Goal: Task Accomplishment & Management: Manage account settings

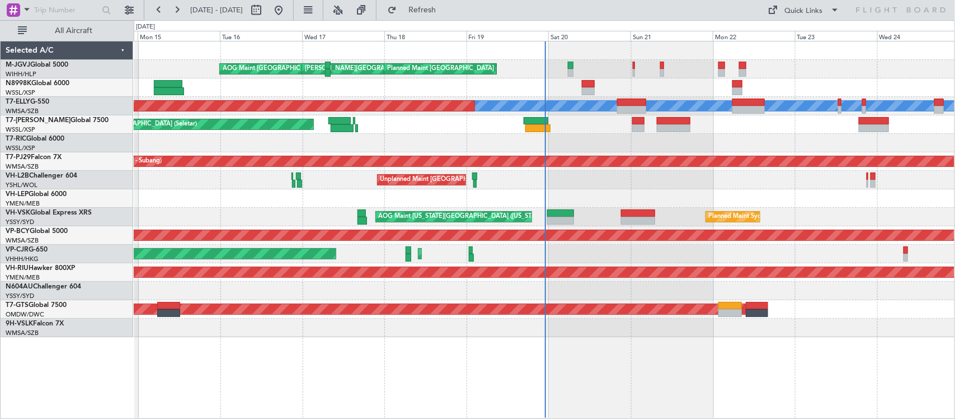
click at [558, 119] on div "[PERSON_NAME][GEOGRAPHIC_DATA] ([PERSON_NAME] Intl) [PERSON_NAME] Jakarta (Hali…" at bounding box center [544, 188] width 821 height 295
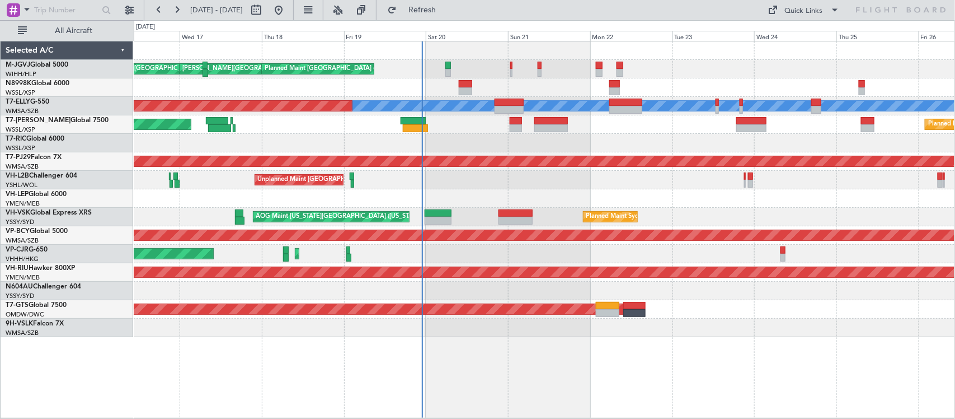
click at [624, 181] on div "Unplanned Maint [GEOGRAPHIC_DATA] ([GEOGRAPHIC_DATA])" at bounding box center [544, 180] width 821 height 18
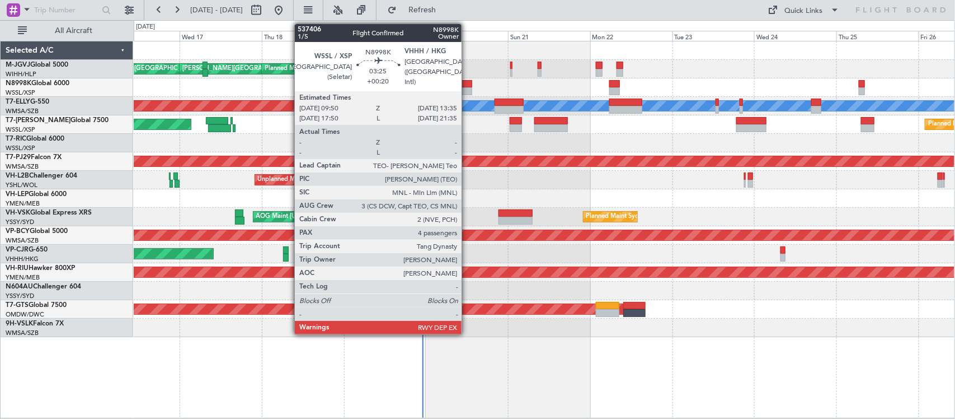
click at [467, 82] on div at bounding box center [465, 84] width 13 height 8
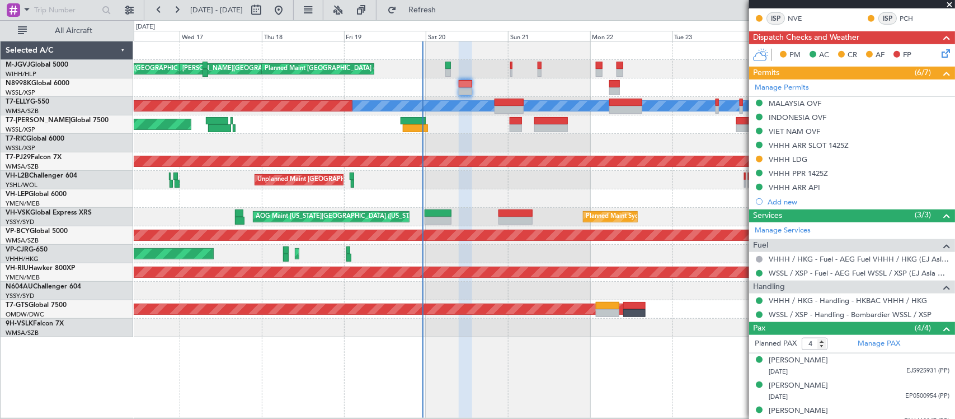
scroll to position [350, 0]
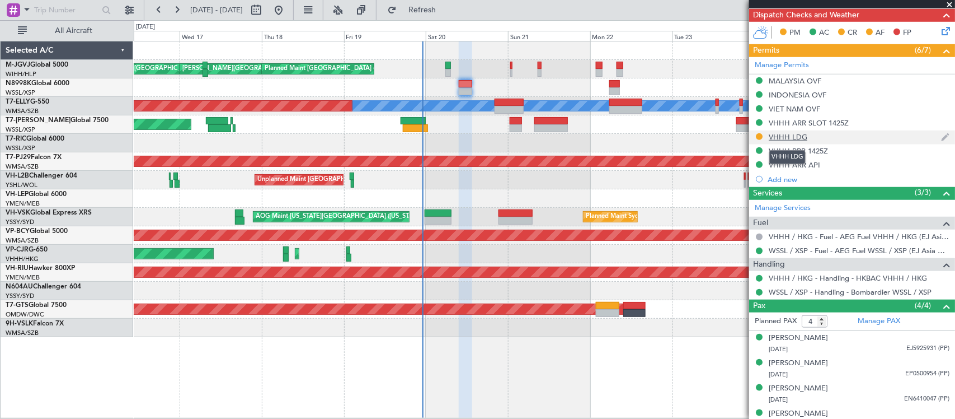
click at [776, 138] on div "VHHH LDG" at bounding box center [788, 137] width 39 height 10
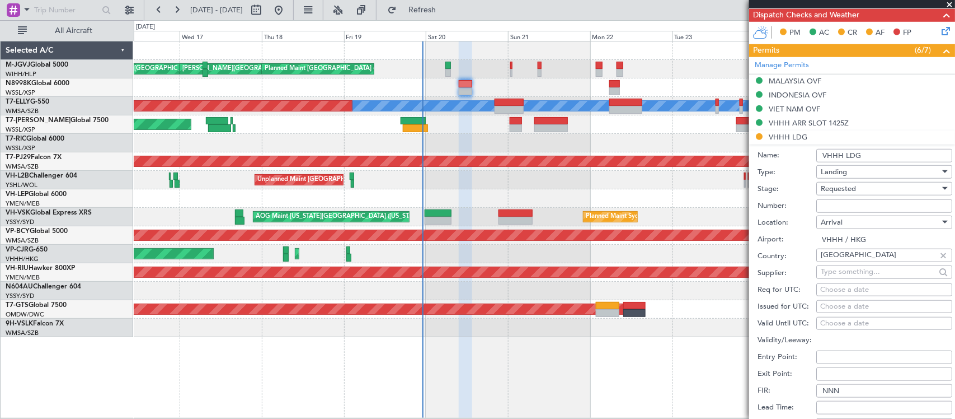
scroll to position [466, 0]
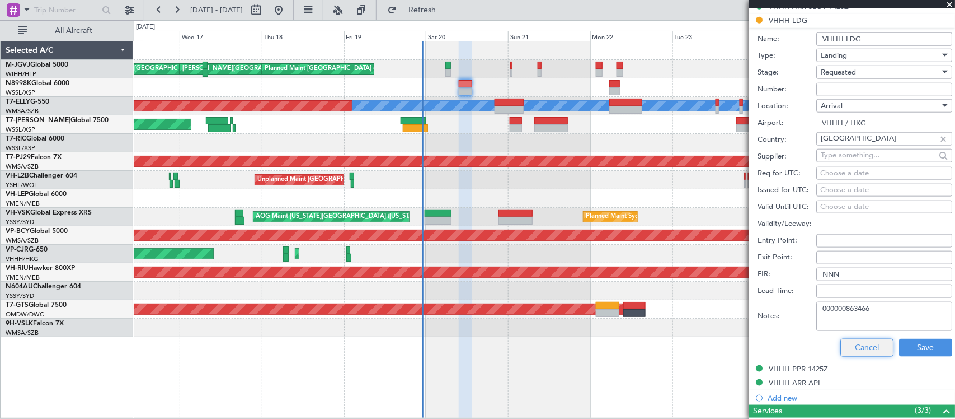
click at [856, 342] on button "Cancel" at bounding box center [867, 348] width 53 height 18
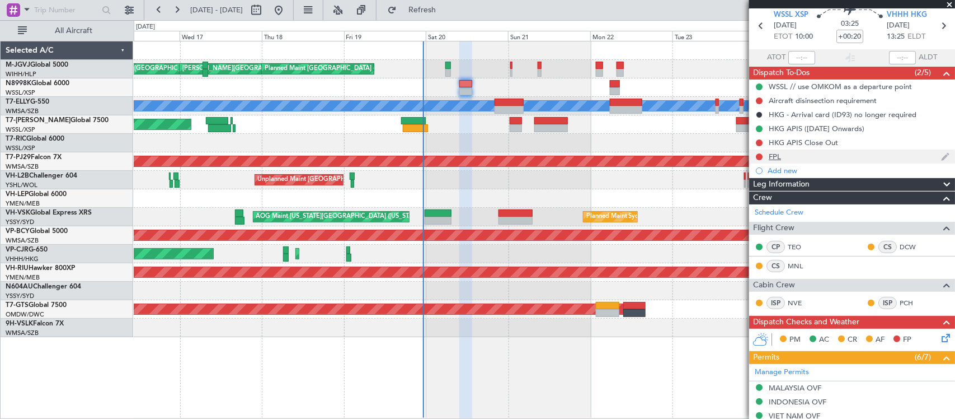
scroll to position [0, 0]
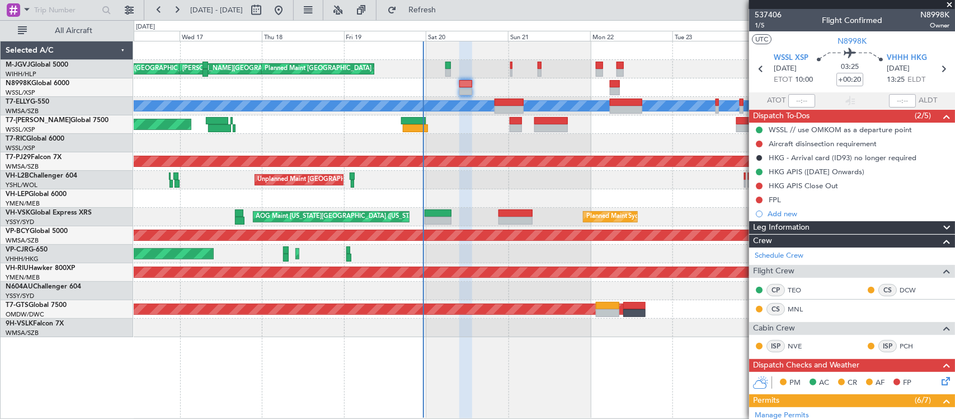
click at [519, 143] on div at bounding box center [544, 143] width 821 height 18
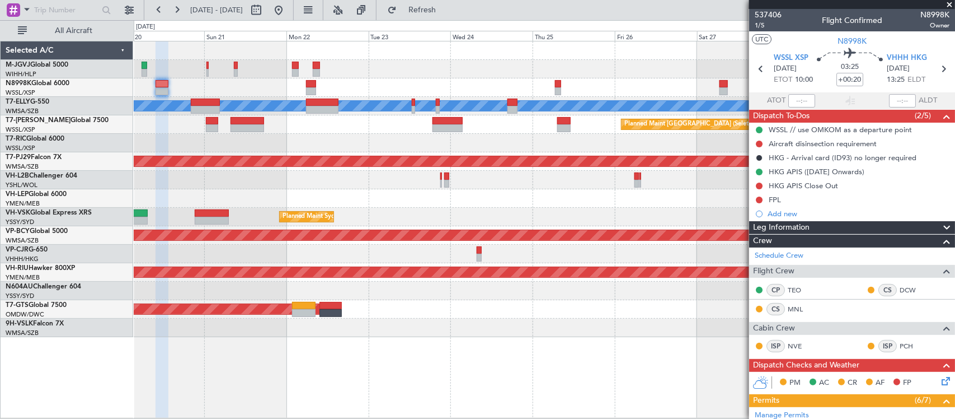
click at [498, 189] on div at bounding box center [544, 198] width 821 height 18
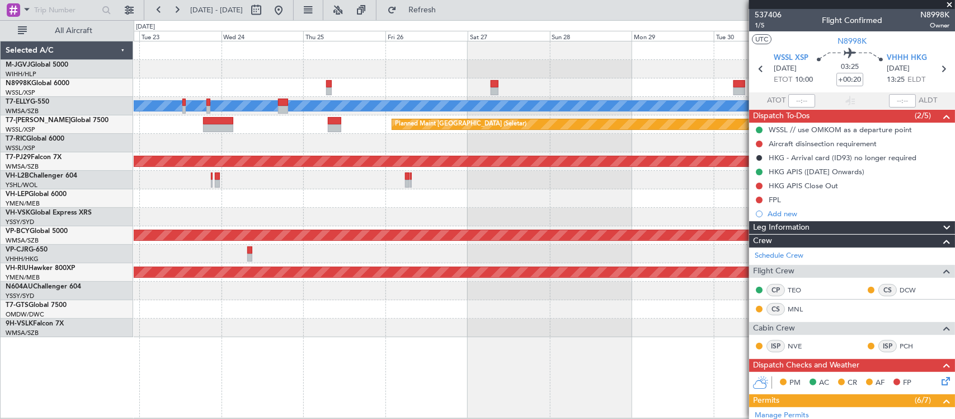
click at [440, 134] on div at bounding box center [544, 143] width 821 height 18
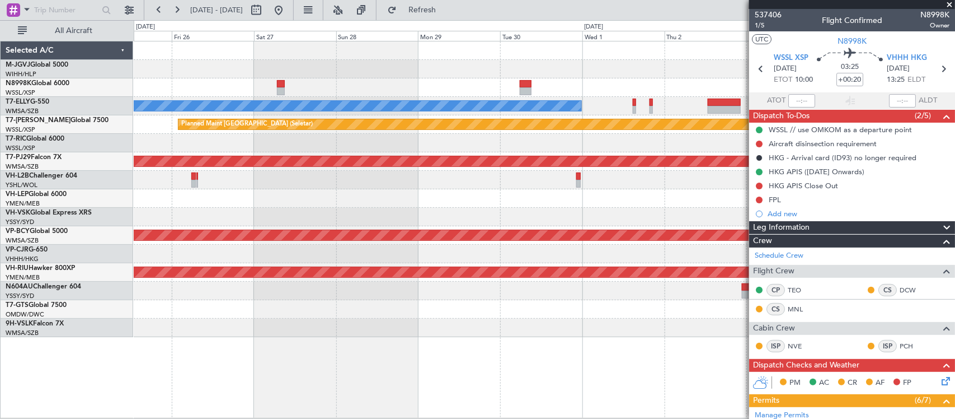
click at [429, 191] on div "[PERSON_NAME] Planned Maint [GEOGRAPHIC_DATA] (Seletar) Planned Maint [GEOGRAPH…" at bounding box center [544, 188] width 821 height 295
click at [599, 225] on div "[PERSON_NAME] Planned Maint [GEOGRAPHIC_DATA] (Seletar) Planned Maint [GEOGRAPH…" at bounding box center [544, 188] width 821 height 295
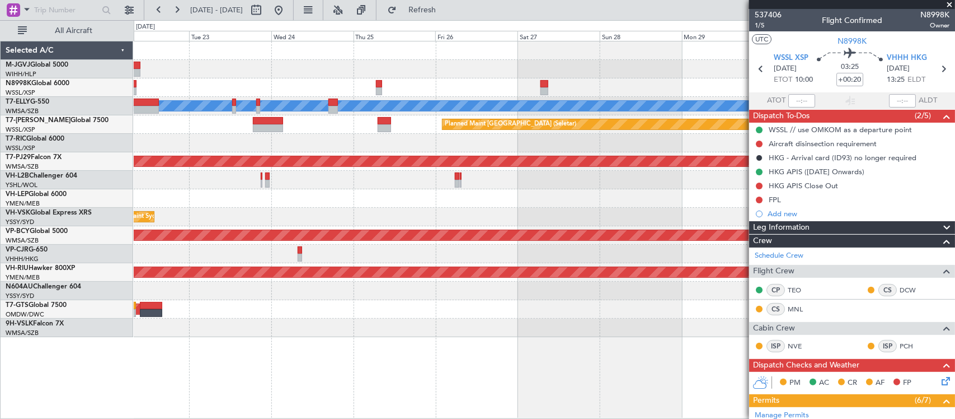
click at [532, 172] on div at bounding box center [544, 180] width 821 height 18
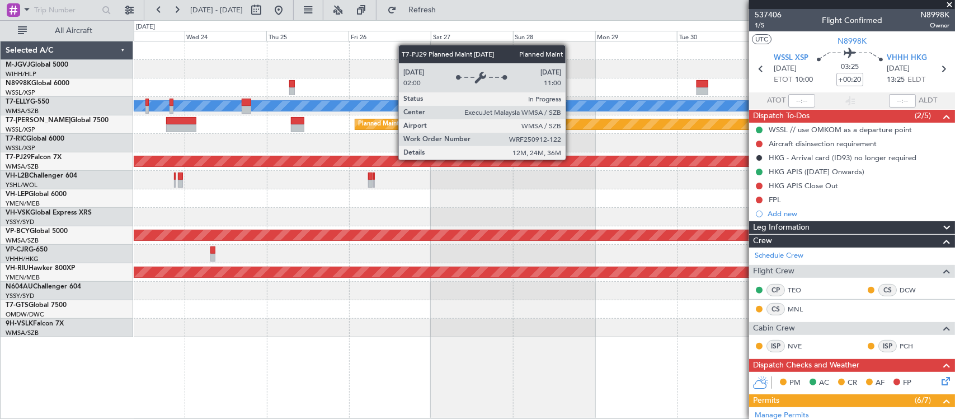
click at [273, 156] on div "Planned Maint [GEOGRAPHIC_DATA] (Sultan [PERSON_NAME] [PERSON_NAME] - Subang)" at bounding box center [342, 161] width 2059 height 11
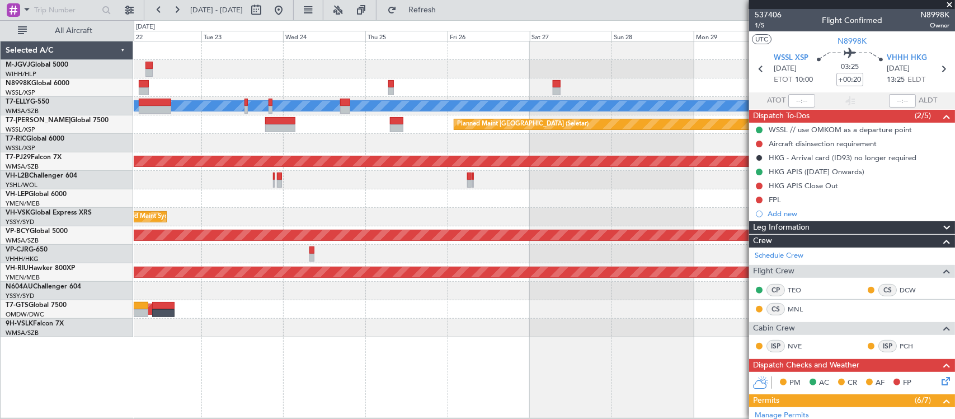
click at [576, 186] on div at bounding box center [544, 180] width 821 height 18
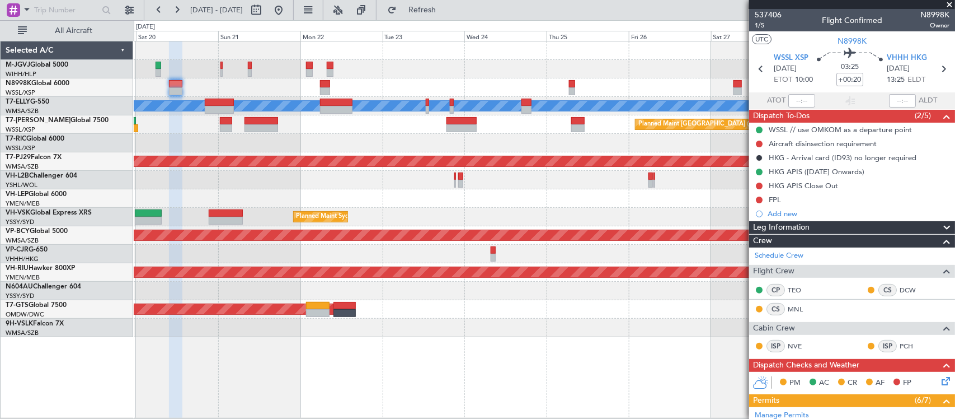
click at [558, 185] on div "Planned Maint [GEOGRAPHIC_DATA] (Seletar) [PERSON_NAME] Jakarta (Halim Intl) [P…" at bounding box center [544, 188] width 821 height 295
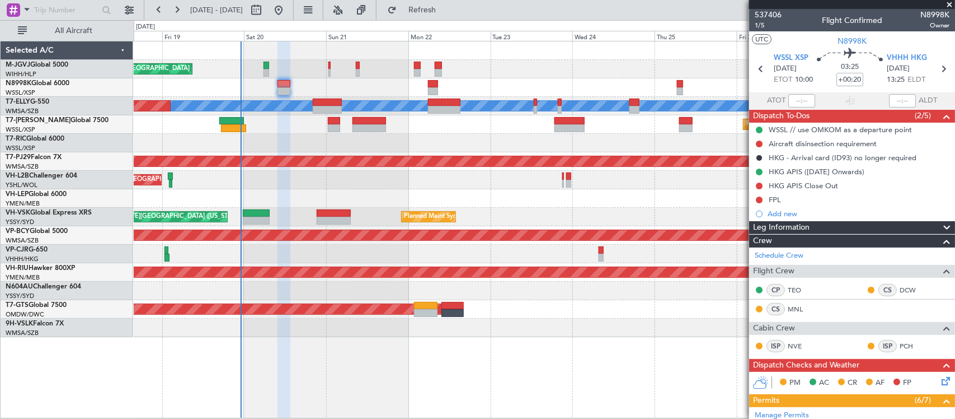
click at [421, 189] on div at bounding box center [544, 198] width 821 height 18
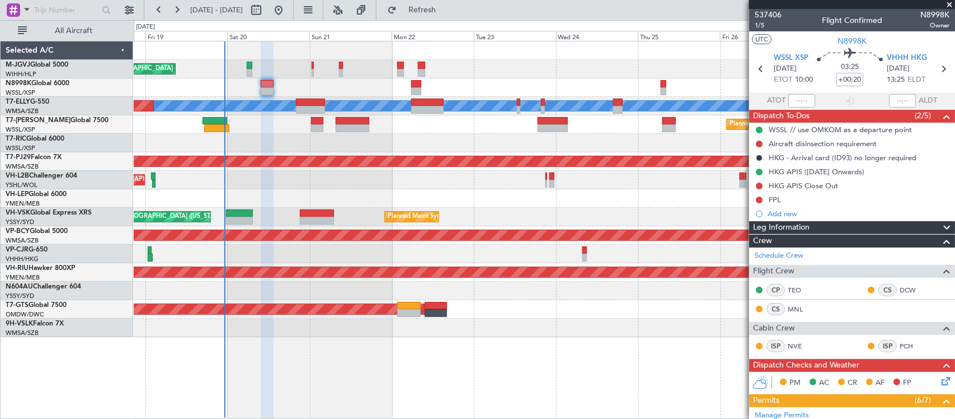
click at [402, 186] on div "[PERSON_NAME][GEOGRAPHIC_DATA] ([PERSON_NAME] Intl) [PERSON_NAME] Jakarta (Hali…" at bounding box center [544, 188] width 821 height 295
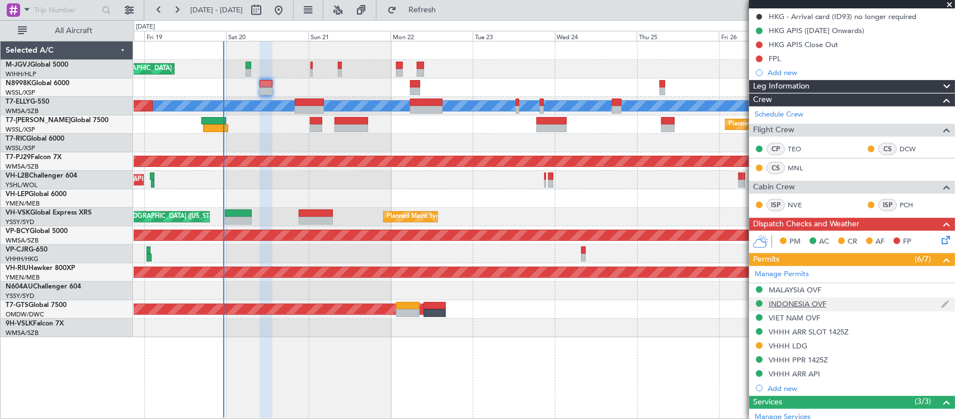
scroll to position [233, 0]
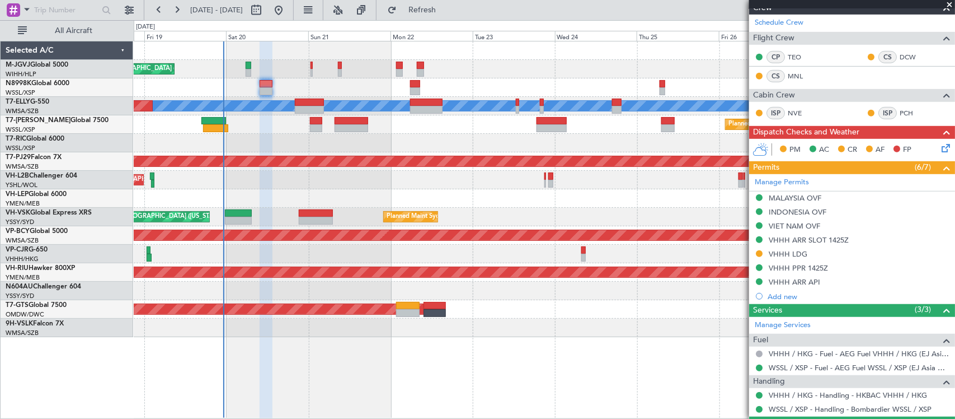
click at [940, 149] on icon at bounding box center [944, 146] width 9 height 9
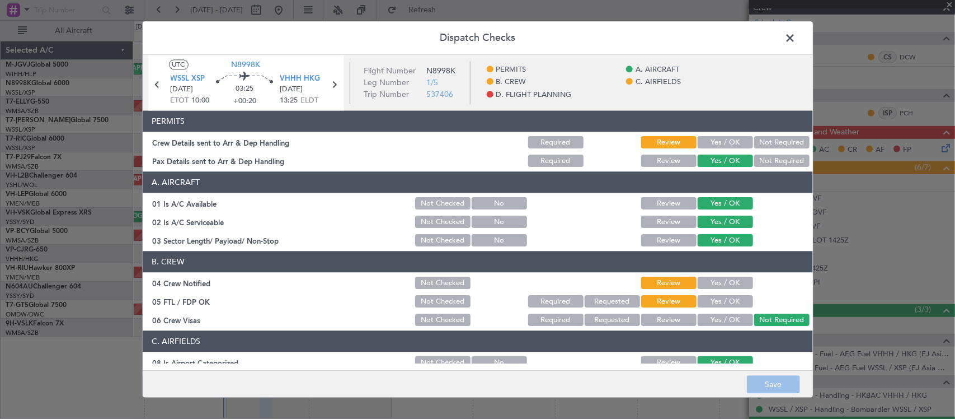
click at [728, 135] on div "Yes / OK" at bounding box center [724, 143] width 57 height 16
click at [726, 138] on button "Yes / OK" at bounding box center [725, 143] width 55 height 12
click at [703, 278] on button "Yes / OK" at bounding box center [725, 283] width 55 height 12
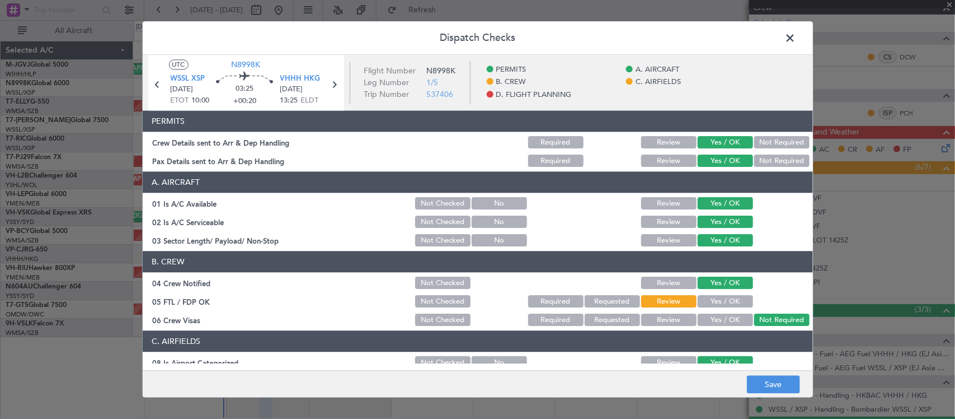
click at [701, 301] on button "Yes / OK" at bounding box center [725, 301] width 55 height 12
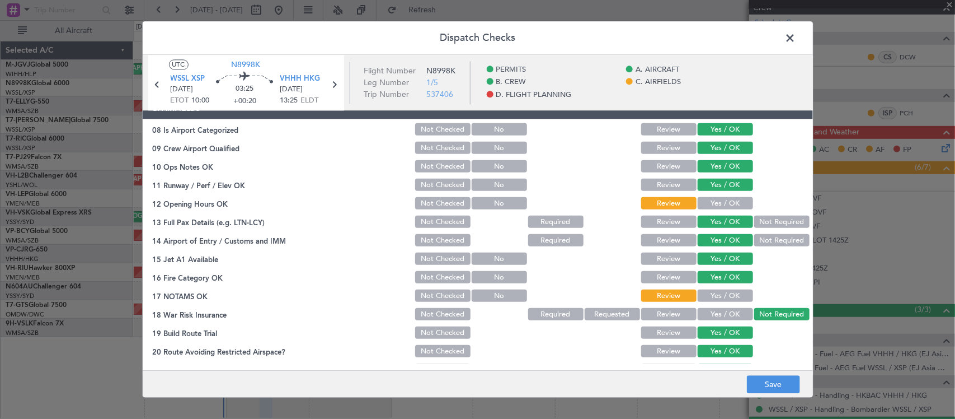
click at [731, 203] on button "Yes / OK" at bounding box center [725, 204] width 55 height 12
click at [722, 294] on button "Yes / OK" at bounding box center [725, 296] width 55 height 12
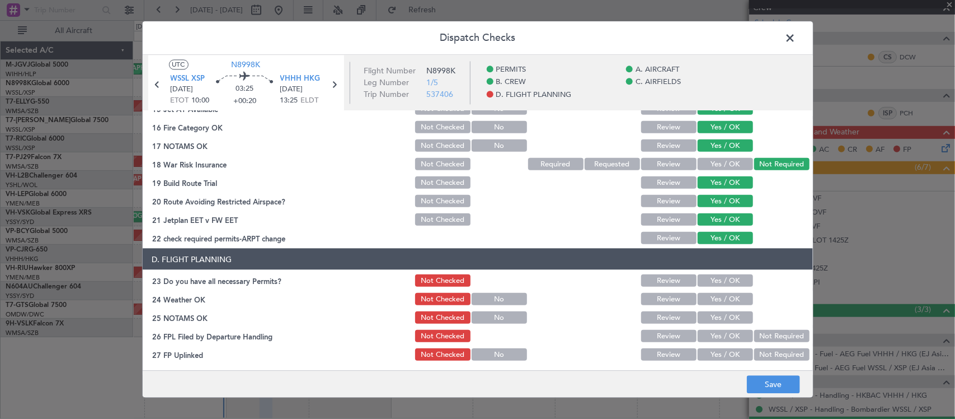
scroll to position [440, 0]
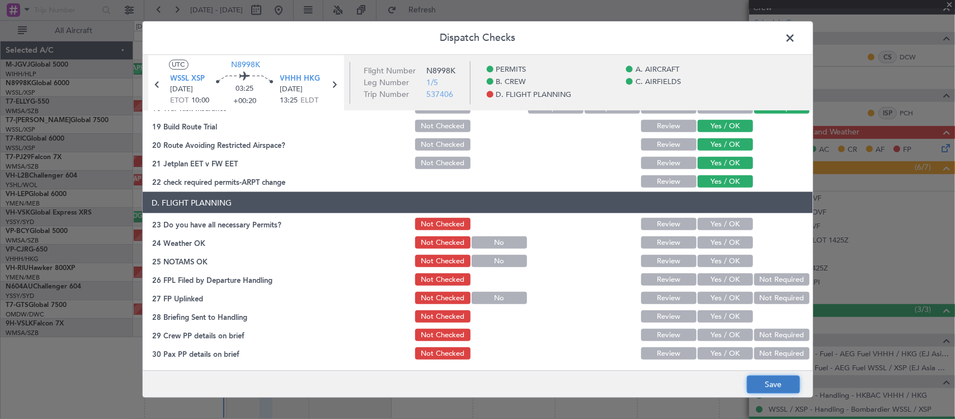
click at [753, 379] on button "Save" at bounding box center [773, 384] width 53 height 18
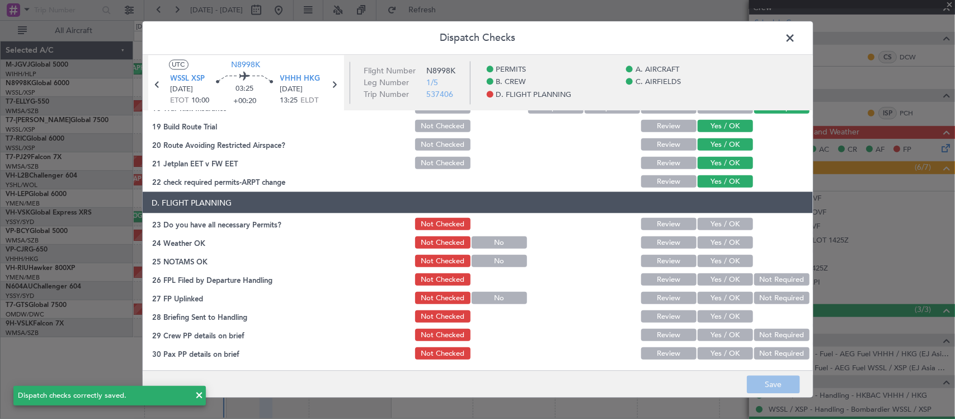
click at [796, 32] on span at bounding box center [796, 41] width 0 height 22
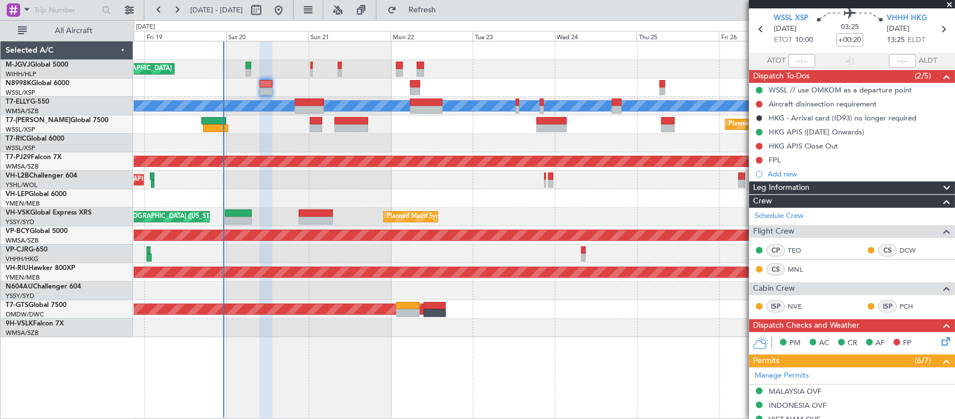
scroll to position [14, 0]
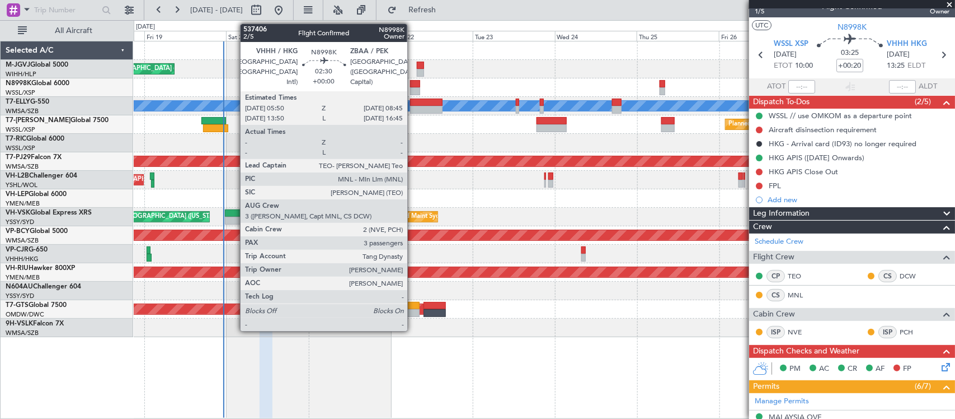
click at [413, 85] on div at bounding box center [415, 84] width 10 height 8
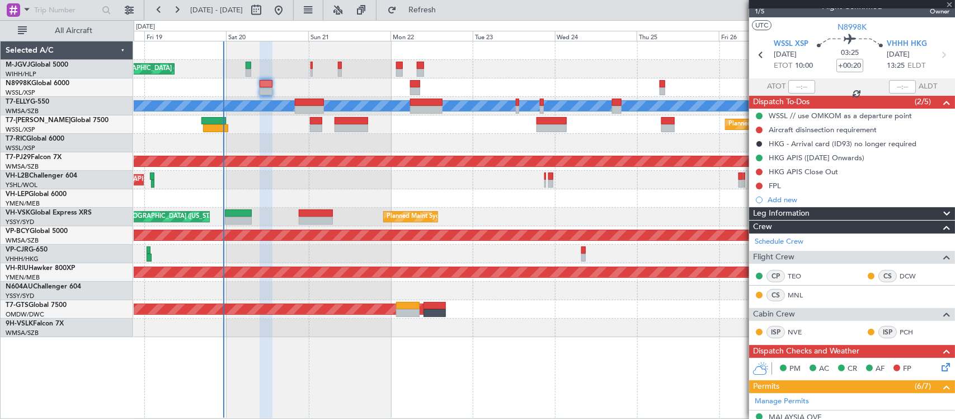
type input "3"
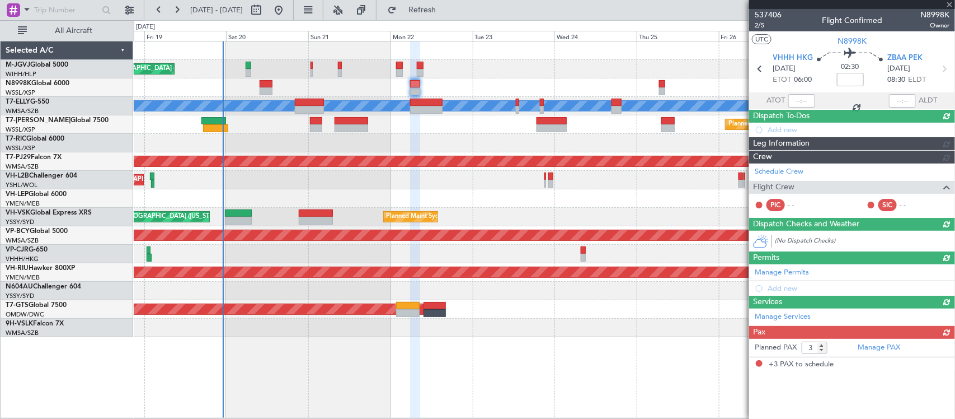
scroll to position [0, 0]
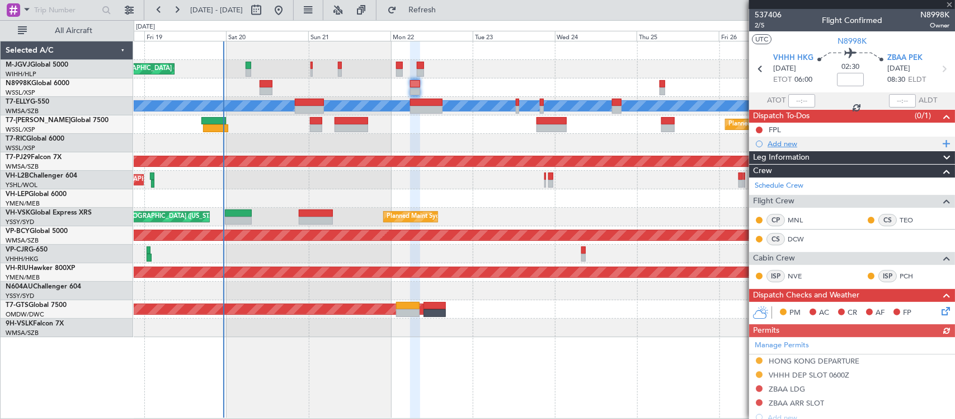
click at [782, 143] on div "Add new" at bounding box center [854, 144] width 172 height 10
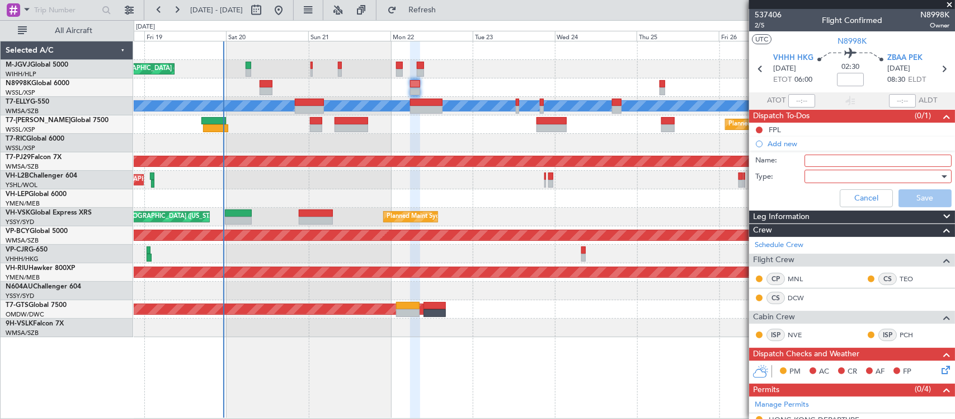
click at [812, 164] on input "Name:" at bounding box center [878, 160] width 147 height 12
type input "LEA GD"
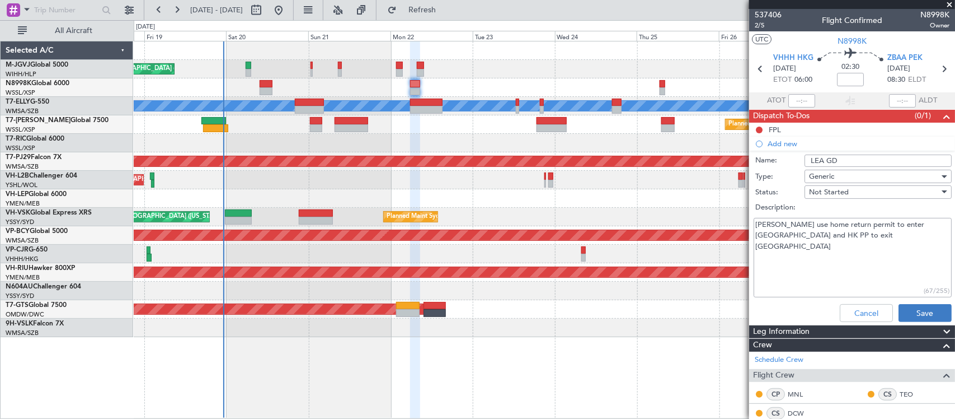
type textarea "[PERSON_NAME] use home return permit to enter [GEOGRAPHIC_DATA] and HK PP to ex…"
click at [899, 312] on button "Save" at bounding box center [925, 313] width 53 height 18
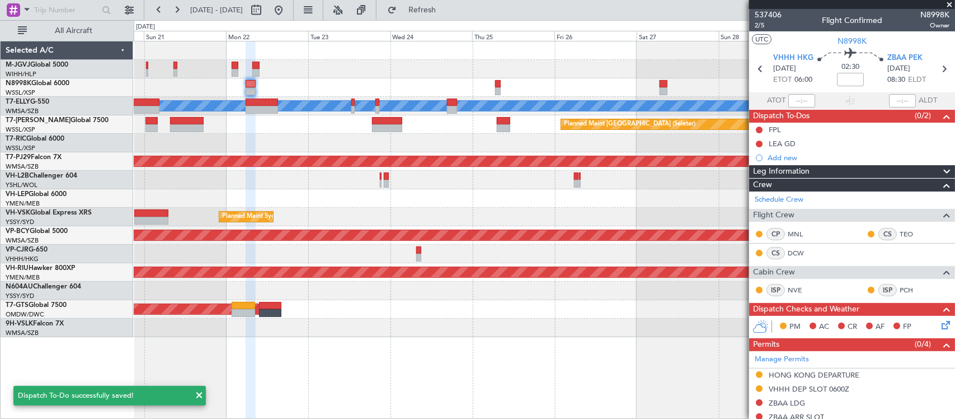
click at [529, 199] on div at bounding box center [544, 198] width 821 height 18
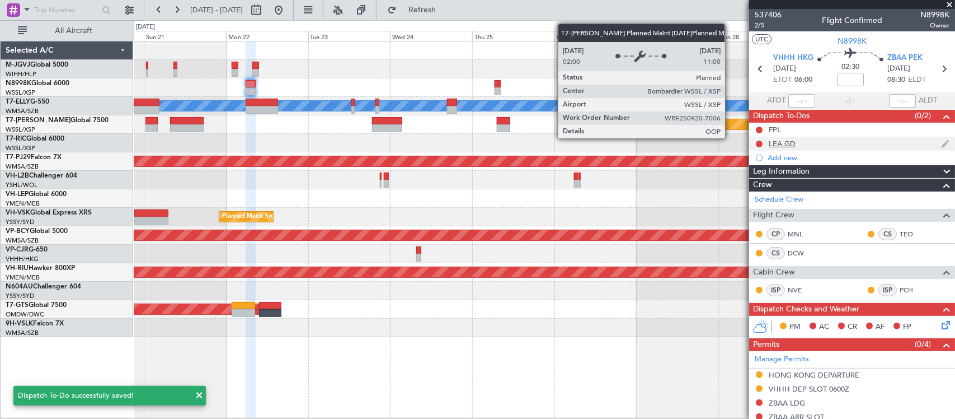
click at [784, 139] on div "LEA GD" at bounding box center [782, 144] width 27 height 10
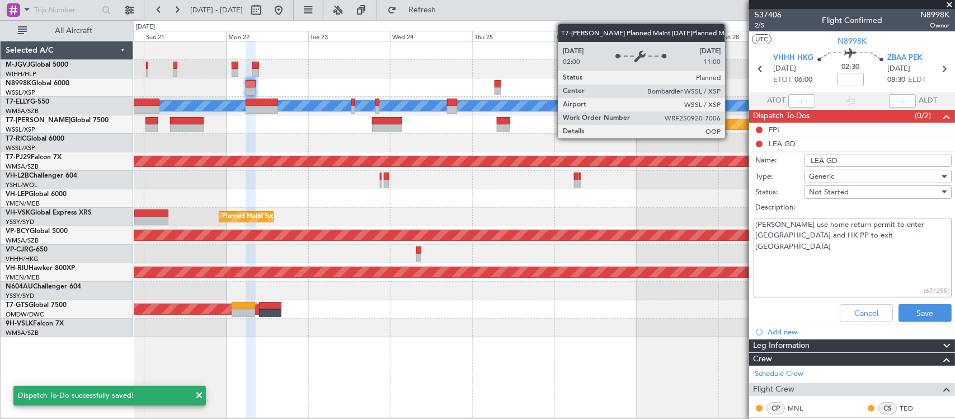
click at [816, 233] on textarea "[PERSON_NAME] use home return permit to enter [GEOGRAPHIC_DATA] and HK PP to ex…" at bounding box center [853, 258] width 198 height 80
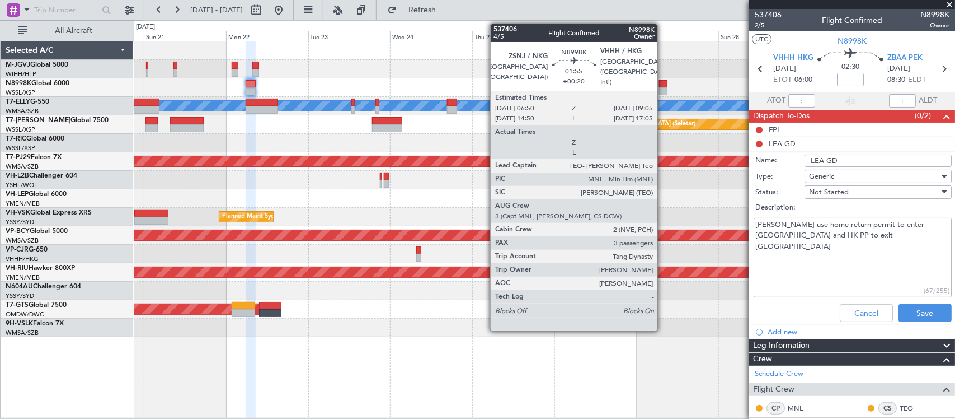
click at [663, 84] on div at bounding box center [663, 84] width 8 height 8
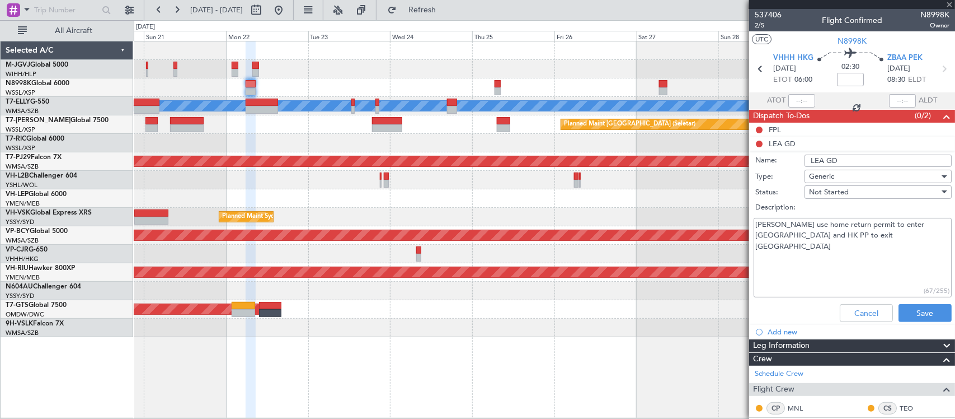
click at [597, 194] on div at bounding box center [544, 198] width 821 height 18
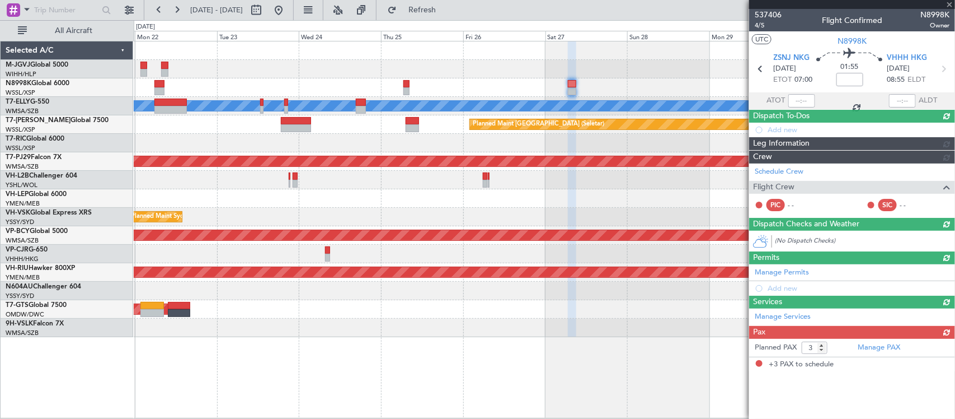
type input "+00:20"
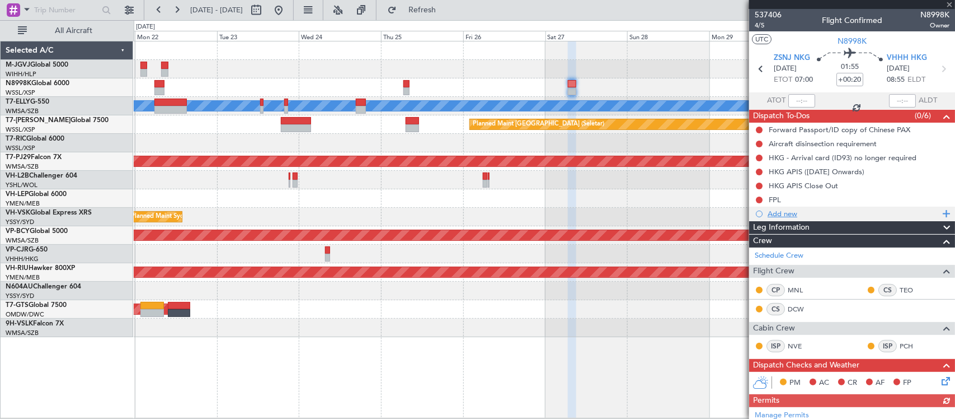
click at [787, 211] on div "Add new" at bounding box center [854, 214] width 172 height 10
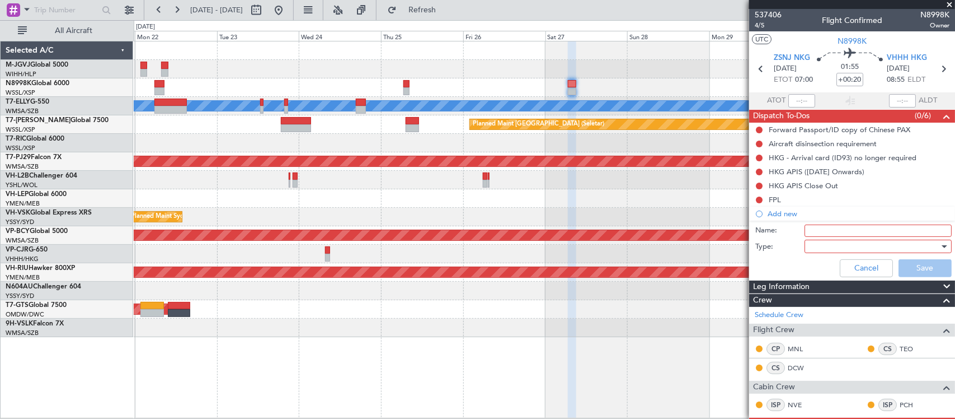
click at [819, 228] on input "Name:" at bounding box center [878, 230] width 147 height 12
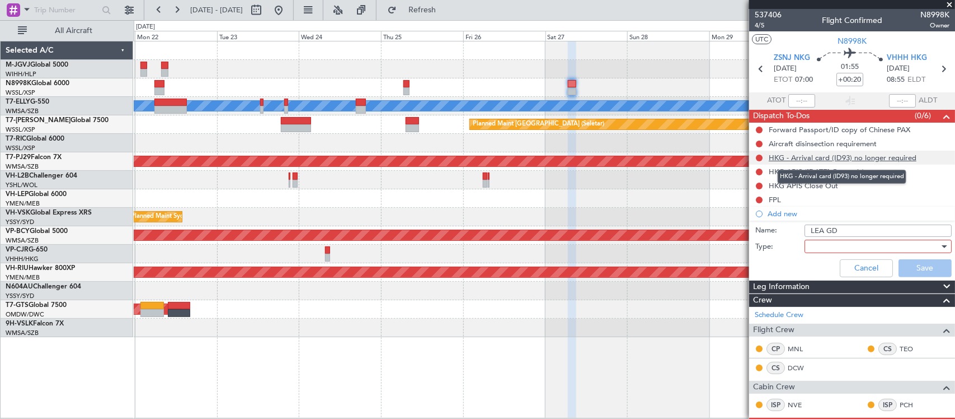
type input "LEA GD"
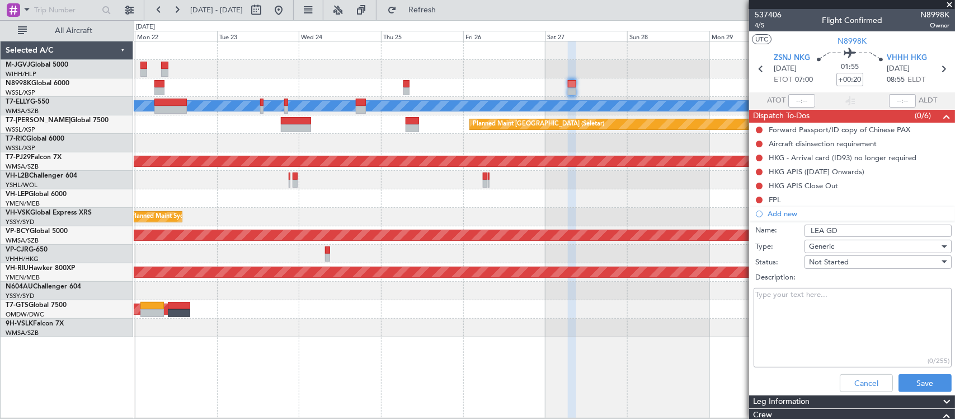
paste textarea "[PERSON_NAME] use home return permit to enter [GEOGRAPHIC_DATA] and HK PP to ex…"
drag, startPoint x: 872, startPoint y: 293, endPoint x: 910, endPoint y: 294, distance: 38.6
click at [910, 294] on textarea "[PERSON_NAME] use home return permit to enter [GEOGRAPHIC_DATA] and HK PP to ex…" at bounding box center [853, 328] width 198 height 80
type textarea "[PERSON_NAME] use home return permit toexit ZSNJ and HK PP to enter [GEOGRAPHIC…"
click at [918, 383] on button "Save" at bounding box center [925, 383] width 53 height 18
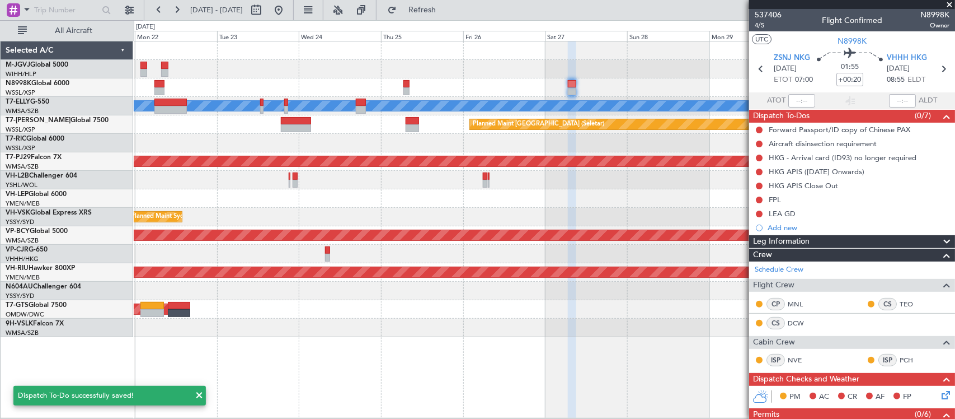
click at [951, 3] on span at bounding box center [949, 5] width 11 height 10
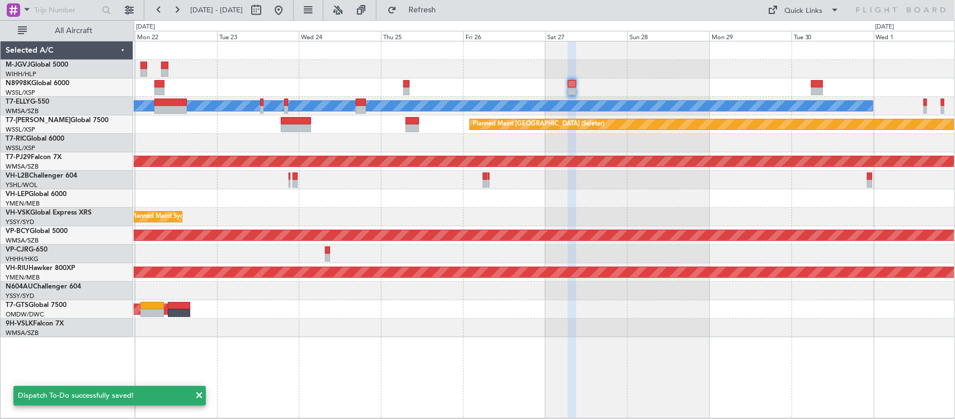
type input "0"
click at [769, 165] on div "[PERSON_NAME] Planned Maint [GEOGRAPHIC_DATA] (Seletar) Planned Maint [GEOGRAPH…" at bounding box center [544, 188] width 821 height 295
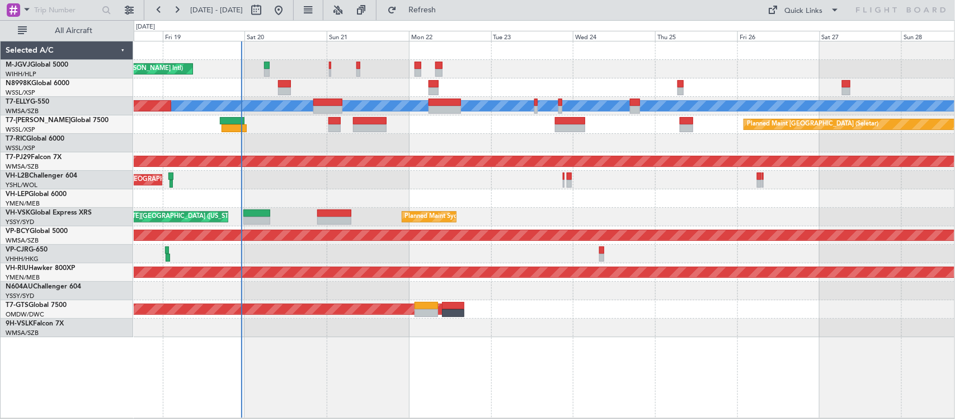
click at [492, 178] on div "Unplanned Maint [GEOGRAPHIC_DATA] ([GEOGRAPHIC_DATA])" at bounding box center [544, 180] width 821 height 18
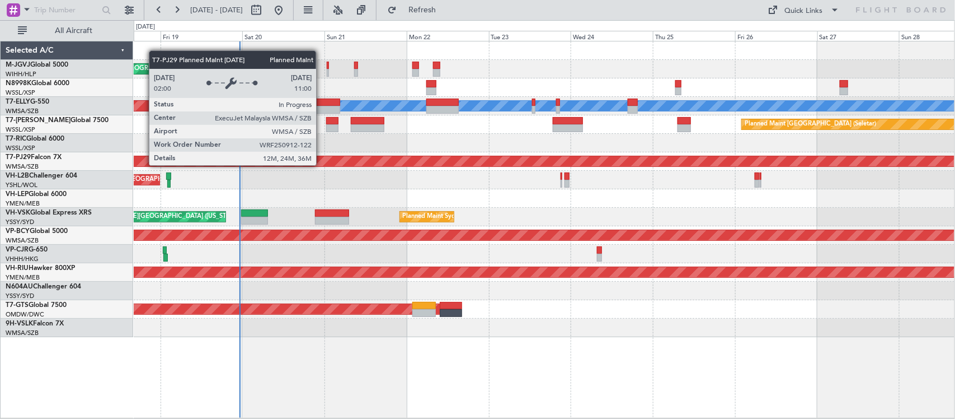
click at [322, 165] on div "Planned Maint [GEOGRAPHIC_DATA] (Sultan [PERSON_NAME] [PERSON_NAME] - Subang)" at bounding box center [675, 161] width 2165 height 10
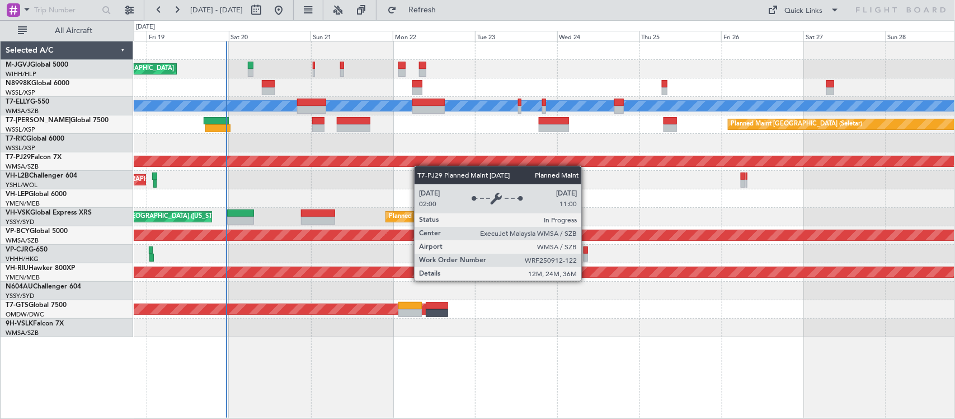
click at [410, 166] on div "[PERSON_NAME][GEOGRAPHIC_DATA] ([PERSON_NAME] Intl) [PERSON_NAME] Jakarta (Hali…" at bounding box center [544, 188] width 821 height 295
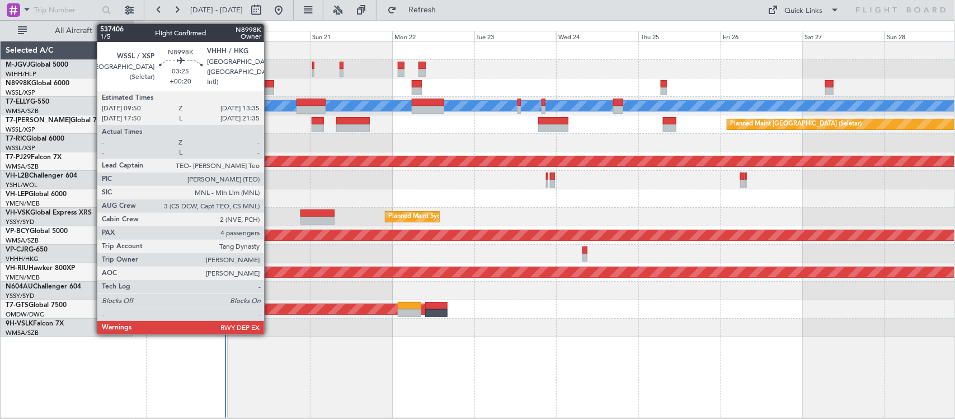
click at [270, 81] on div at bounding box center [267, 84] width 13 height 8
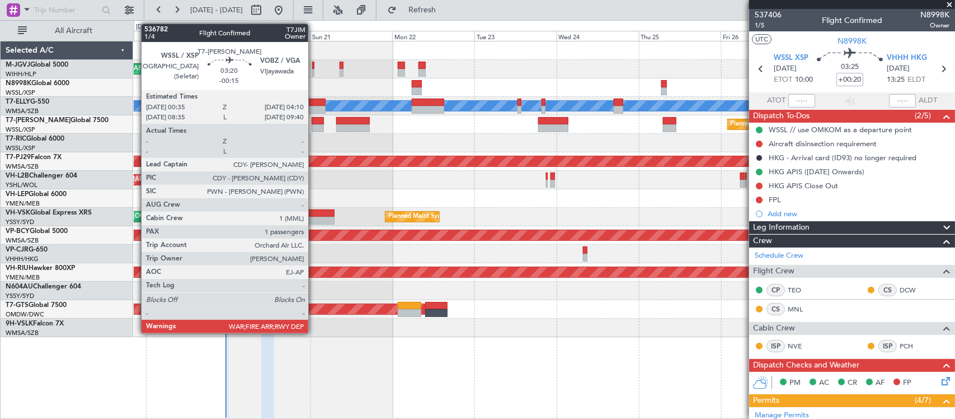
click at [314, 124] on div at bounding box center [318, 128] width 12 height 8
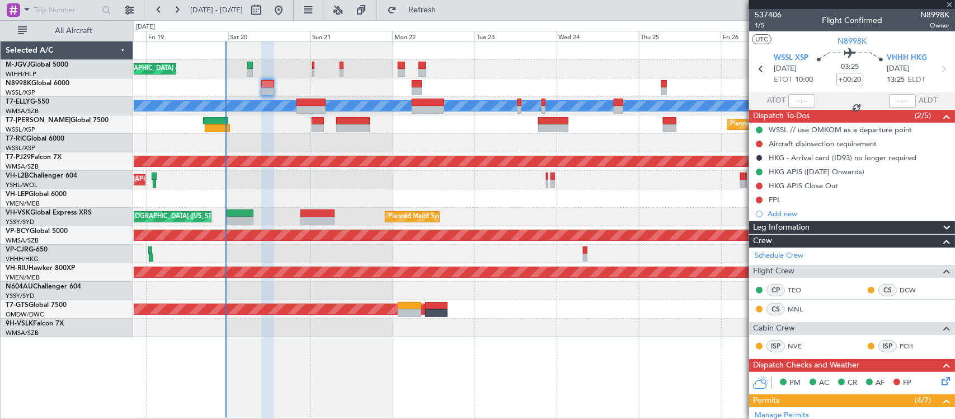
type input "-00:15"
type input "1"
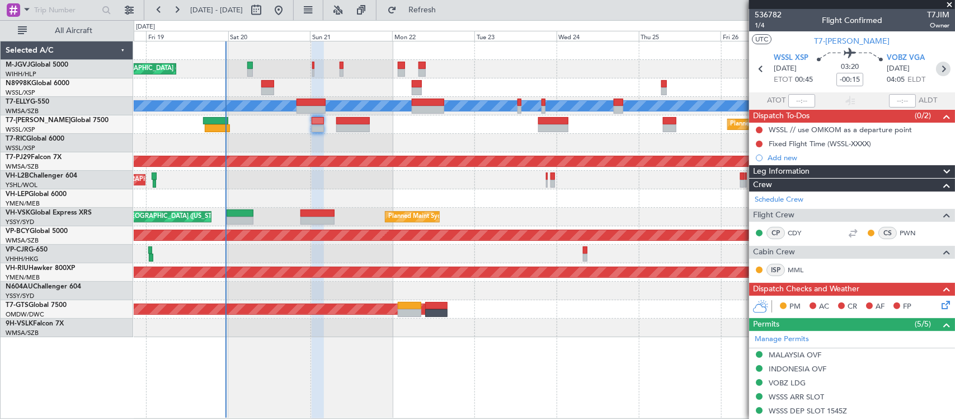
click at [936, 63] on icon at bounding box center [943, 69] width 15 height 15
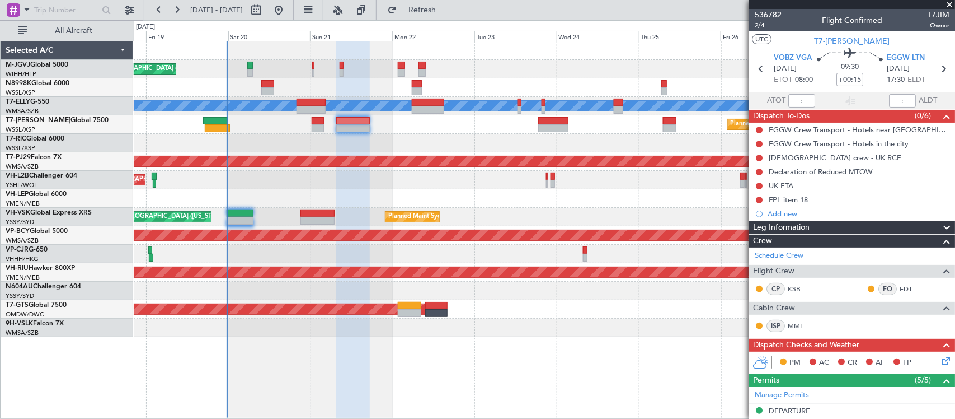
click at [480, 63] on div "[PERSON_NAME][GEOGRAPHIC_DATA] ([PERSON_NAME] Intl) [PERSON_NAME] Jakarta (Hali…" at bounding box center [544, 69] width 821 height 18
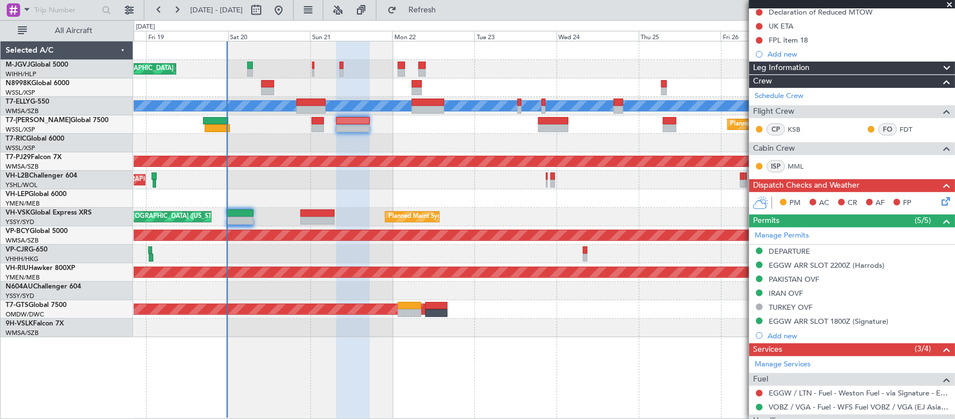
scroll to position [254, 0]
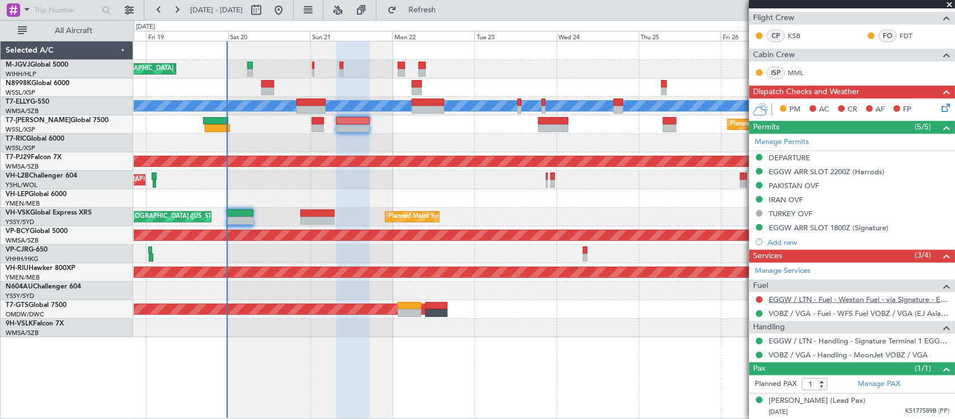
click at [868, 298] on link "EGGW / LTN - Fuel - Weston Fuel - via Signature - EGGW/LTN" at bounding box center [859, 299] width 181 height 10
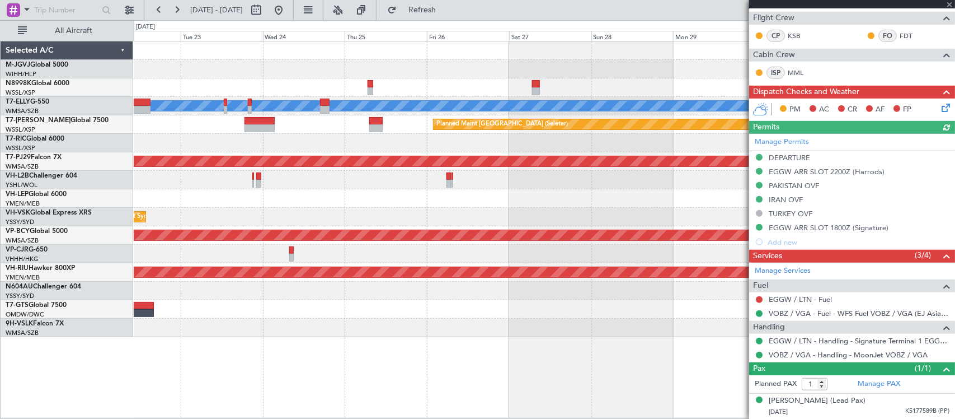
click at [346, 145] on div "[PERSON_NAME] Planned Maint [GEOGRAPHIC_DATA] (Seletar) Planned Maint [GEOGRAPH…" at bounding box center [544, 188] width 821 height 295
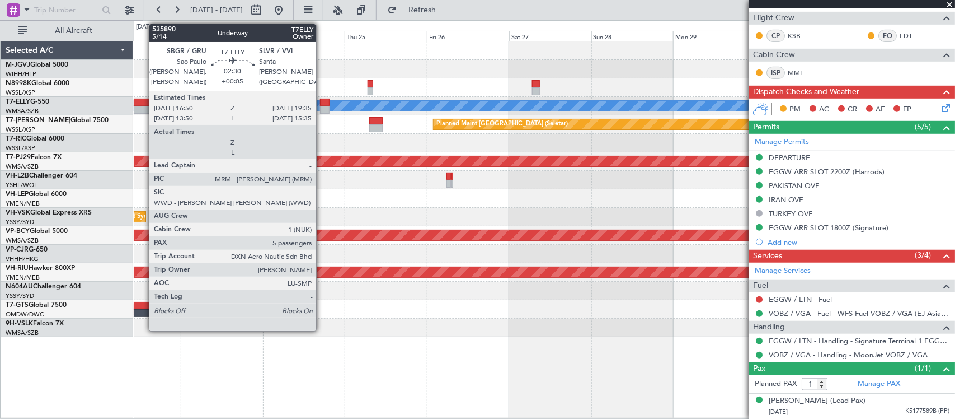
click at [321, 106] on div at bounding box center [325, 110] width 10 height 8
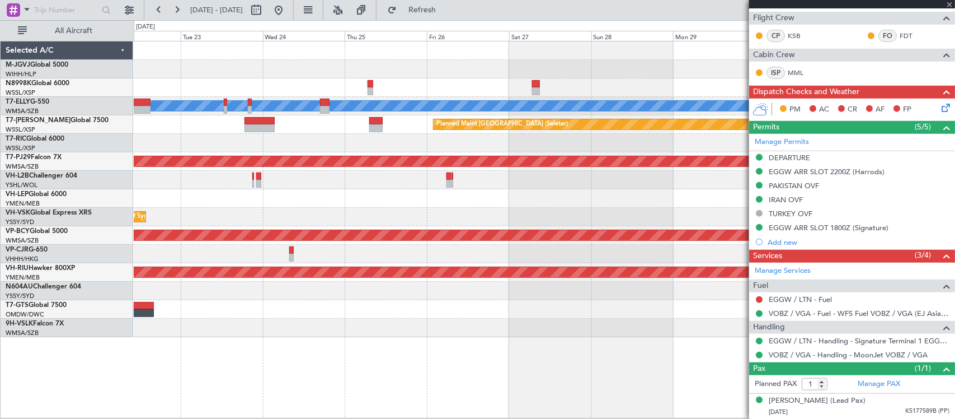
type input "+00:05"
type input "5"
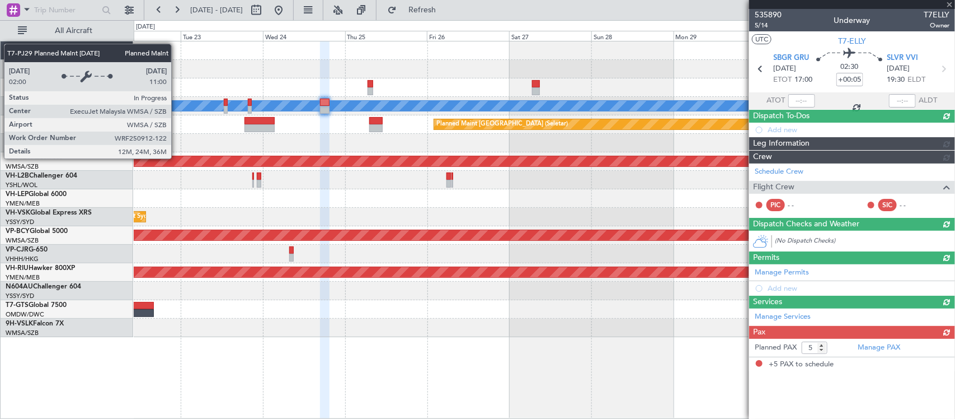
scroll to position [0, 0]
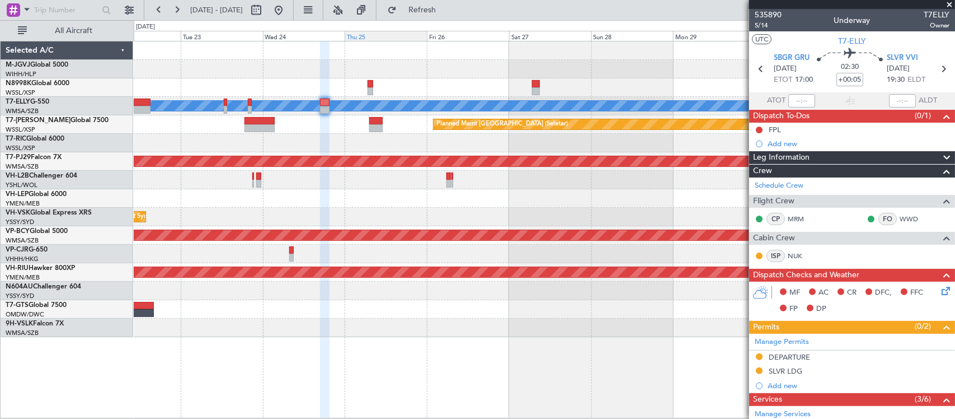
drag, startPoint x: 316, startPoint y: 11, endPoint x: 343, endPoint y: 34, distance: 35.0
click at [288, 11] on button at bounding box center [279, 10] width 18 height 18
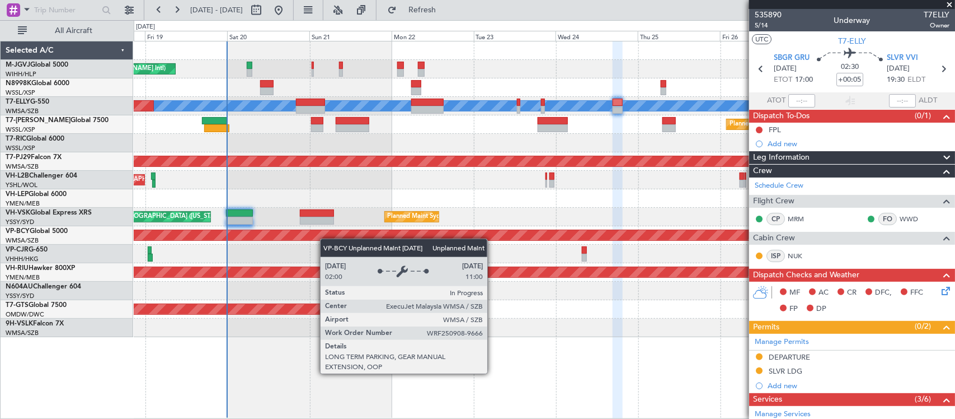
click at [284, 236] on div "Unplanned Maint [GEOGRAPHIC_DATA] (Sultan [PERSON_NAME] [PERSON_NAME] - Subang)" at bounding box center [544, 234] width 2463 height 11
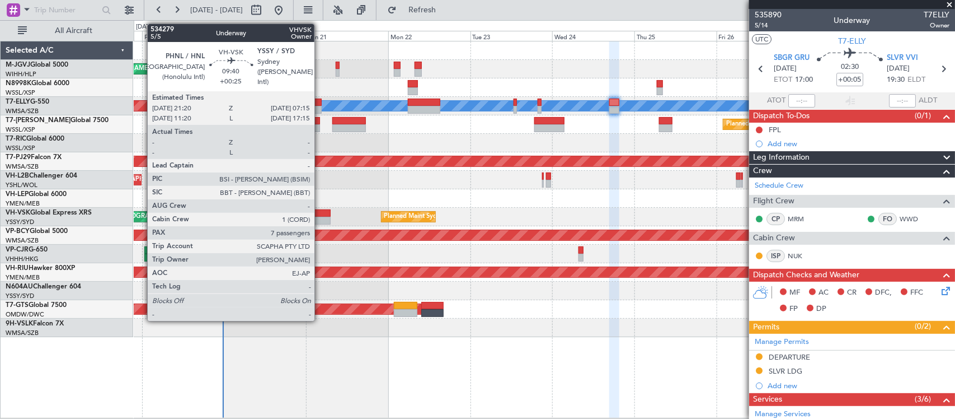
click at [320, 217] on div at bounding box center [314, 221] width 34 height 8
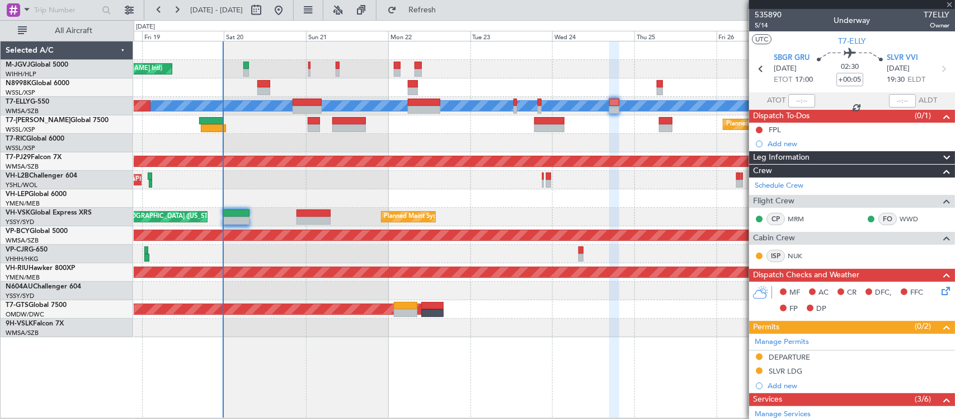
type input "+00:25"
type input "7"
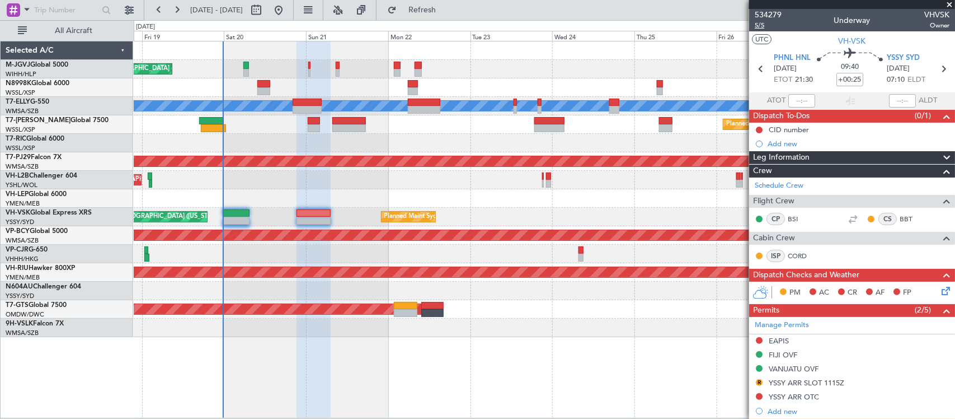
click at [764, 23] on span "5/5" at bounding box center [768, 26] width 27 height 10
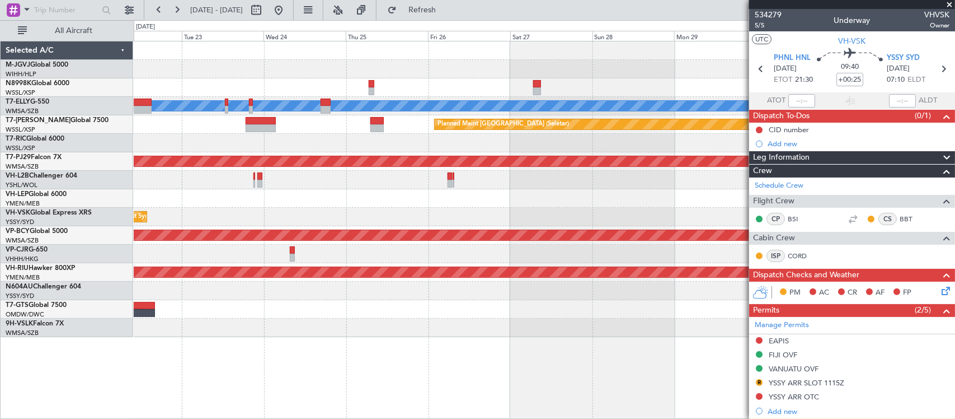
click at [185, 167] on div "Planned Maint [GEOGRAPHIC_DATA] (Sultan [PERSON_NAME] [PERSON_NAME] - Subang)" at bounding box center [544, 161] width 821 height 18
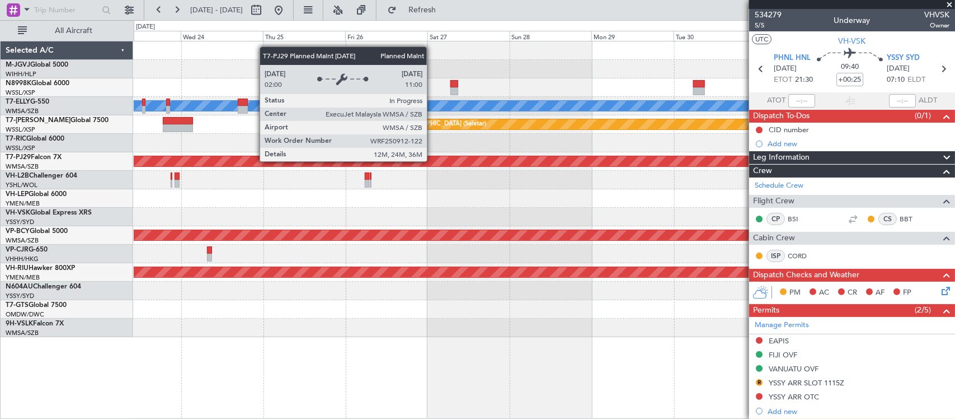
click at [698, 162] on div "Planned Maint [GEOGRAPHIC_DATA] (Sultan [PERSON_NAME] [PERSON_NAME] - Subang)" at bounding box center [340, 161] width 2054 height 10
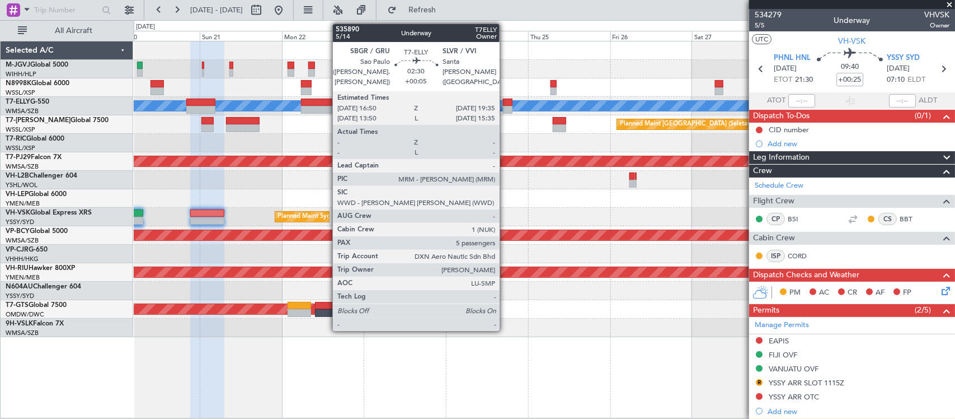
click at [505, 106] on div at bounding box center [508, 110] width 10 height 8
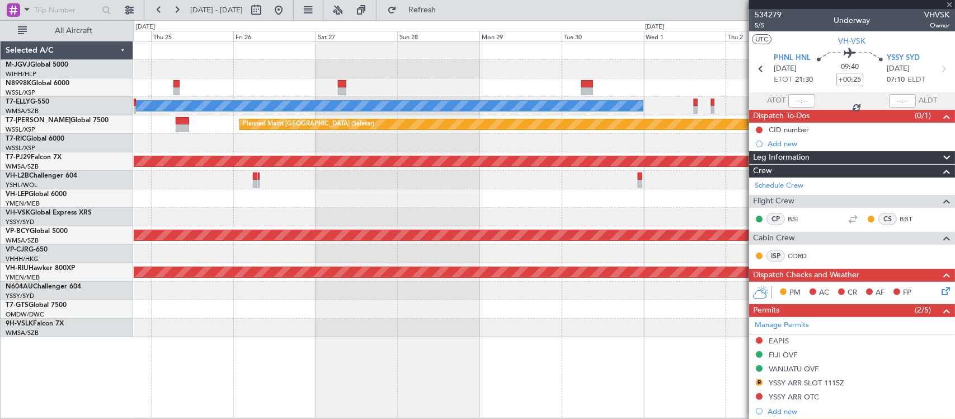
click at [228, 205] on div at bounding box center [544, 198] width 821 height 18
click at [541, 203] on div at bounding box center [544, 198] width 821 height 18
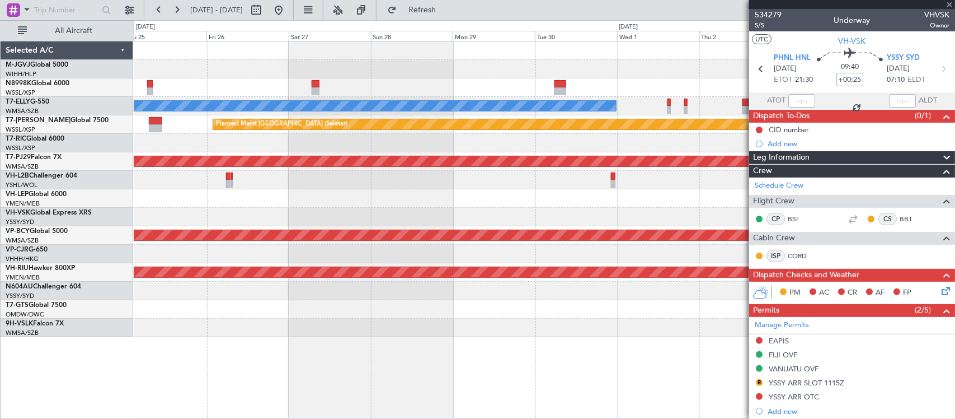
type input "+00:05"
type input "5"
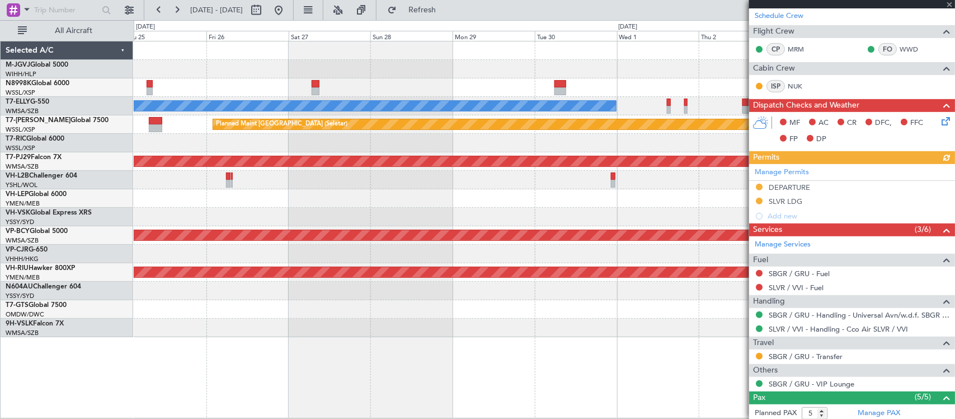
scroll to position [233, 0]
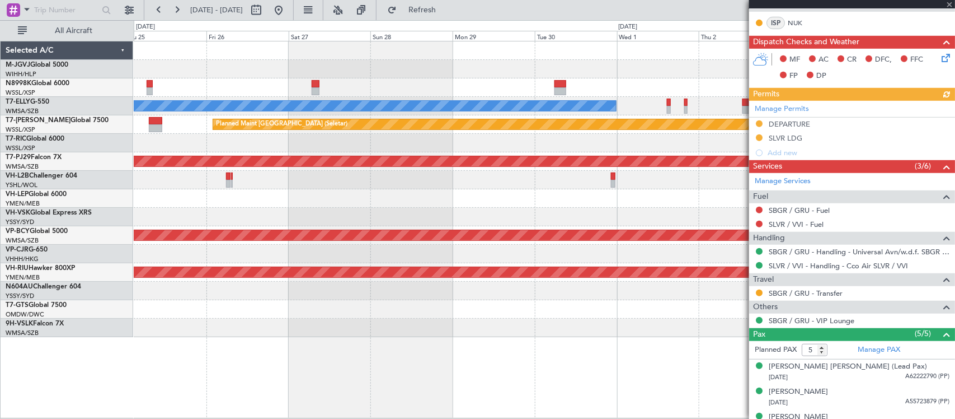
click at [787, 107] on div "Manage Permits DEPARTURE SLVR LDG Add new" at bounding box center [852, 130] width 206 height 59
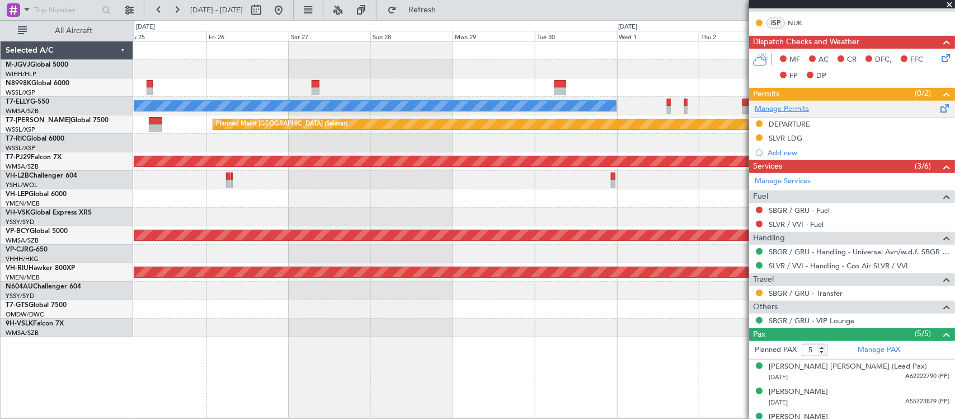
click at [788, 111] on link "Manage Permits" at bounding box center [782, 109] width 54 height 11
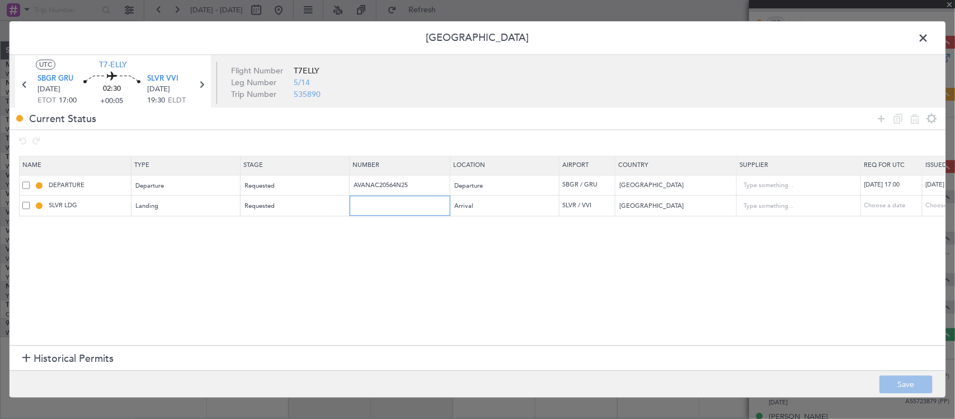
click at [379, 206] on input "text" at bounding box center [401, 206] width 97 height 10
paste input "380/2025"
type input "380/2025"
click at [292, 189] on div "Requested" at bounding box center [291, 185] width 93 height 17
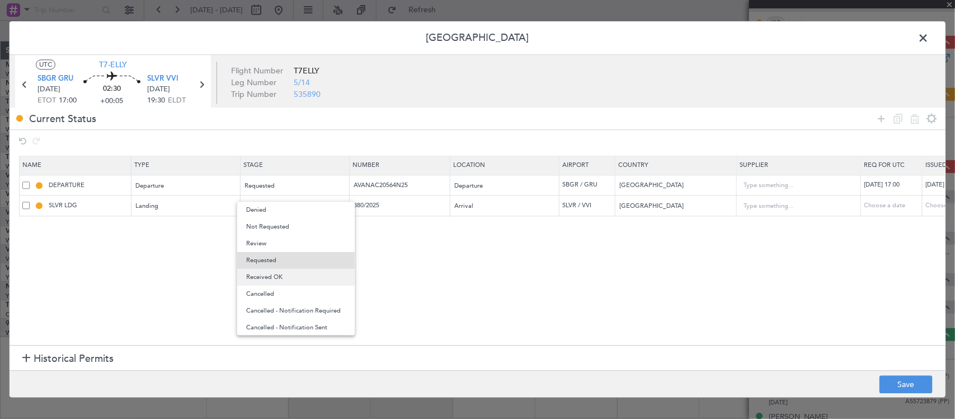
click at [298, 279] on span "Received OK" at bounding box center [296, 277] width 100 height 17
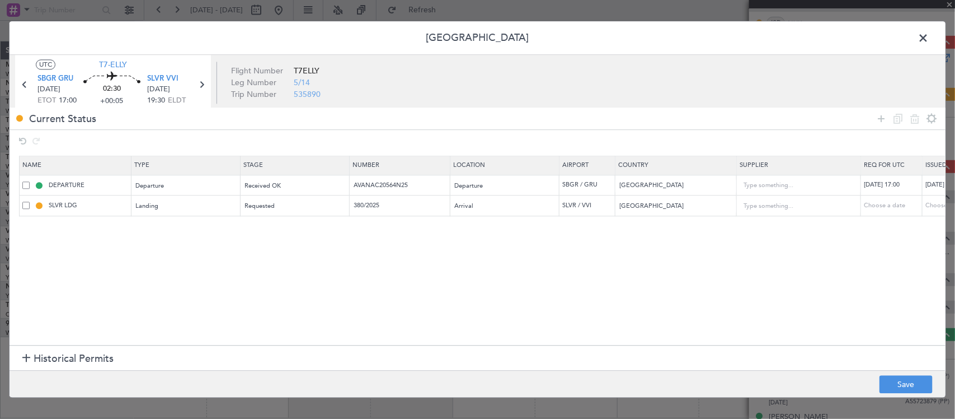
click at [932, 206] on div "Choose a date" at bounding box center [955, 206] width 58 height 10
select select "9"
select select "2025"
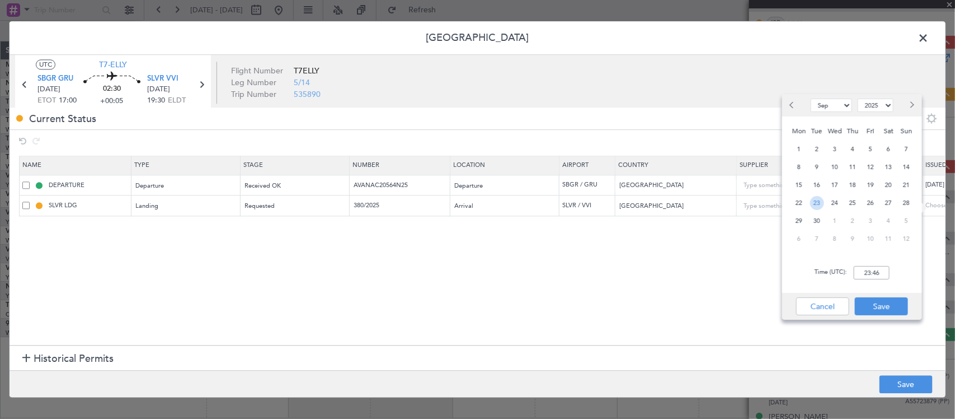
click at [815, 203] on span "23" at bounding box center [817, 203] width 14 height 14
click at [869, 273] on input "00:00" at bounding box center [872, 272] width 36 height 13
type input "17:00"
click at [872, 307] on button "Save" at bounding box center [881, 306] width 53 height 18
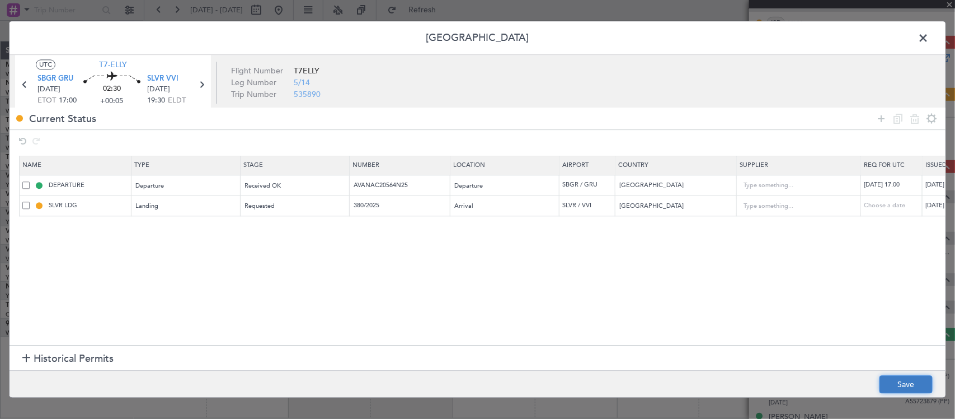
click at [890, 390] on button "Save" at bounding box center [906, 384] width 53 height 18
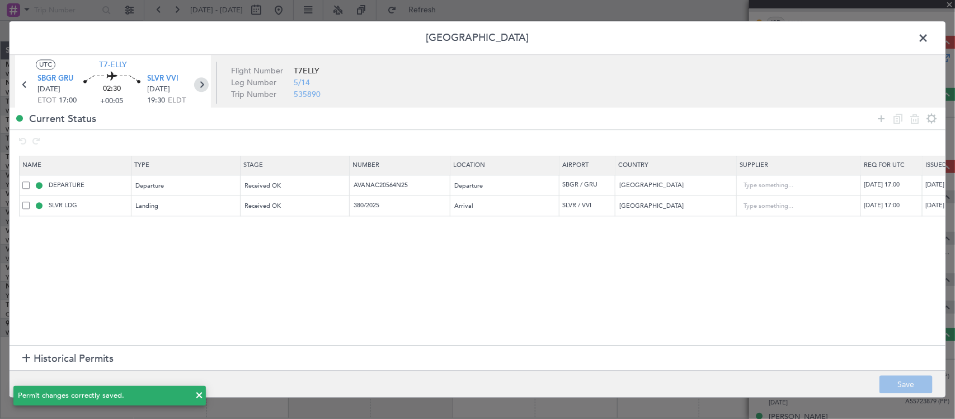
click at [203, 85] on icon at bounding box center [201, 85] width 15 height 15
type input "-00:10"
type input "10"
type input "-00:10"
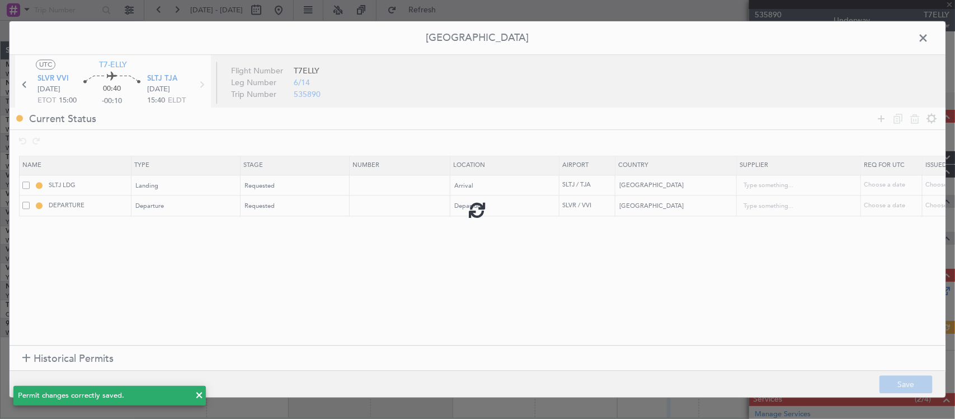
click at [398, 188] on div at bounding box center [478, 208] width 936 height 375
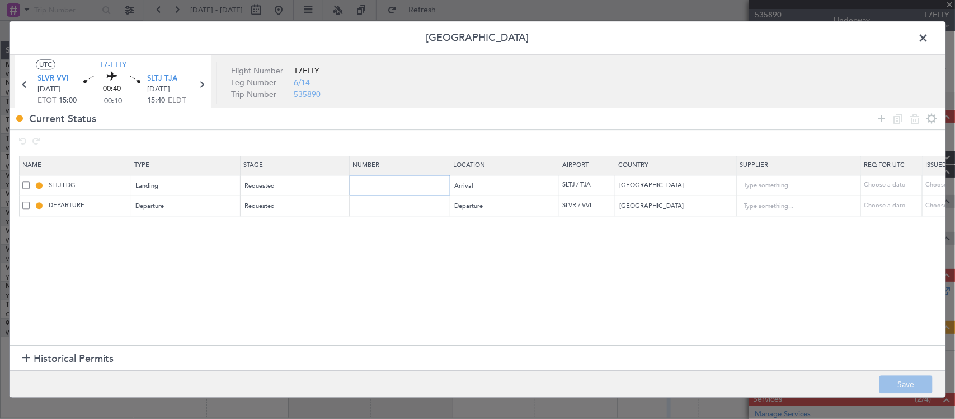
click at [387, 189] on input "text" at bounding box center [401, 185] width 97 height 10
paste input "380/2025"
type input "380/2025"
click at [387, 206] on input "text" at bounding box center [401, 206] width 97 height 10
paste input "380/2025"
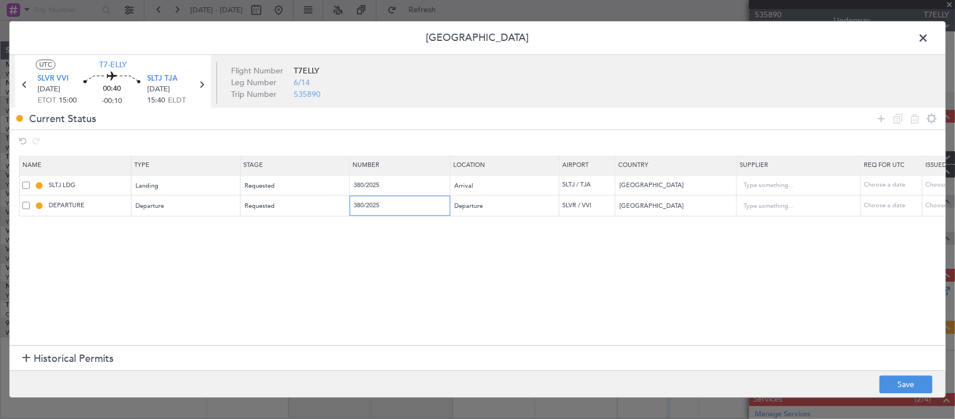
type input "380/2025"
click at [933, 186] on div "Choose a date" at bounding box center [955, 186] width 58 height 10
select select "9"
select select "2025"
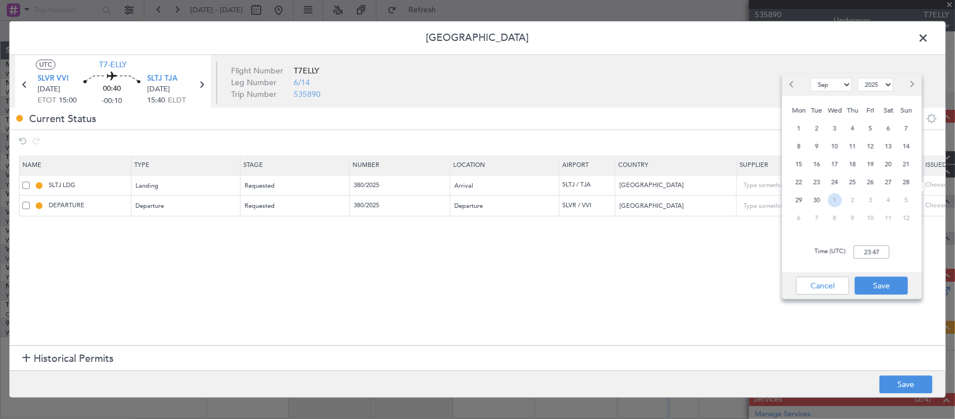
click at [834, 203] on span "1" at bounding box center [835, 200] width 14 height 14
select select "10"
click at [867, 248] on input "00:00" at bounding box center [872, 251] width 36 height 13
type input "15:00"
click at [877, 288] on button "Save" at bounding box center [881, 285] width 53 height 18
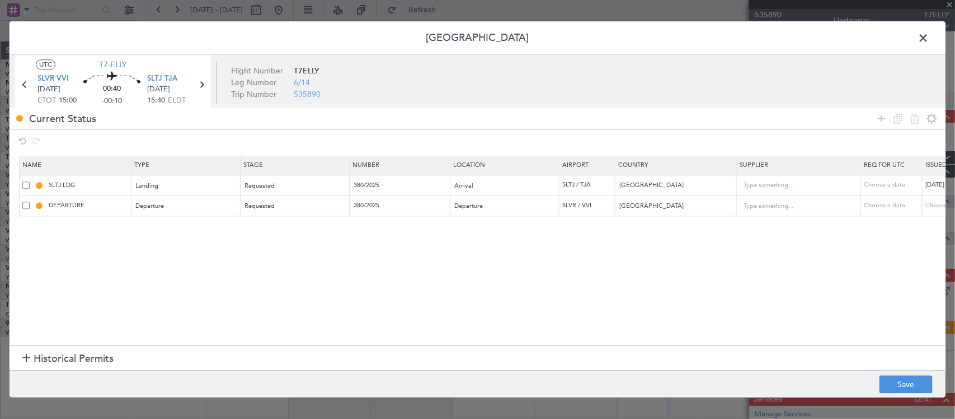
click at [926, 203] on div "Choose a date" at bounding box center [955, 206] width 58 height 10
select select "9"
select select "2025"
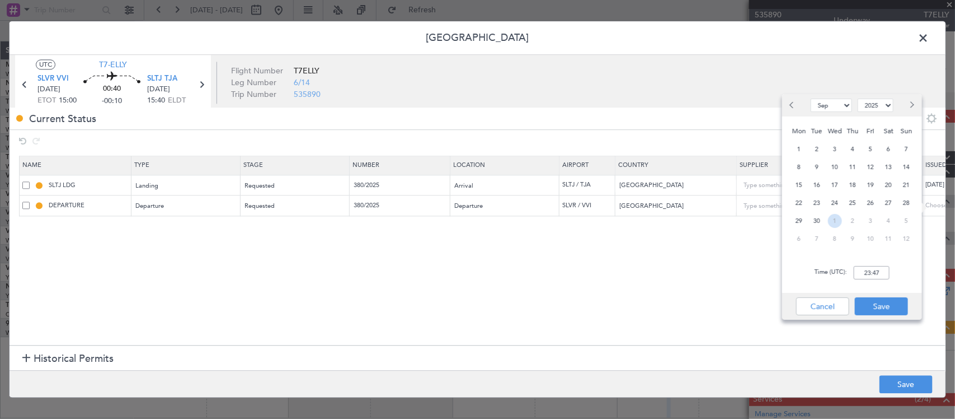
click at [834, 218] on span "1" at bounding box center [835, 221] width 14 height 14
select select "10"
click at [876, 267] on input "00:00" at bounding box center [872, 272] width 36 height 13
type input "15:00"
click at [880, 311] on button "Save" at bounding box center [881, 306] width 53 height 18
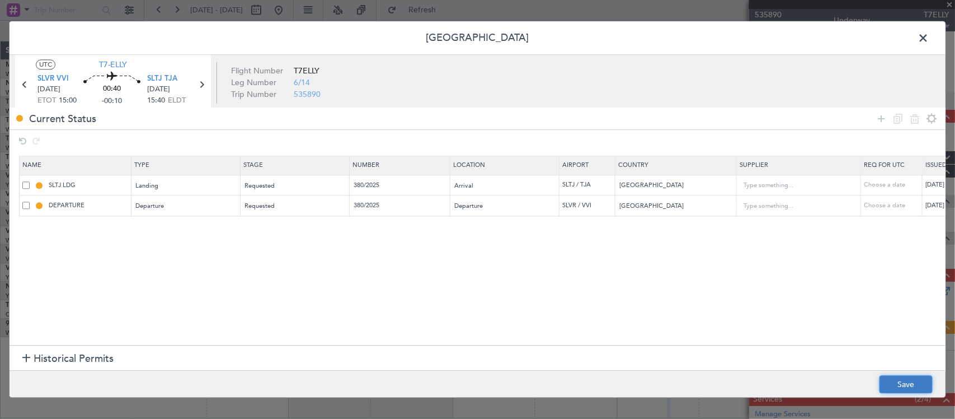
click at [893, 378] on button "Save" at bounding box center [906, 384] width 53 height 18
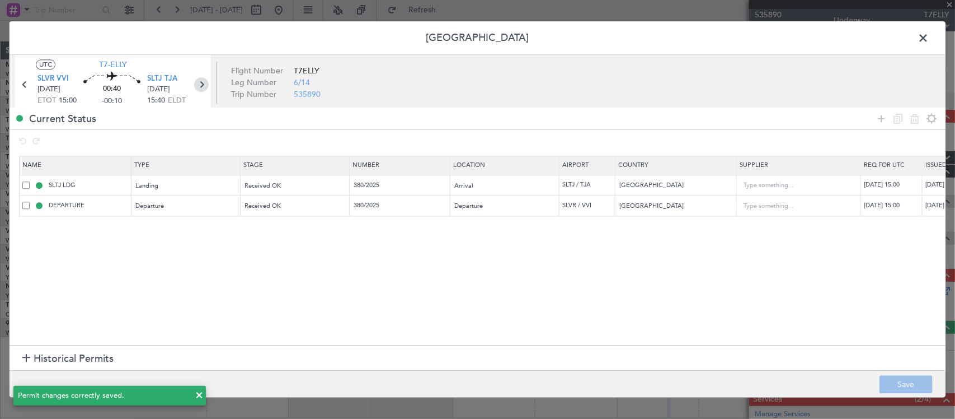
click at [203, 85] on icon at bounding box center [201, 85] width 15 height 15
click at [396, 186] on input "text" at bounding box center [401, 185] width 97 height 10
type input "v"
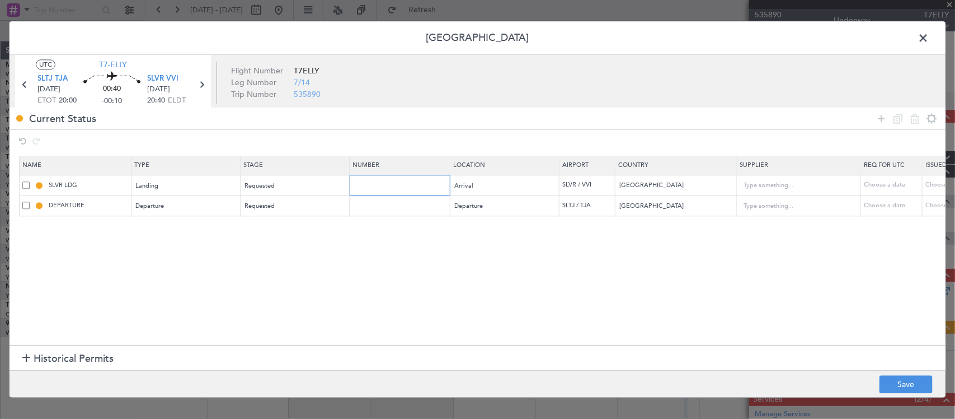
paste input "380/2025"
type input "380/2025"
click at [397, 199] on td at bounding box center [400, 205] width 101 height 21
click at [403, 205] on input "text" at bounding box center [401, 206] width 97 height 10
paste input "380/2025"
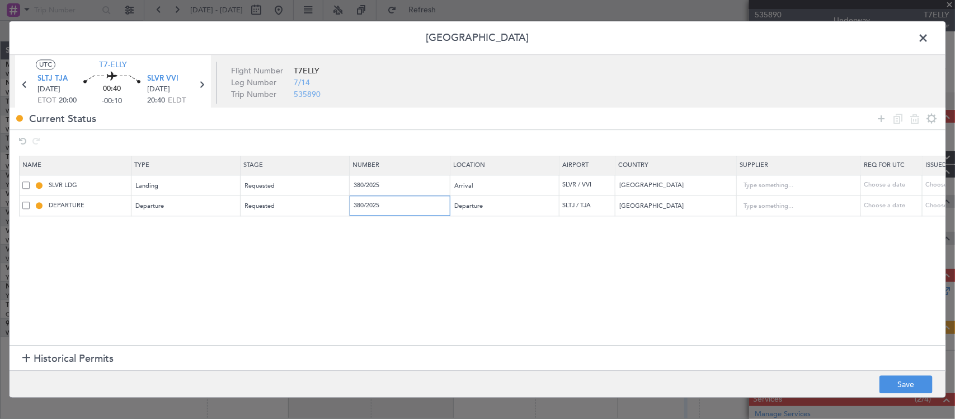
type input "380/2025"
click at [939, 182] on div "Choose a date" at bounding box center [955, 186] width 58 height 10
select select "9"
select select "2025"
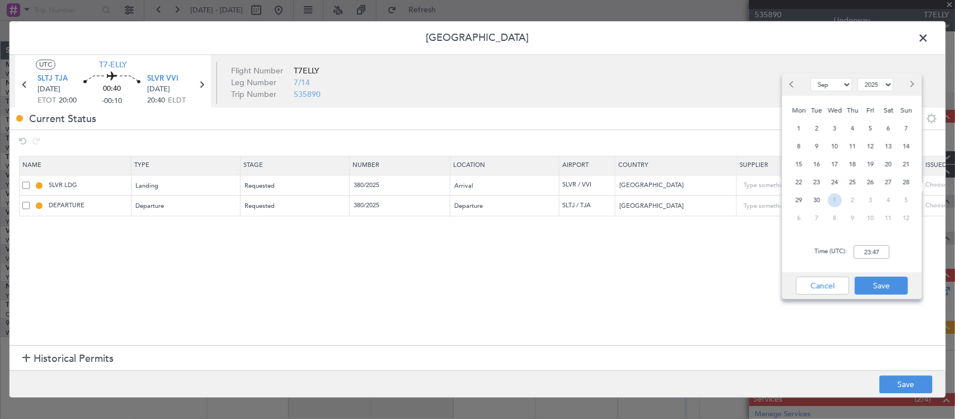
click at [837, 199] on span "1" at bounding box center [835, 200] width 14 height 14
select select "10"
click at [867, 254] on input "00:00" at bounding box center [872, 251] width 36 height 13
type input "20:00"
click at [871, 277] on button "Save" at bounding box center [881, 285] width 53 height 18
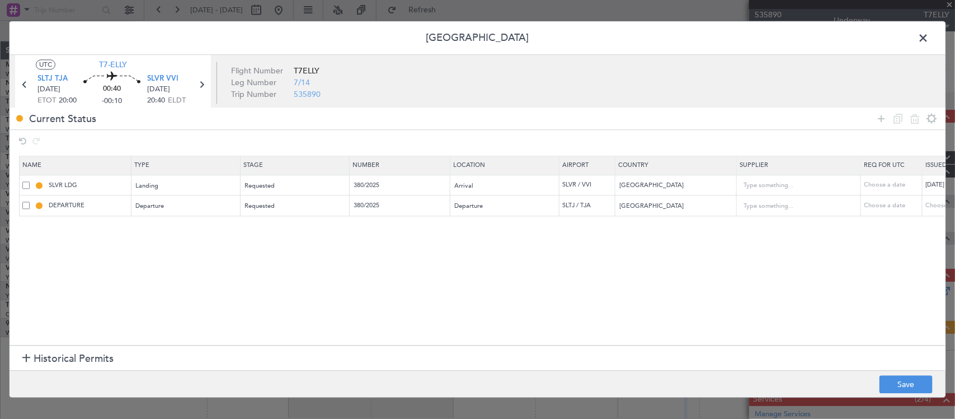
click at [937, 202] on div "Choose a date" at bounding box center [955, 206] width 58 height 10
select select "9"
select select "2025"
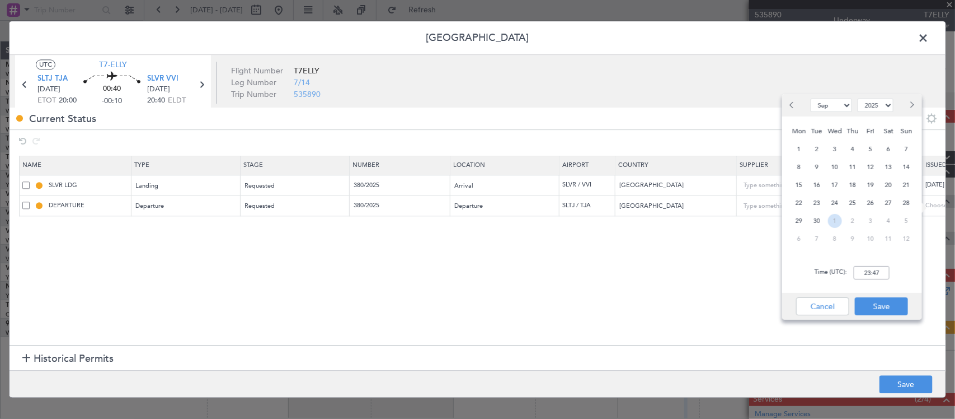
click at [830, 218] on span "1" at bounding box center [835, 221] width 14 height 14
select select "10"
click at [870, 267] on input "00:00" at bounding box center [872, 272] width 36 height 13
type input "20:00"
click at [880, 303] on button "Save" at bounding box center [881, 306] width 53 height 18
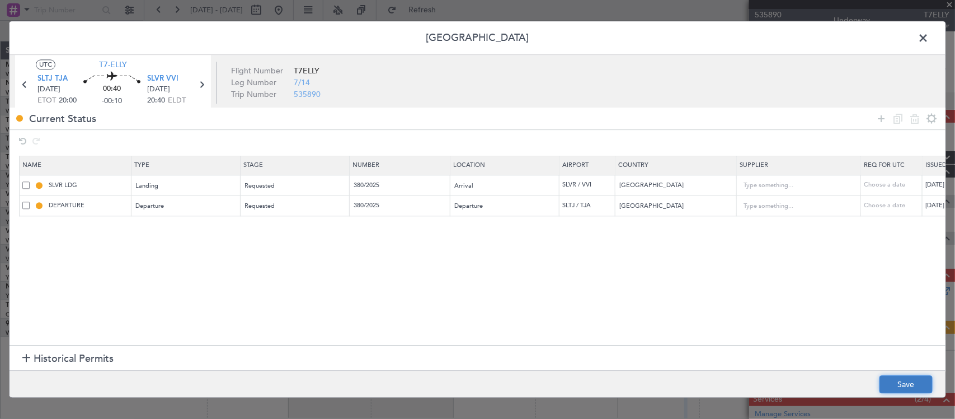
click at [900, 384] on button "Save" at bounding box center [906, 384] width 53 height 18
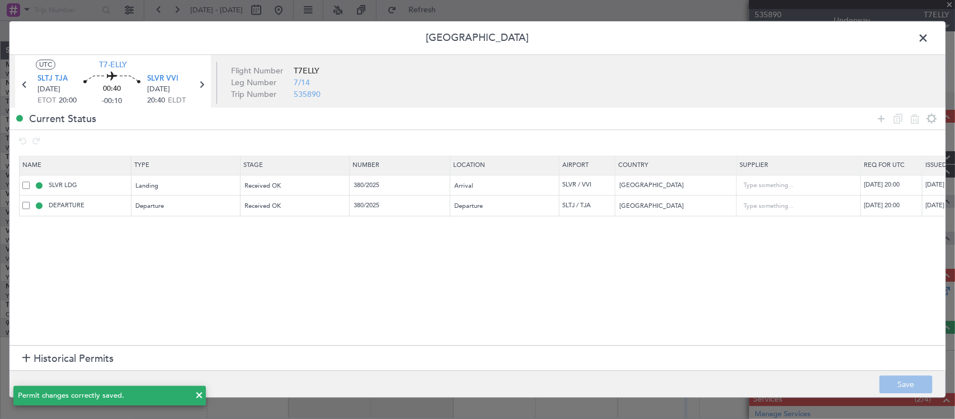
click at [203, 85] on icon at bounding box center [201, 85] width 15 height 15
type input "+00:10"
type input "2"
type input "+00:10"
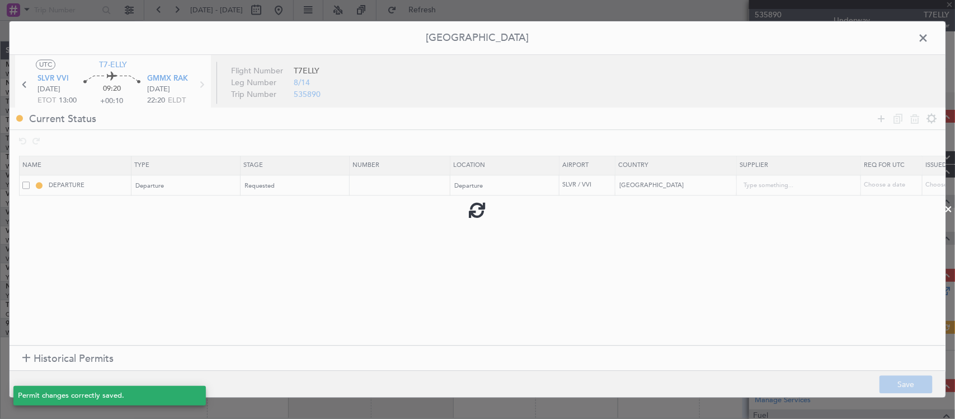
click at [386, 189] on div at bounding box center [478, 208] width 936 height 375
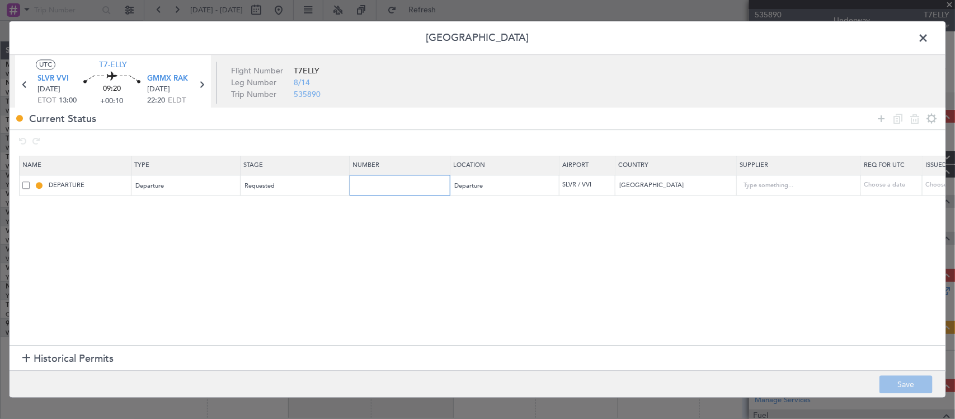
click at [396, 187] on input "text" at bounding box center [401, 185] width 97 height 10
paste input "380/2025"
type input "380/2025"
click at [930, 186] on div "Choose a date" at bounding box center [955, 186] width 58 height 10
select select "9"
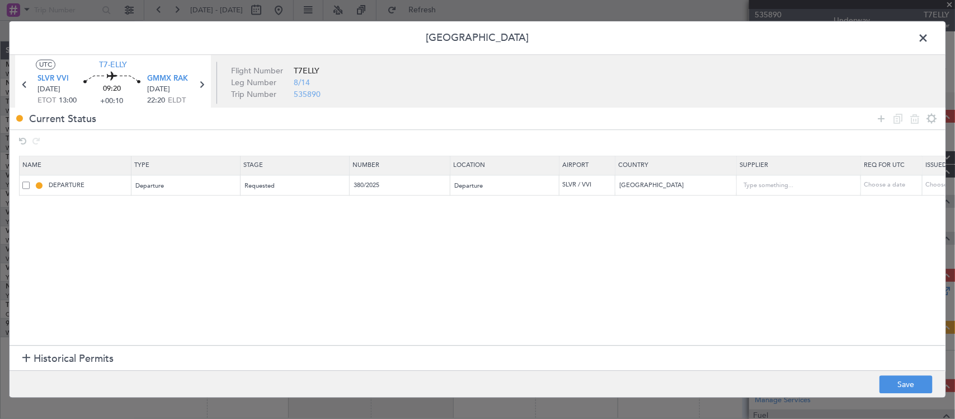
select select "2025"
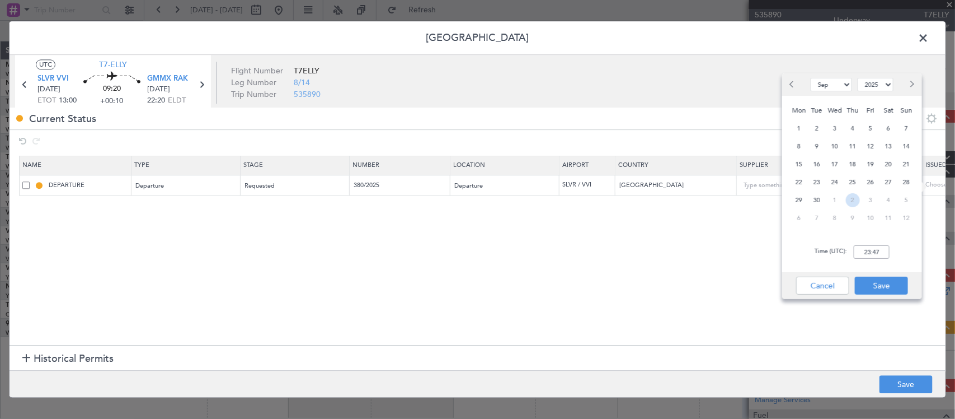
click at [854, 199] on span "2" at bounding box center [853, 200] width 14 height 14
select select "10"
click at [866, 252] on input "00:00" at bounding box center [872, 251] width 36 height 13
type input "13:00"
click at [886, 291] on button "Save" at bounding box center [881, 285] width 53 height 18
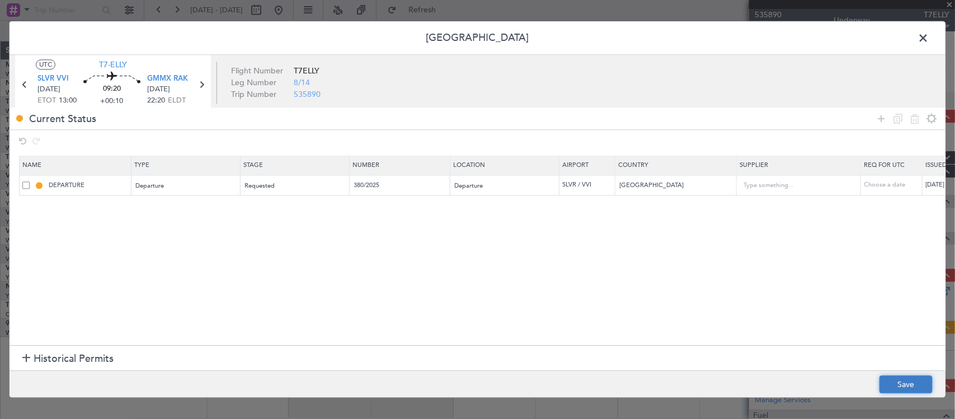
click at [905, 386] on button "Save" at bounding box center [906, 384] width 53 height 18
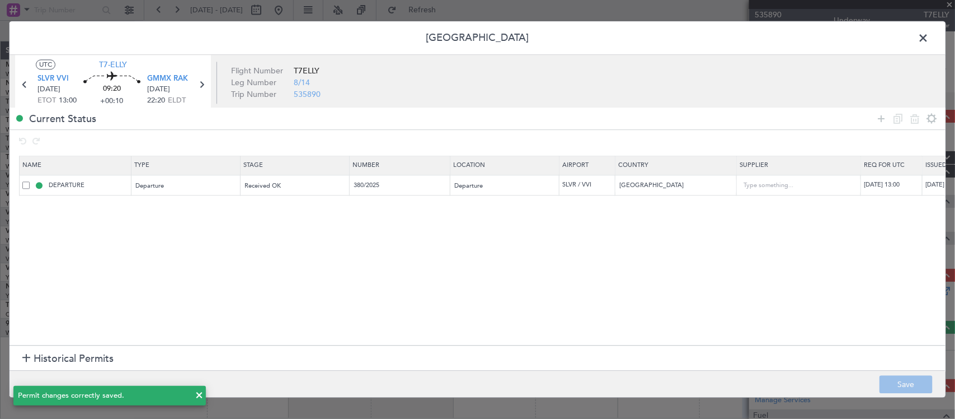
click at [929, 37] on span at bounding box center [929, 41] width 0 height 22
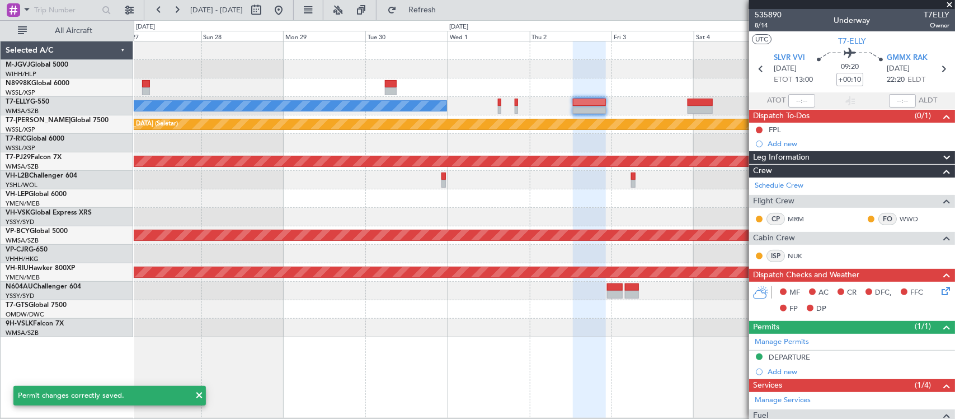
click at [407, 188] on div at bounding box center [544, 180] width 821 height 18
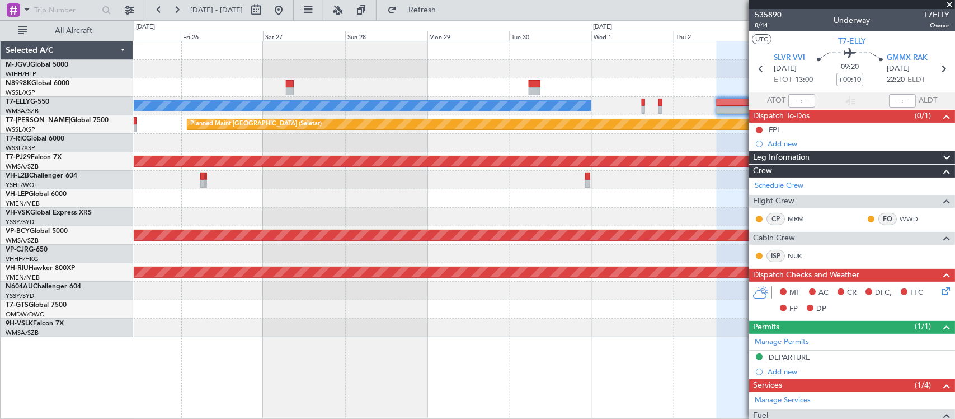
click at [555, 206] on div at bounding box center [544, 198] width 821 height 18
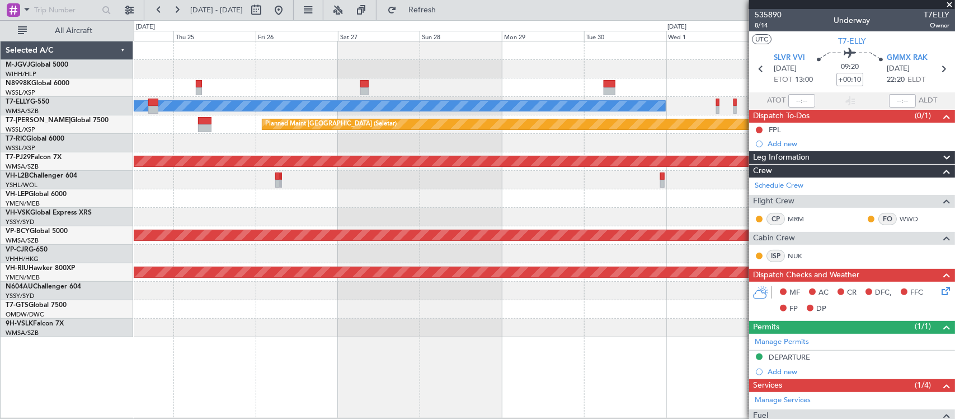
click at [509, 189] on div at bounding box center [544, 198] width 821 height 18
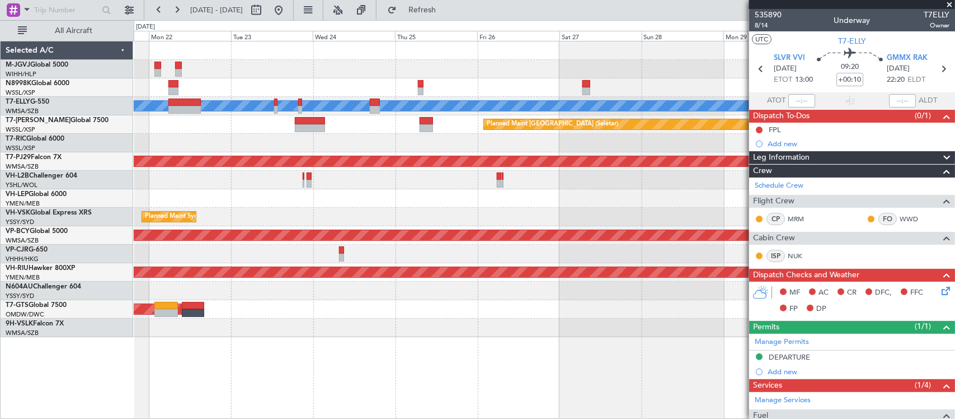
click at [585, 199] on div at bounding box center [544, 198] width 821 height 18
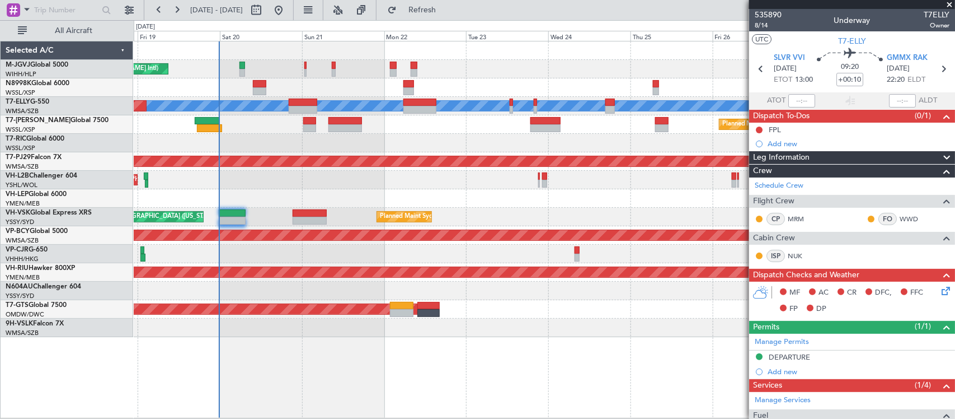
click at [547, 191] on div at bounding box center [544, 198] width 821 height 18
click at [438, 6] on span "Refresh" at bounding box center [422, 10] width 47 height 8
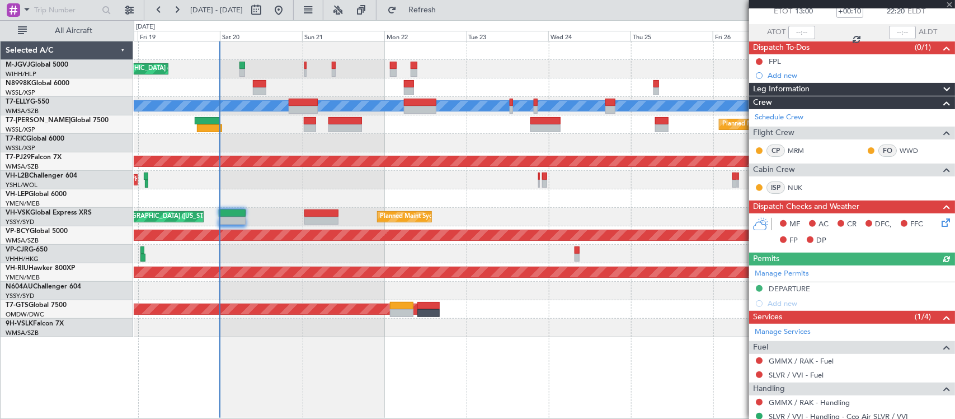
scroll to position [119, 0]
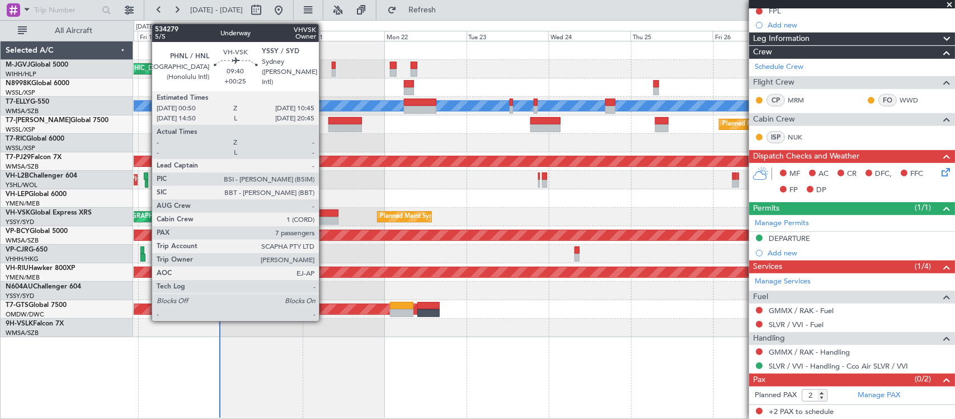
click at [325, 213] on div at bounding box center [321, 213] width 34 height 8
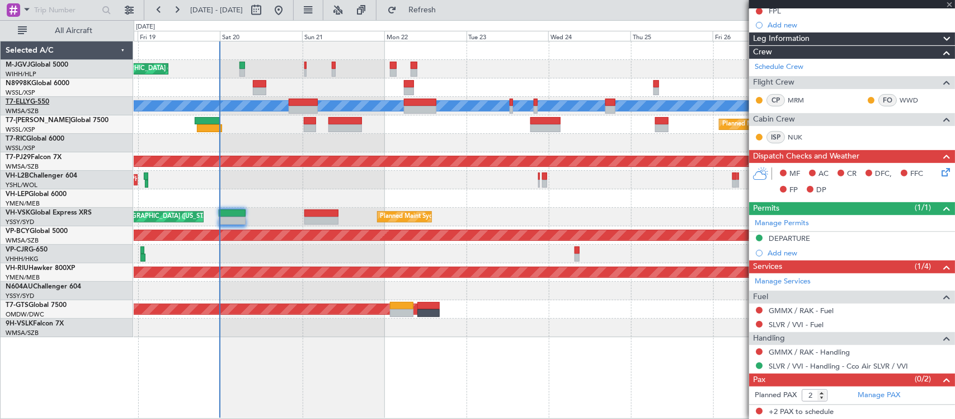
type input "+00:25"
type input "7"
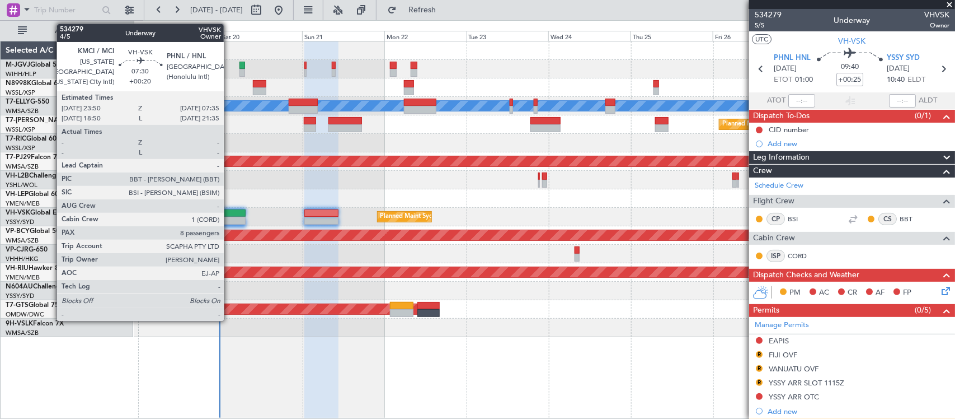
click at [229, 217] on div at bounding box center [232, 221] width 27 height 8
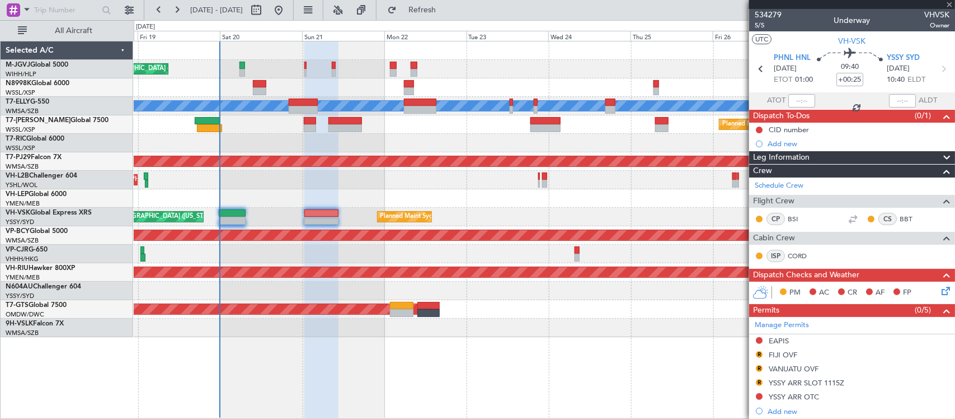
type input "+00:20"
type input "8"
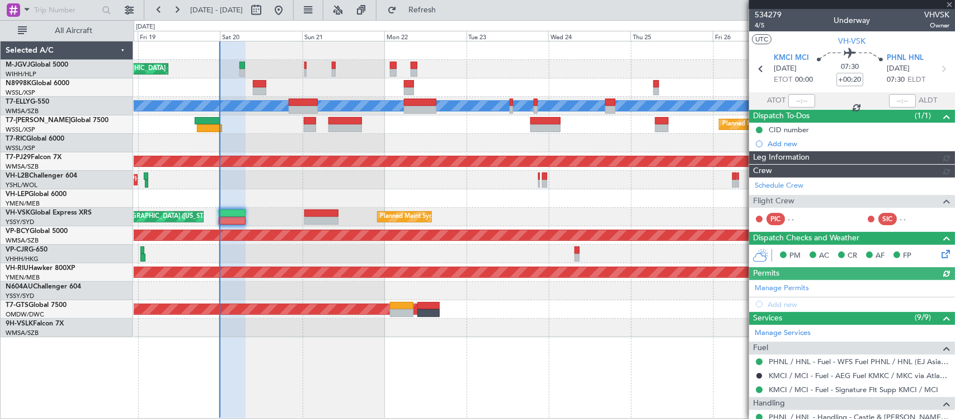
type input "[PERSON_NAME] (LEU)"
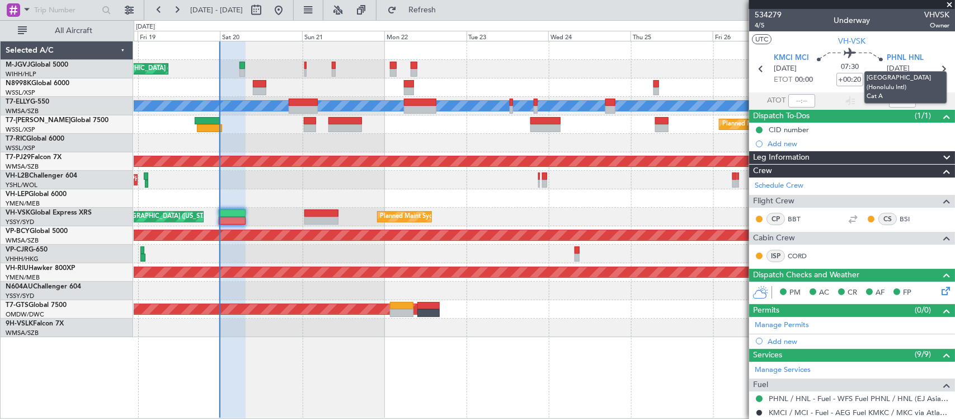
click at [936, 71] on mat-tooltip-component "[GEOGRAPHIC_DATA] (Honolulu Intl) Cat A" at bounding box center [906, 87] width 98 height 48
click at [936, 69] on icon at bounding box center [943, 69] width 15 height 15
type input "+00:25"
type input "7"
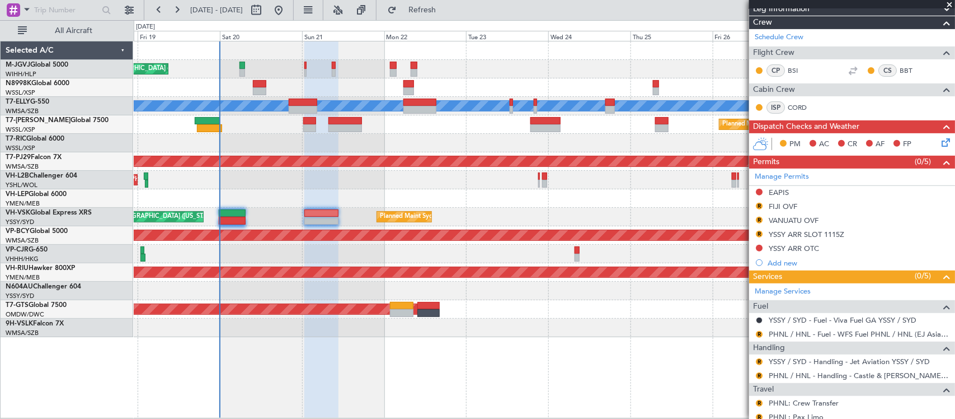
scroll to position [233, 0]
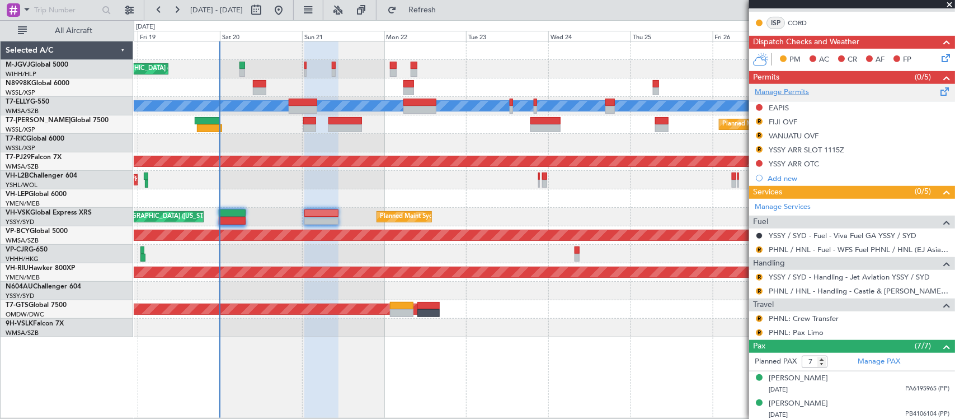
click at [781, 92] on link "Manage Permits" at bounding box center [782, 92] width 54 height 11
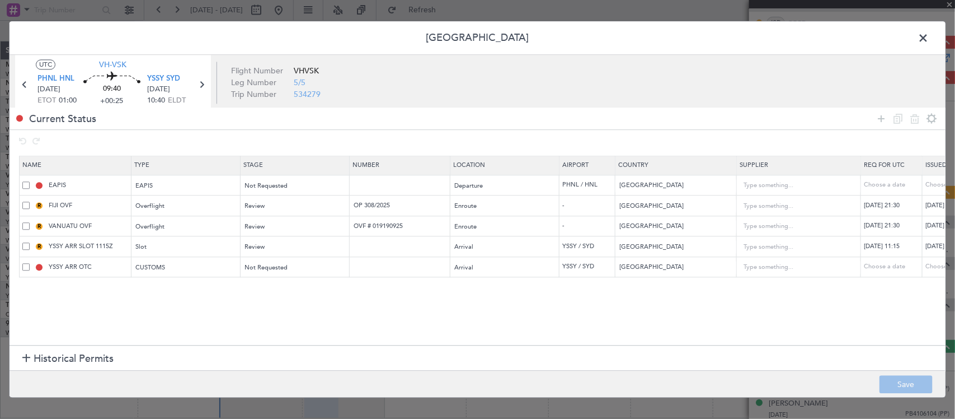
click at [410, 213] on td "OP 308/2025" at bounding box center [400, 205] width 101 height 21
click at [413, 203] on input "OP 308/2025" at bounding box center [401, 206] width 97 height 10
drag, startPoint x: 418, startPoint y: 204, endPoint x: 232, endPoint y: 217, distance: 186.2
click at [233, 217] on table "Name Type Stage Number Location Airport Country Supplier Req For Utc Issued For…" at bounding box center [733, 217] width 1428 height 122
click at [395, 226] on input "OVF # 019190925" at bounding box center [401, 226] width 97 height 10
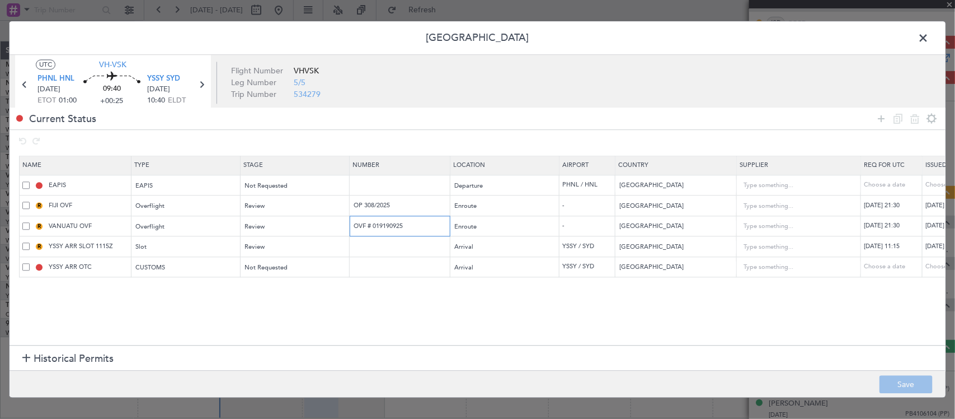
click at [395, 226] on input "OVF # 019190925" at bounding box center [401, 226] width 97 height 10
drag, startPoint x: 930, startPoint y: 36, endPoint x: 888, endPoint y: 57, distance: 47.3
click at [929, 36] on span at bounding box center [929, 41] width 0 height 22
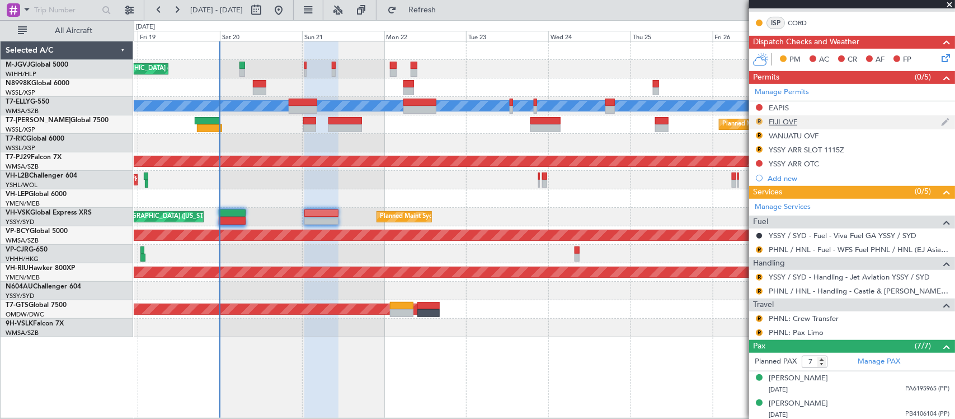
click at [760, 118] on button "R" at bounding box center [759, 121] width 7 height 7
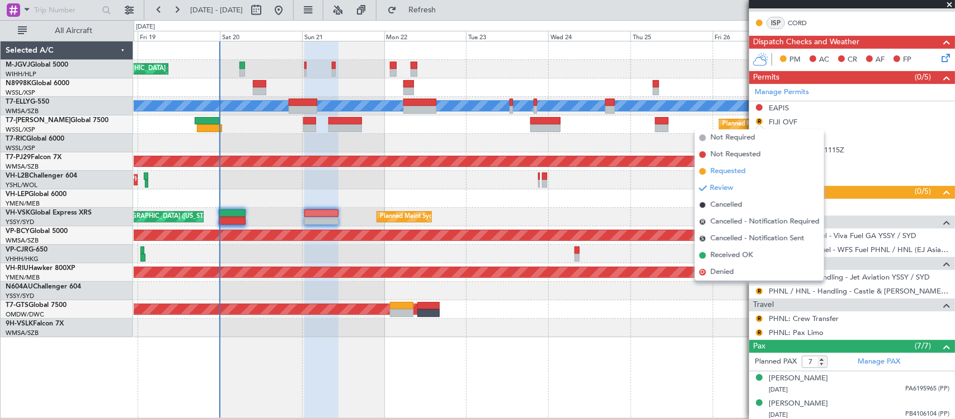
click at [737, 167] on span "Requested" at bounding box center [728, 171] width 35 height 11
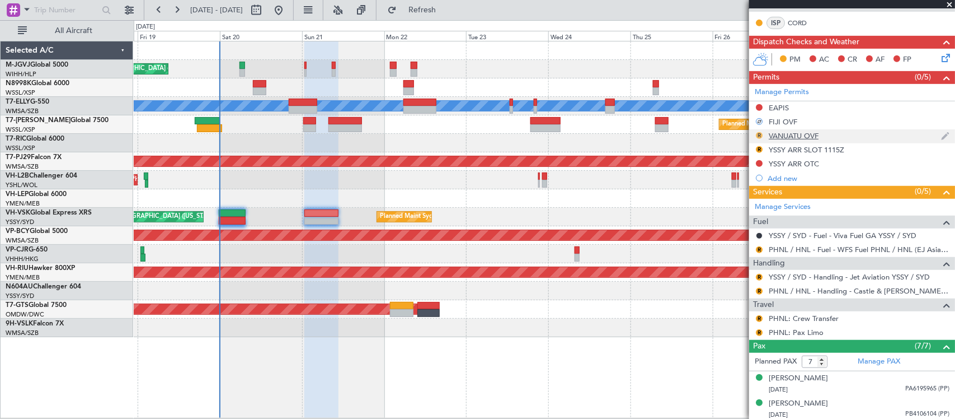
click at [761, 133] on button "R" at bounding box center [759, 135] width 7 height 7
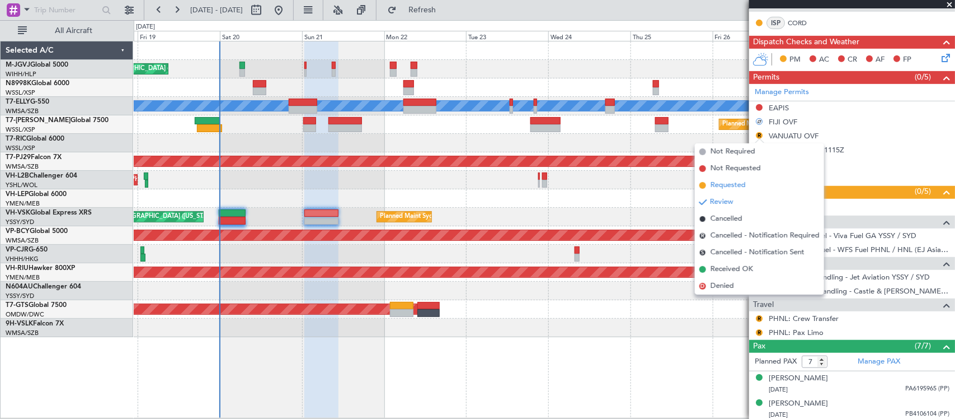
click at [743, 186] on span "Requested" at bounding box center [728, 185] width 35 height 11
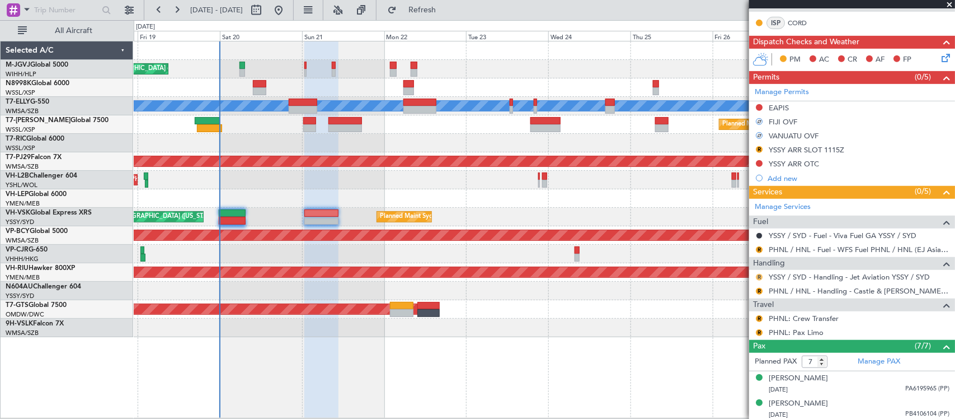
click at [759, 278] on button "R" at bounding box center [759, 277] width 7 height 7
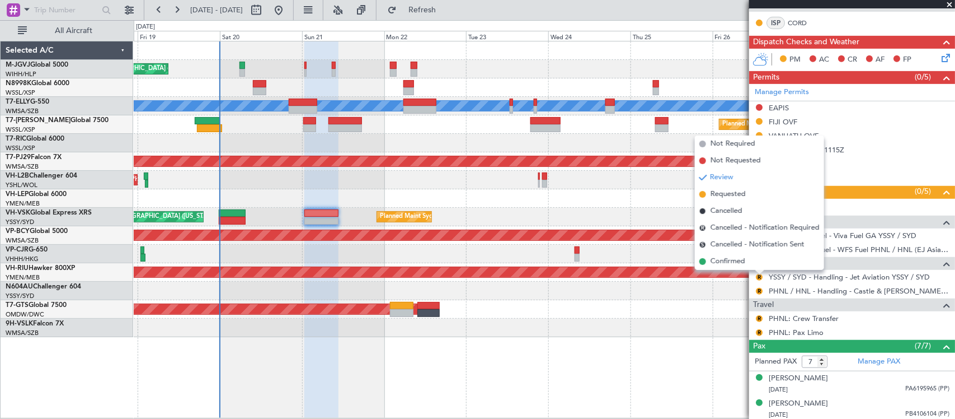
click at [674, 335] on div at bounding box center [544, 327] width 821 height 18
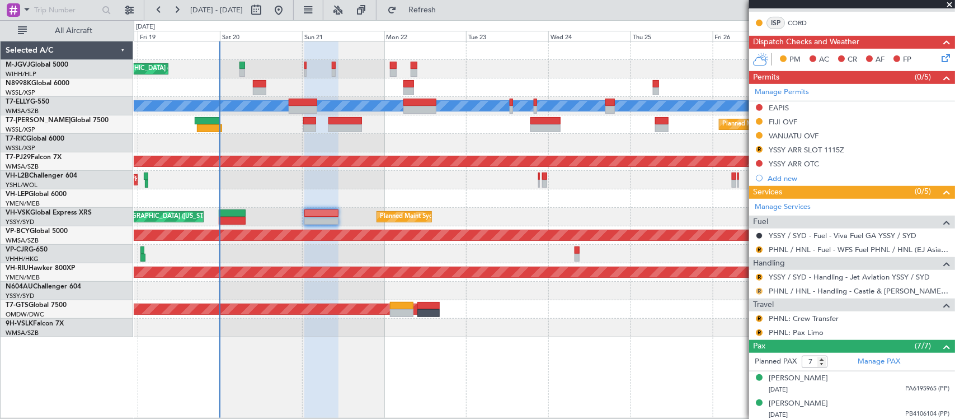
click at [757, 291] on button "R" at bounding box center [759, 291] width 7 height 7
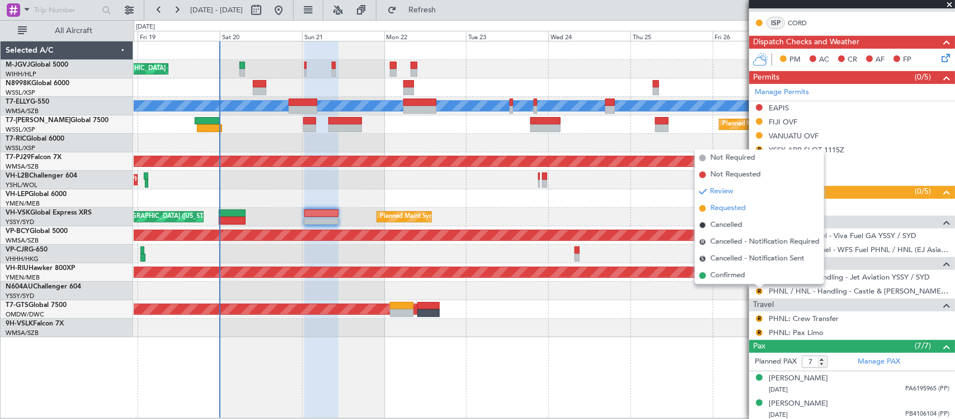
click at [737, 206] on span "Requested" at bounding box center [728, 208] width 35 height 11
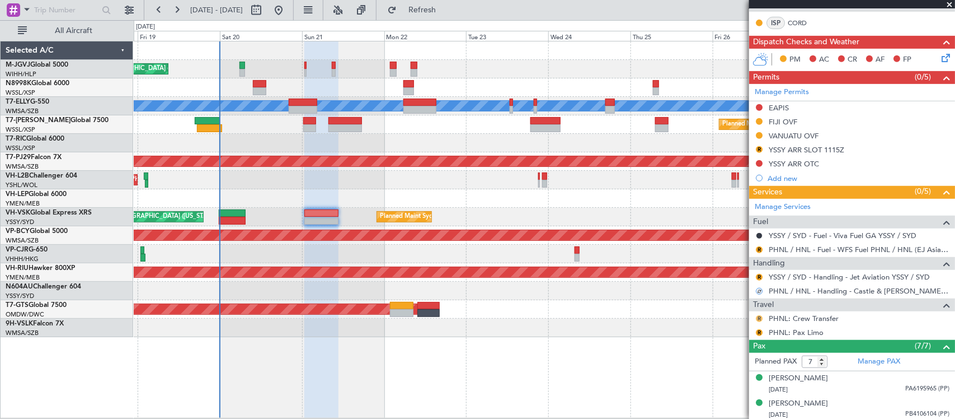
click at [759, 315] on button "R" at bounding box center [759, 318] width 7 height 7
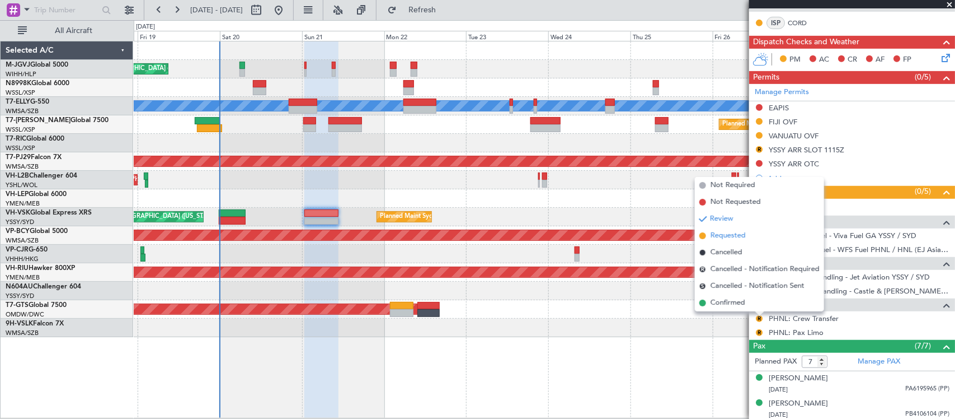
click at [742, 234] on span "Requested" at bounding box center [728, 235] width 35 height 11
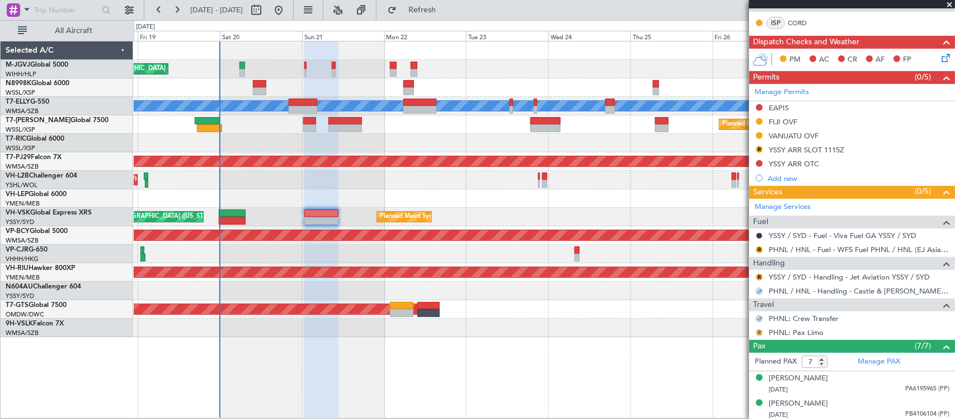
click at [761, 329] on button "R" at bounding box center [759, 332] width 7 height 7
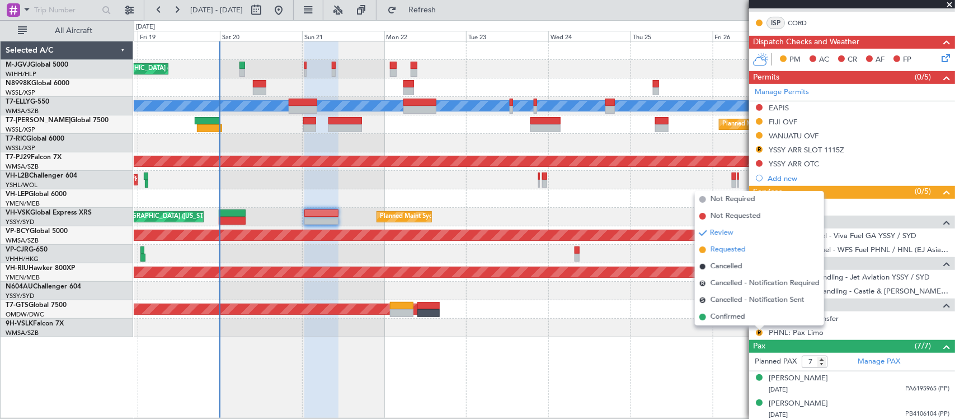
click at [753, 249] on li "Requested" at bounding box center [759, 249] width 129 height 17
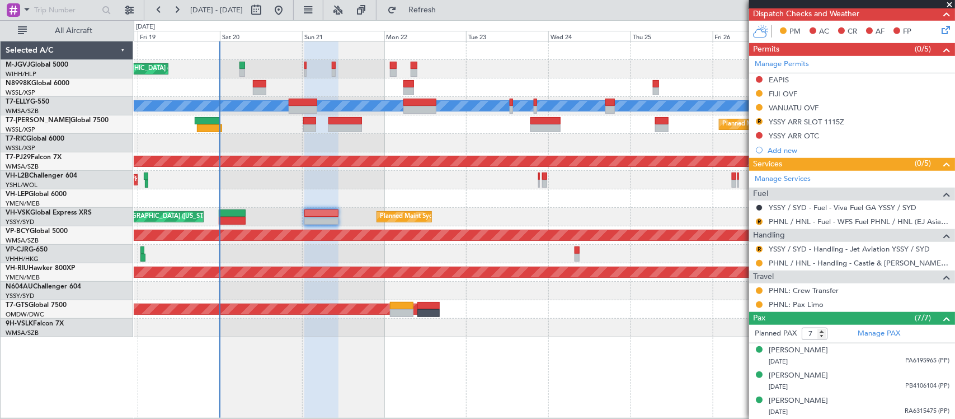
scroll to position [362, 0]
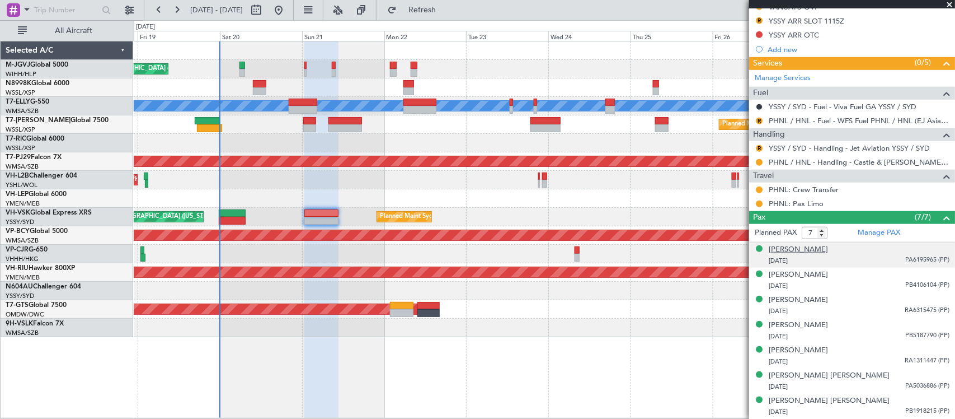
click at [805, 252] on div "[PERSON_NAME]" at bounding box center [798, 249] width 59 height 11
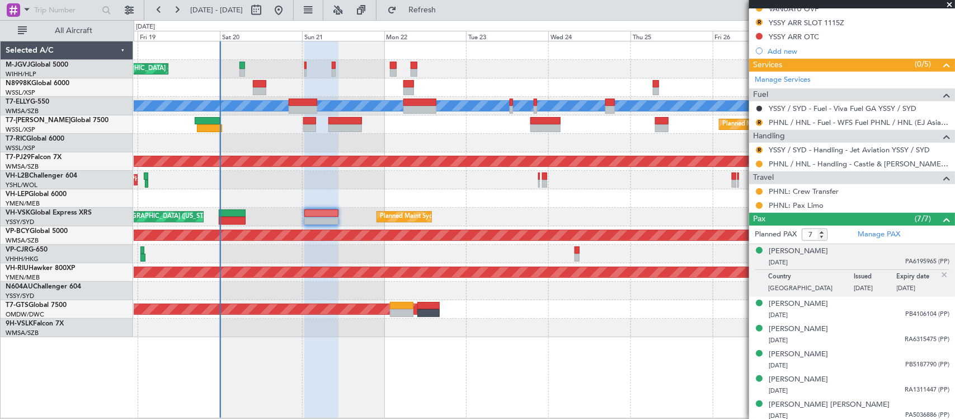
scroll to position [390, 0]
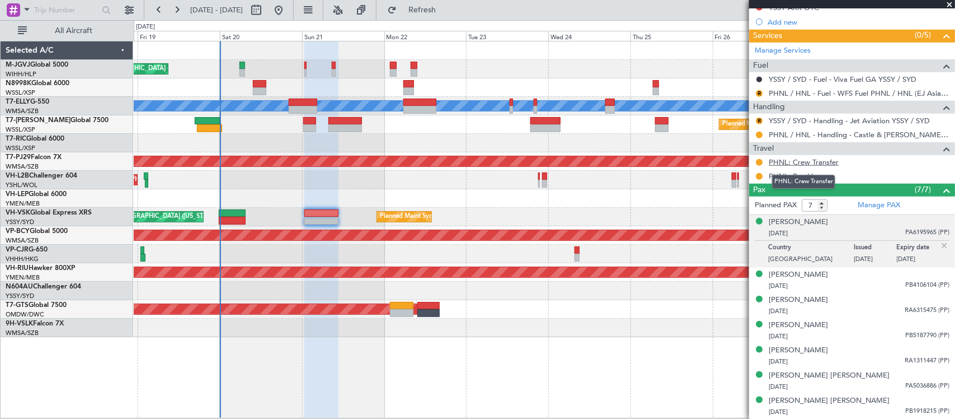
click at [815, 163] on link "PHNL: Crew Transfer" at bounding box center [804, 162] width 70 height 10
click at [785, 175] on link "PHNL: Pax Limo" at bounding box center [796, 176] width 55 height 10
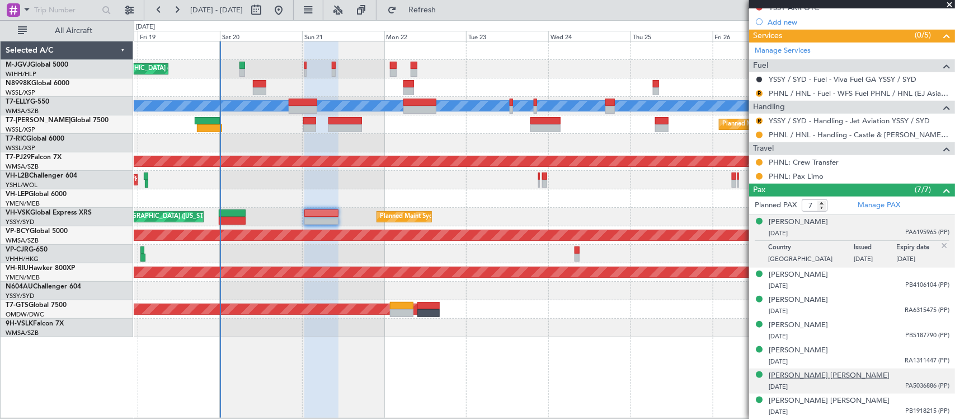
click at [838, 379] on div "[PERSON_NAME] [PERSON_NAME]" at bounding box center [829, 375] width 121 height 11
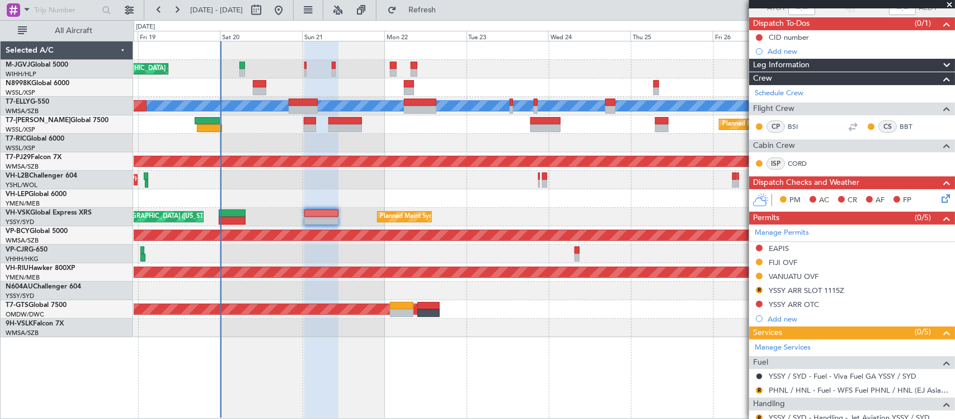
scroll to position [233, 0]
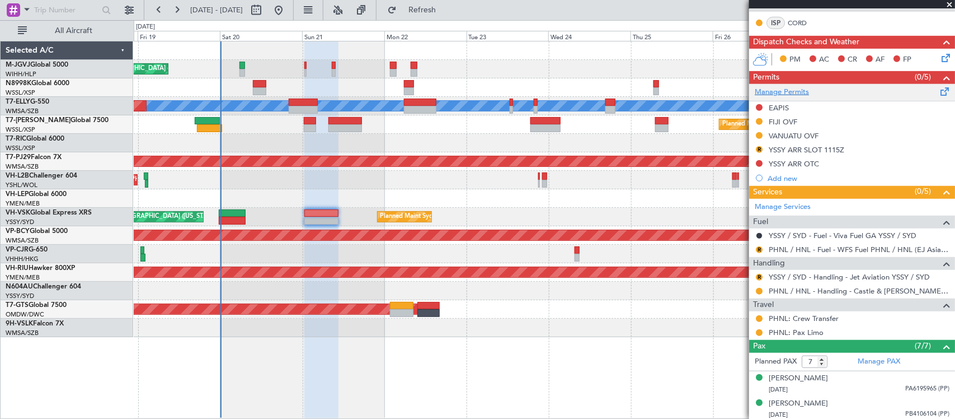
click at [794, 92] on link "Manage Permits" at bounding box center [782, 92] width 54 height 11
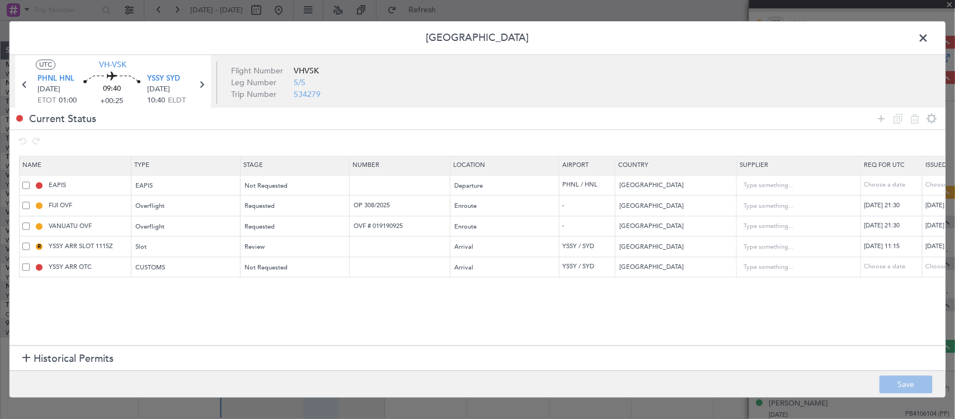
click at [414, 191] on td at bounding box center [400, 185] width 101 height 21
click at [412, 185] on input "text" at bounding box center [401, 185] width 97 height 10
paste input "EAPIS-17732784"
type input "EAPIS-17732784"
click at [277, 179] on div "Not Requested" at bounding box center [291, 185] width 93 height 17
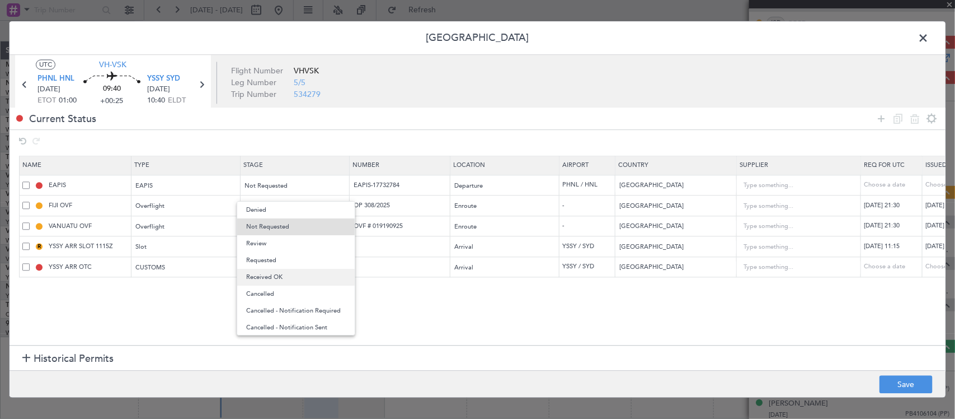
click at [307, 274] on span "Received OK" at bounding box center [296, 277] width 100 height 17
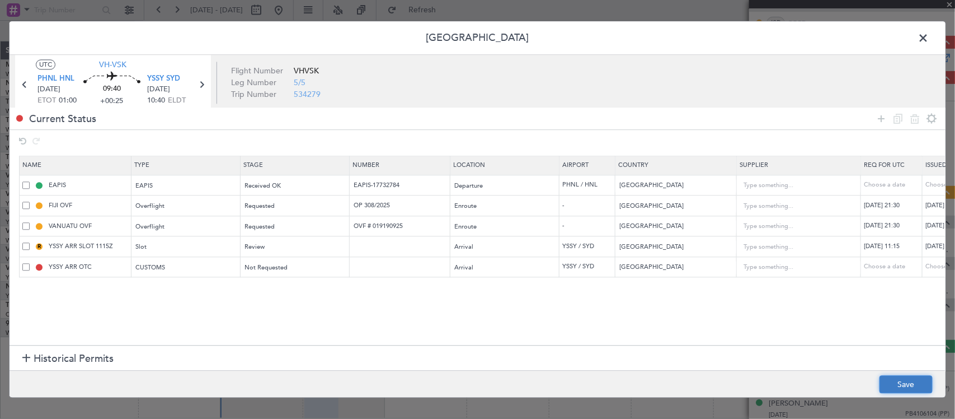
click at [902, 375] on button "Save" at bounding box center [906, 384] width 53 height 18
click at [929, 38] on span at bounding box center [929, 41] width 0 height 22
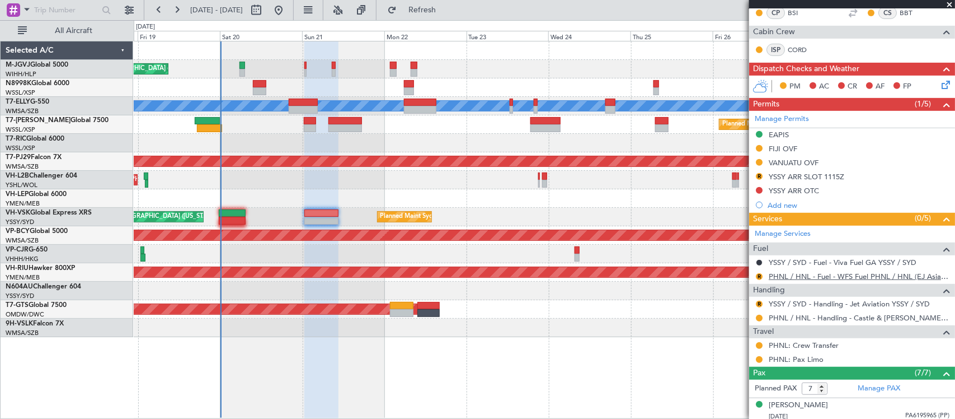
scroll to position [350, 0]
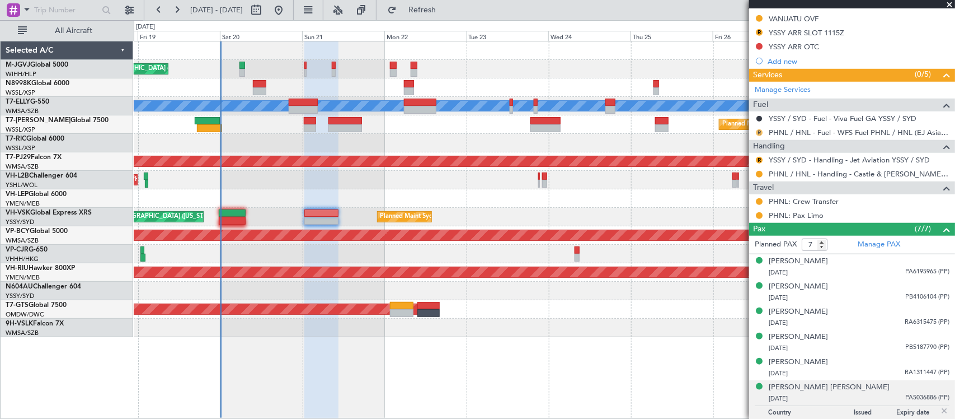
click at [757, 130] on button "R" at bounding box center [759, 132] width 7 height 7
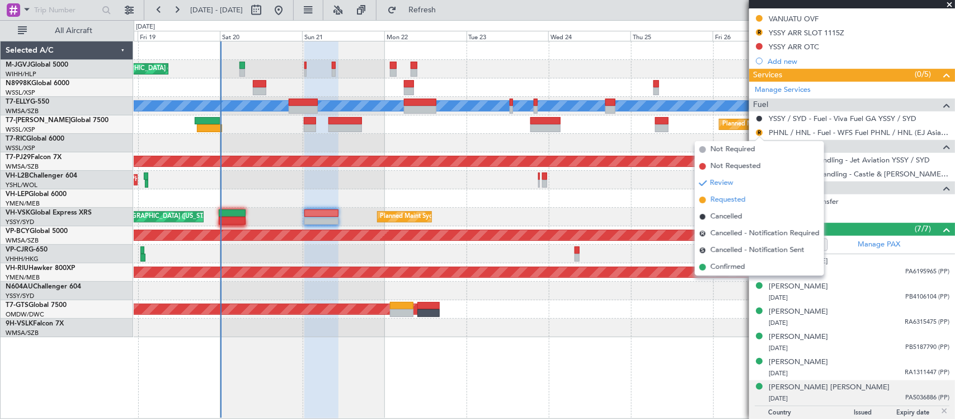
click at [718, 199] on span "Requested" at bounding box center [728, 199] width 35 height 11
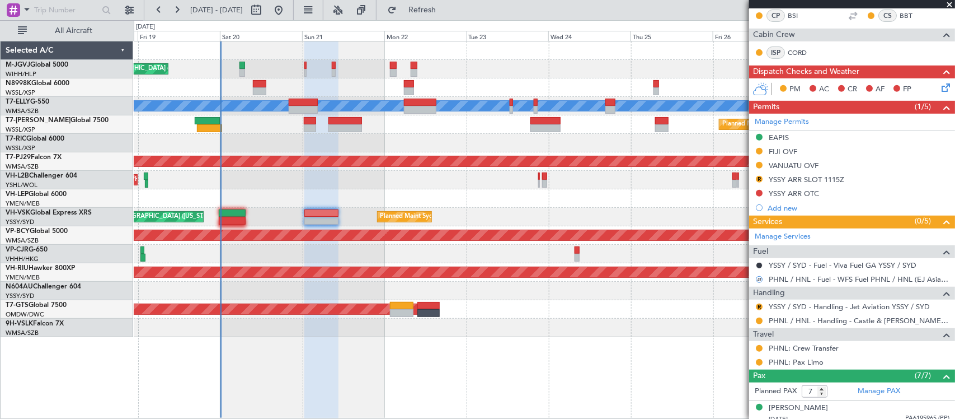
scroll to position [0, 0]
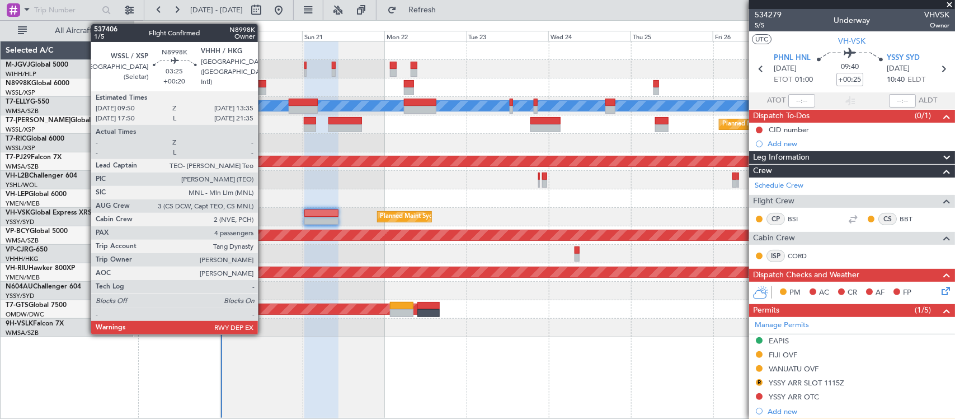
click at [263, 91] on div at bounding box center [259, 91] width 13 height 8
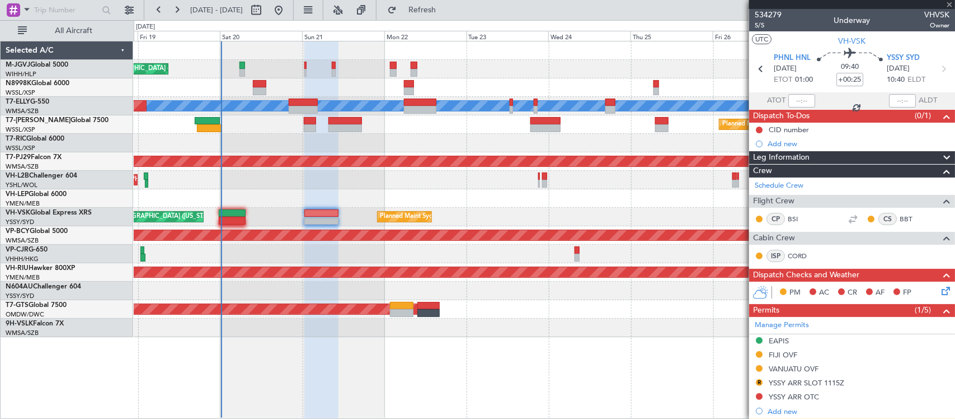
type input "+00:20"
type input "4"
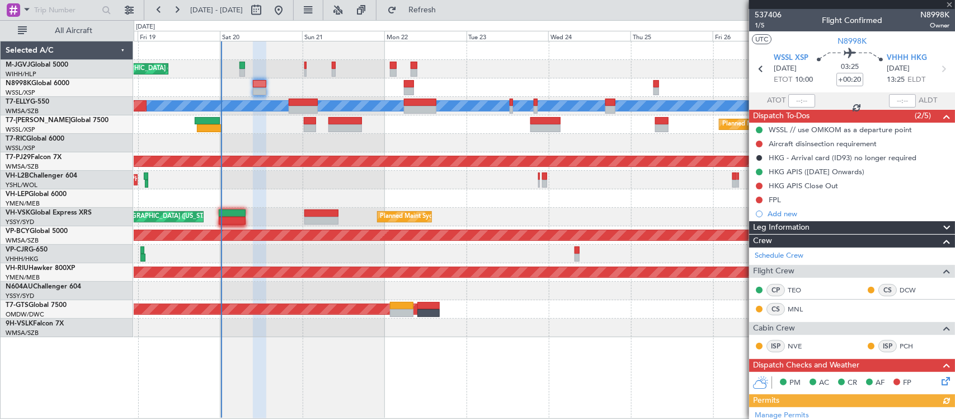
scroll to position [233, 0]
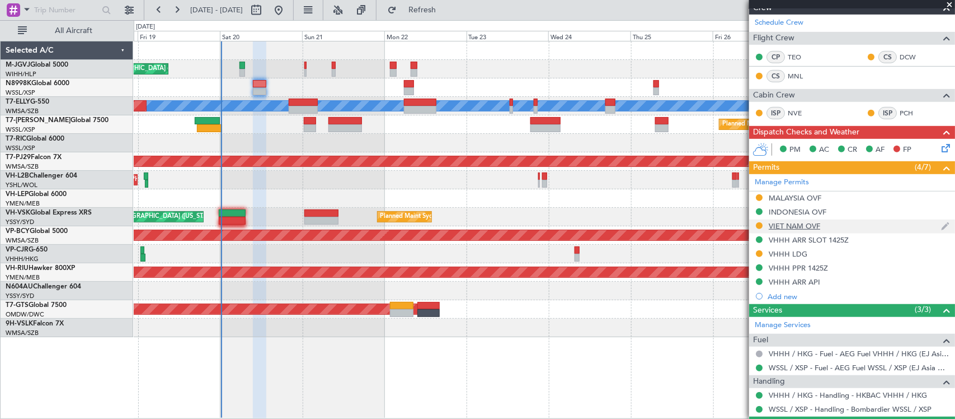
click at [789, 225] on div "VIET NAM OVF" at bounding box center [794, 226] width 51 height 10
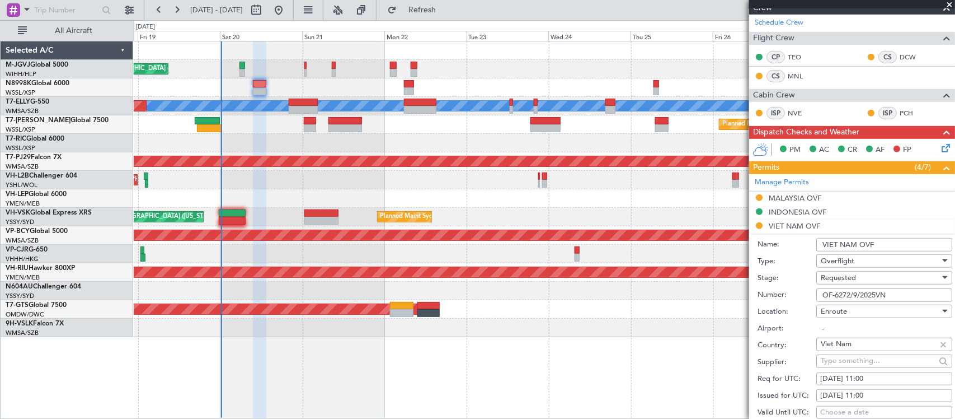
click at [852, 292] on input "OF-6272/9/2025VN" at bounding box center [884, 294] width 136 height 13
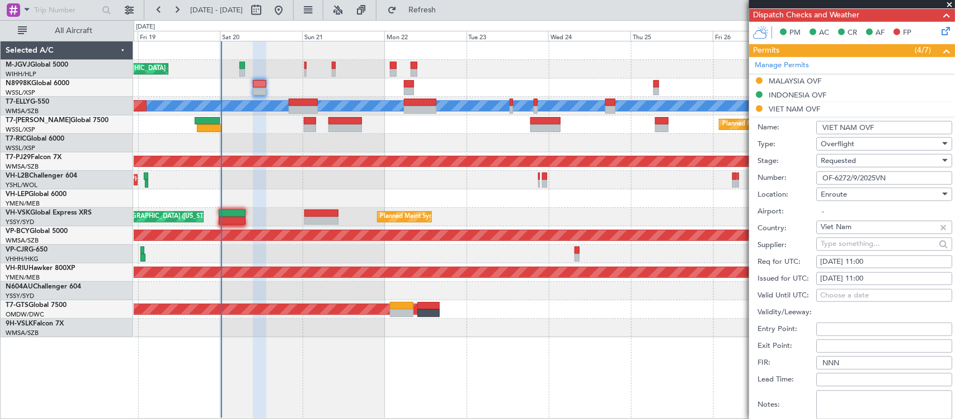
click at [884, 275] on div "[DATE] 11:00" at bounding box center [884, 278] width 128 height 11
select select "9"
select select "2025"
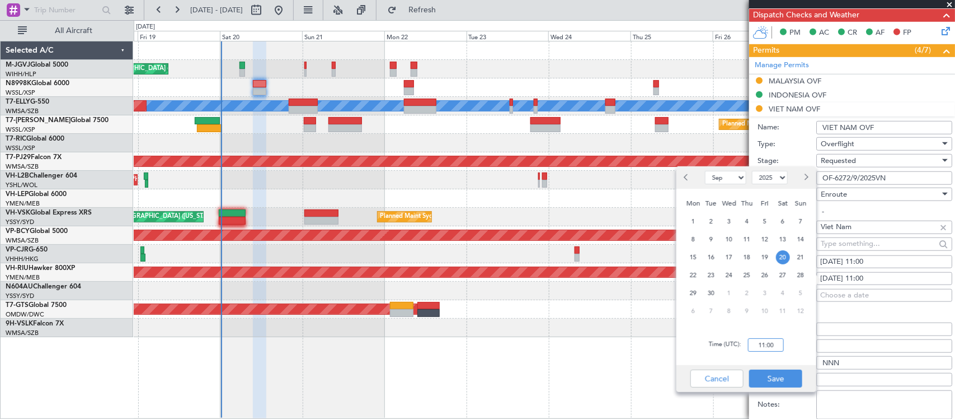
click at [768, 342] on input "11:00" at bounding box center [766, 344] width 36 height 13
type input "10:00"
click at [781, 379] on button "Save" at bounding box center [775, 378] width 53 height 18
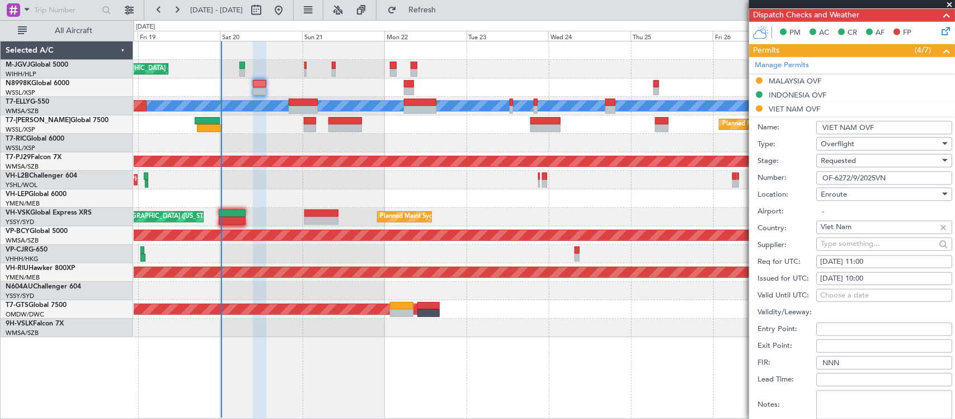
click at [882, 269] on div "Req for UTC: [DATE] 11:00" at bounding box center [855, 262] width 195 height 17
click at [875, 265] on div "[DATE] 11:00" at bounding box center [884, 261] width 128 height 11
select select "9"
select select "2025"
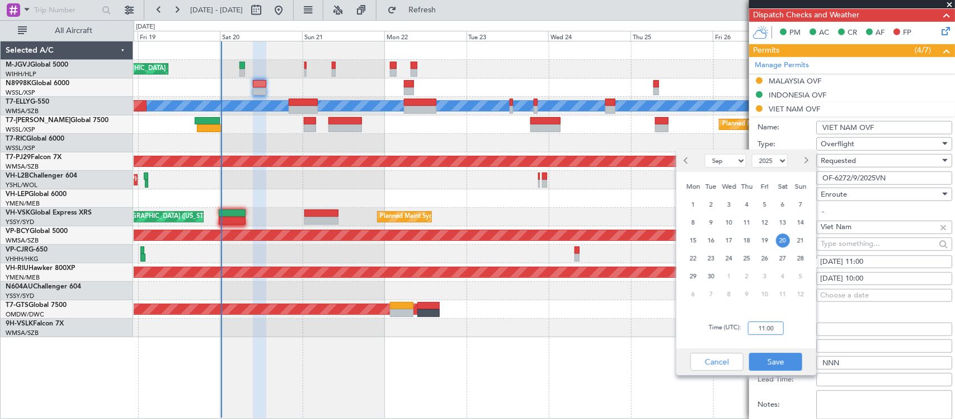
click at [781, 328] on input "11:00" at bounding box center [766, 327] width 36 height 13
type input "10:00"
click at [788, 353] on button "Save" at bounding box center [775, 362] width 53 height 18
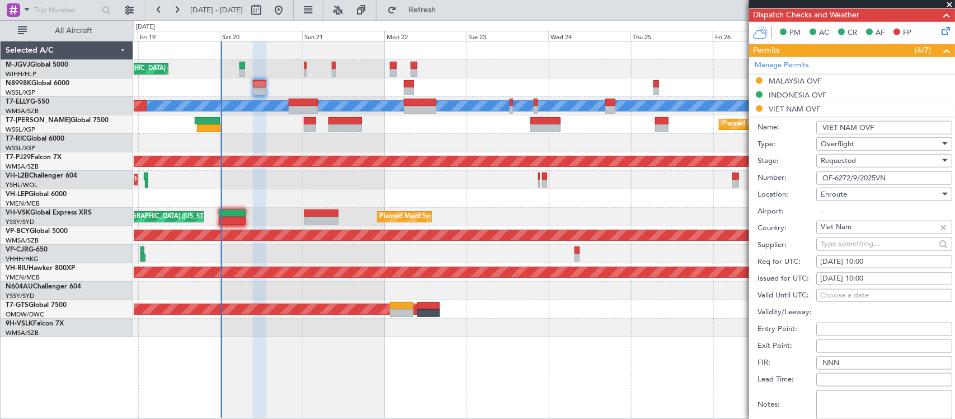
click at [903, 169] on div "Requested" at bounding box center [880, 160] width 119 height 17
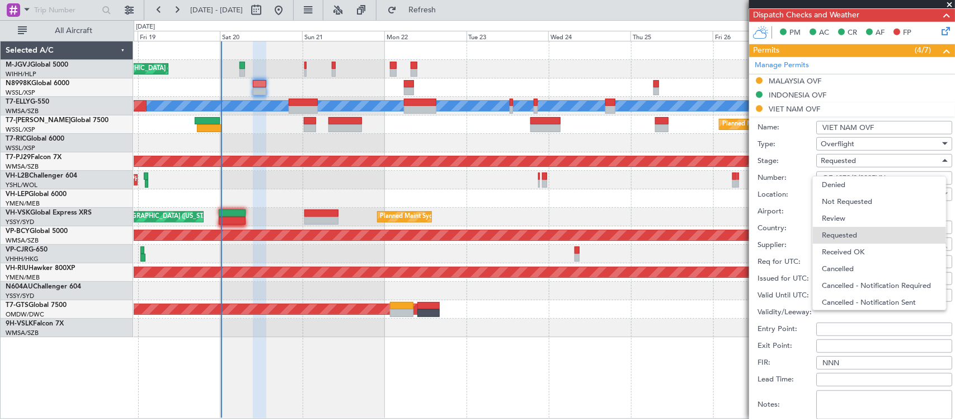
scroll to position [4, 0]
click at [904, 166] on div at bounding box center [477, 209] width 955 height 419
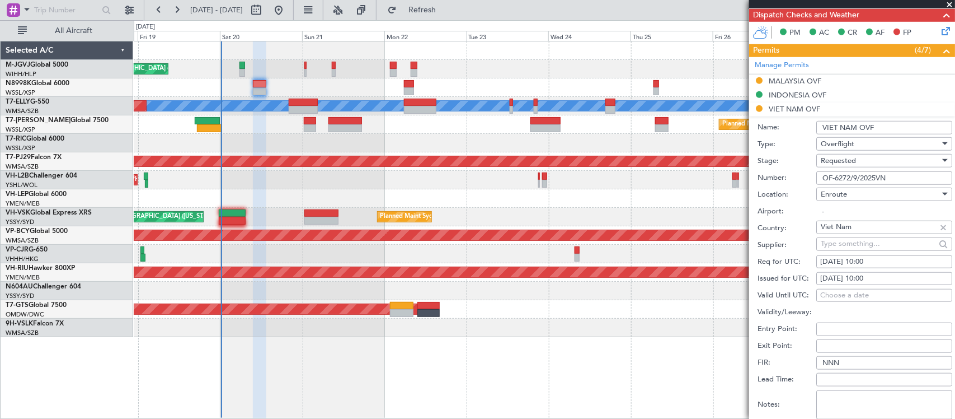
click at [905, 163] on div "Requested" at bounding box center [880, 160] width 119 height 17
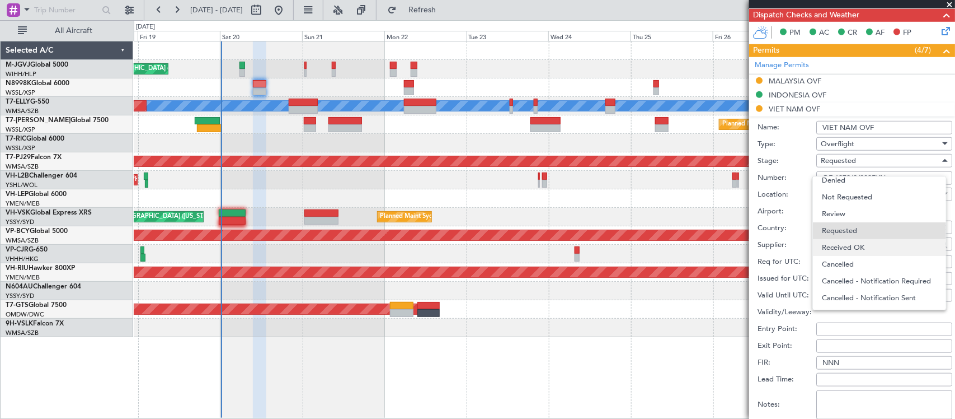
click at [876, 245] on span "Received OK" at bounding box center [879, 247] width 115 height 17
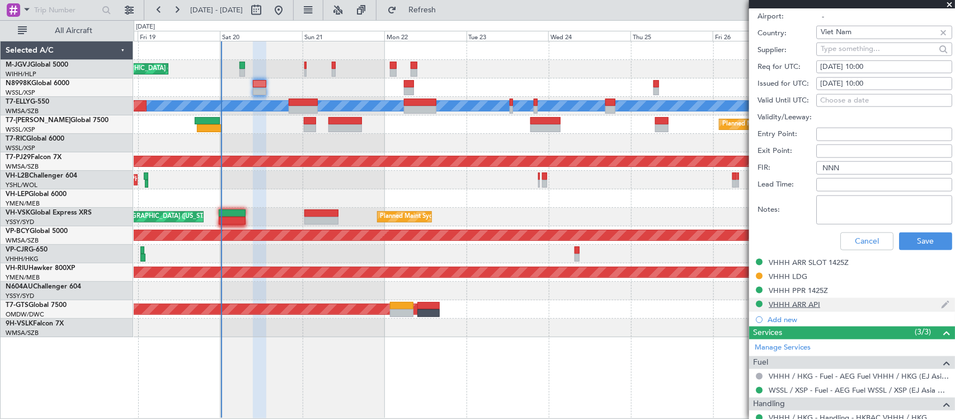
scroll to position [583, 0]
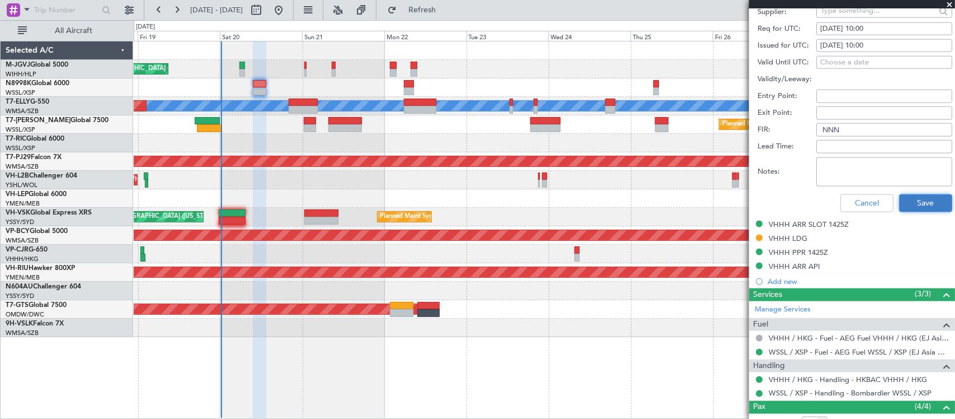
click at [918, 209] on button "Save" at bounding box center [925, 203] width 53 height 18
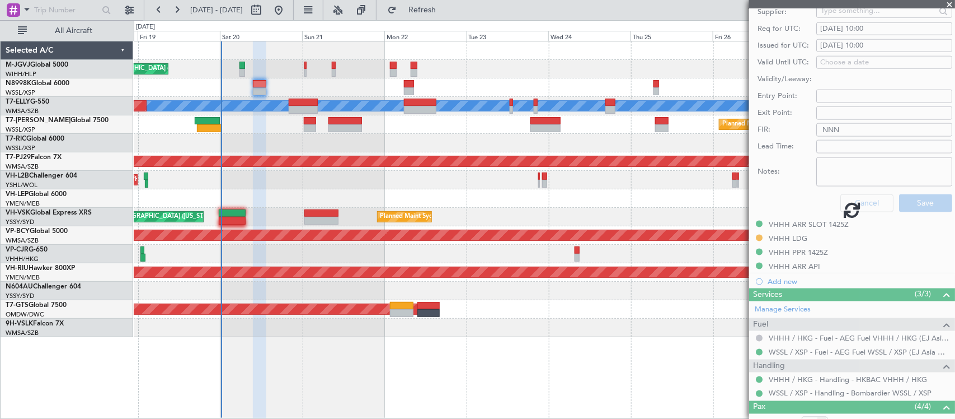
scroll to position [248, 0]
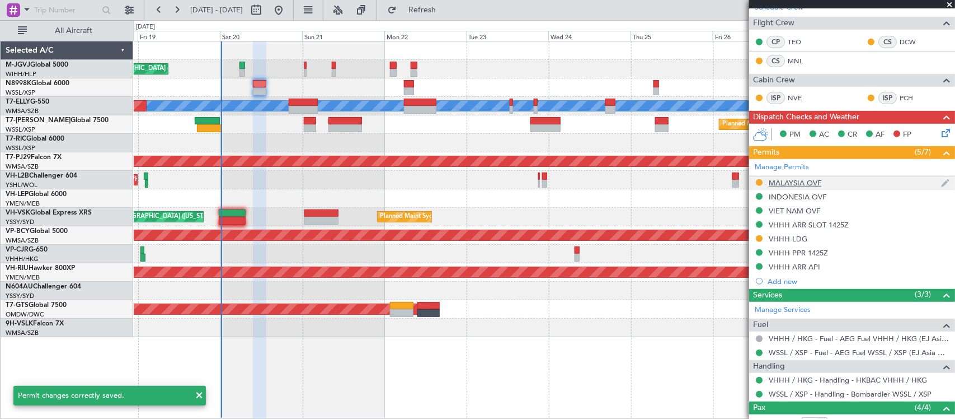
click at [779, 182] on div "MALAYSIA OVF" at bounding box center [795, 183] width 53 height 10
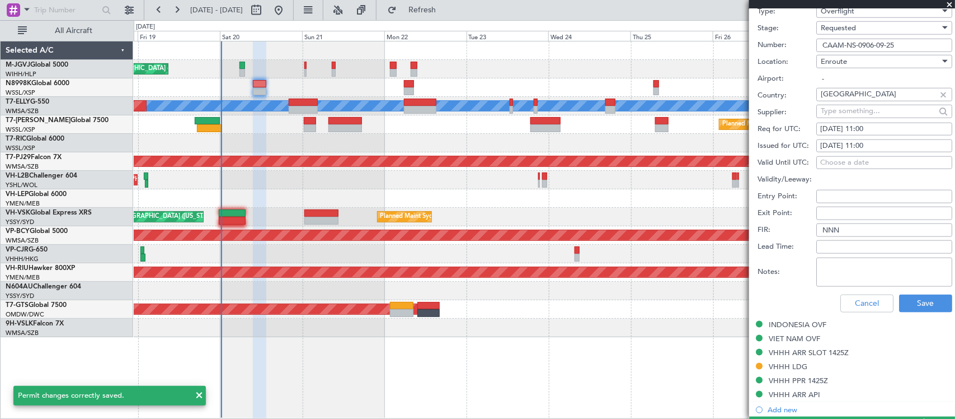
scroll to position [350, 0]
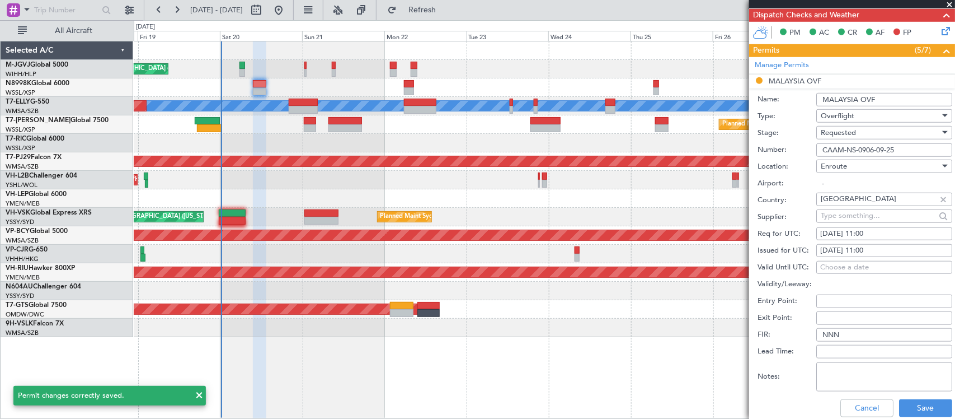
click at [882, 152] on input "CAAM-NS-0906-09-25" at bounding box center [884, 149] width 136 height 13
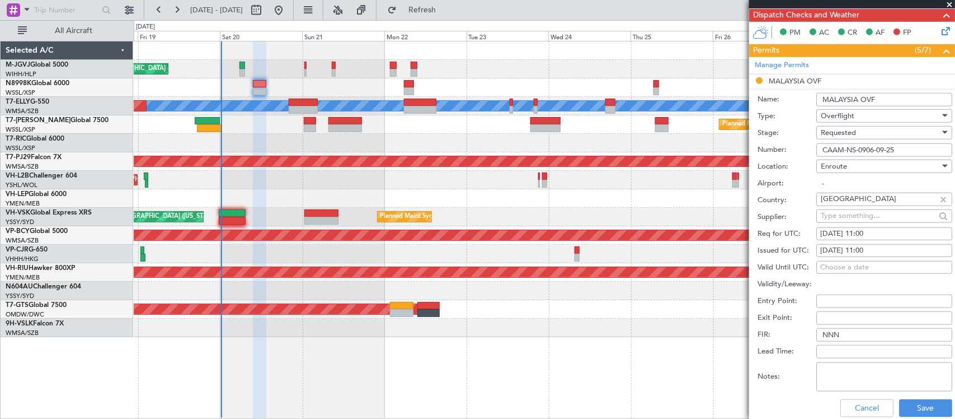
click at [877, 251] on div "[DATE] 11:00" at bounding box center [884, 250] width 128 height 11
select select "9"
select select "2025"
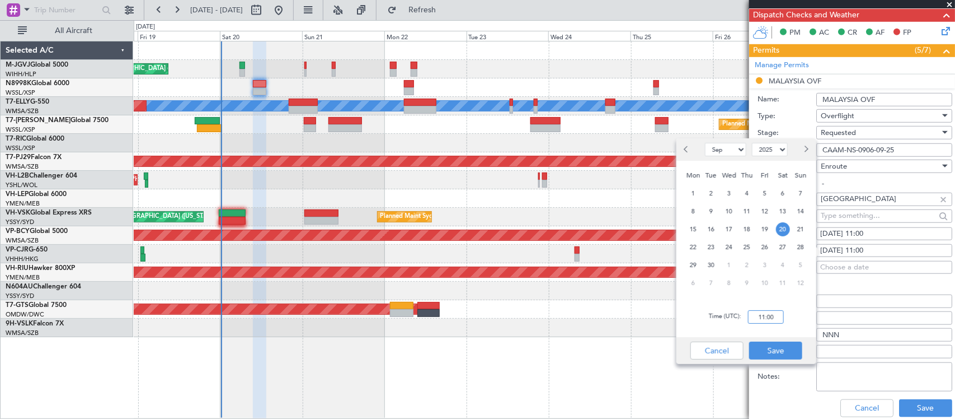
click at [762, 317] on input "11:00" at bounding box center [766, 316] width 36 height 13
type input "10:00"
click at [784, 347] on button "Save" at bounding box center [775, 350] width 53 height 18
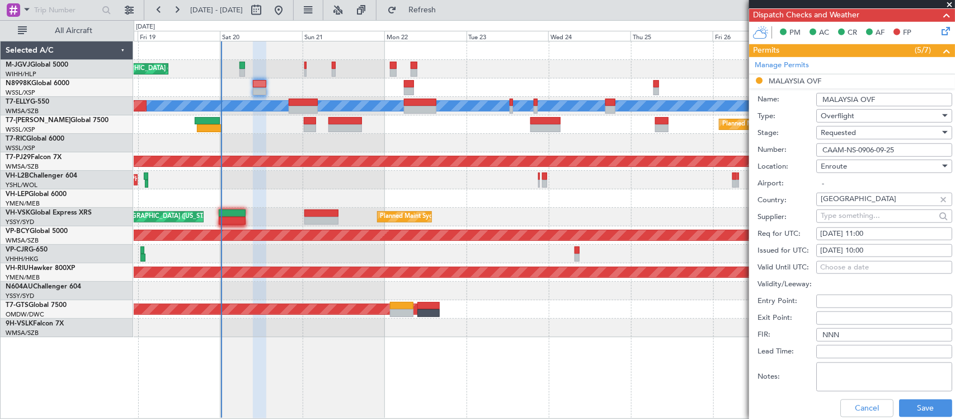
click at [905, 230] on div "[DATE] 11:00" at bounding box center [884, 233] width 128 height 11
select select "9"
select select "2025"
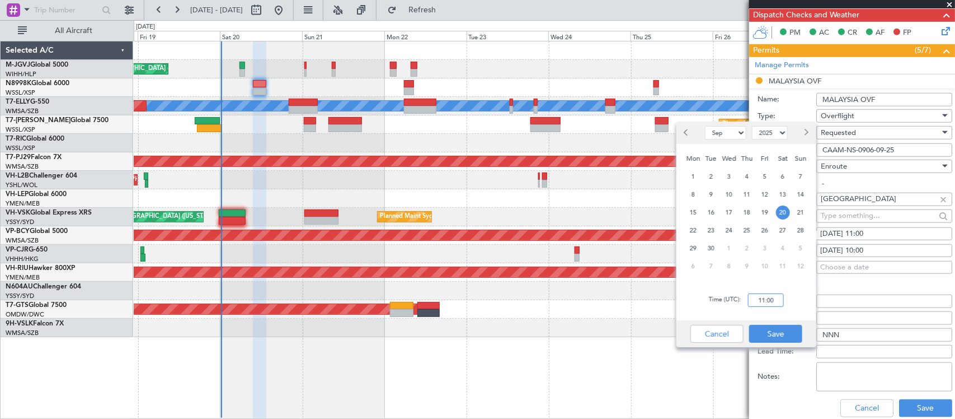
click at [776, 298] on input "11:00" at bounding box center [766, 299] width 36 height 13
type input "10:00"
click at [782, 330] on button "Save" at bounding box center [775, 334] width 53 height 18
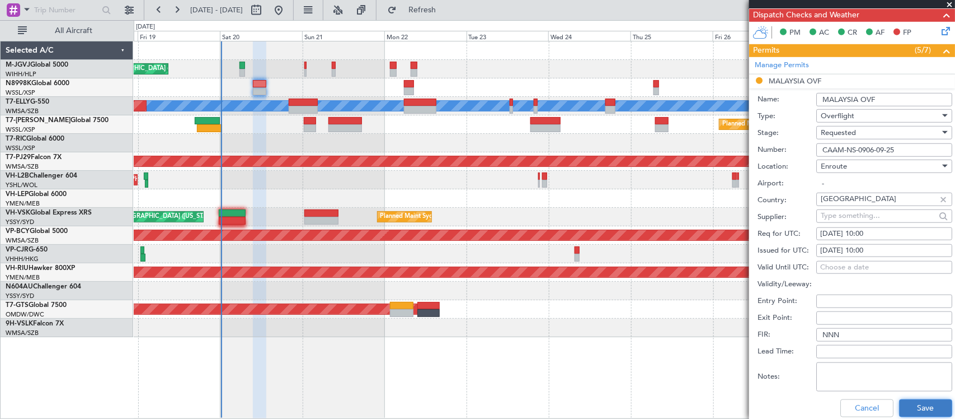
click at [908, 404] on button "Save" at bounding box center [925, 408] width 53 height 18
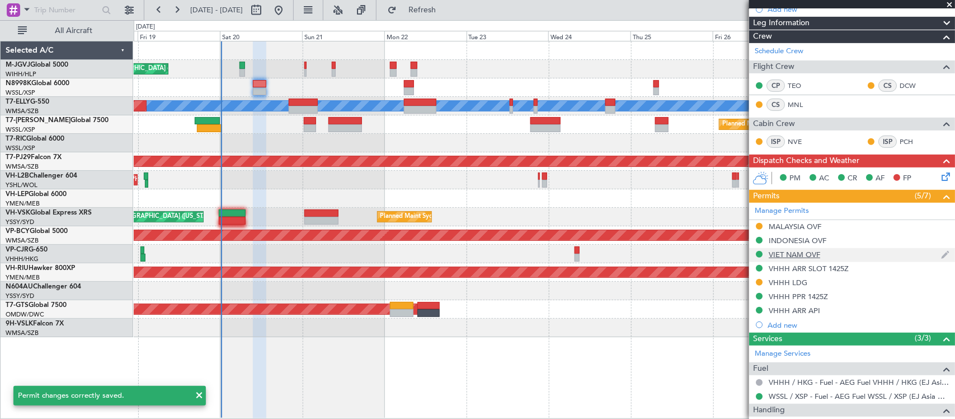
scroll to position [233, 0]
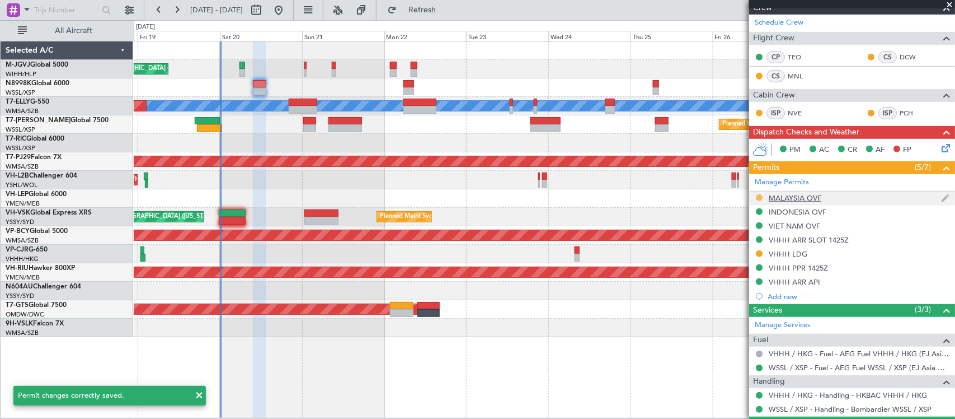
click at [759, 196] on button at bounding box center [759, 197] width 7 height 7
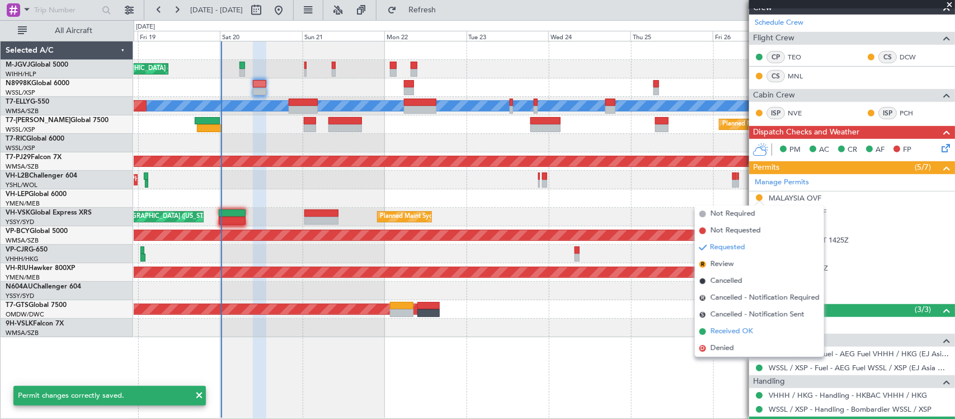
click at [725, 328] on span "Received OK" at bounding box center [732, 331] width 43 height 11
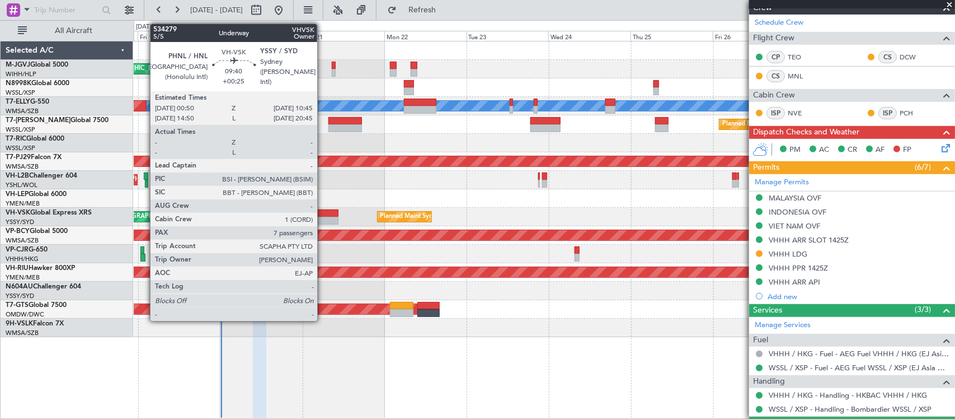
click at [323, 219] on div at bounding box center [321, 221] width 34 height 8
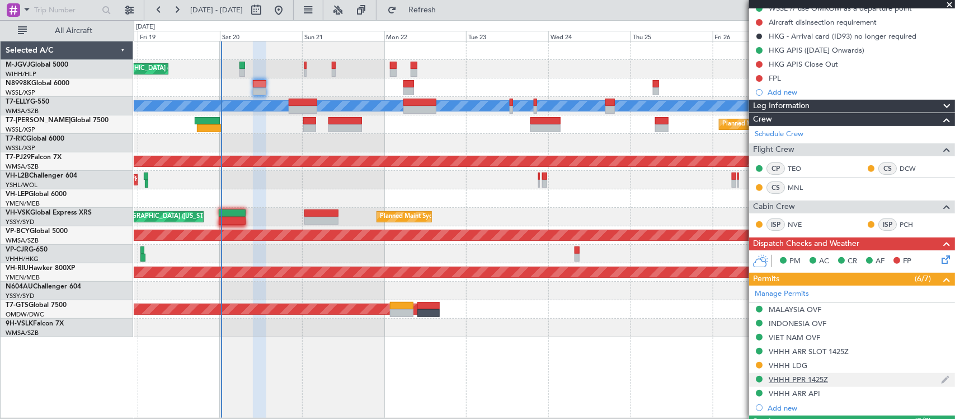
scroll to position [0, 0]
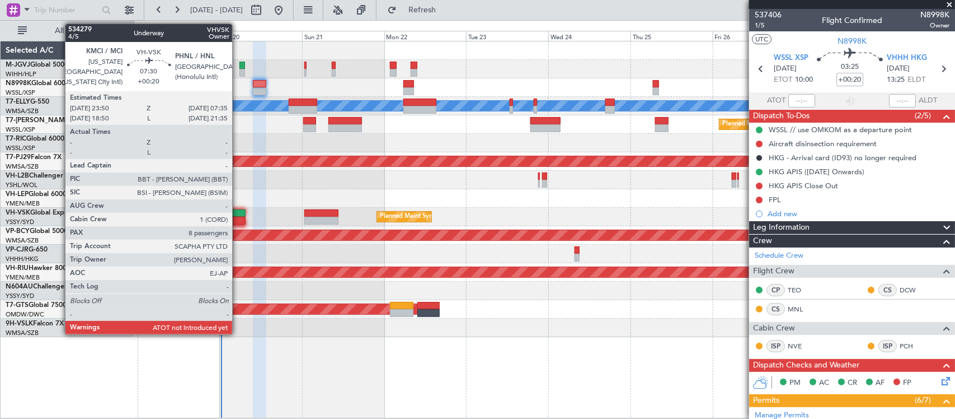
click at [238, 222] on div at bounding box center [232, 221] width 27 height 8
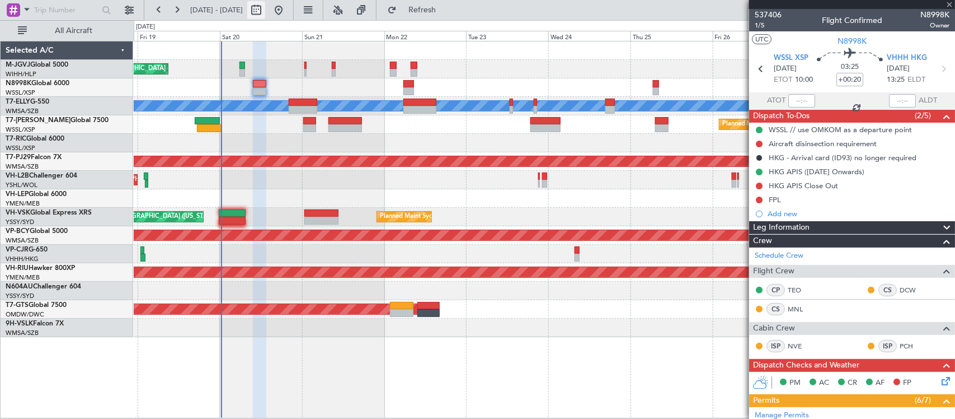
type input "8"
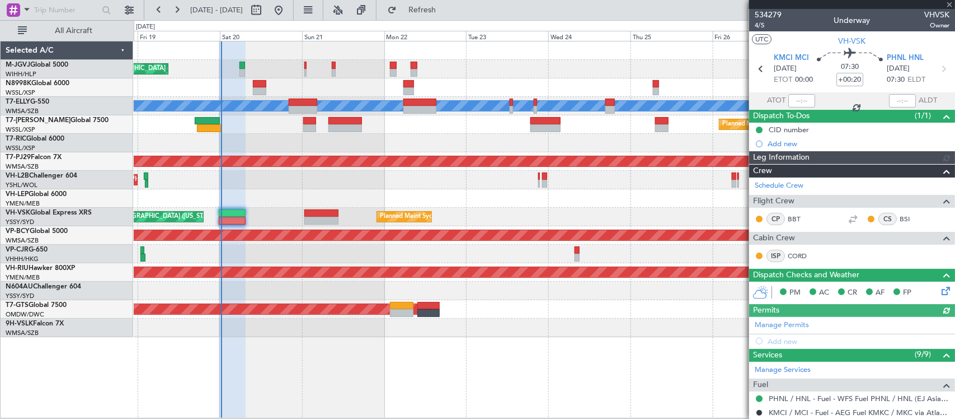
type input "[PERSON_NAME] (LEU)"
click at [801, 96] on mat-tooltip-component "Estimated Take-Off Time" at bounding box center [791, 89] width 90 height 30
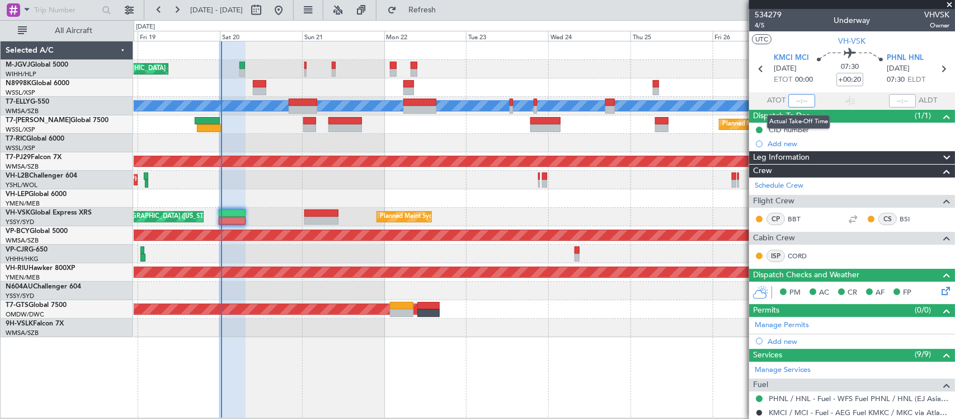
click at [802, 102] on input "text" at bounding box center [801, 100] width 27 height 13
type input "00:20"
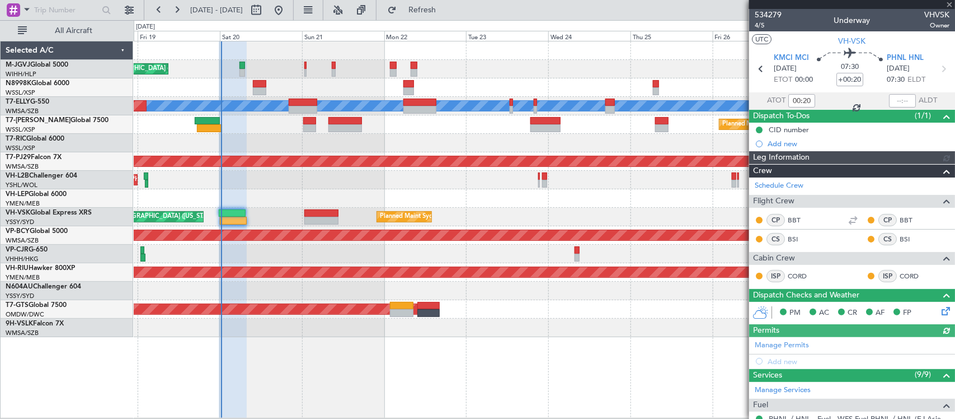
type input "[PERSON_NAME] (LEU)"
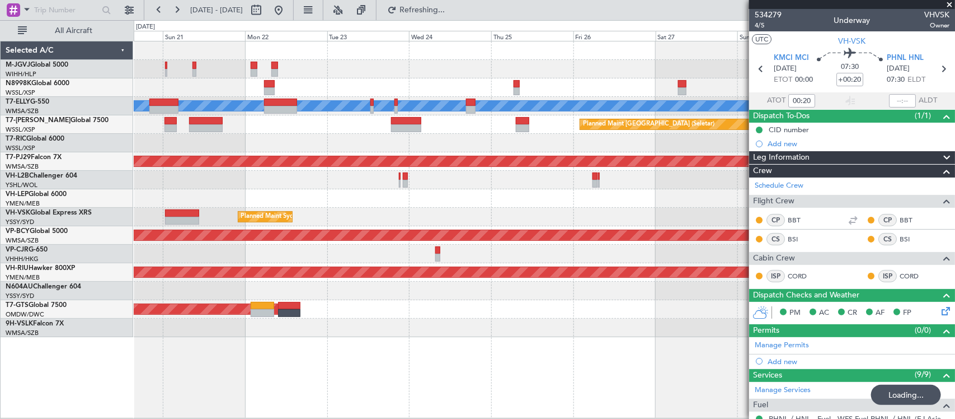
click at [499, 149] on div at bounding box center [544, 143] width 821 height 18
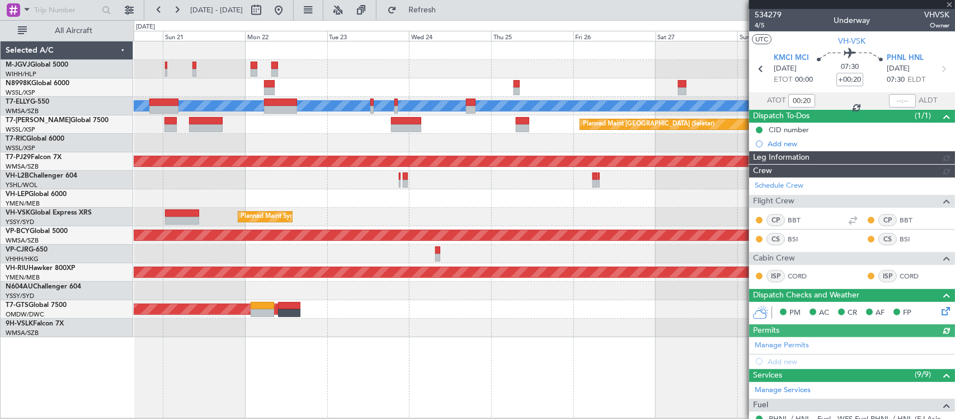
type input "[PERSON_NAME] (LEU)"
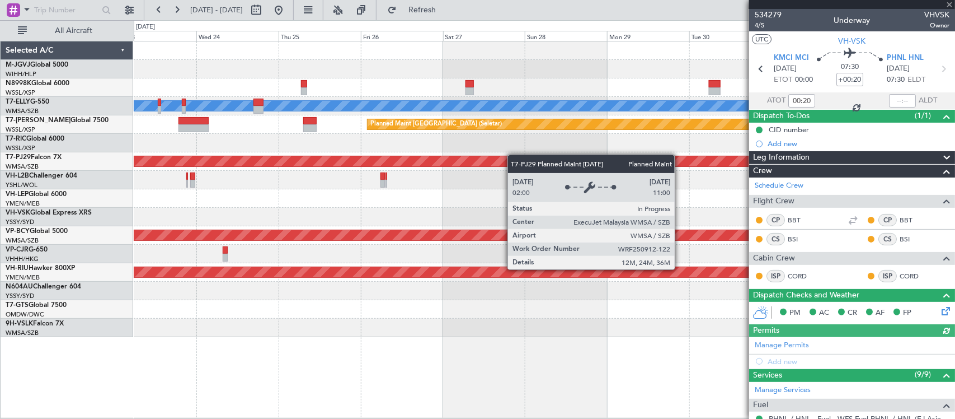
click at [327, 161] on div "Planned Maint [GEOGRAPHIC_DATA] (Sultan [PERSON_NAME] [PERSON_NAME] - Subang)" at bounding box center [544, 161] width 821 height 18
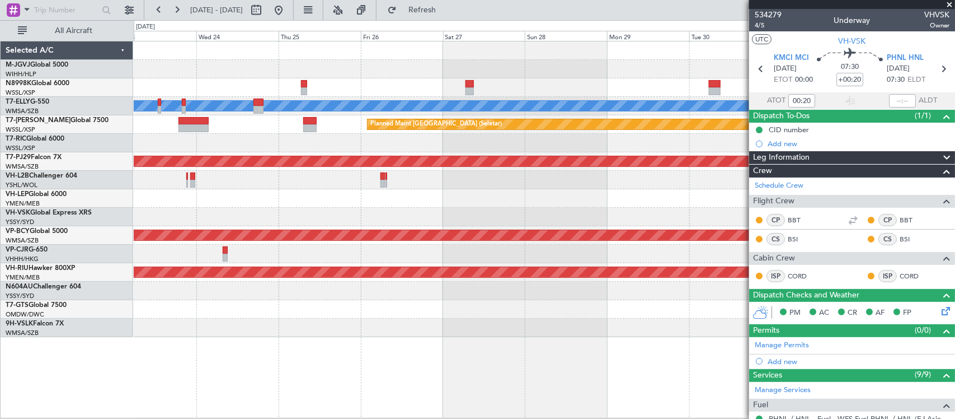
click at [577, 177] on div at bounding box center [544, 180] width 821 height 18
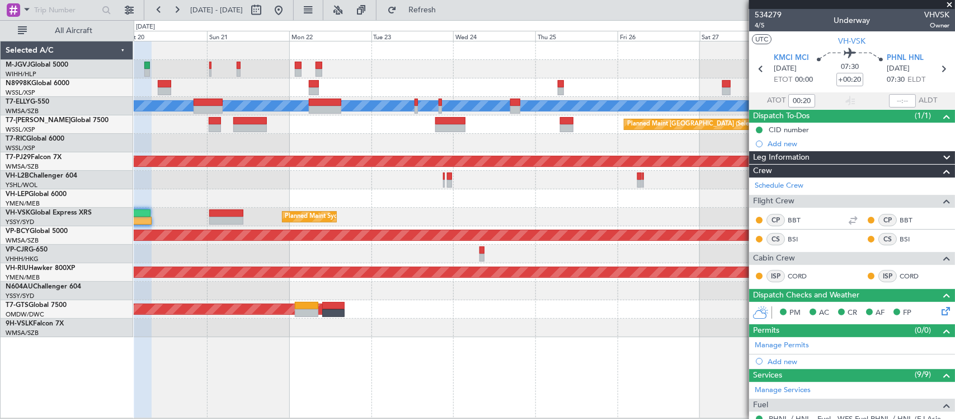
click at [560, 189] on div at bounding box center [544, 198] width 821 height 18
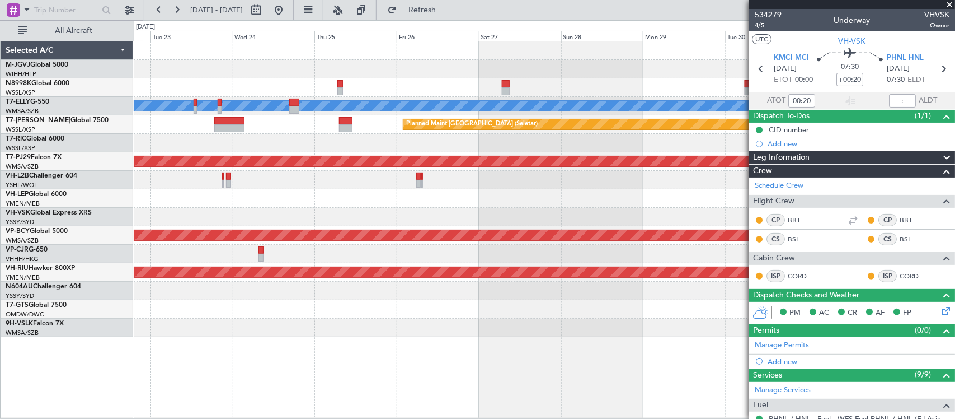
click at [139, 214] on div "MEL Planned Maint Singapore (Seletar) Planned Maint Kuala Lumpur (Sultan Abdul …" at bounding box center [544, 188] width 821 height 295
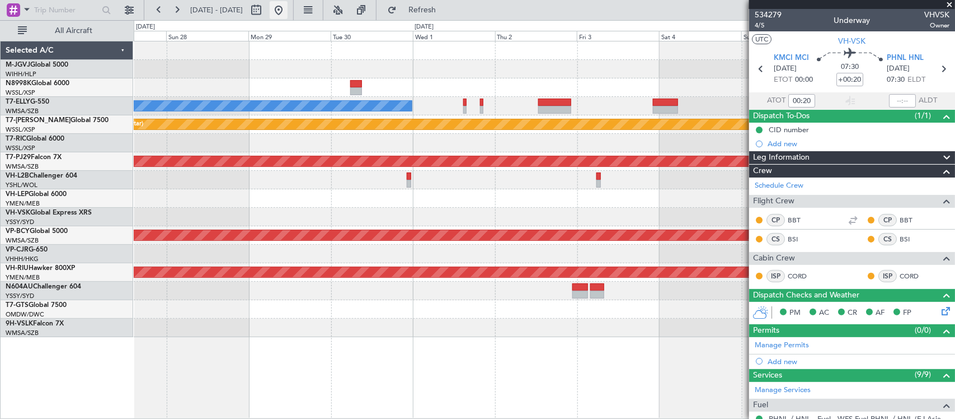
click at [288, 15] on button at bounding box center [279, 10] width 18 height 18
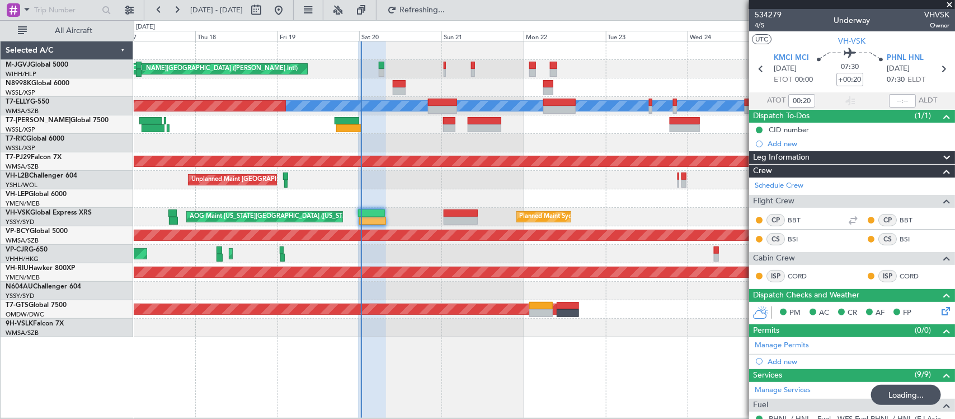
click at [225, 174] on div "Planned Maint Singapore (Seletar) MEL Jakarta (Halim Intl) MEL Jakarta (Halim I…" at bounding box center [544, 188] width 821 height 295
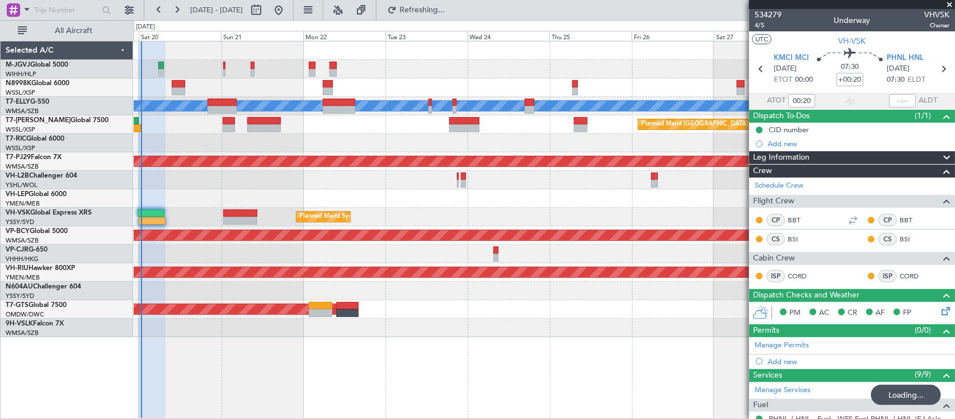
click at [289, 167] on div "Planned Maint [GEOGRAPHIC_DATA] (Sultan [PERSON_NAME] [PERSON_NAME] - Subang)" at bounding box center [544, 161] width 821 height 18
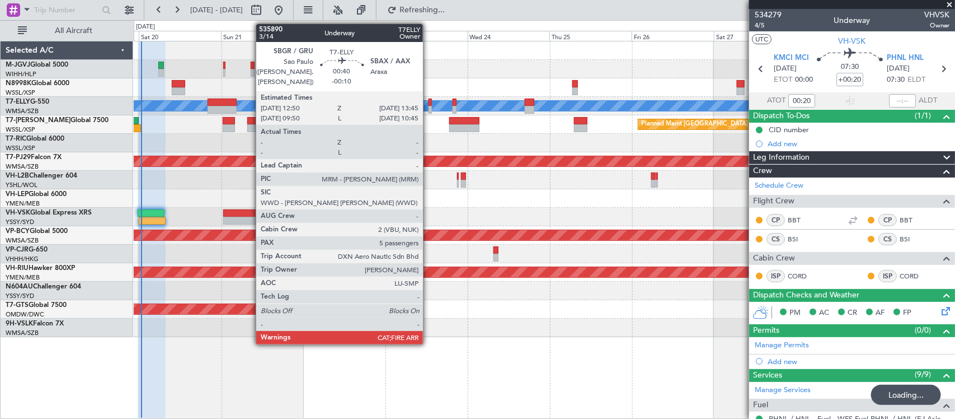
click at [429, 107] on div at bounding box center [430, 110] width 3 height 8
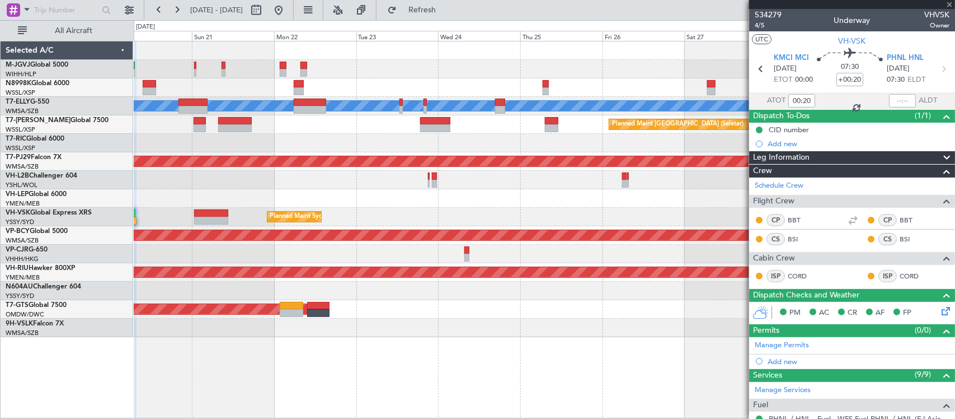
click at [505, 150] on div at bounding box center [544, 143] width 821 height 18
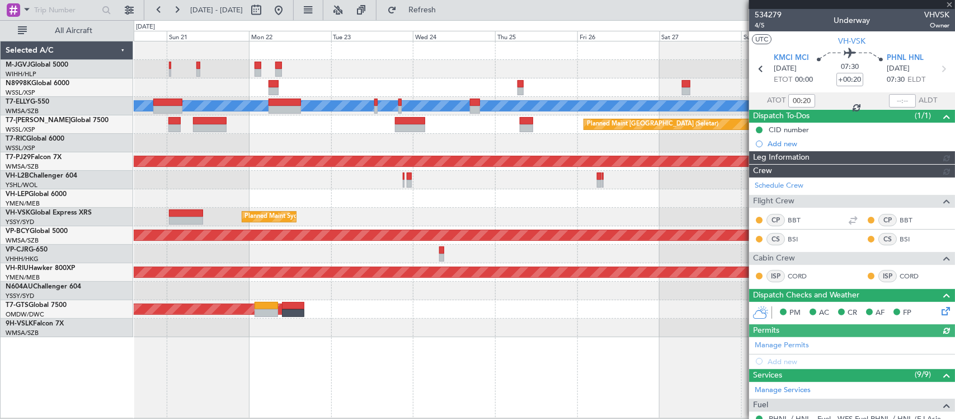
type input "[PERSON_NAME] (LEU)"
type input "-00:10"
type input "5"
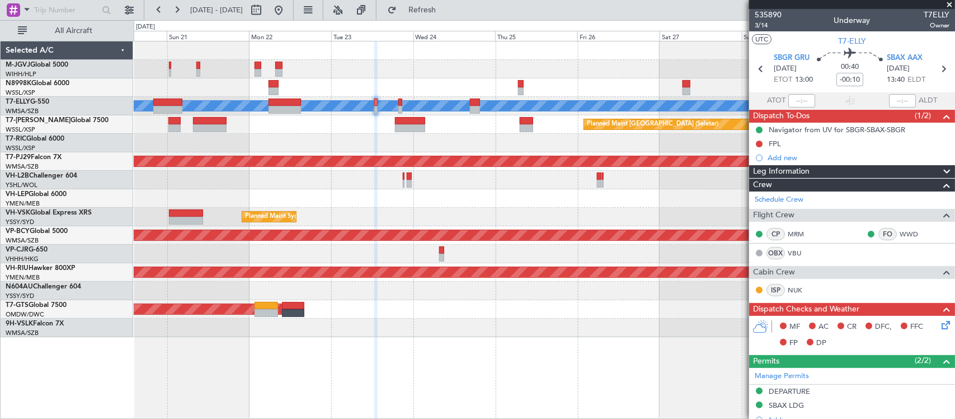
click at [550, 154] on div "Planned Maint Singapore (Seletar) MEL Jakarta (Halim Intl) MEL Jakarta (Halim I…" at bounding box center [544, 188] width 821 height 295
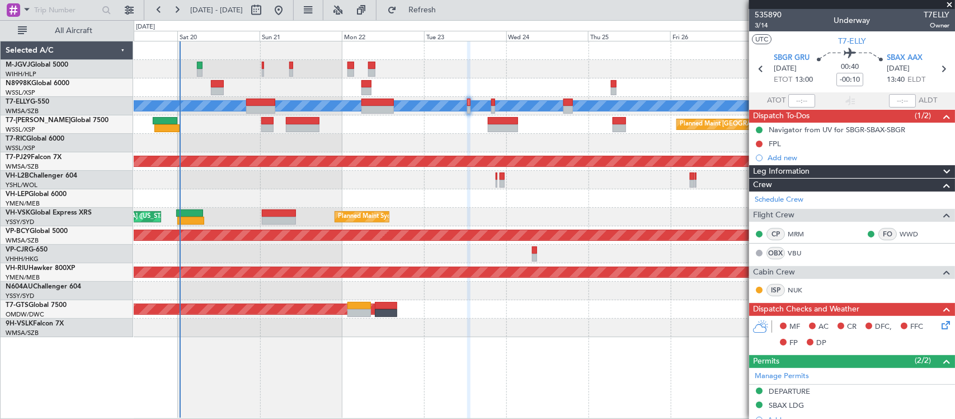
click at [375, 141] on div at bounding box center [544, 143] width 821 height 18
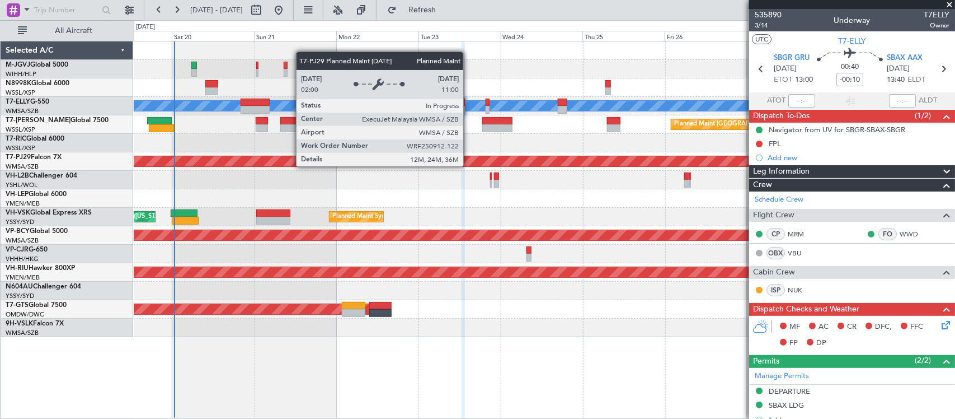
click at [438, 172] on div "Planned Maint Singapore (Seletar) AOG Maint Jakarta (Halim Intl) MEL Jakarta (H…" at bounding box center [544, 188] width 821 height 295
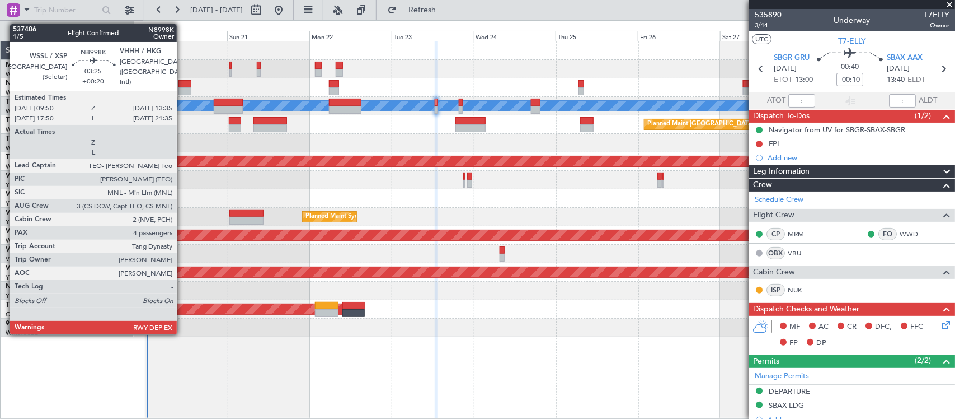
click at [182, 92] on div at bounding box center [185, 91] width 13 height 8
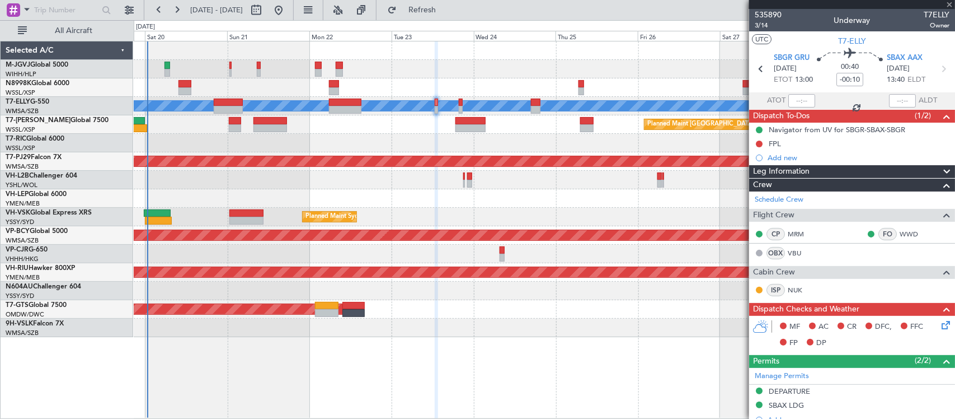
type input "+00:20"
type input "4"
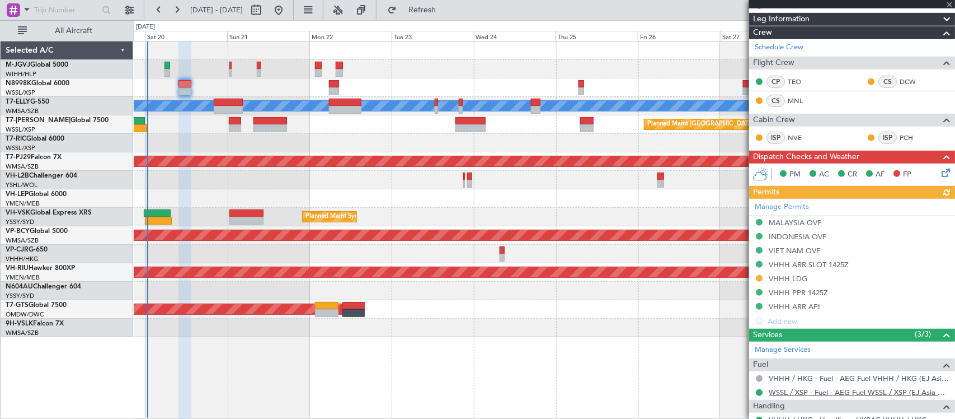
scroll to position [364, 0]
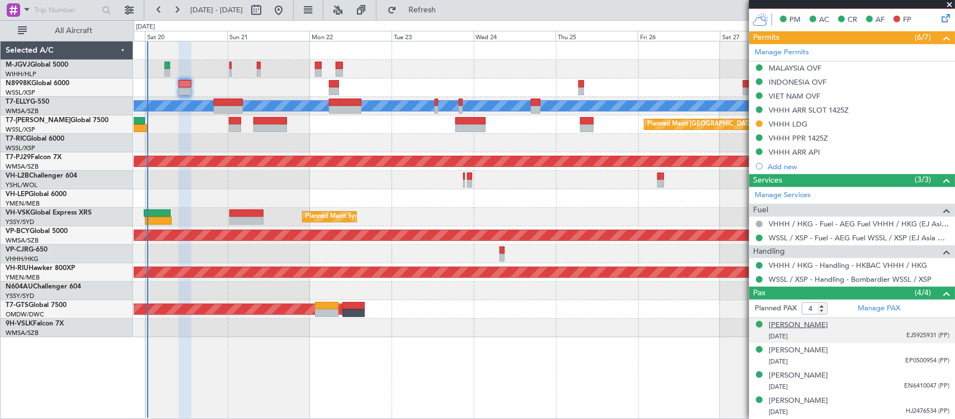
click at [795, 322] on div "[PERSON_NAME]" at bounding box center [798, 325] width 59 height 11
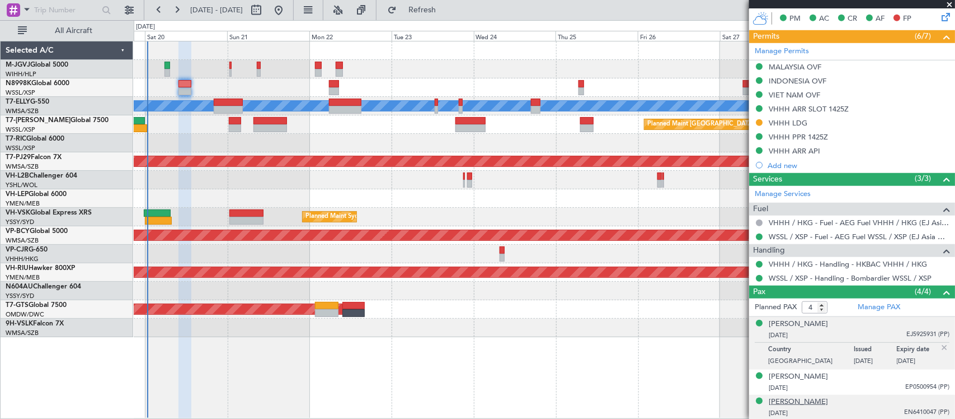
click at [783, 402] on div "[PERSON_NAME]" at bounding box center [798, 401] width 59 height 11
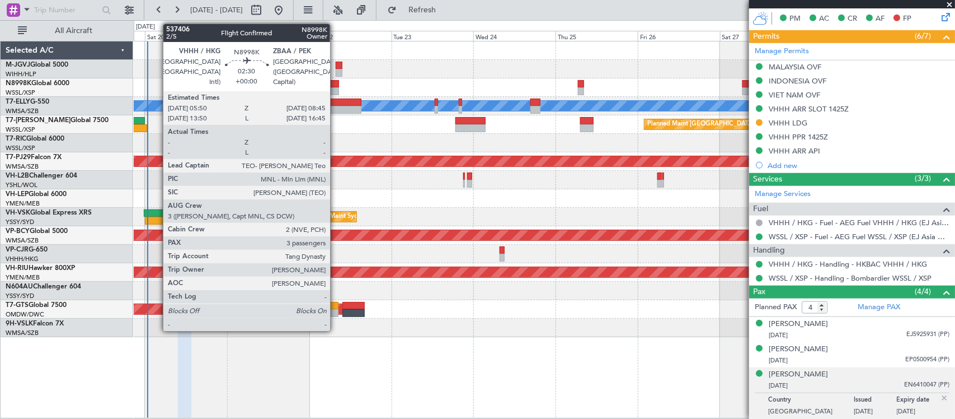
click at [336, 87] on div at bounding box center [334, 91] width 10 height 8
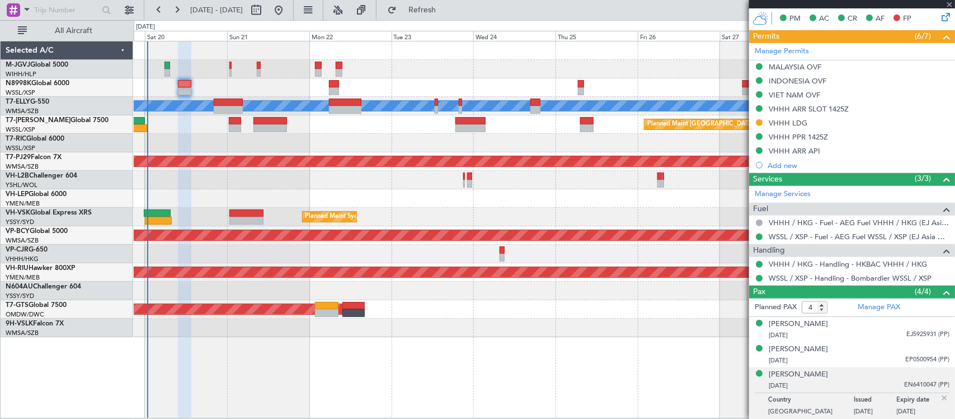
type input "3"
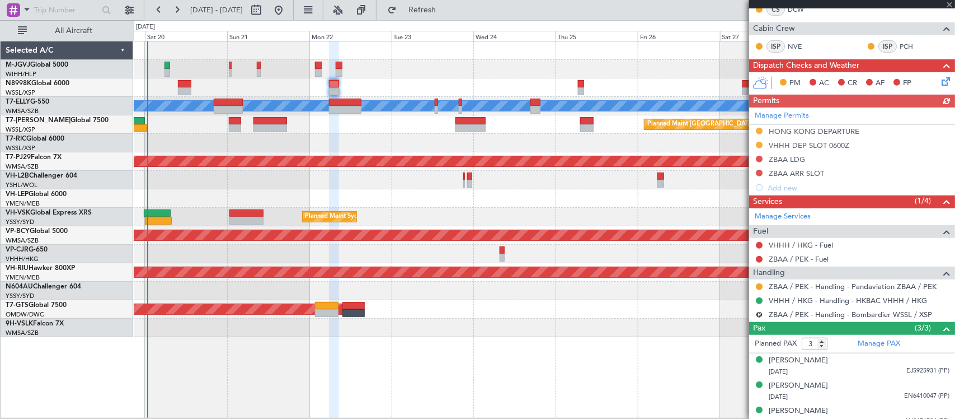
scroll to position [255, 0]
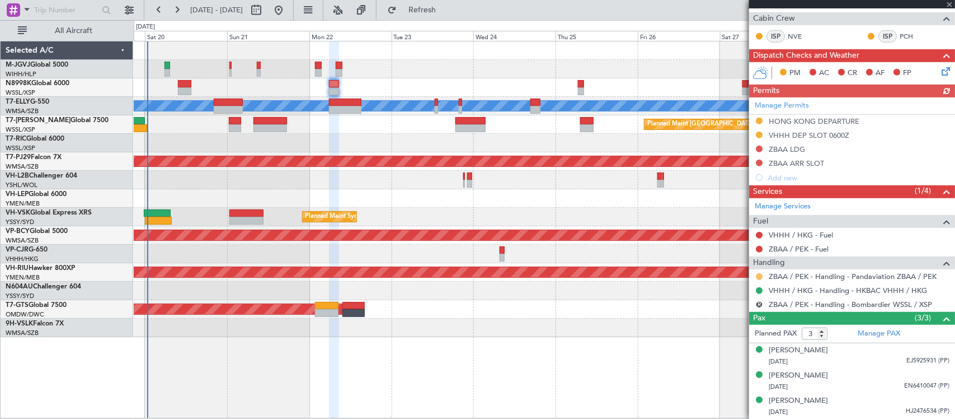
click at [762, 275] on button at bounding box center [759, 276] width 7 height 7
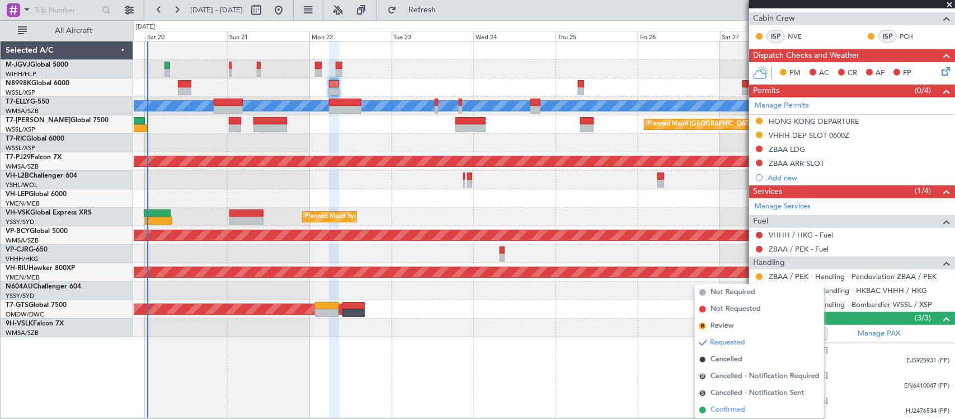
click at [725, 404] on span "Confirmed" at bounding box center [728, 409] width 35 height 11
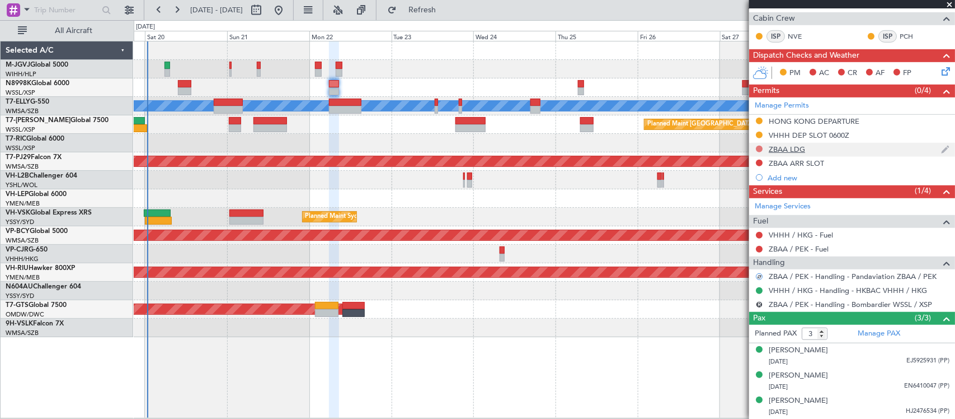
click at [760, 146] on button at bounding box center [759, 148] width 7 height 7
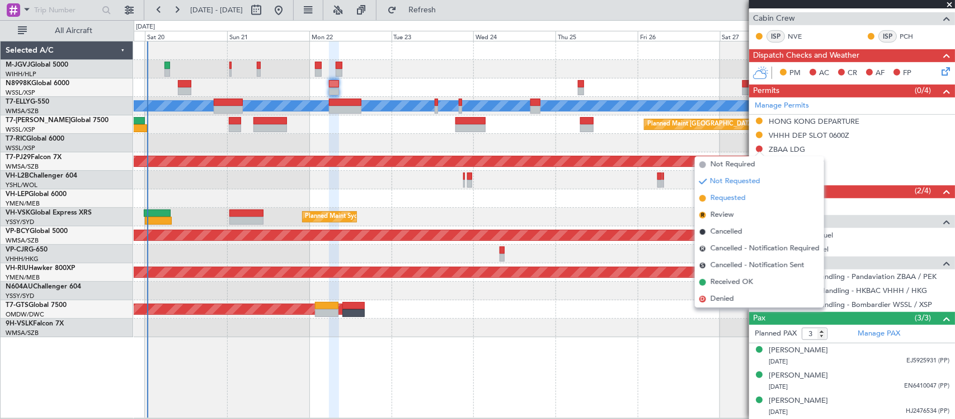
click at [742, 198] on span "Requested" at bounding box center [728, 198] width 35 height 11
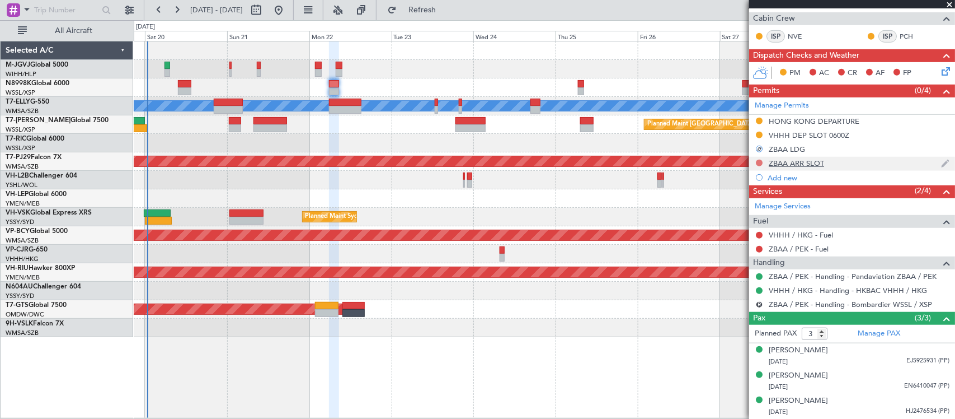
click at [759, 161] on button at bounding box center [759, 162] width 7 height 7
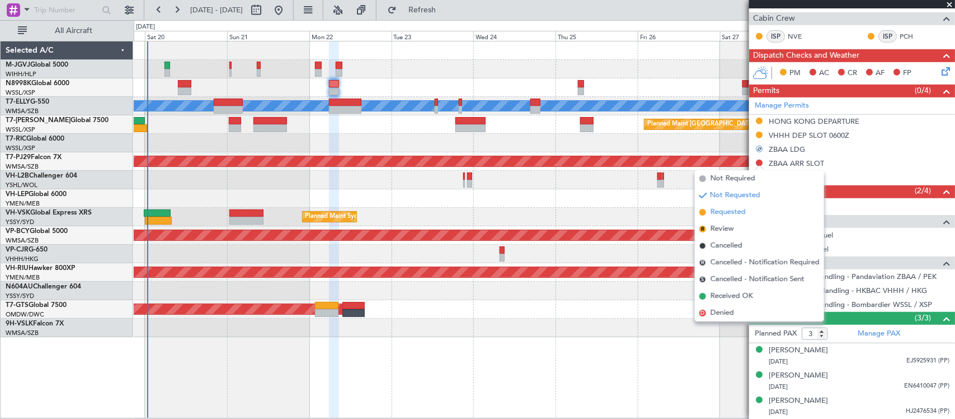
click at [741, 213] on span "Requested" at bounding box center [728, 211] width 35 height 11
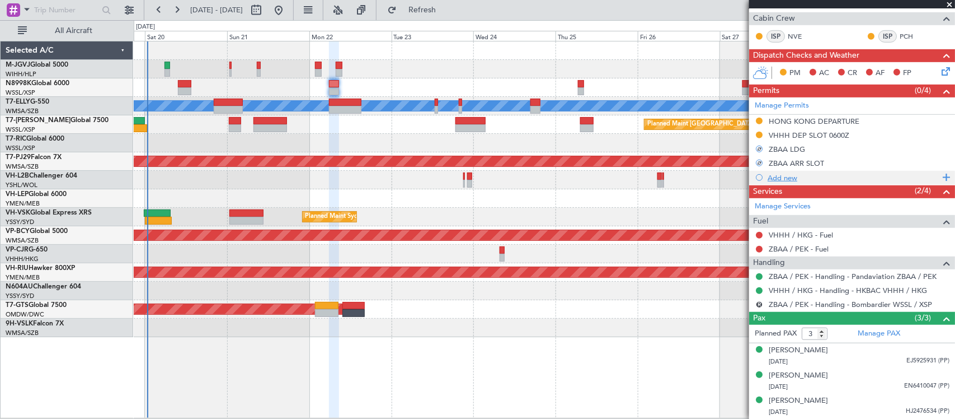
scroll to position [0, 0]
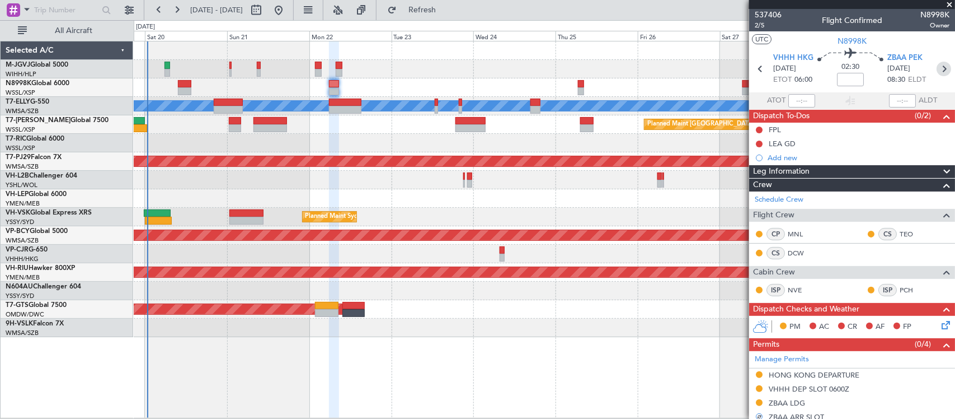
click at [937, 71] on icon at bounding box center [944, 69] width 15 height 15
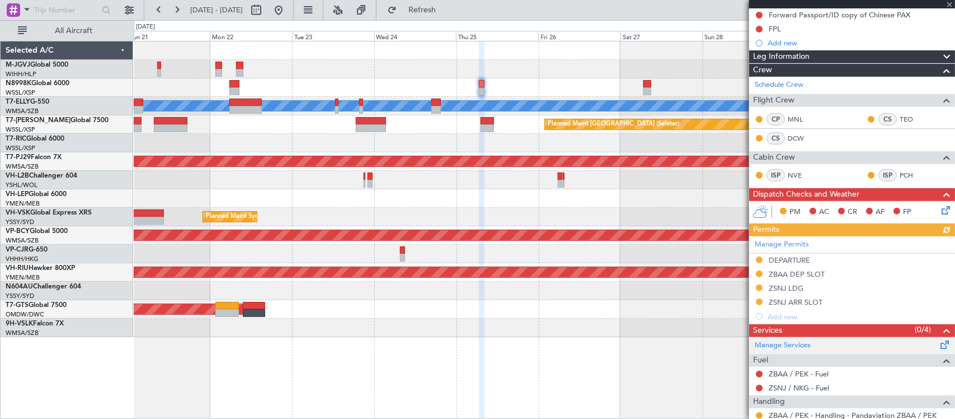
scroll to position [255, 0]
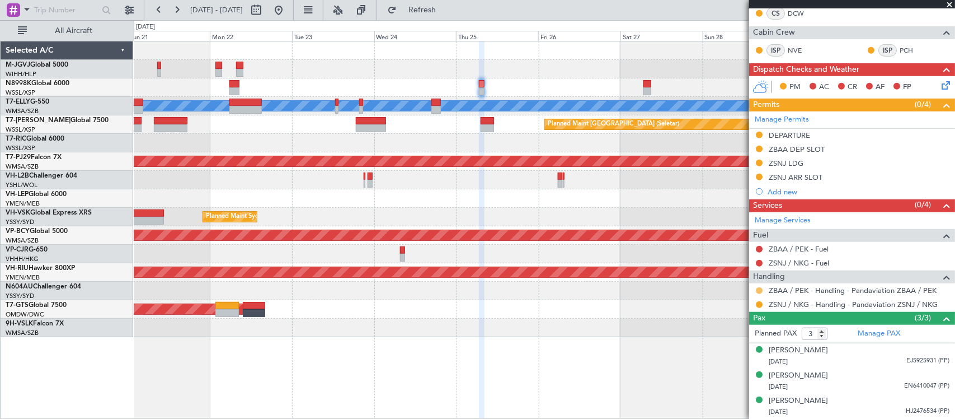
click at [760, 290] on button at bounding box center [759, 290] width 7 height 7
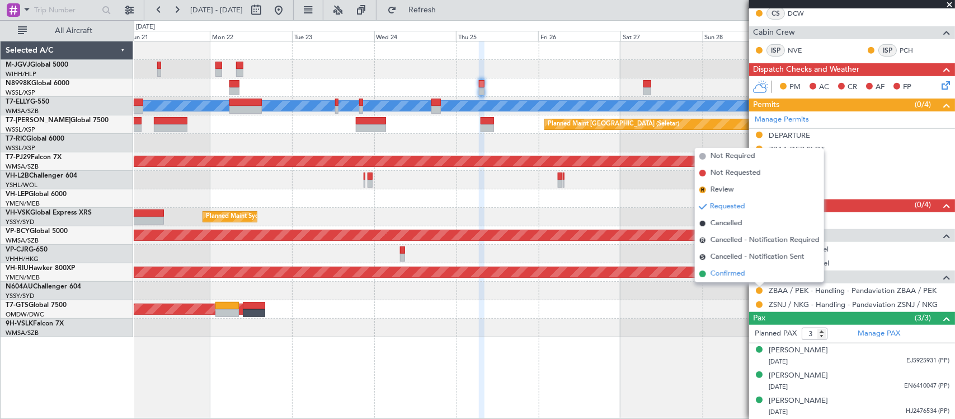
click at [759, 276] on li "Confirmed" at bounding box center [759, 273] width 129 height 17
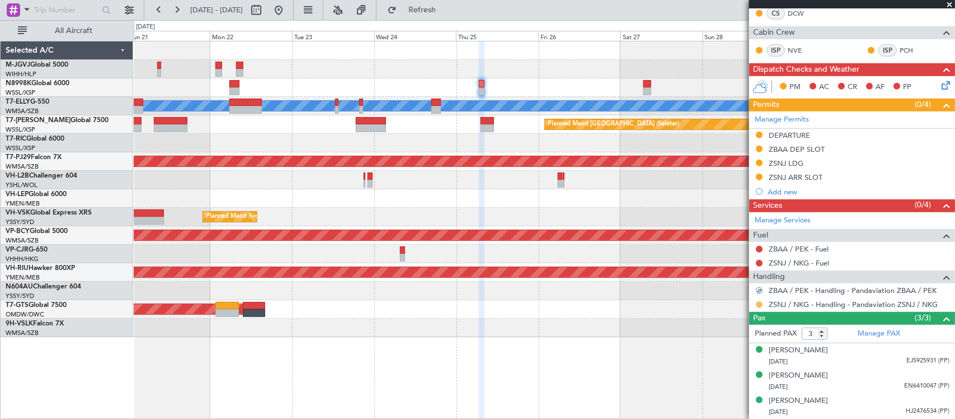
click at [759, 306] on button at bounding box center [759, 304] width 7 height 7
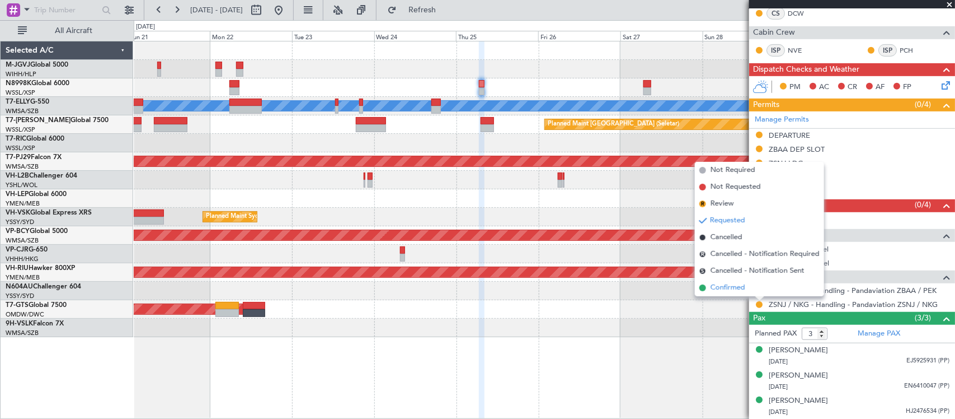
click at [756, 292] on li "Confirmed" at bounding box center [759, 287] width 129 height 17
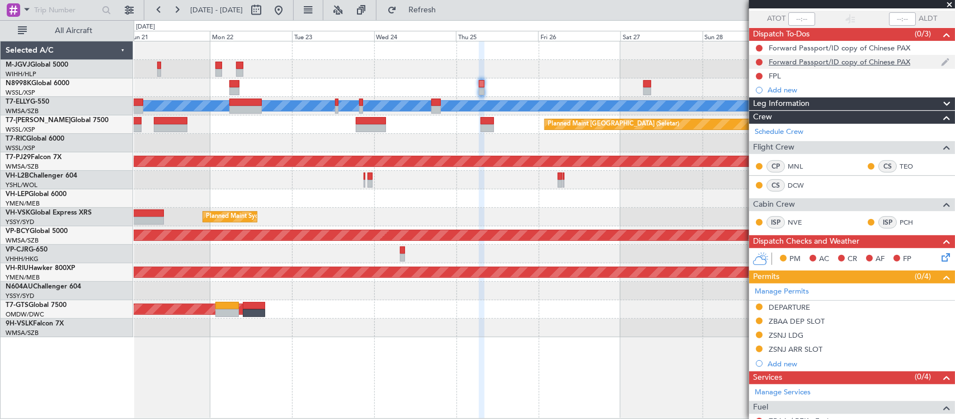
scroll to position [0, 0]
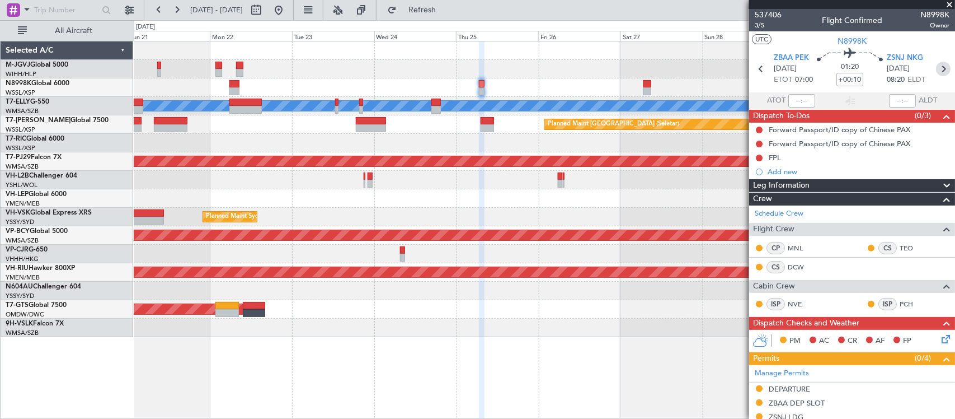
click at [938, 66] on icon at bounding box center [943, 69] width 15 height 15
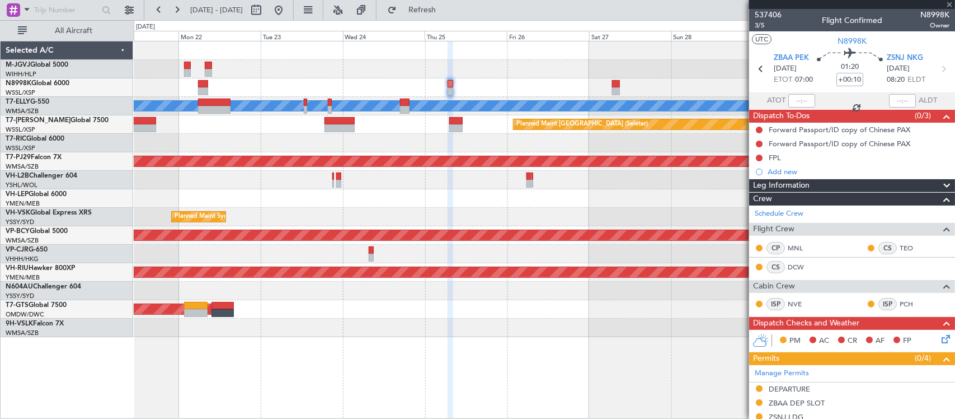
click at [588, 301] on div "Planned Maint Singapore (Seletar) MEL Jakarta (Halim Intl) MEL Jakarta (Halim I…" at bounding box center [544, 188] width 821 height 295
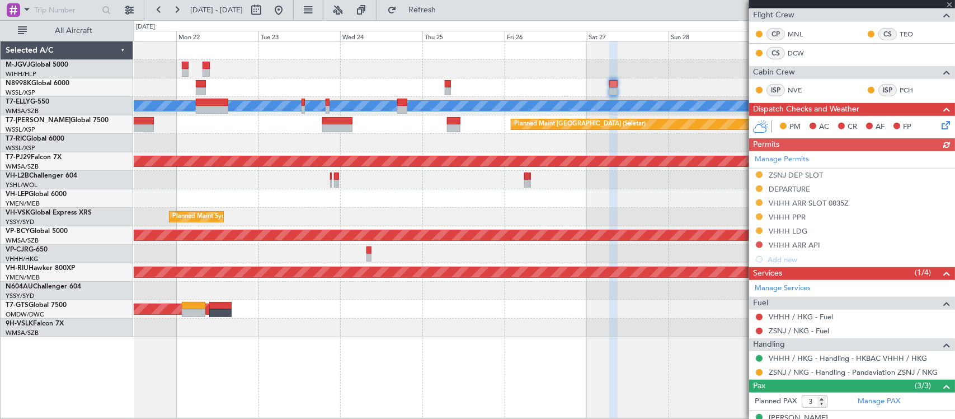
scroll to position [339, 0]
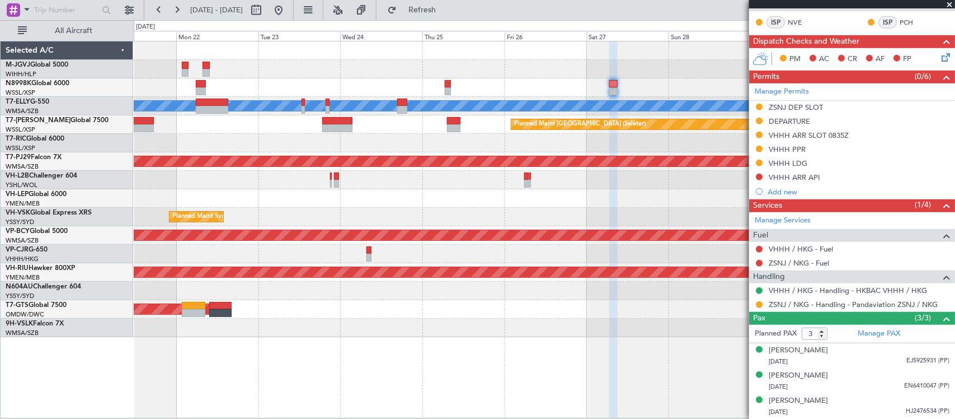
click at [759, 307] on mat-tooltip-component "Requested" at bounding box center [759, 322] width 50 height 30
click at [759, 306] on button at bounding box center [759, 304] width 7 height 7
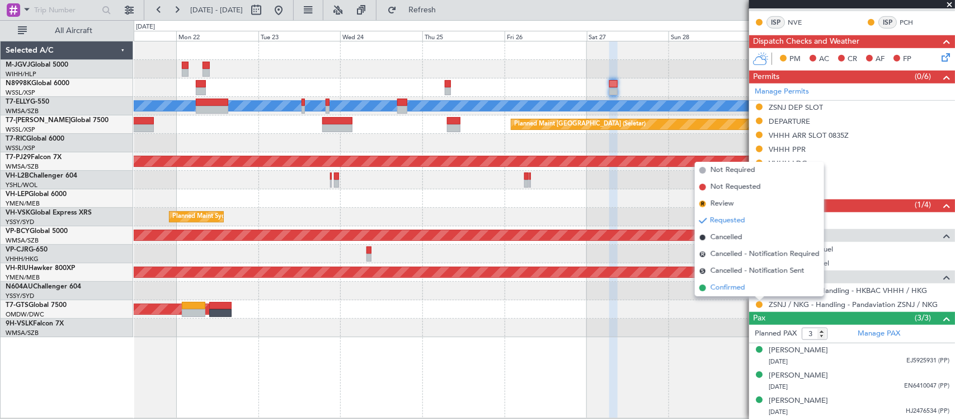
click at [757, 286] on li "Confirmed" at bounding box center [759, 287] width 129 height 17
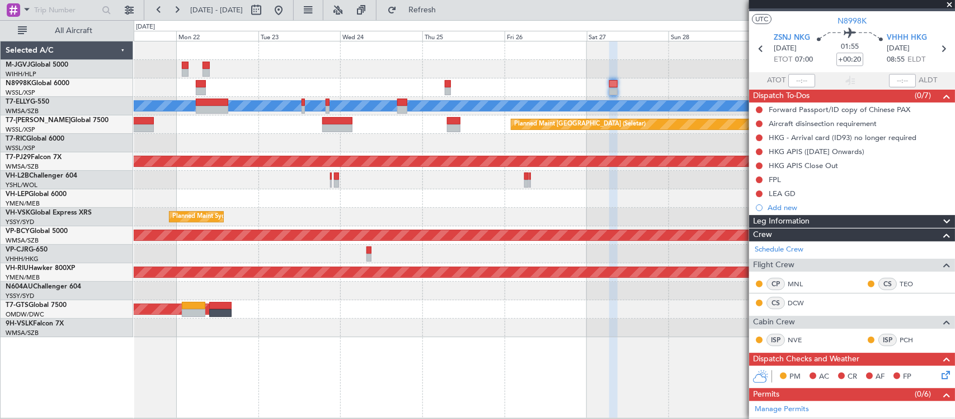
scroll to position [0, 0]
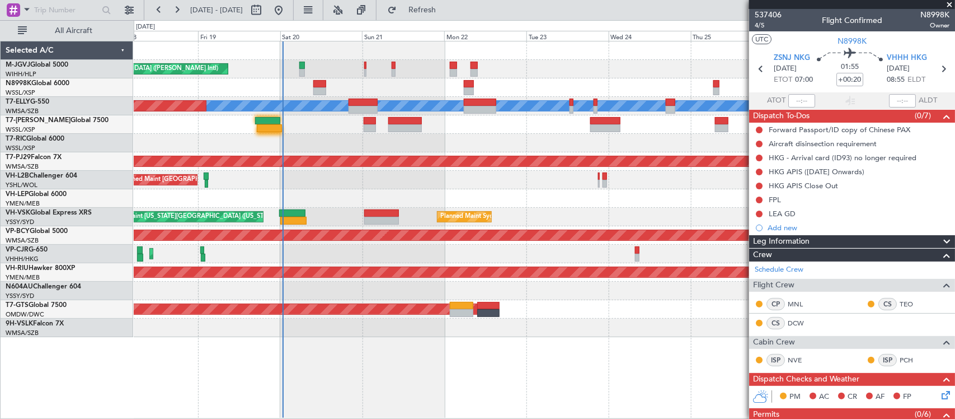
click at [625, 217] on div "Planned Maint Sydney (Kingsford Smith Intl) AOG Maint Kansas City (Kansas City …" at bounding box center [544, 217] width 821 height 18
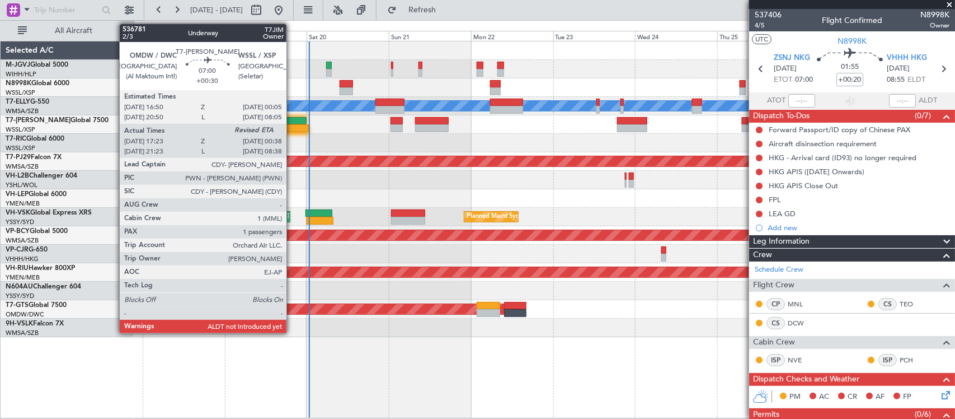
click at [289, 121] on div at bounding box center [293, 121] width 25 height 8
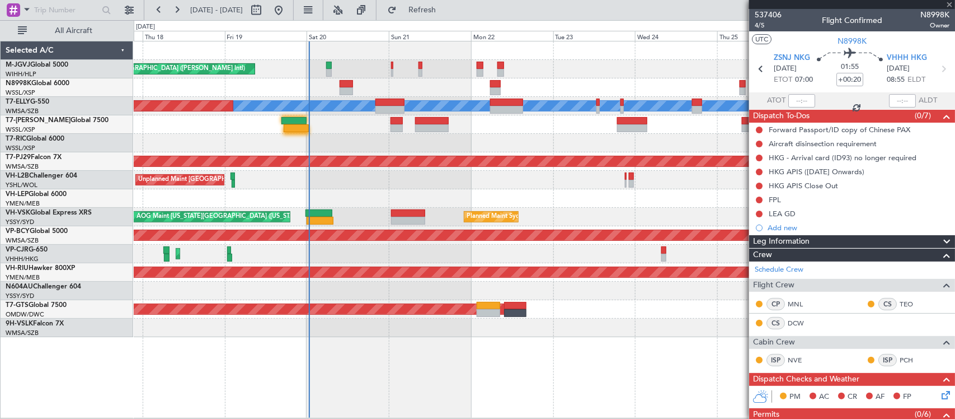
type input "+00:30"
type input "17:33"
type input "1"
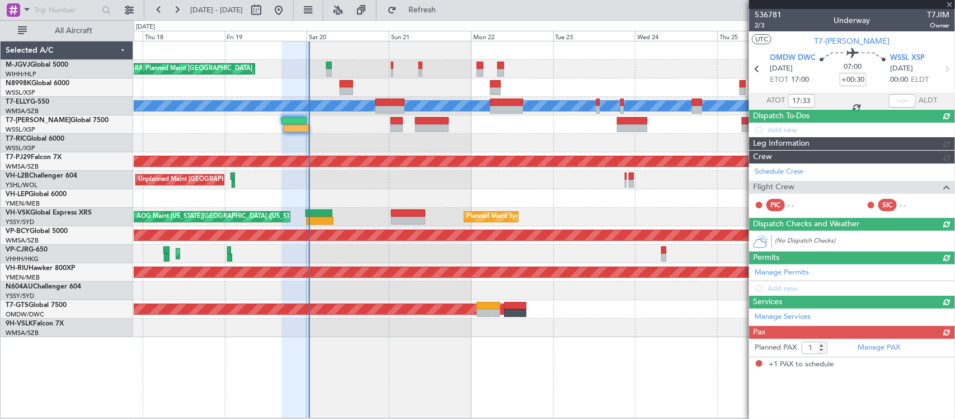
type input "Brien Tan (BTA)"
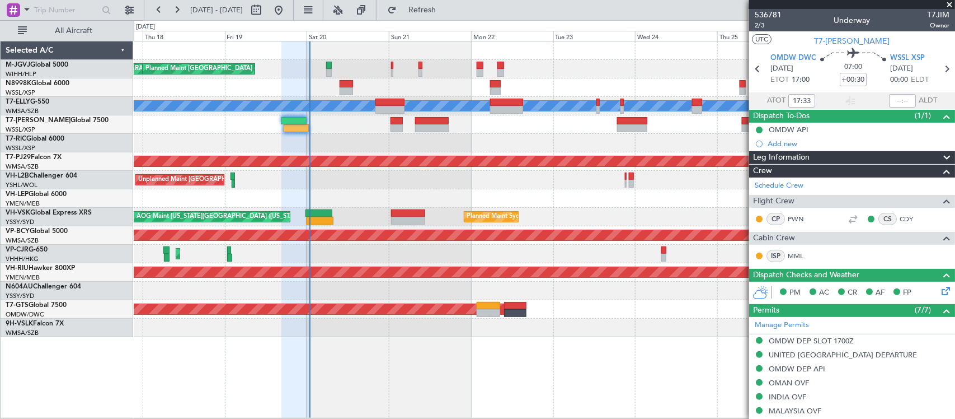
type input "Brien Tan (BTA)"
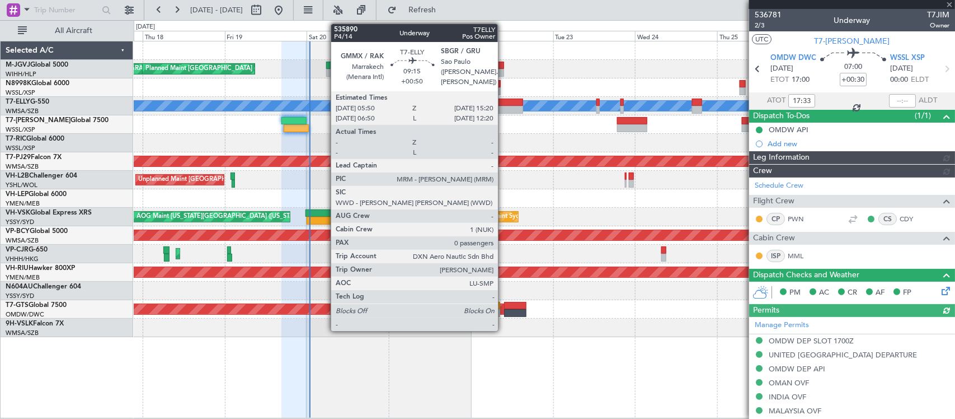
type input "Brien Tan (BTA)"
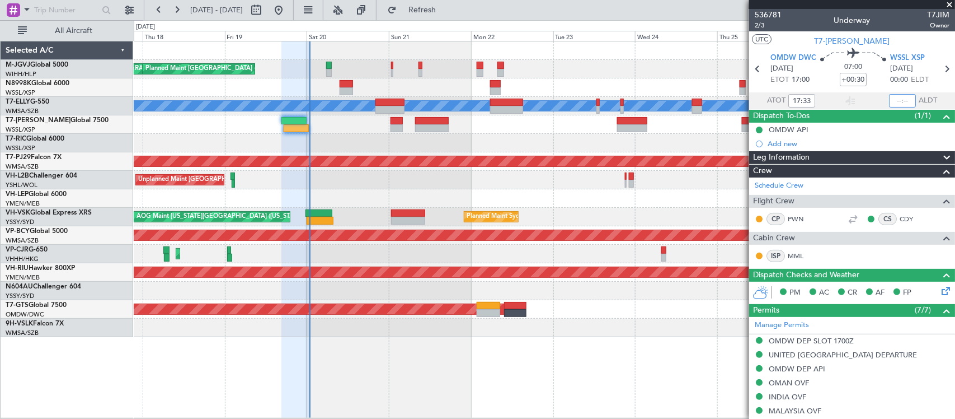
click at [899, 98] on input "text" at bounding box center [902, 100] width 27 height 13
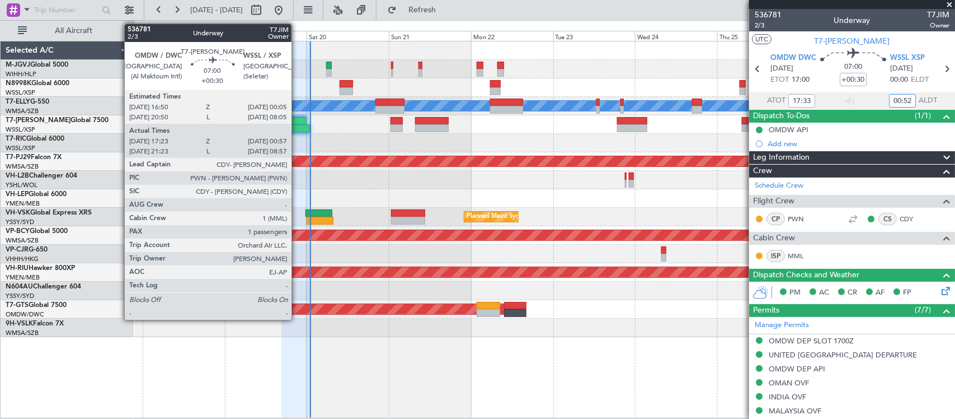
click at [297, 123] on div at bounding box center [293, 121] width 25 height 8
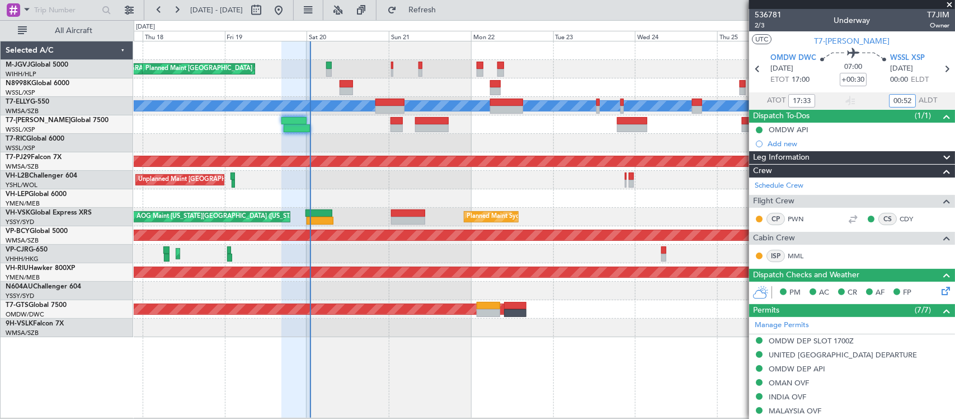
type input "00:52"
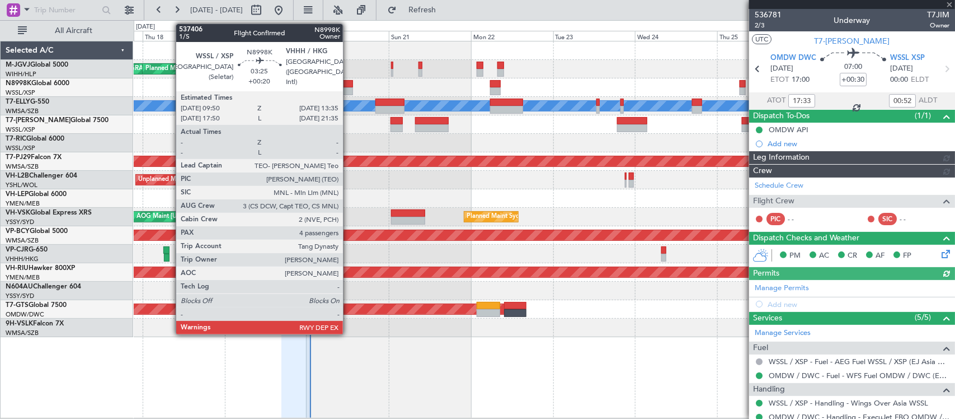
type input "Brien Tan (BTA)"
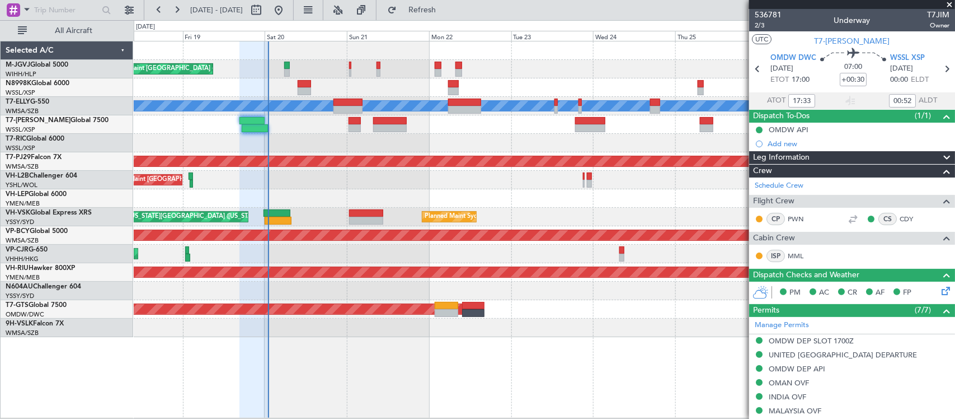
click at [342, 190] on div at bounding box center [544, 198] width 821 height 18
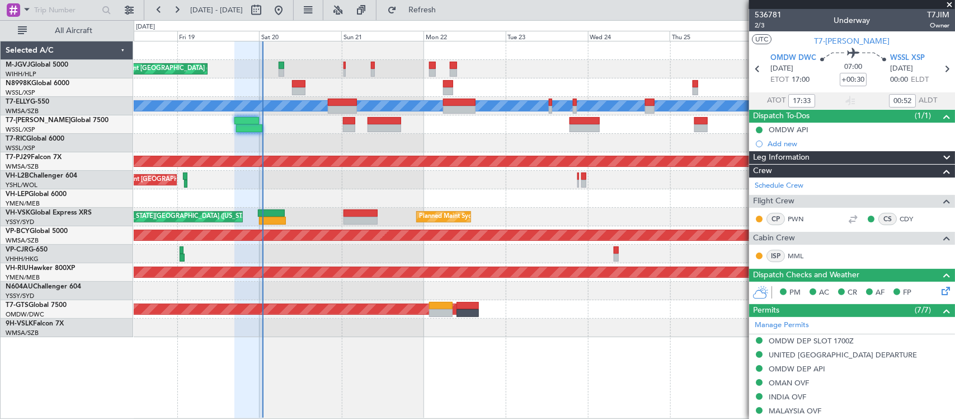
click at [301, 77] on div "[PERSON_NAME][GEOGRAPHIC_DATA] ([PERSON_NAME] Intl) [PERSON_NAME] Jakarta (Hali…" at bounding box center [544, 69] width 821 height 18
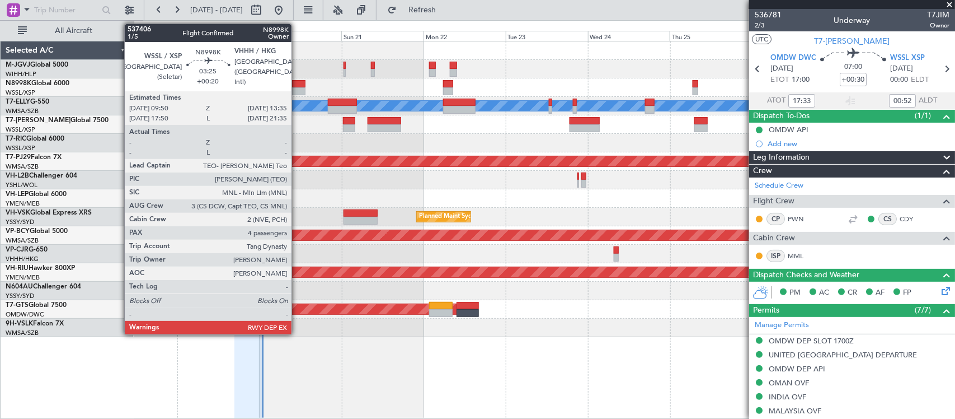
click at [297, 83] on div at bounding box center [298, 84] width 13 height 8
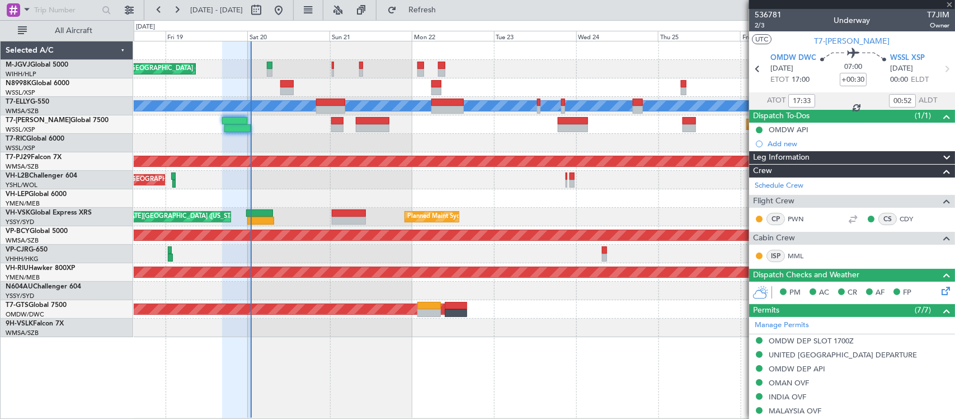
click at [519, 203] on div at bounding box center [544, 198] width 821 height 18
type input "+00:20"
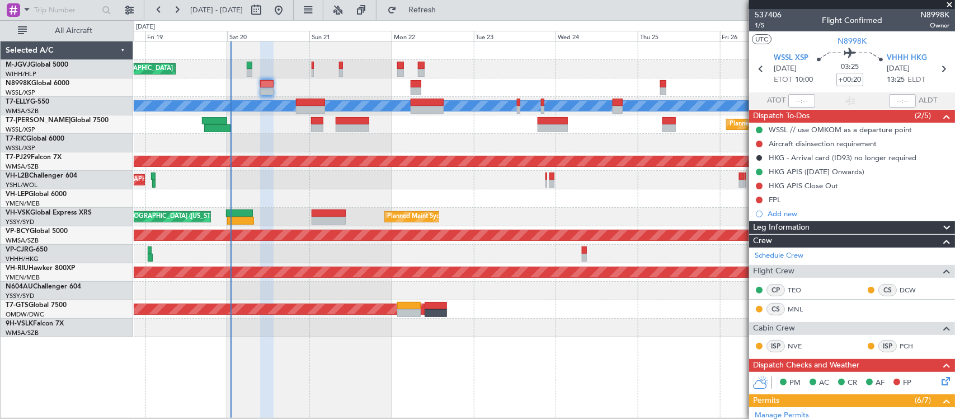
click at [947, 4] on span at bounding box center [949, 5] width 11 height 10
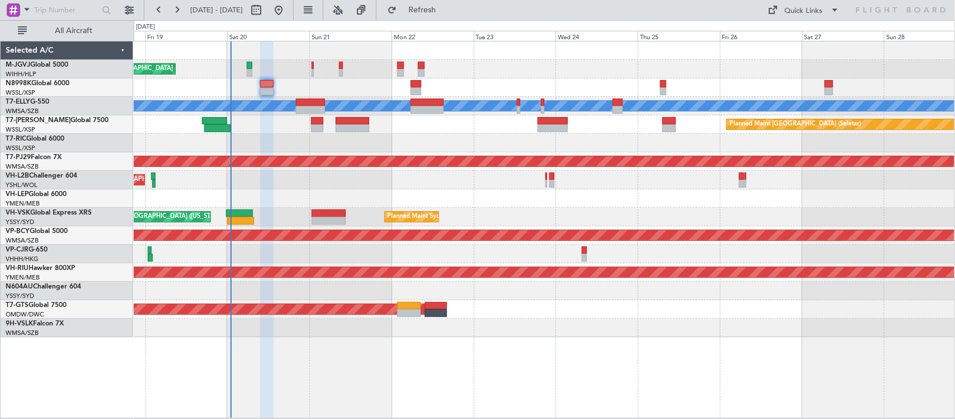
type input "0"
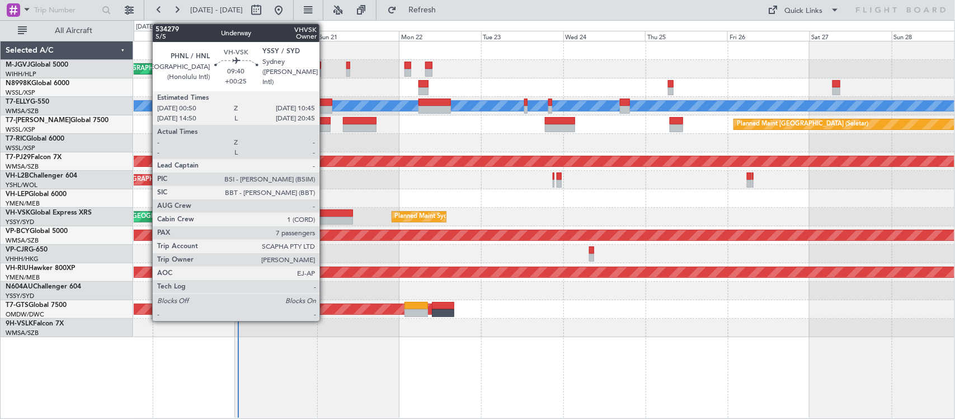
click at [325, 217] on div at bounding box center [336, 221] width 34 height 8
click at [328, 209] on div at bounding box center [336, 213] width 34 height 8
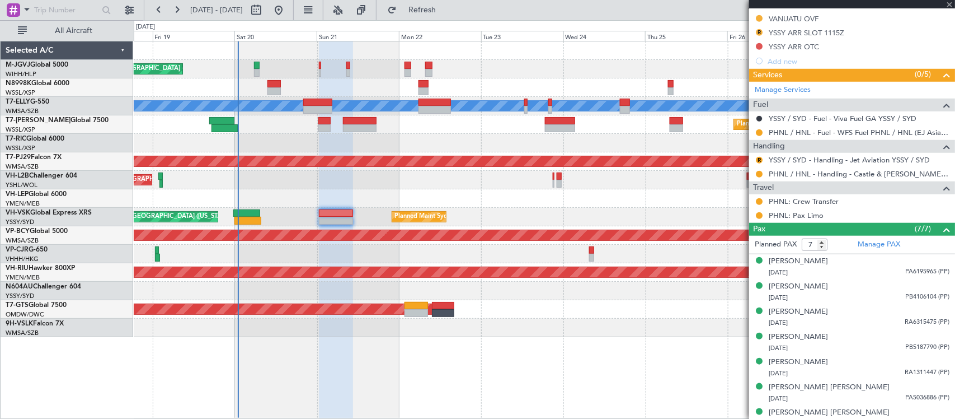
scroll to position [233, 0]
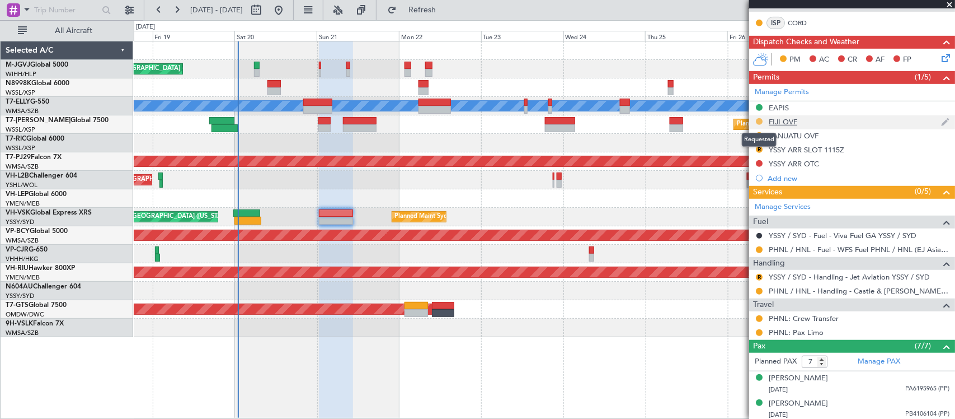
click at [758, 119] on button at bounding box center [759, 121] width 7 height 7
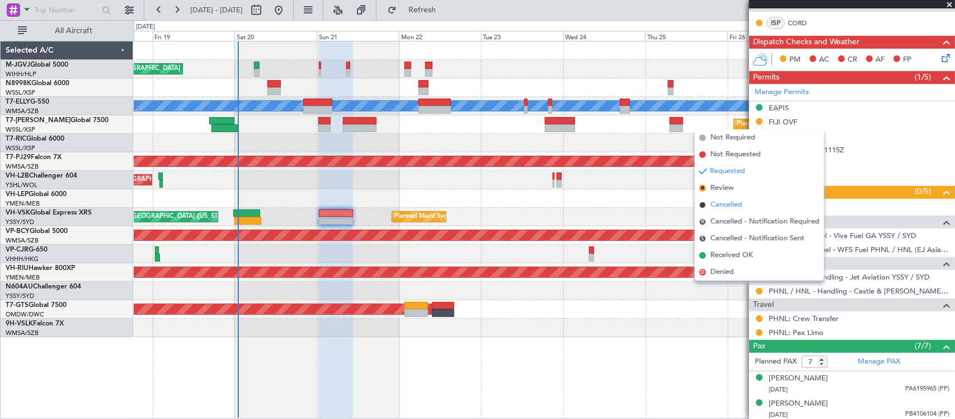
click at [743, 205] on li "Cancelled" at bounding box center [759, 204] width 129 height 17
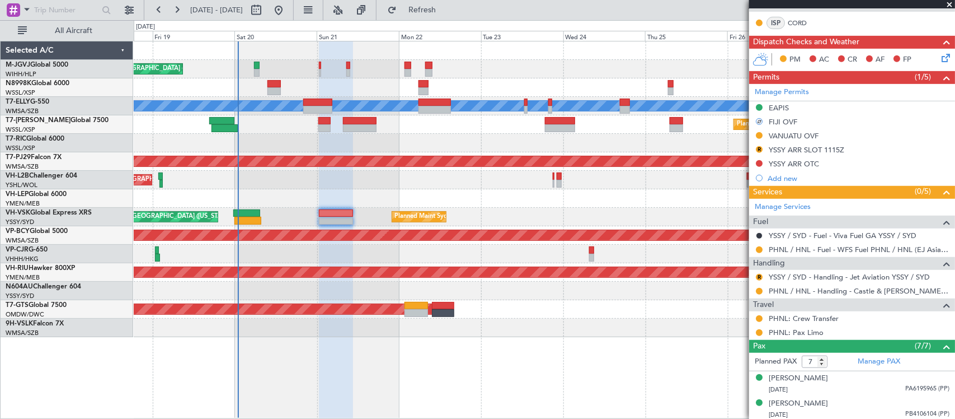
click at [743, 205] on div at bounding box center [544, 198] width 821 height 18
click at [759, 139] on mat-tooltip-component "Requested" at bounding box center [759, 154] width 50 height 30
click at [758, 132] on button at bounding box center [759, 135] width 7 height 7
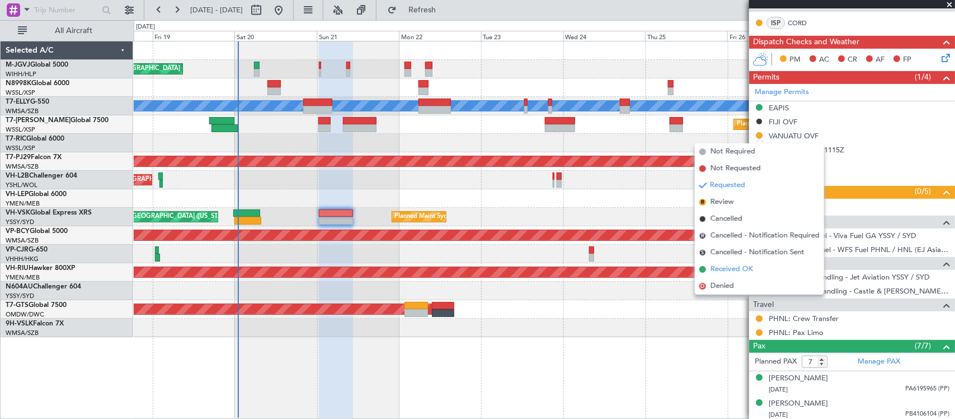
click at [737, 271] on span "Received OK" at bounding box center [732, 269] width 43 height 11
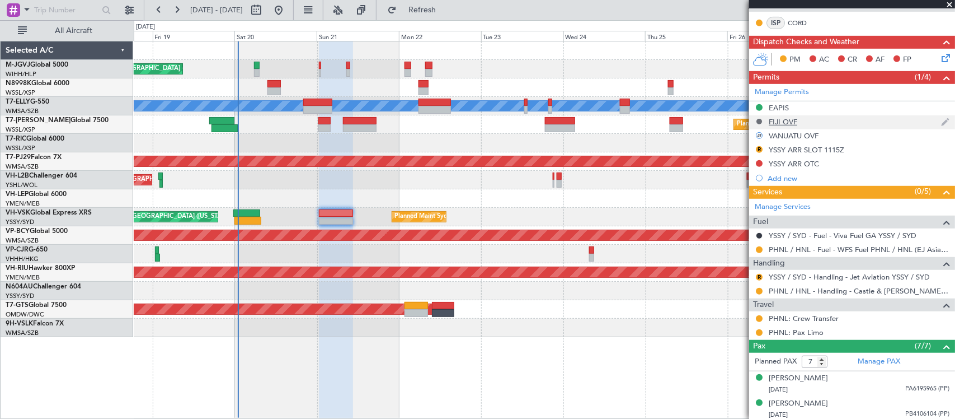
click at [762, 124] on button at bounding box center [759, 121] width 7 height 7
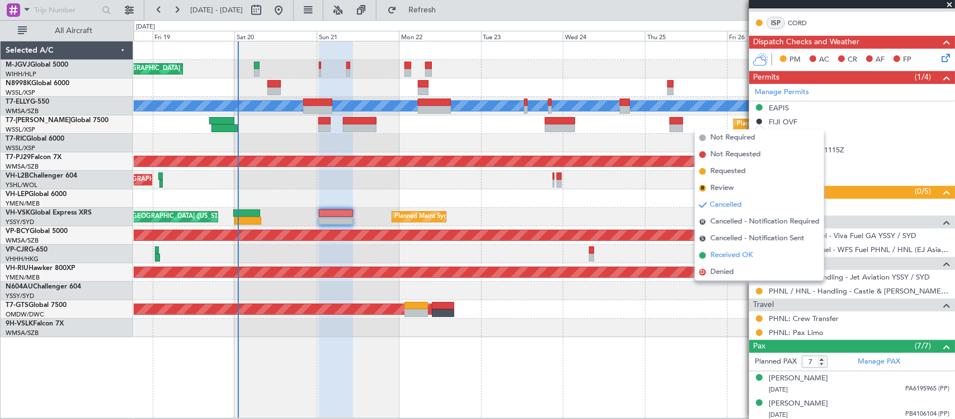
click at [745, 252] on span "Received OK" at bounding box center [732, 255] width 43 height 11
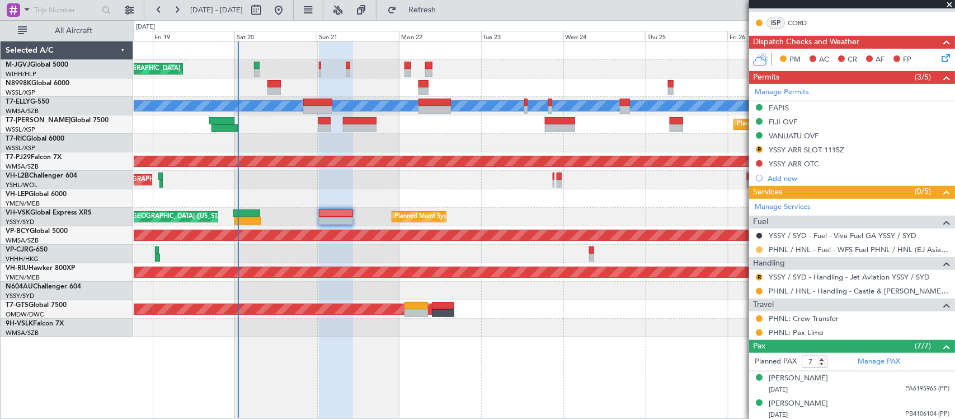
click at [758, 250] on button at bounding box center [759, 249] width 7 height 7
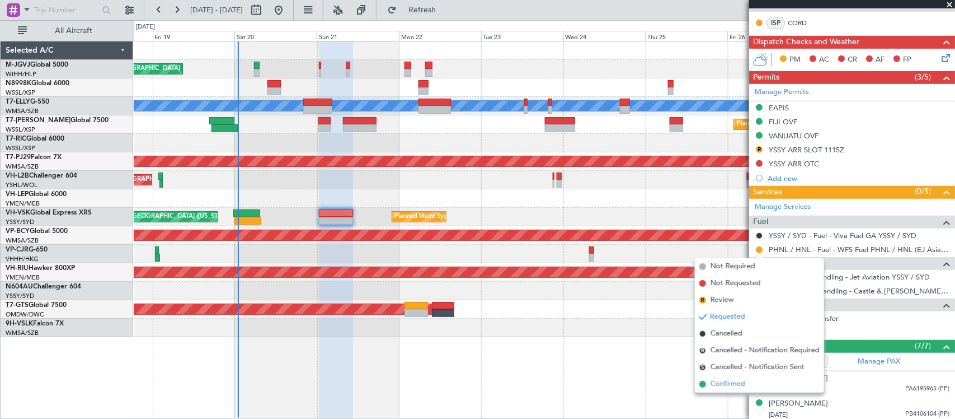
click at [720, 388] on span "Confirmed" at bounding box center [728, 383] width 35 height 11
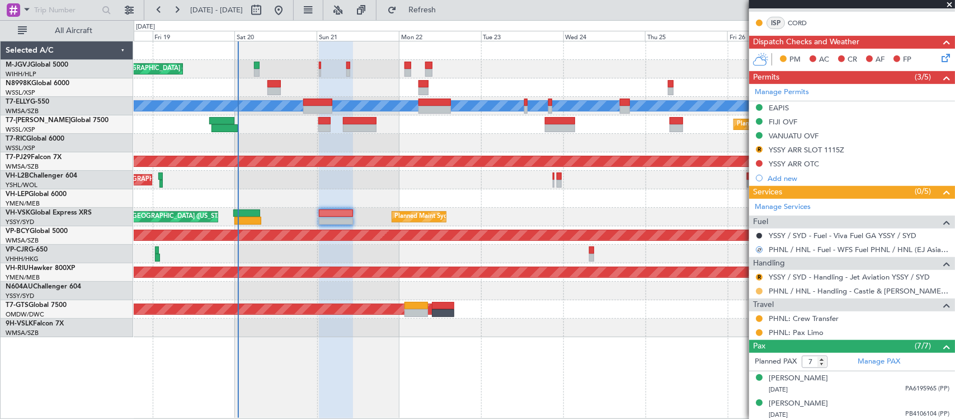
click at [761, 293] on button at bounding box center [759, 291] width 7 height 7
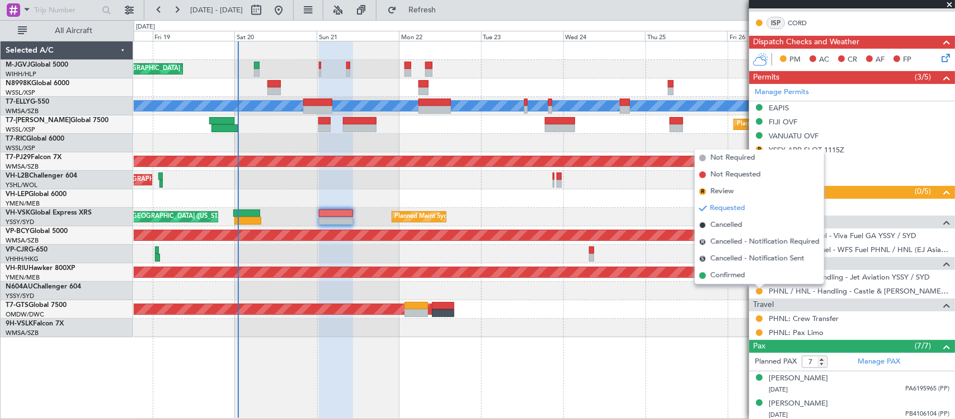
click at [745, 284] on div at bounding box center [544, 290] width 821 height 18
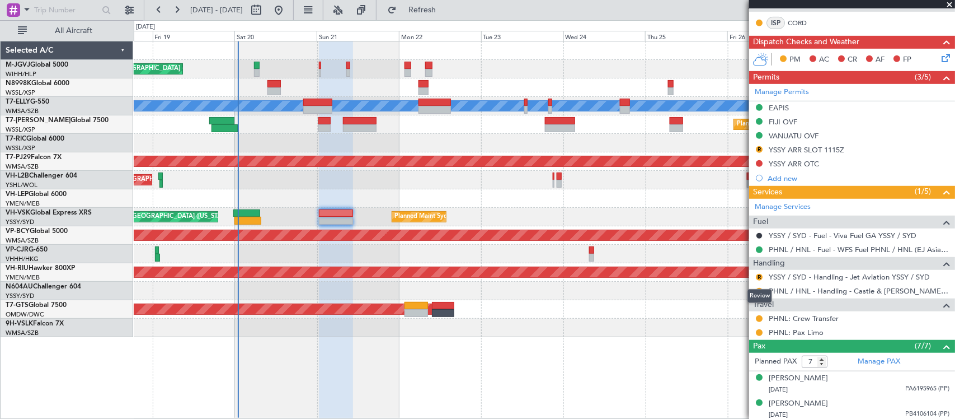
click at [758, 291] on div "Review" at bounding box center [760, 296] width 25 height 14
click at [759, 292] on button at bounding box center [759, 291] width 7 height 7
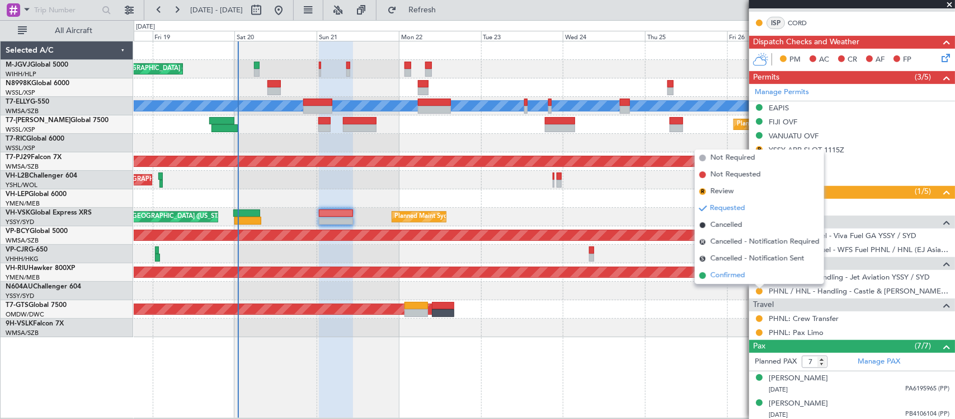
click at [746, 275] on li "Confirmed" at bounding box center [759, 275] width 129 height 17
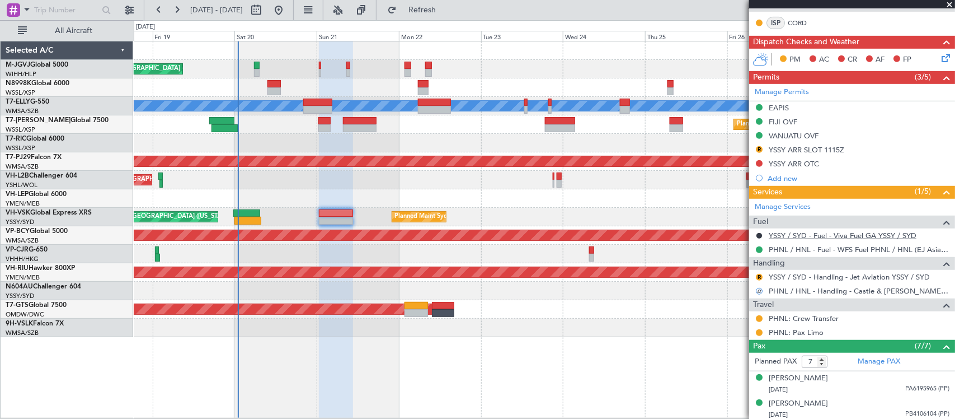
scroll to position [0, 0]
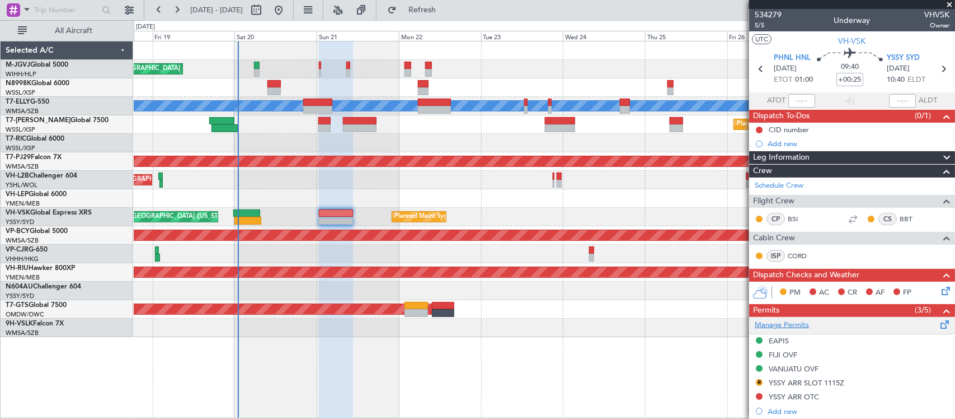
click at [776, 326] on link "Manage Permits" at bounding box center [782, 325] width 54 height 11
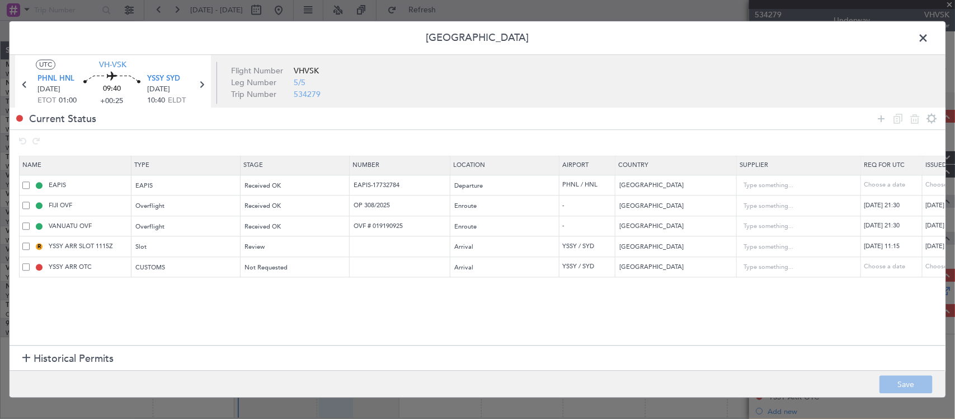
click at [931, 230] on div "[DATE] 21:30" at bounding box center [955, 227] width 58 height 10
select select "9"
select select "2025"
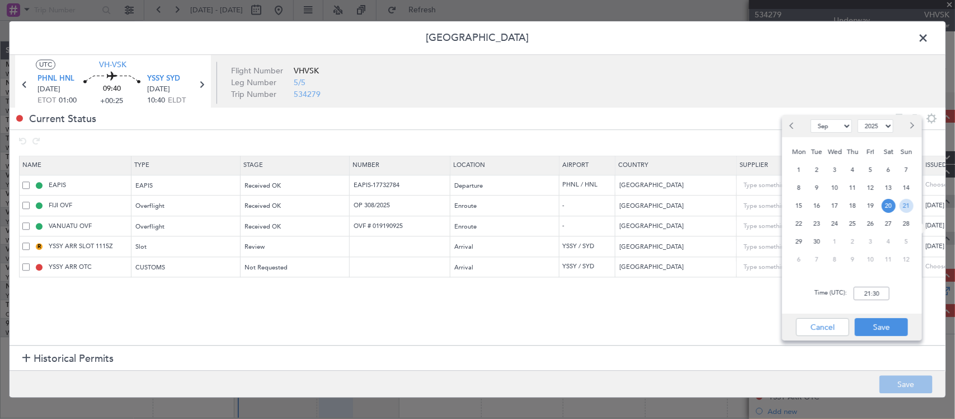
click at [902, 203] on span "21" at bounding box center [907, 206] width 14 height 14
click at [869, 289] on input "00:00" at bounding box center [872, 293] width 36 height 13
type input "01:00"
click at [889, 327] on button "Save" at bounding box center [881, 327] width 53 height 18
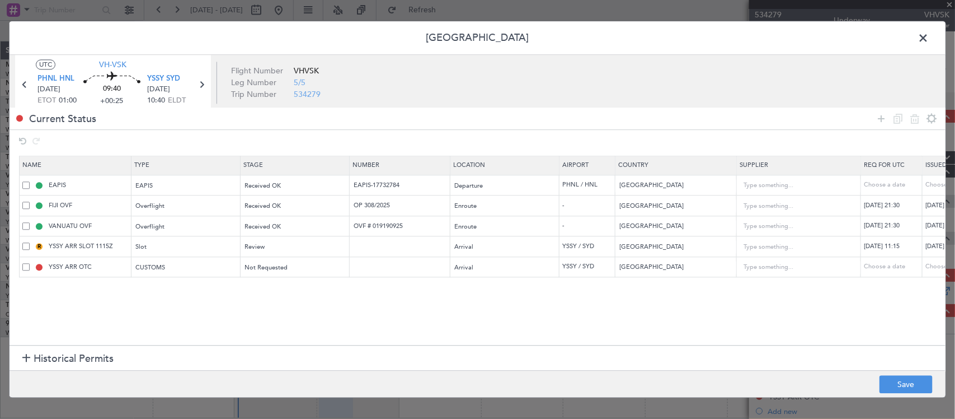
click at [902, 232] on td "[DATE] 21:30" at bounding box center [892, 226] width 62 height 21
click at [902, 227] on div "[DATE] 21:30" at bounding box center [893, 227] width 58 height 10
select select "9"
select select "2025"
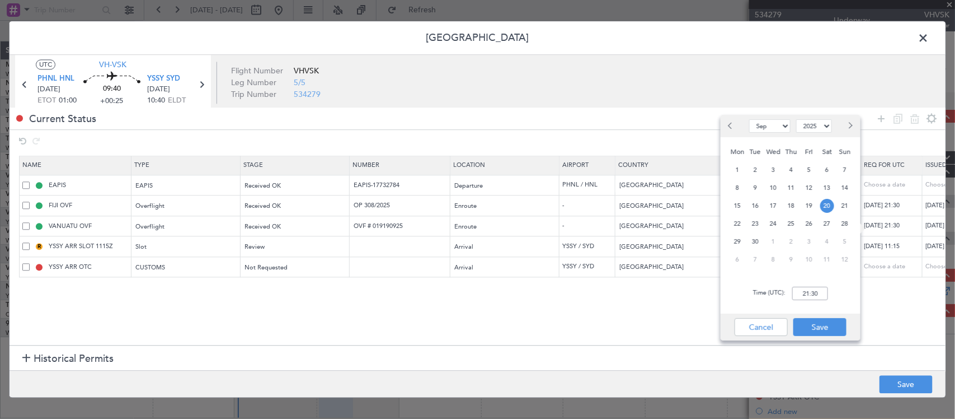
click at [846, 213] on div "21" at bounding box center [845, 205] width 18 height 18
click at [818, 290] on input "00:00" at bounding box center [810, 293] width 36 height 13
type input "01:00"
click at [827, 321] on button "Save" at bounding box center [820, 327] width 53 height 18
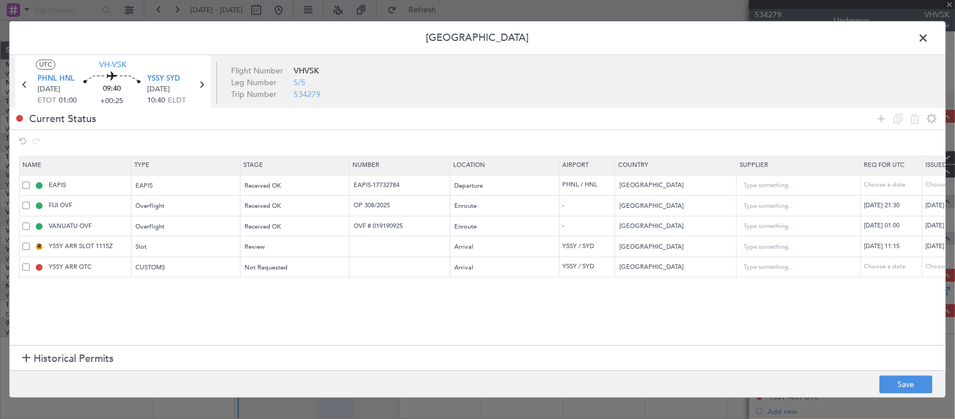
click at [894, 210] on div "[DATE] 21:30" at bounding box center [893, 206] width 58 height 10
select select "9"
select select "2025"
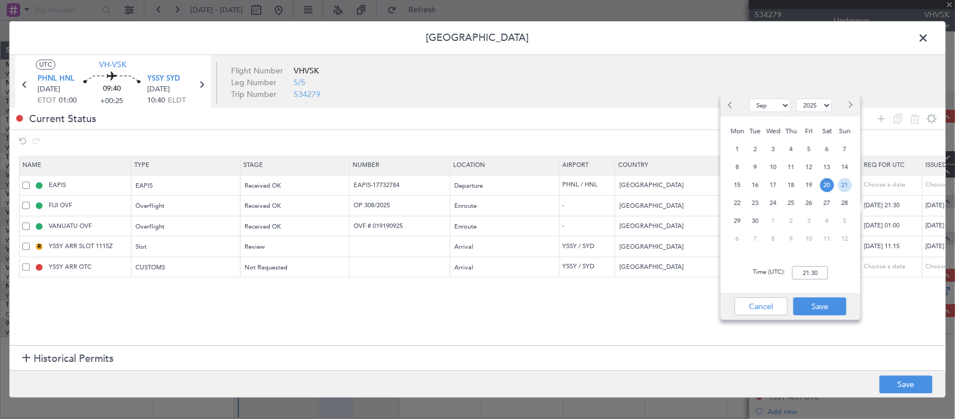
click at [849, 186] on span "21" at bounding box center [845, 185] width 14 height 14
click at [818, 275] on input "00:00" at bounding box center [810, 272] width 36 height 13
type input "01:00"
click at [826, 311] on button "Save" at bounding box center [820, 306] width 53 height 18
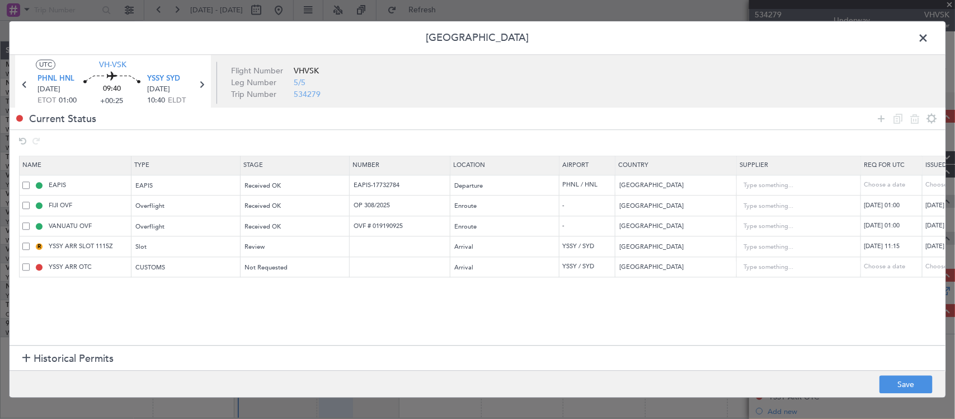
click at [930, 207] on div "[DATE] 21:30" at bounding box center [955, 206] width 58 height 10
select select "9"
select select "2025"
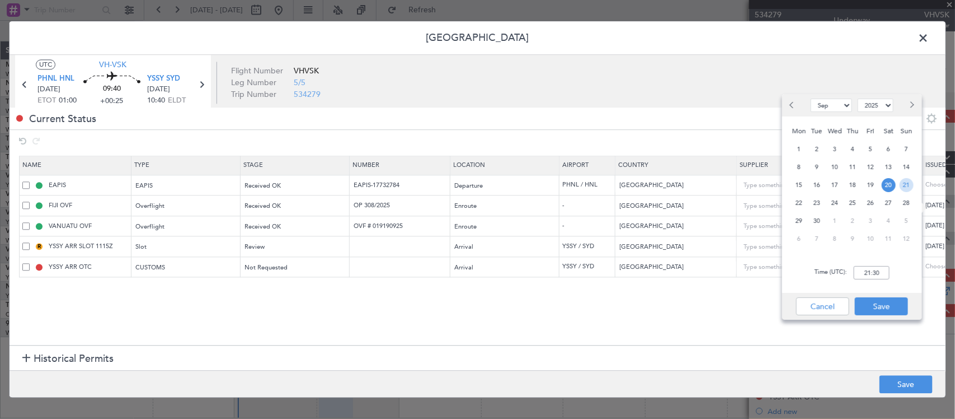
click at [905, 190] on span "21" at bounding box center [907, 185] width 14 height 14
click at [876, 270] on input "00:00" at bounding box center [872, 272] width 36 height 13
type input "01:00"
click at [883, 306] on button "Save" at bounding box center [881, 306] width 53 height 18
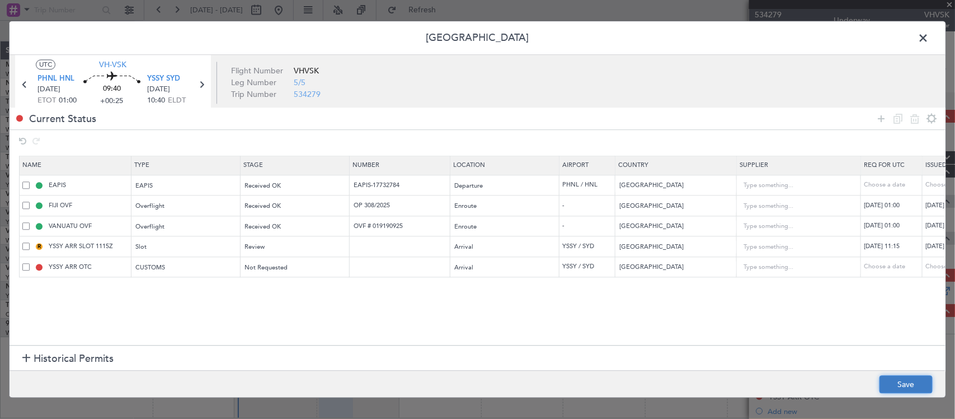
click at [897, 386] on button "Save" at bounding box center [906, 384] width 53 height 18
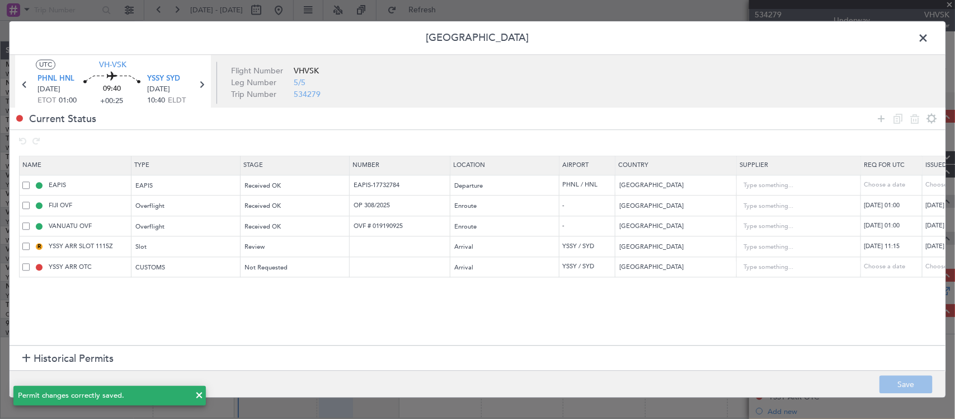
click at [929, 37] on span at bounding box center [929, 41] width 0 height 22
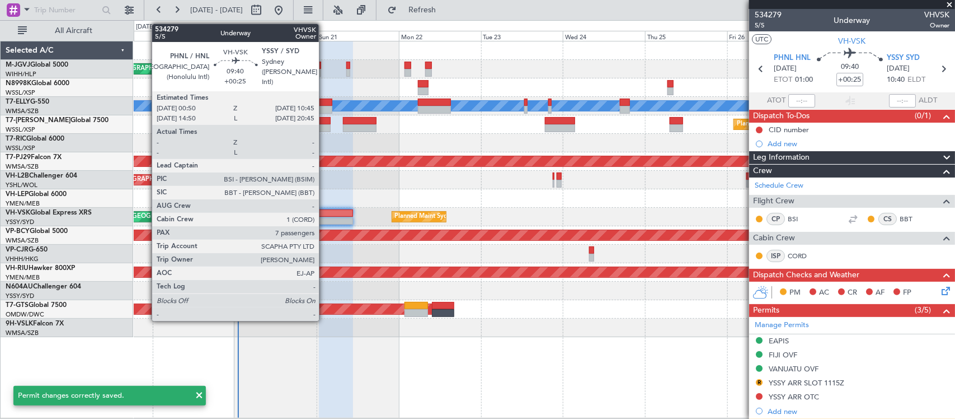
click at [325, 212] on div at bounding box center [336, 213] width 34 height 8
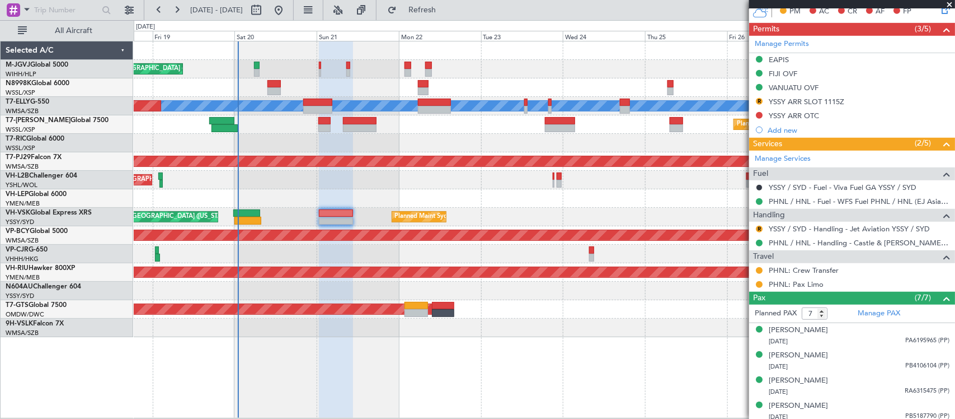
scroll to position [362, 0]
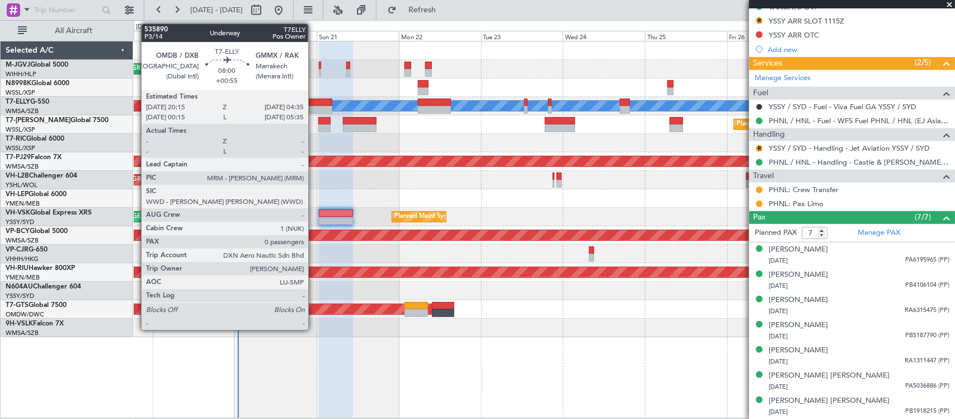
click at [314, 106] on div at bounding box center [317, 110] width 29 height 8
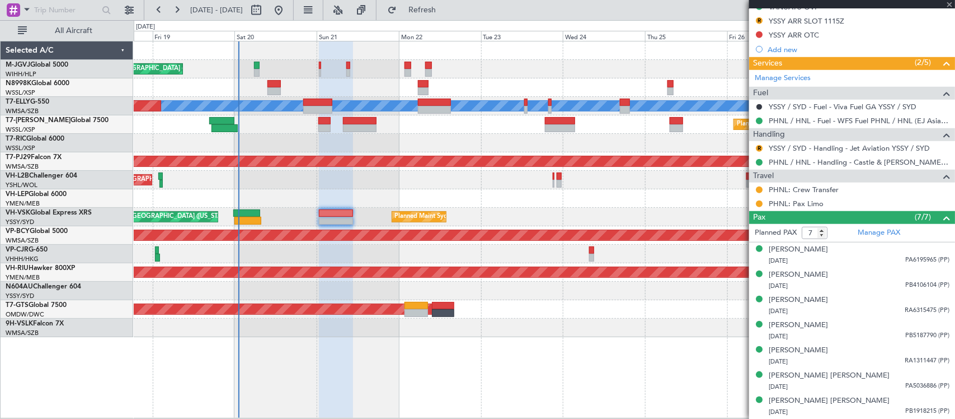
type input "+00:55"
type input "0"
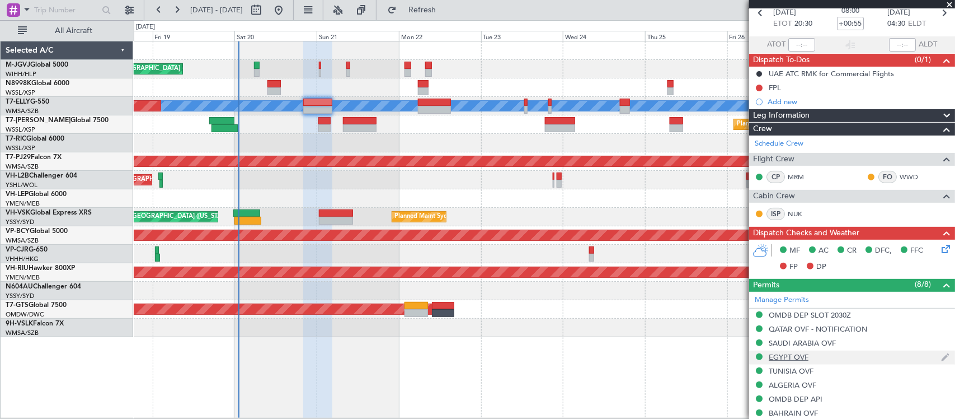
scroll to position [0, 0]
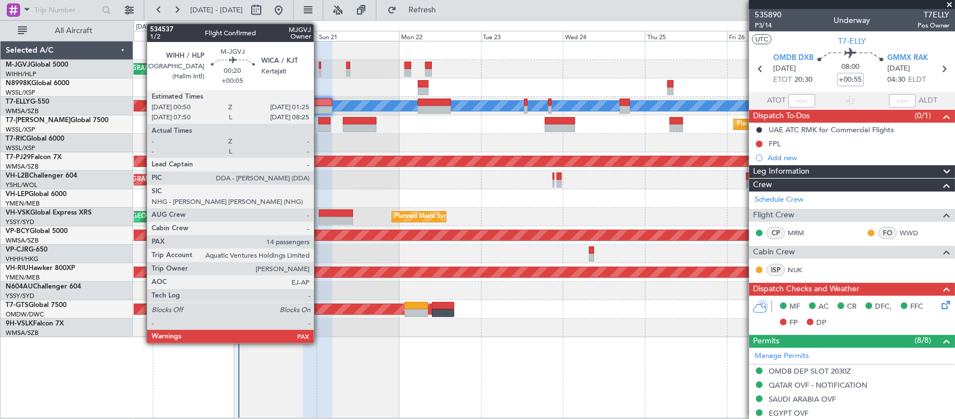
click at [320, 71] on div at bounding box center [320, 73] width 2 height 8
click at [320, 66] on div at bounding box center [320, 66] width 2 height 8
click at [320, 63] on div at bounding box center [320, 66] width 2 height 8
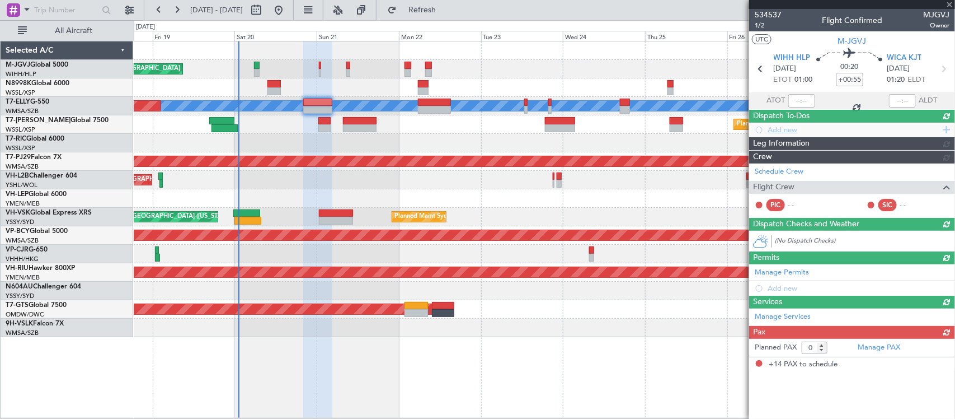
type input "+00:05"
type input "14"
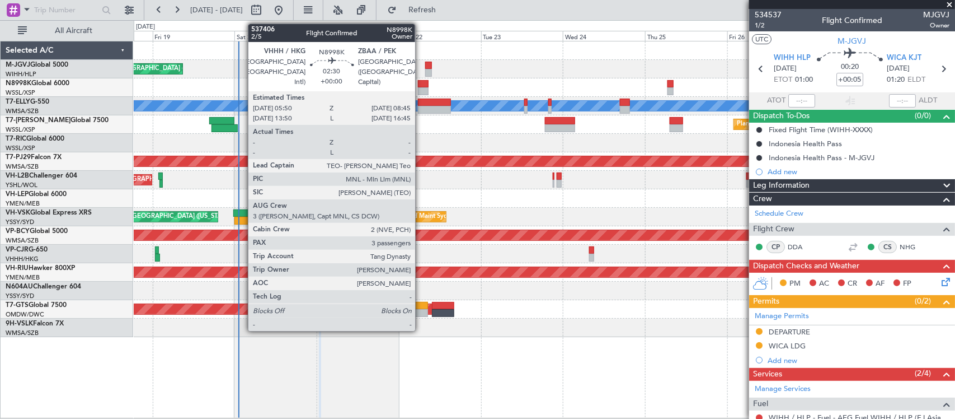
click at [421, 88] on div at bounding box center [423, 91] width 10 height 8
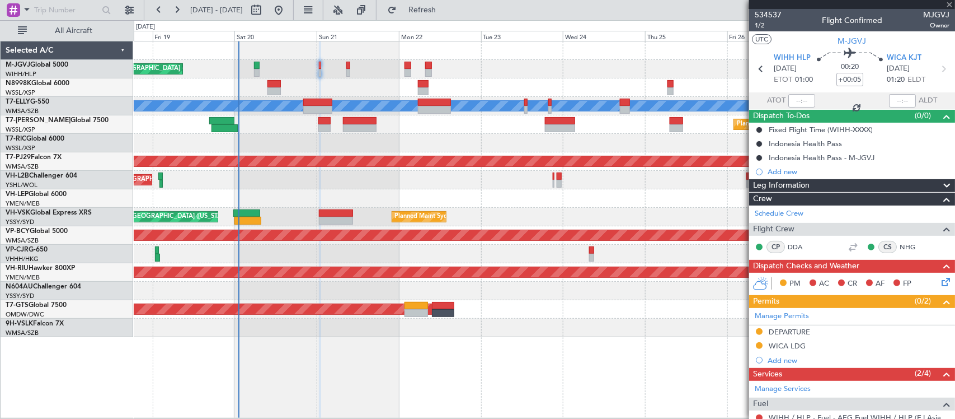
type input "3"
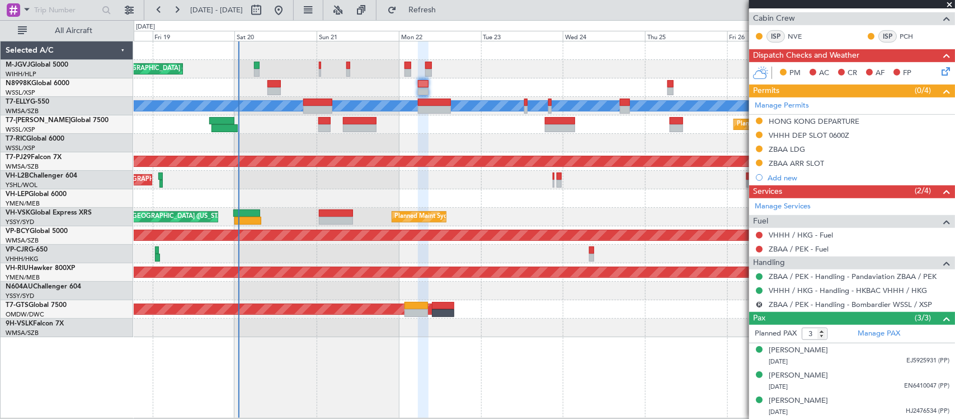
scroll to position [255, 0]
click at [780, 104] on link "Manage Permits" at bounding box center [782, 105] width 54 height 11
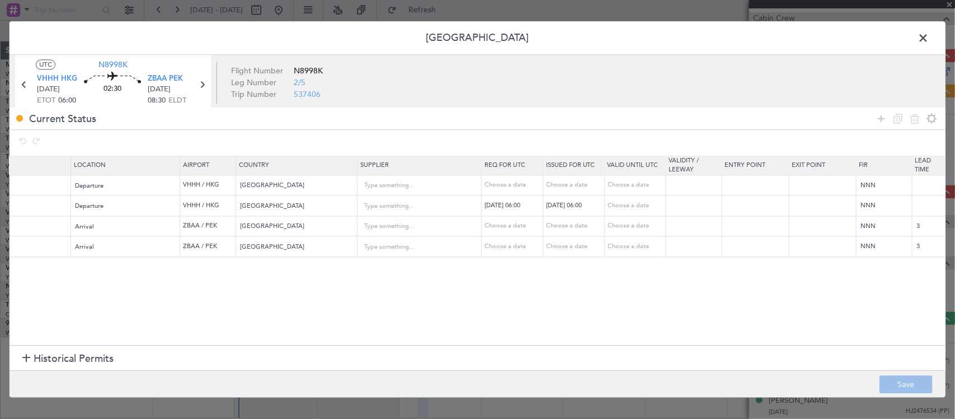
scroll to position [0, 502]
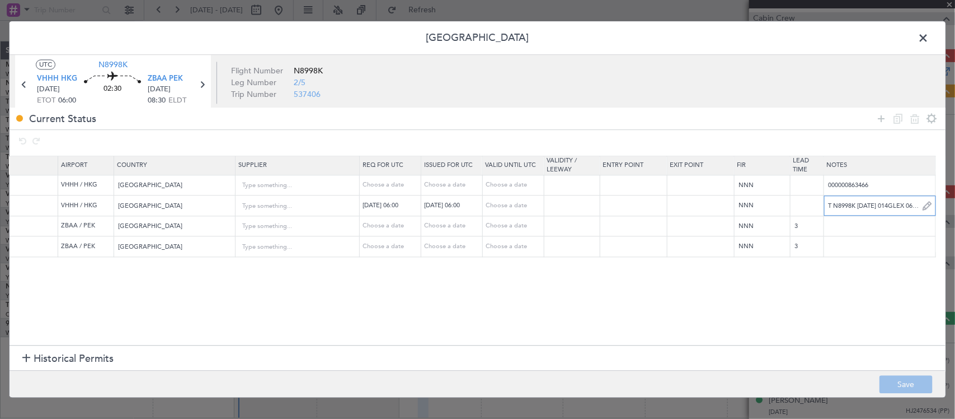
click at [847, 203] on input "T N8998K 22SEP 014GLEX 0610ZBAA D / ID.VHHHDGN2072000" at bounding box center [879, 205] width 111 height 17
paste input "K N8998K 22SEP 014GLEX 0610ZBAA D / RE.N8998K IDD.VHHHDGN2072000/"
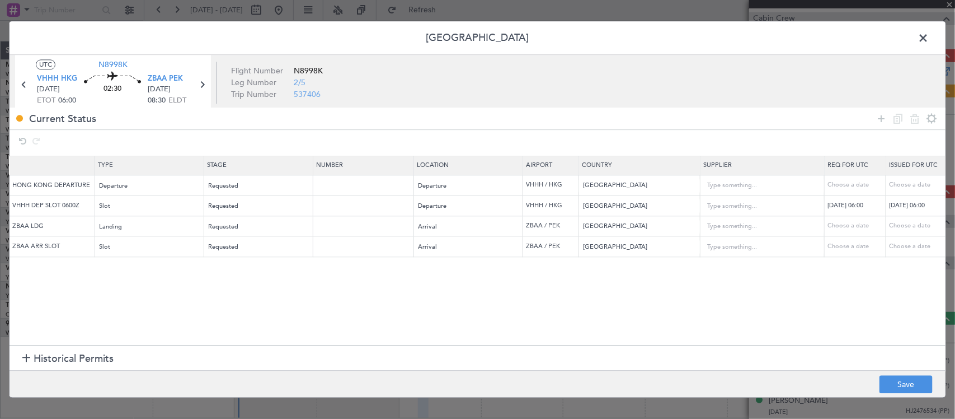
scroll to position [0, 0]
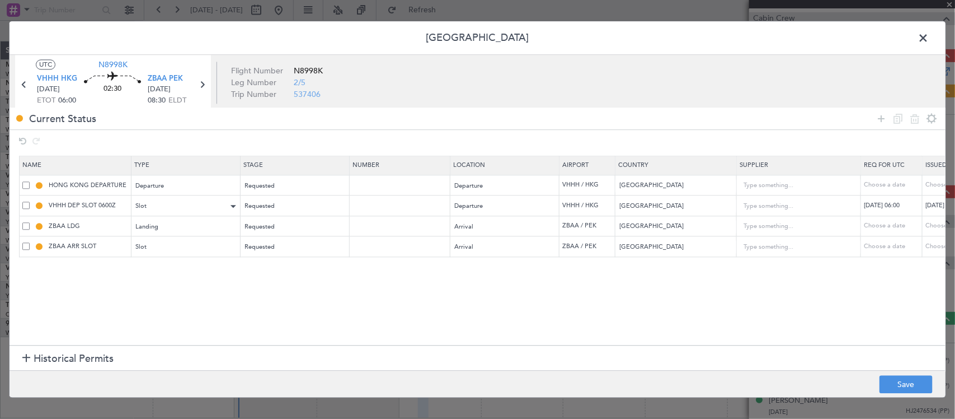
type input "K N8998K 22SEP 014GLEX 0610ZBAA D / RE.N8998K IDD.VHHHDGN2072000/"
click at [185, 206] on div "Slot" at bounding box center [182, 206] width 93 height 17
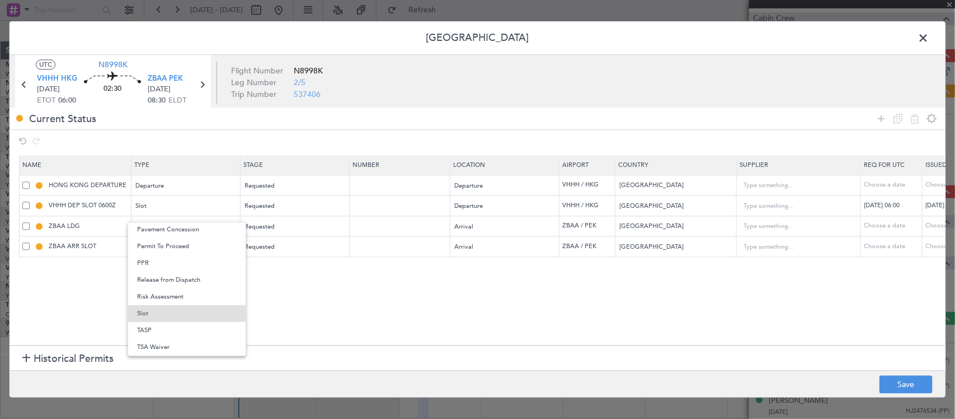
click at [273, 199] on div at bounding box center [477, 209] width 955 height 419
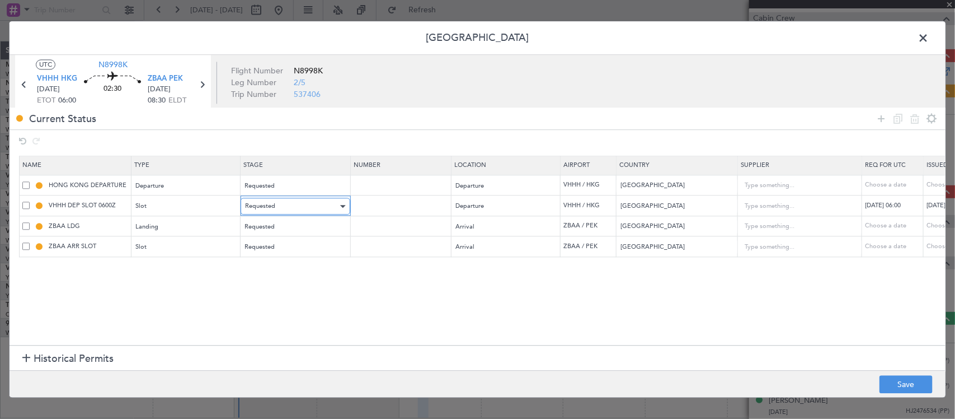
click at [278, 207] on div "Requested" at bounding box center [291, 206] width 93 height 17
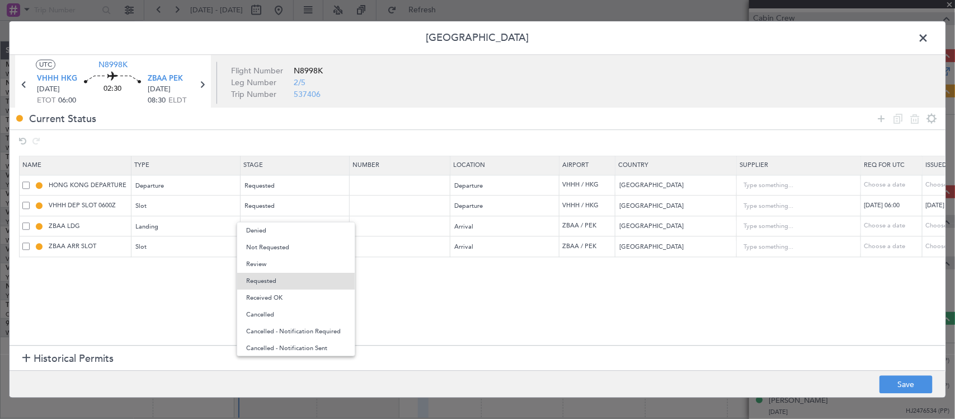
click at [291, 293] on span "Received OK" at bounding box center [296, 297] width 100 height 17
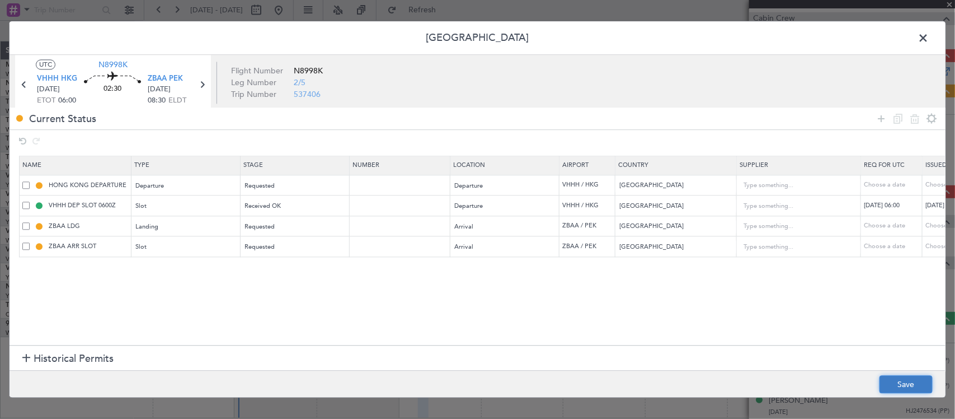
click at [913, 386] on button "Save" at bounding box center [906, 384] width 53 height 18
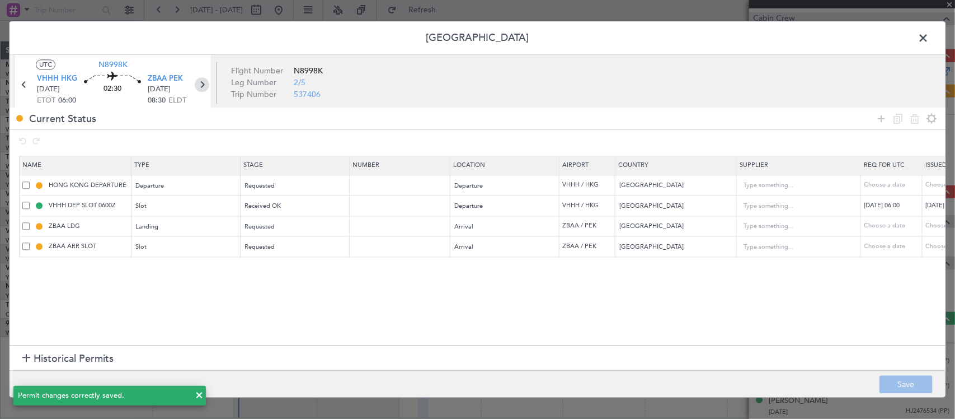
click at [197, 85] on icon at bounding box center [202, 85] width 15 height 15
type input "+00:10"
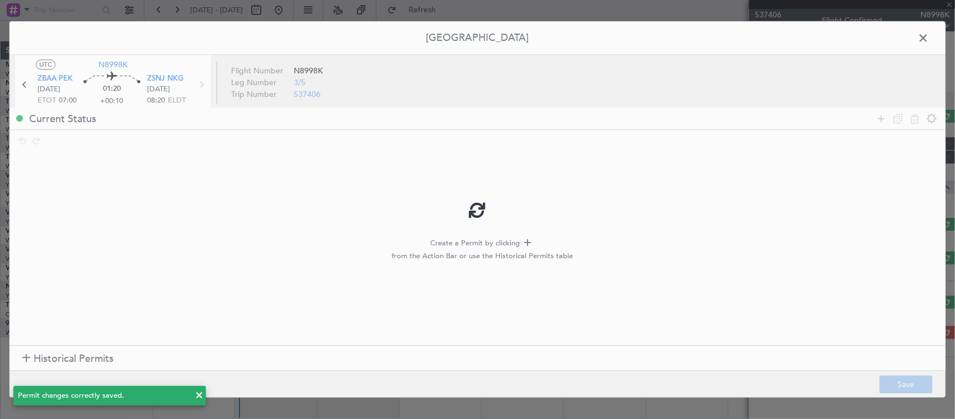
scroll to position [0, 0]
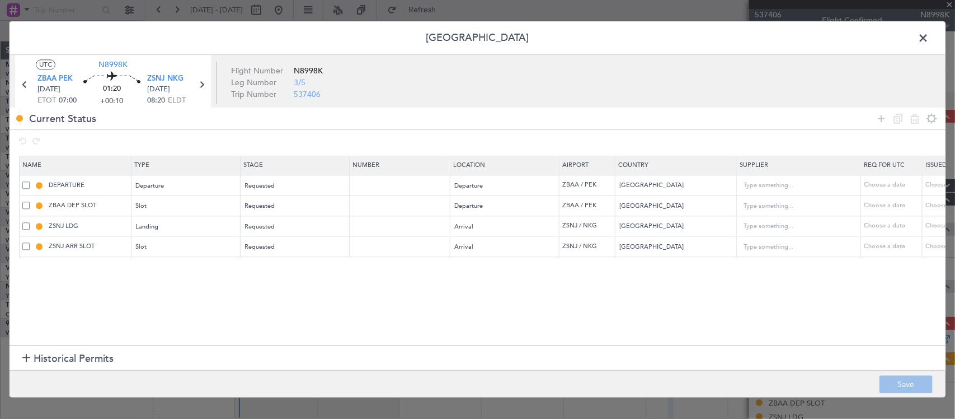
click at [200, 84] on icon at bounding box center [201, 85] width 15 height 15
type input "+00:20"
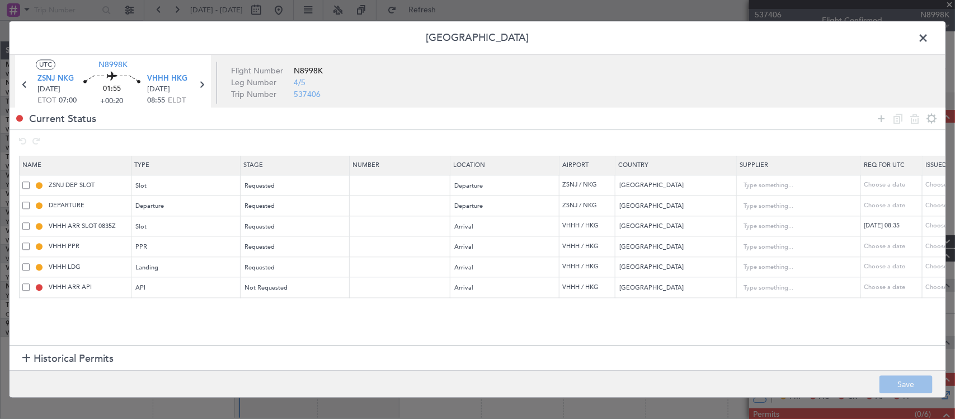
click at [928, 226] on div "Choose a date" at bounding box center [955, 227] width 58 height 10
select select "9"
select select "2025"
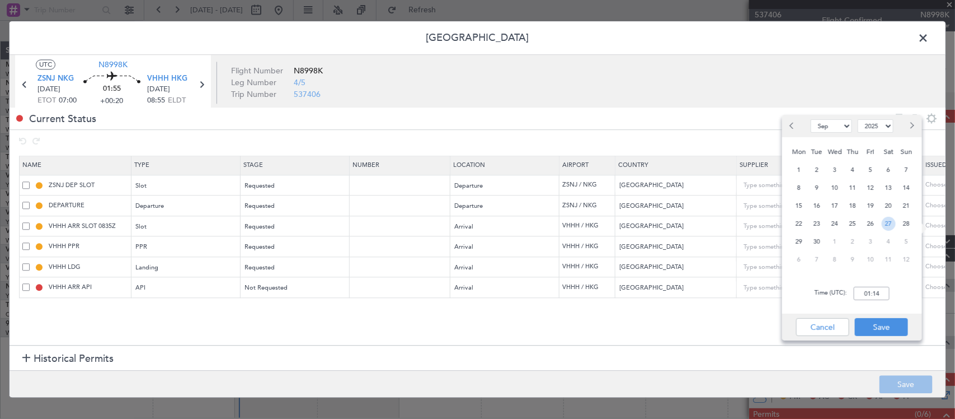
click at [889, 223] on span "27" at bounding box center [889, 224] width 14 height 14
click at [877, 292] on input "00:00" at bounding box center [872, 293] width 36 height 13
type input "08:35"
click at [881, 320] on button "Save" at bounding box center [881, 327] width 53 height 18
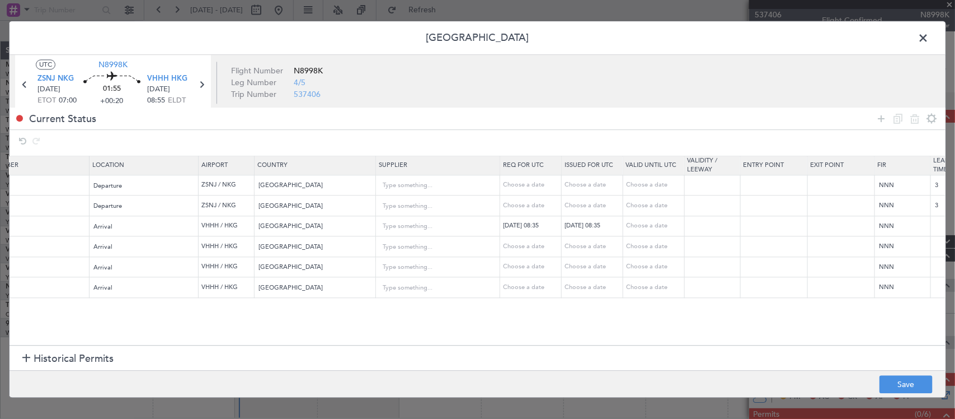
scroll to position [0, 502]
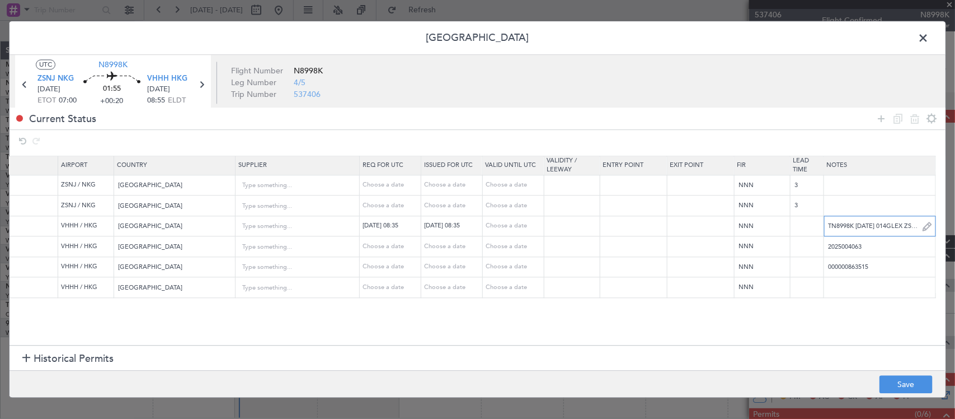
click at [862, 227] on input "TN8998K 27SEP 014GLEX ZSNJ0835 D / ID.VHHHAGN2079000" at bounding box center [879, 226] width 111 height 17
paste input "KN8998K 27SEP 014GLEX ZSNJ0835 D / RE.N8998K IDA.VHHHAGN2079000/"
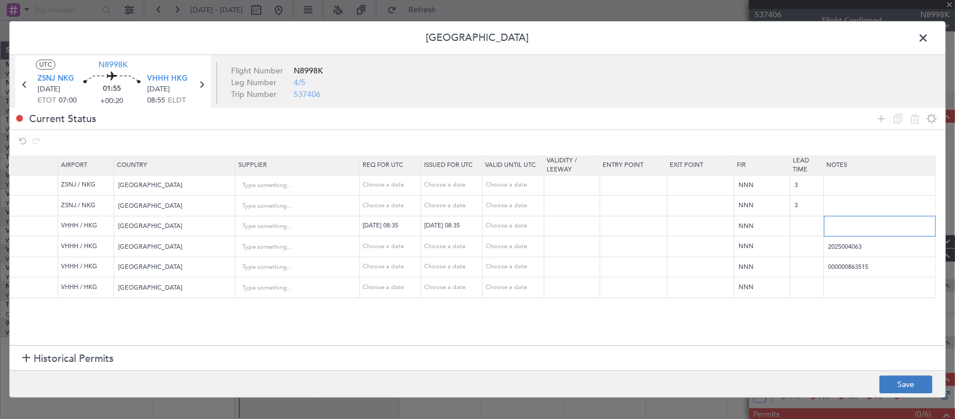
type input "KN8998K 27SEP 014GLEX ZSNJ0835 D / RE.N8998K IDA.VHHHAGN2079000/"
click at [918, 381] on button "Save" at bounding box center [906, 384] width 53 height 18
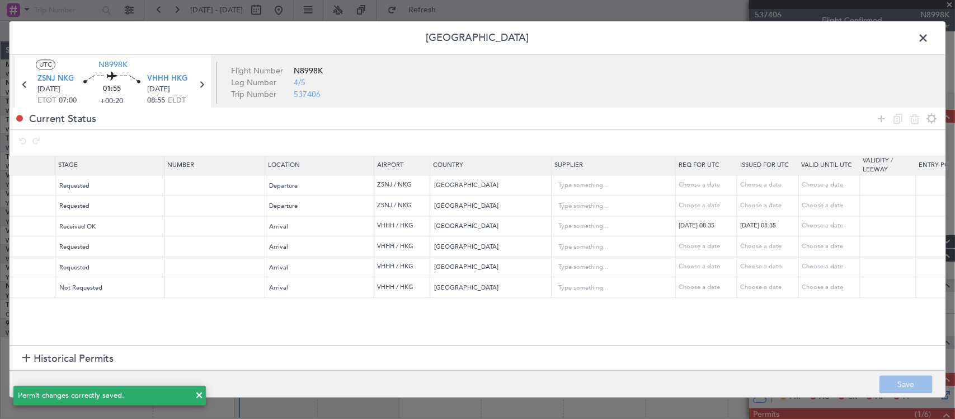
scroll to position [0, 0]
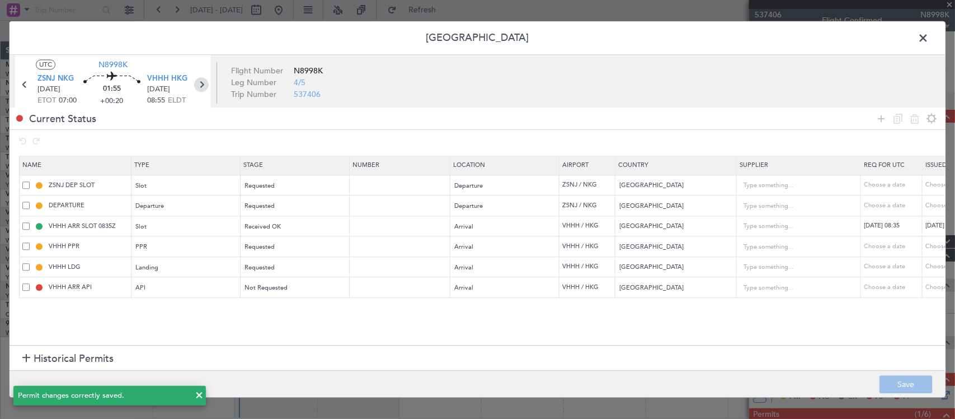
click at [202, 88] on icon at bounding box center [201, 85] width 15 height 15
type input "+00:10"
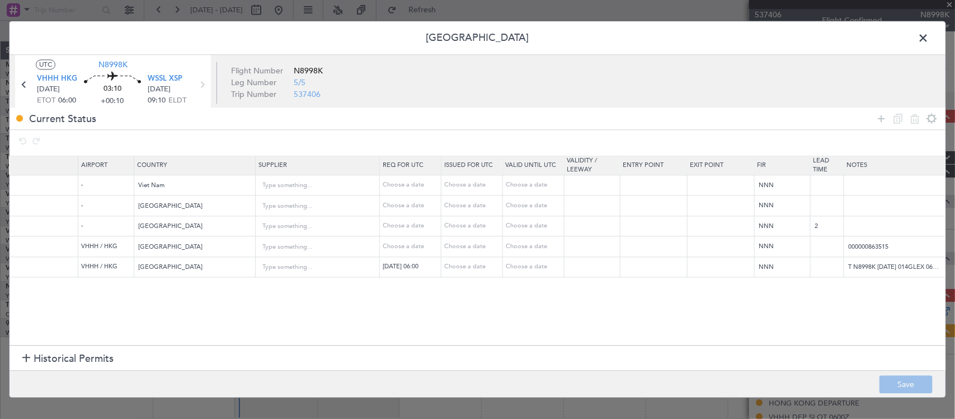
scroll to position [0, 492]
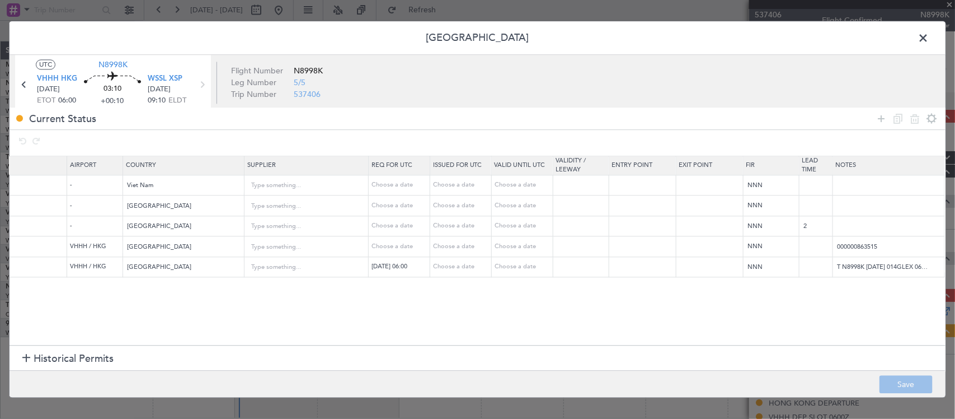
click at [471, 264] on div "Choose a date" at bounding box center [462, 267] width 58 height 10
select select "9"
select select "2025"
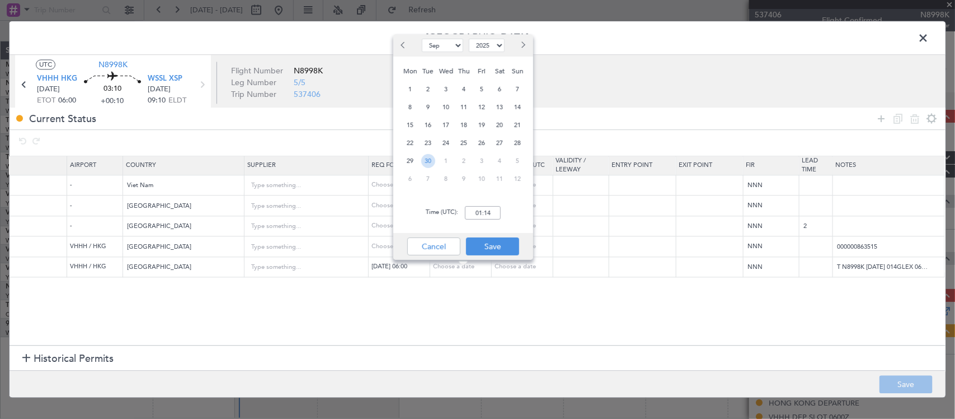
click at [431, 161] on span "30" at bounding box center [428, 161] width 14 height 14
click at [488, 212] on input "00:00" at bounding box center [483, 212] width 36 height 13
type input "06:00"
click at [502, 241] on button "Save" at bounding box center [492, 246] width 53 height 18
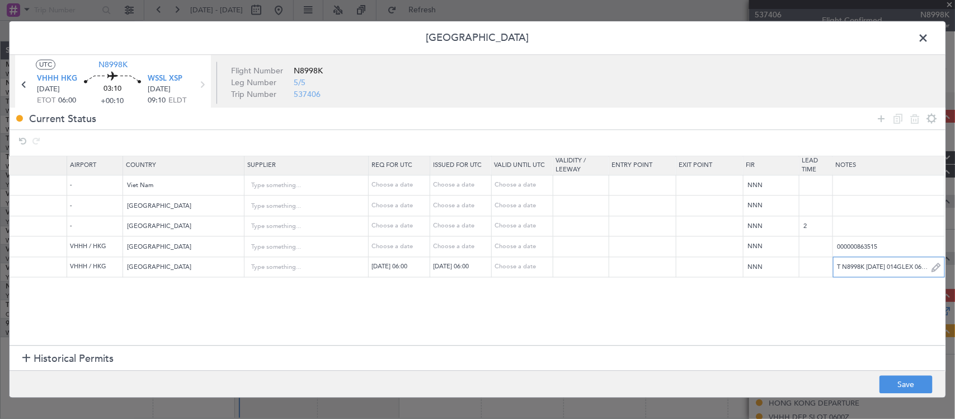
click at [874, 271] on input "T N8998K 30SEP 014GLEX 0600WSSL D" at bounding box center [888, 267] width 111 height 17
paste input "K N8998K 30SEP 014GLEX 0600WSSL D / RE.N8998K IDD.VHHHDGN2081000/"
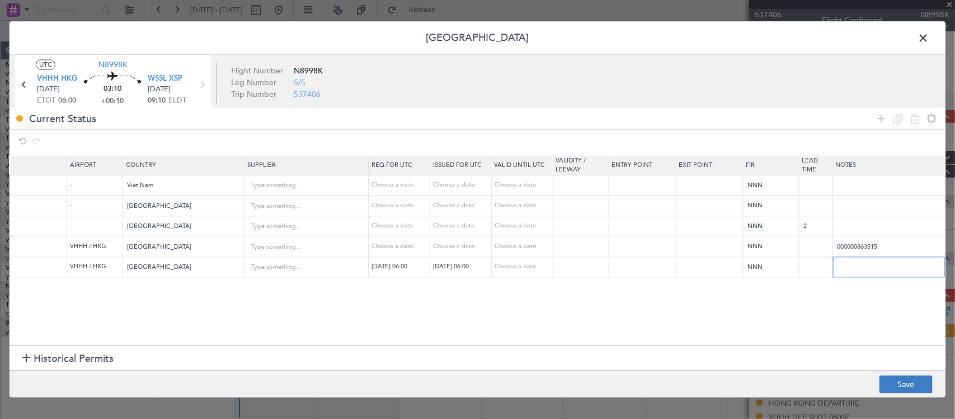
type input "K N8998K 30SEP 014GLEX 0600WSSL D / RE.N8998K IDD.VHHHDGN2081000/"
click at [907, 378] on button "Save" at bounding box center [906, 384] width 53 height 18
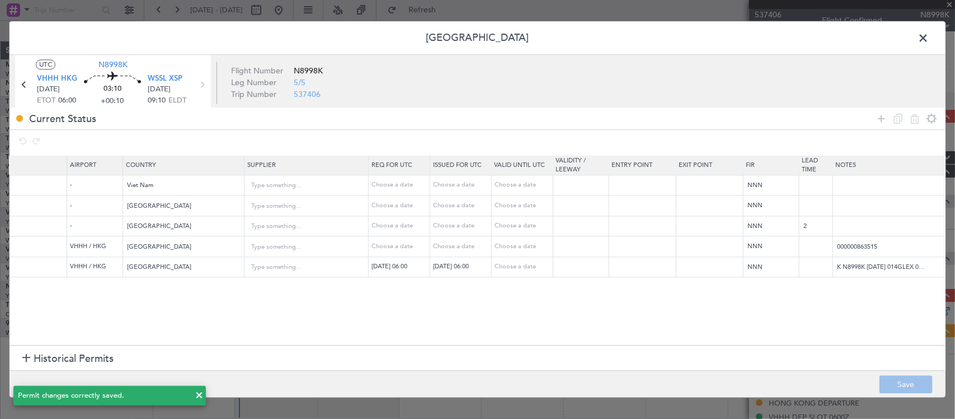
click at [929, 35] on span at bounding box center [929, 41] width 0 height 22
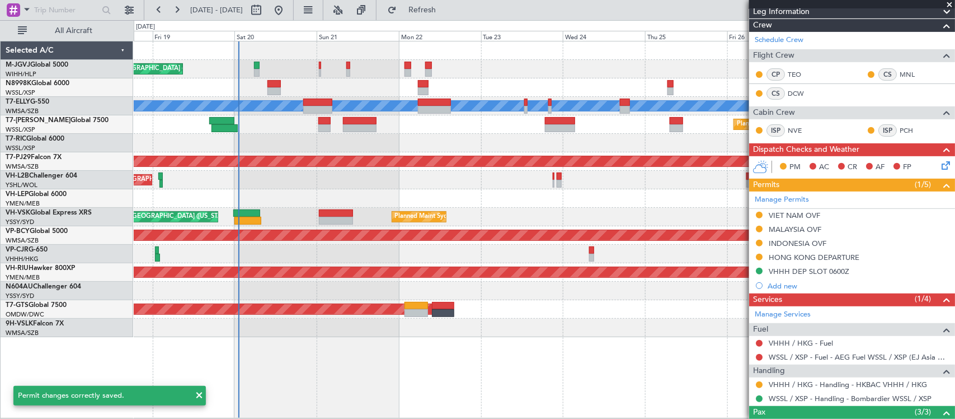
scroll to position [241, 0]
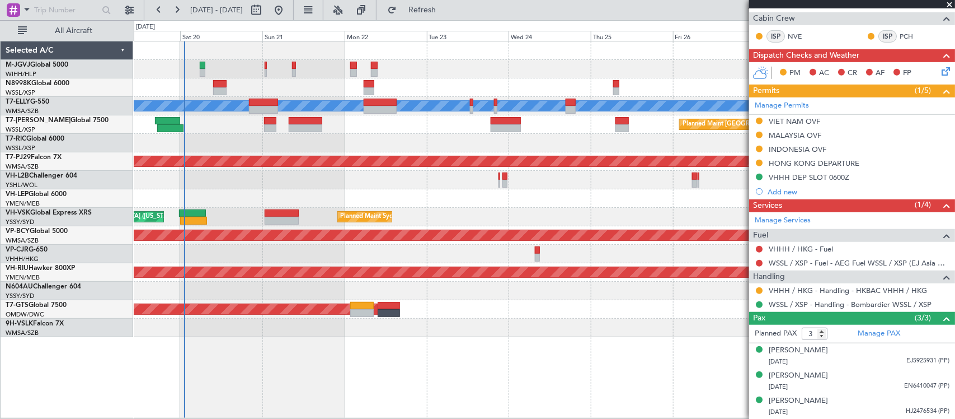
click at [370, 178] on div "Unplanned Maint [GEOGRAPHIC_DATA] ([GEOGRAPHIC_DATA])" at bounding box center [544, 180] width 821 height 18
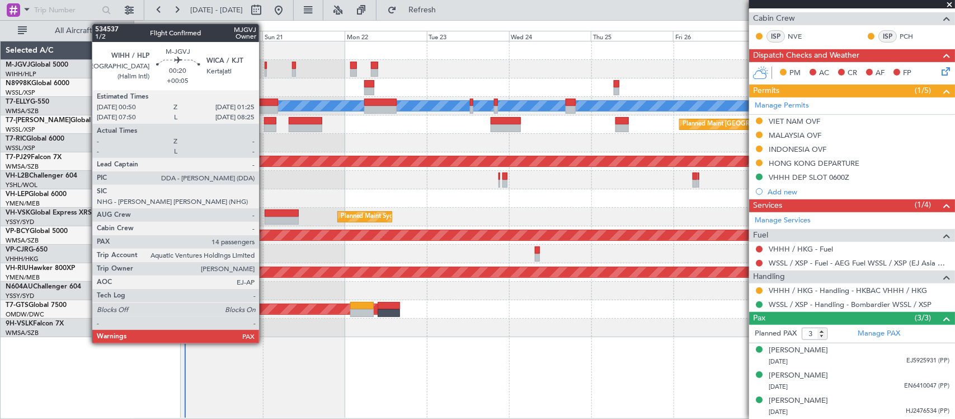
click at [265, 70] on div at bounding box center [266, 73] width 2 height 8
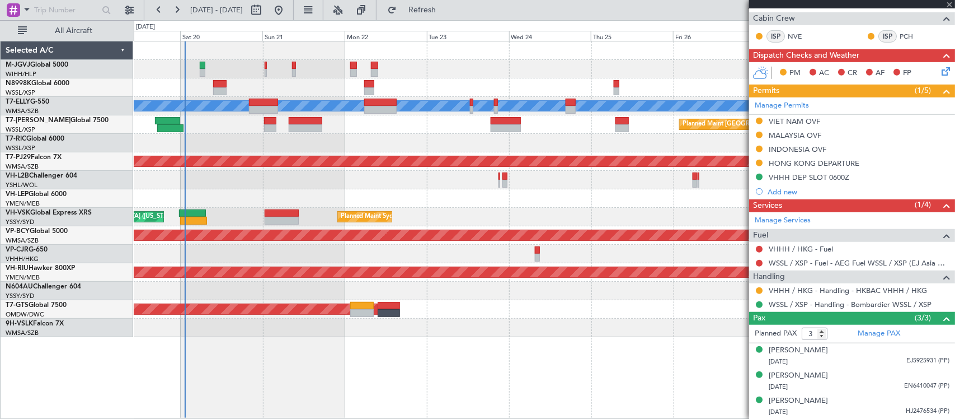
type input "+00:05"
type input "14"
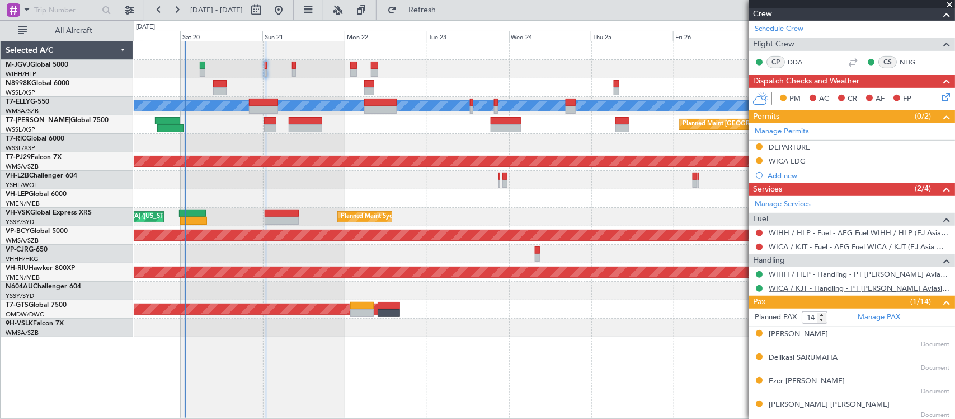
scroll to position [233, 0]
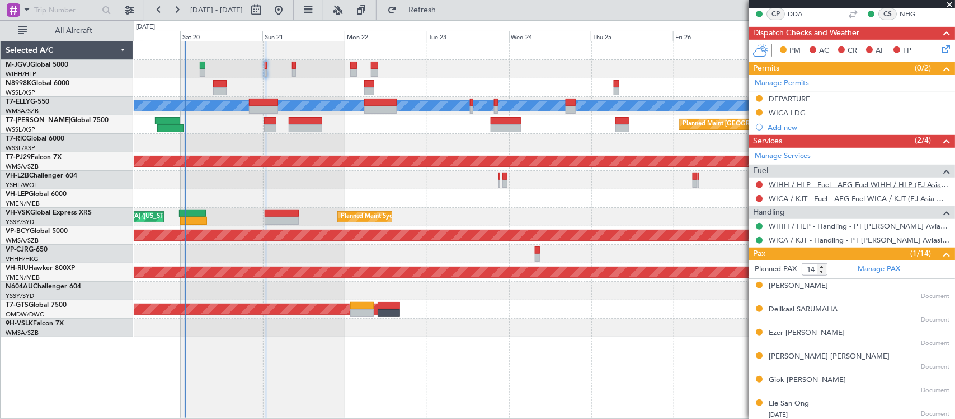
click at [775, 184] on link "WIHH / HLP - Fuel - AEG Fuel WIHH / HLP (EJ Asia Only)" at bounding box center [859, 185] width 181 height 10
click at [762, 199] on button at bounding box center [759, 198] width 7 height 7
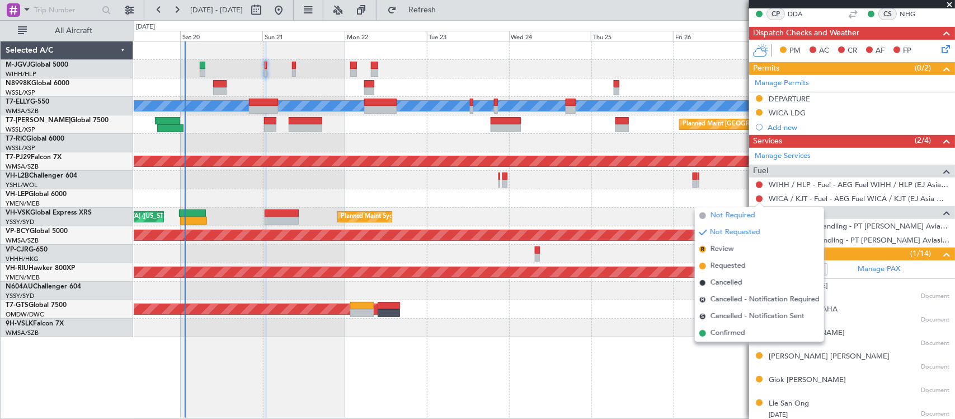
click at [747, 218] on span "Not Required" at bounding box center [733, 215] width 45 height 11
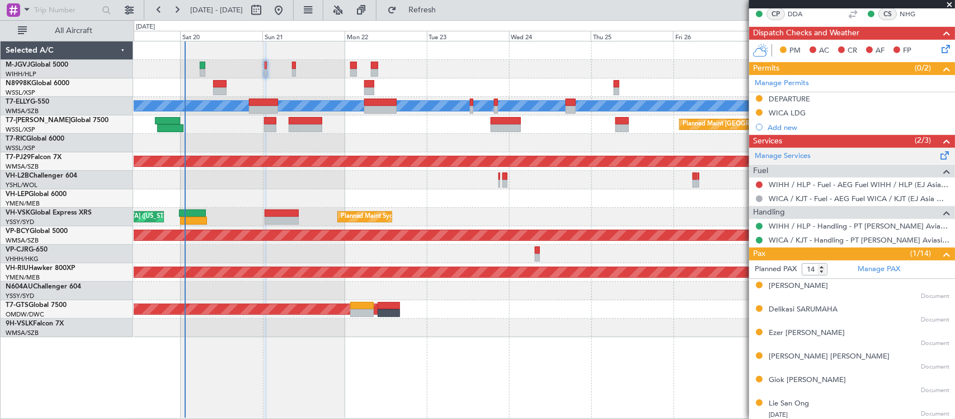
scroll to position [0, 0]
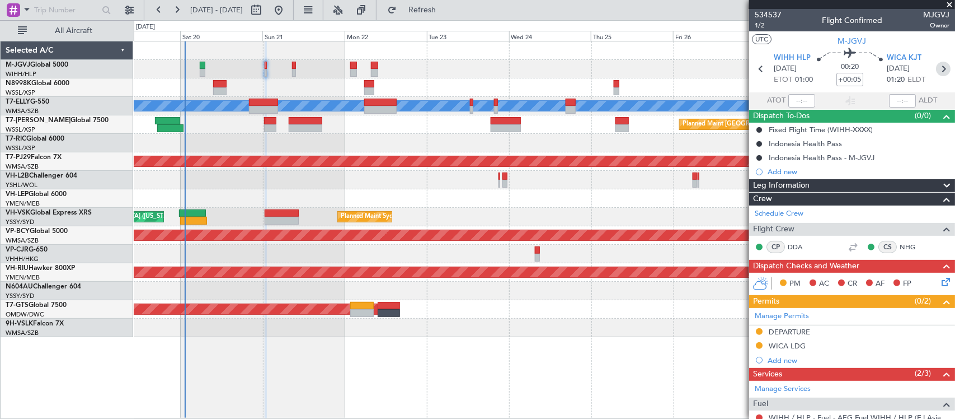
click at [936, 73] on icon at bounding box center [943, 69] width 15 height 15
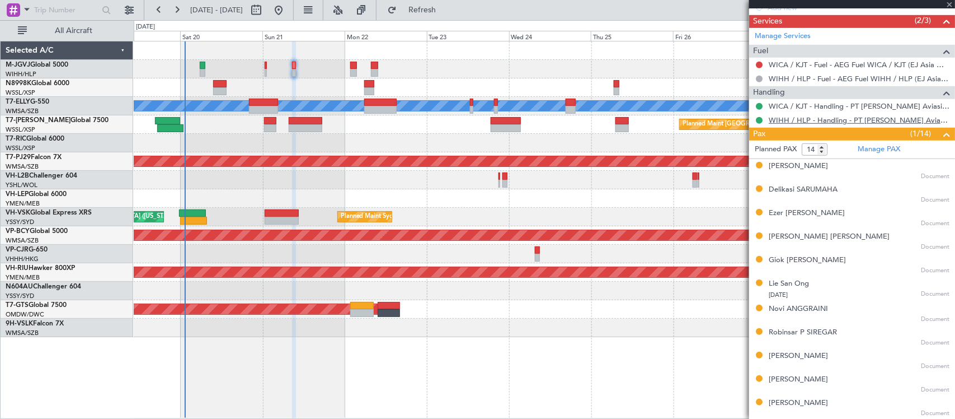
scroll to position [350, 0]
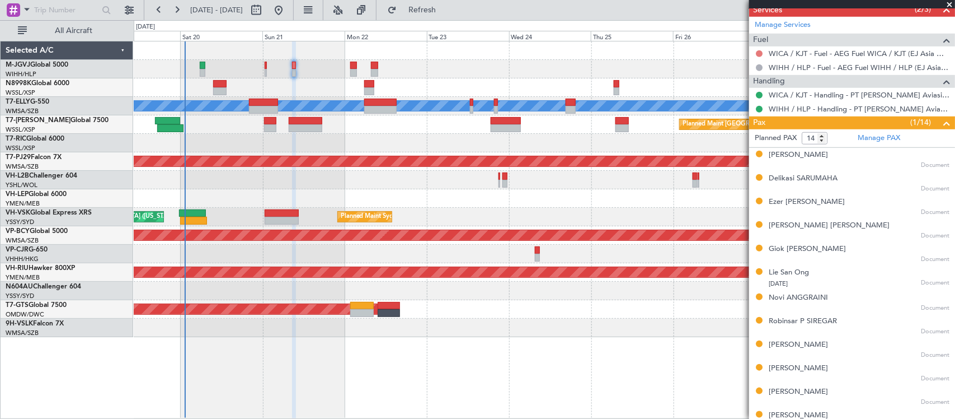
click at [759, 55] on button at bounding box center [759, 53] width 7 height 7
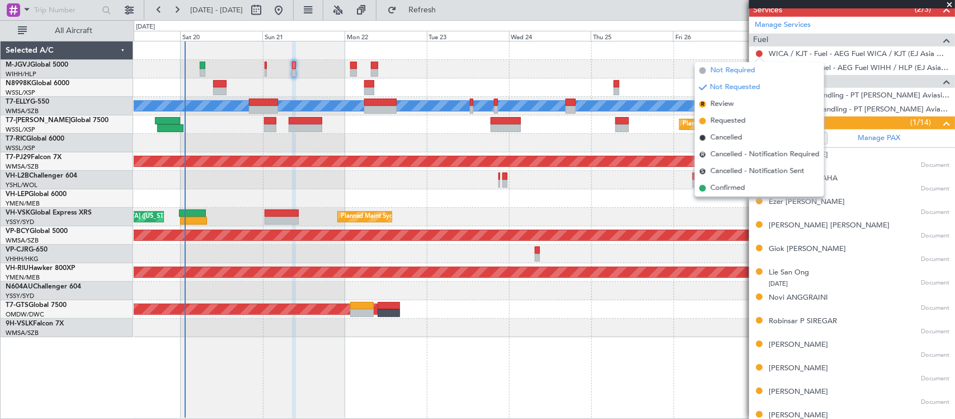
click at [734, 66] on span "Not Required" at bounding box center [733, 70] width 45 height 11
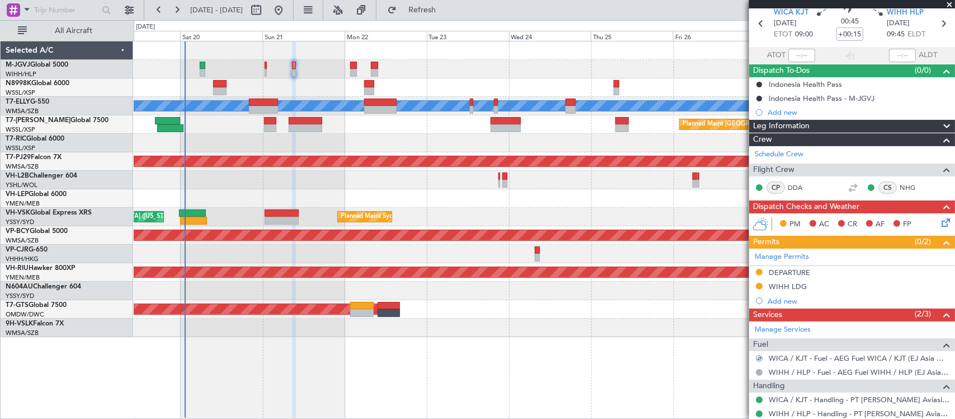
scroll to position [0, 0]
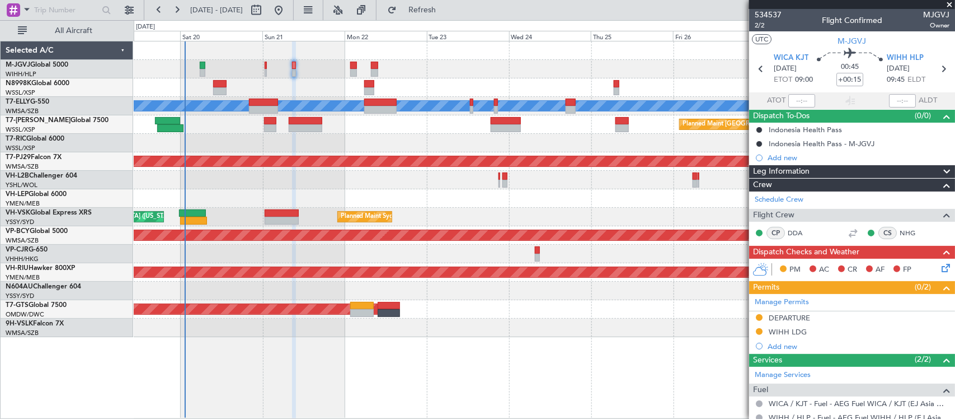
click at [494, 154] on div "Planned Maint [GEOGRAPHIC_DATA] (Sultan [PERSON_NAME] [PERSON_NAME] - Subang)" at bounding box center [544, 161] width 821 height 18
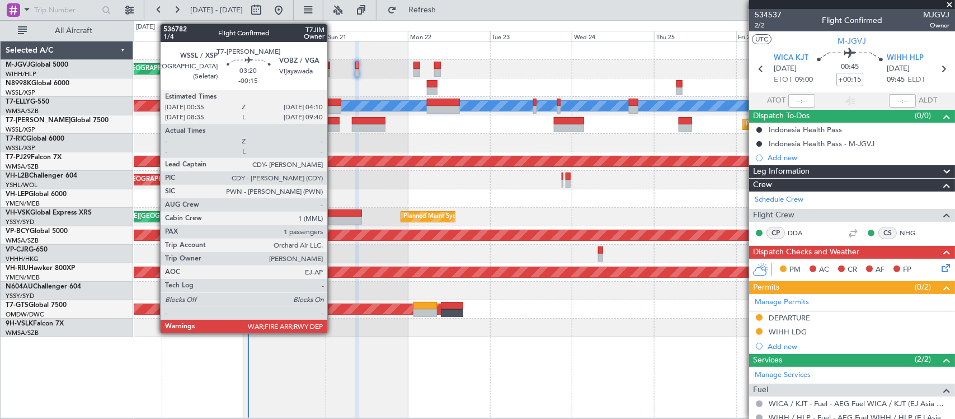
click at [333, 123] on div at bounding box center [333, 121] width 12 height 8
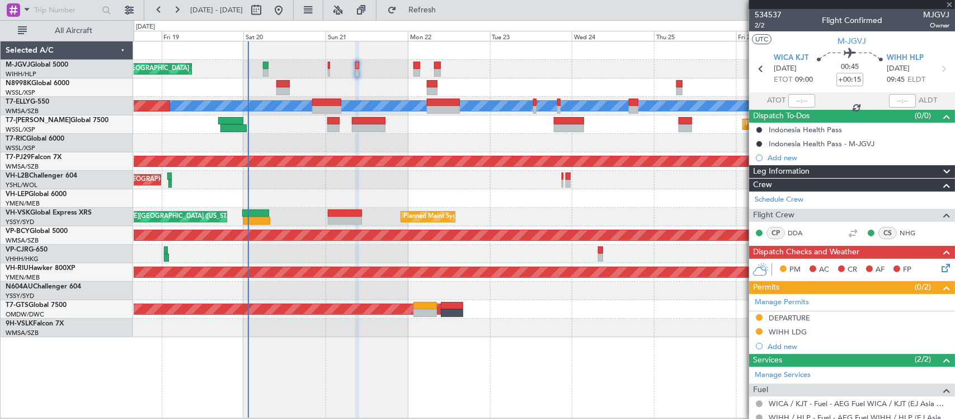
type input "-00:15"
type input "1"
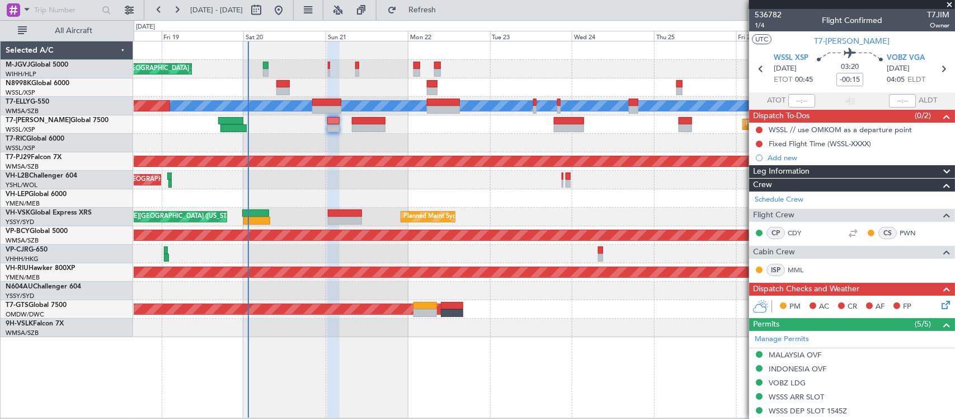
click at [940, 304] on icon at bounding box center [944, 302] width 9 height 9
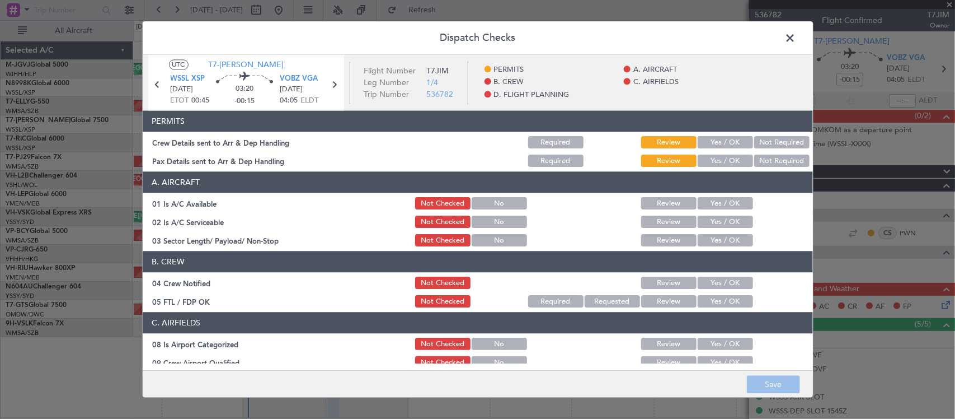
click at [722, 147] on button "Yes / OK" at bounding box center [725, 143] width 55 height 12
click at [722, 159] on button "Yes / OK" at bounding box center [725, 161] width 55 height 12
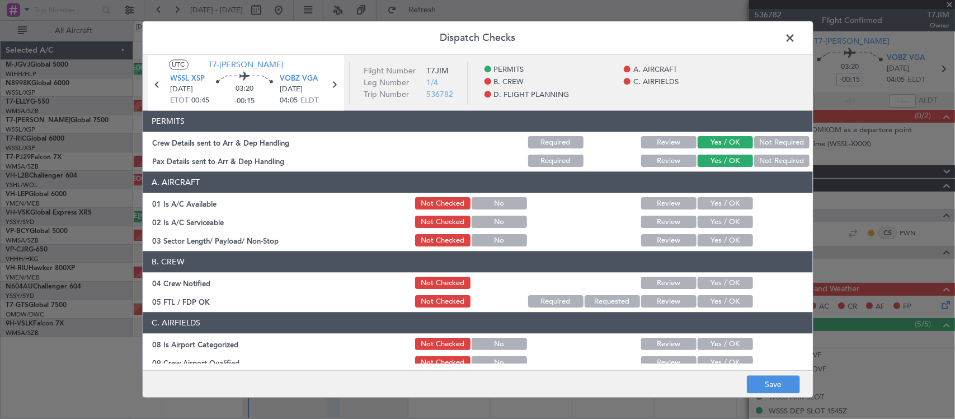
click at [727, 200] on button "Yes / OK" at bounding box center [725, 204] width 55 height 12
click at [729, 216] on button "Yes / OK" at bounding box center [725, 222] width 55 height 12
click at [730, 236] on button "Yes / OK" at bounding box center [725, 240] width 55 height 12
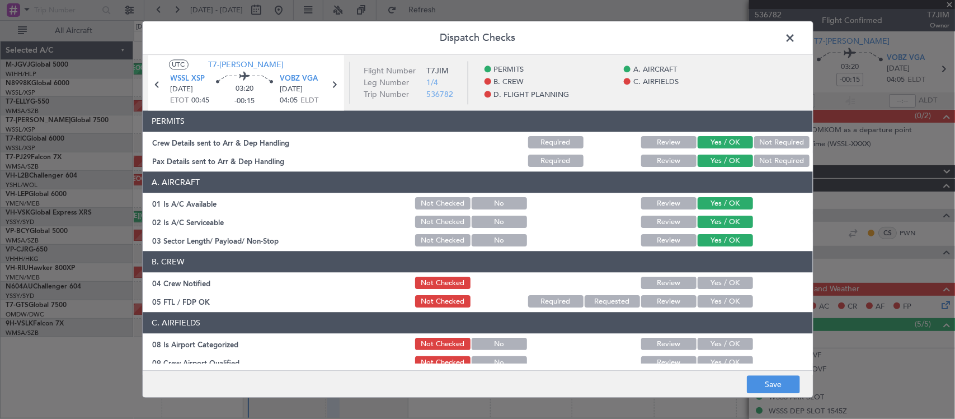
click at [727, 278] on button "Yes / OK" at bounding box center [725, 283] width 55 height 12
click at [724, 295] on button "Yes / OK" at bounding box center [725, 301] width 55 height 12
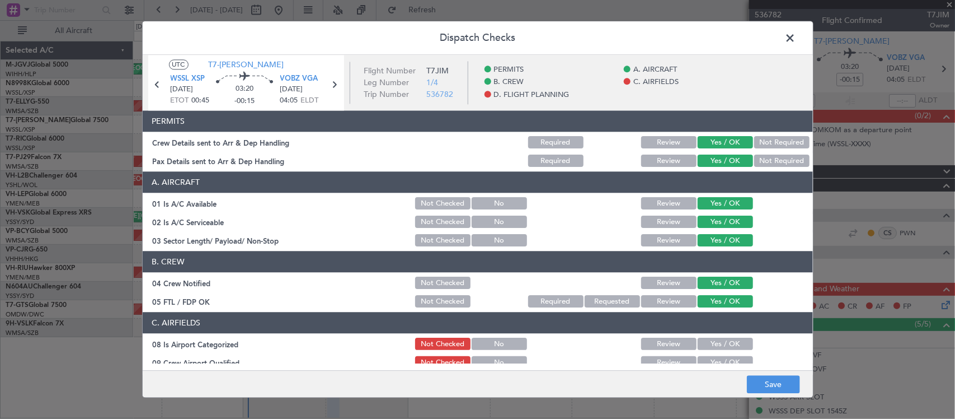
click at [714, 342] on button "Yes / OK" at bounding box center [725, 344] width 55 height 12
click at [712, 355] on div "Yes / OK" at bounding box center [724, 363] width 57 height 16
click at [714, 364] on main "UTC T7-JIM WSSL XSP 21/09/2025 ETOT 00:45 03:20 -00:15 VOBZ VGA 21/09/2025 04:0…" at bounding box center [478, 215] width 670 height 320
click at [716, 359] on button "Yes / OK" at bounding box center [725, 362] width 55 height 12
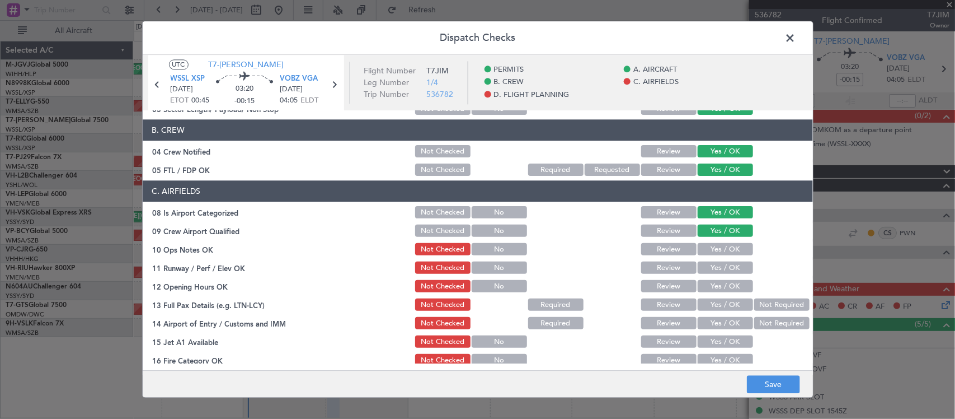
scroll to position [233, 0]
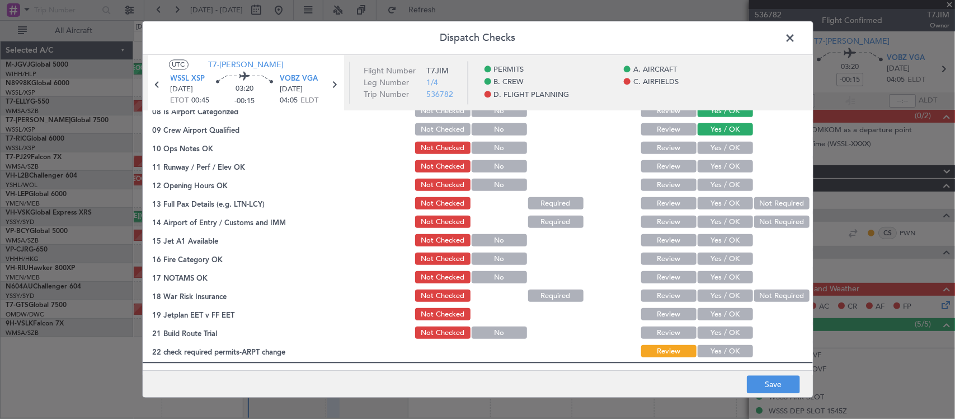
click at [725, 147] on button "Yes / OK" at bounding box center [725, 148] width 55 height 12
click at [724, 172] on button "Yes / OK" at bounding box center [725, 167] width 55 height 12
click at [721, 182] on button "Yes / OK" at bounding box center [725, 185] width 55 height 12
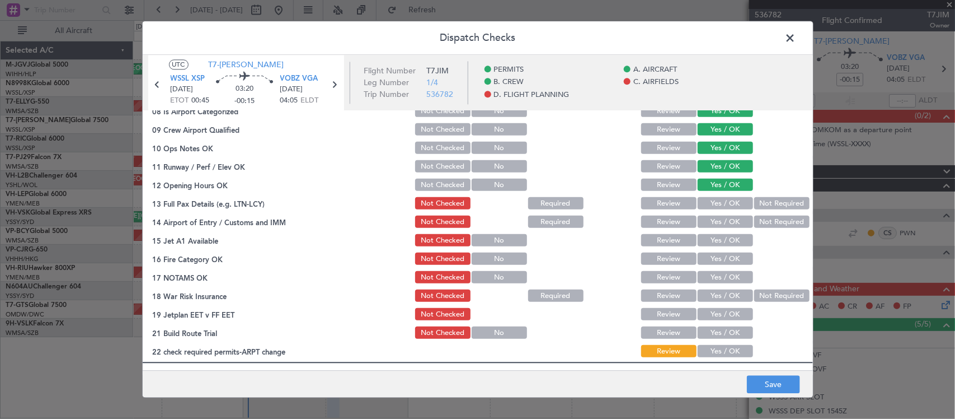
click at [723, 200] on button "Yes / OK" at bounding box center [725, 204] width 55 height 12
click at [724, 221] on button "Yes / OK" at bounding box center [725, 222] width 55 height 12
click at [724, 242] on button "Yes / OK" at bounding box center [725, 240] width 55 height 12
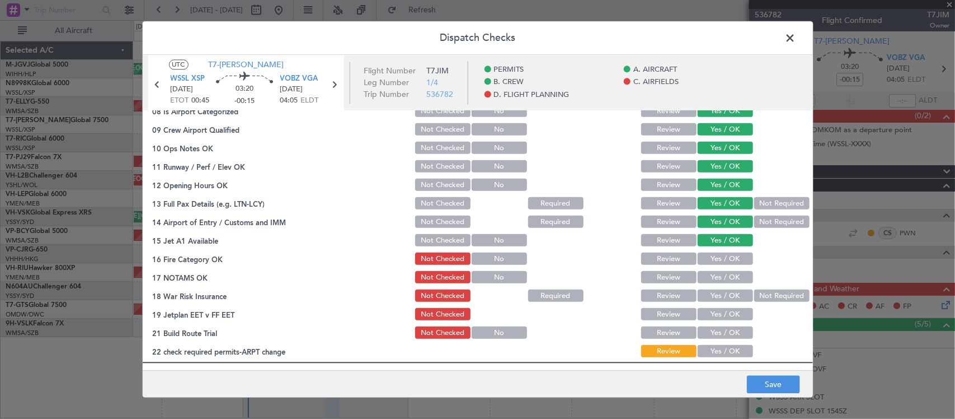
click at [727, 258] on button "Yes / OK" at bounding box center [725, 259] width 55 height 12
click at [729, 275] on button "Yes / OK" at bounding box center [725, 277] width 55 height 12
drag, startPoint x: 749, startPoint y: 289, endPoint x: 746, endPoint y: 298, distance: 9.4
click at [754, 290] on button "Not Required" at bounding box center [781, 296] width 55 height 12
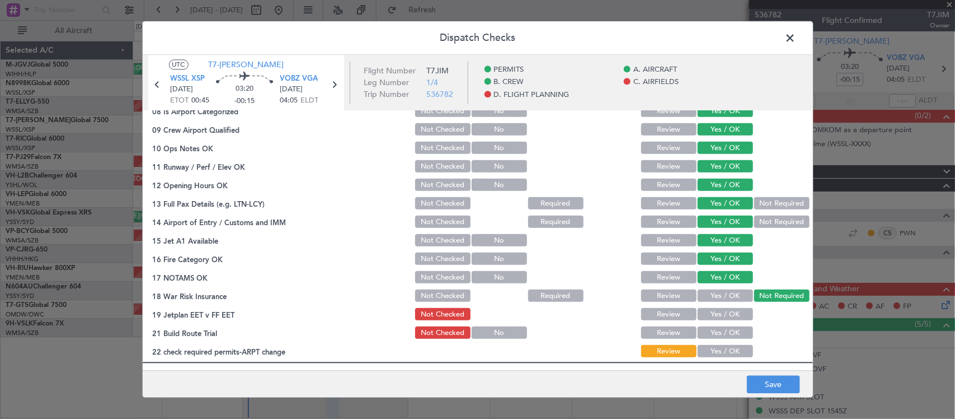
click at [723, 314] on button "Yes / OK" at bounding box center [725, 314] width 55 height 12
click at [723, 328] on button "Yes / OK" at bounding box center [725, 333] width 55 height 12
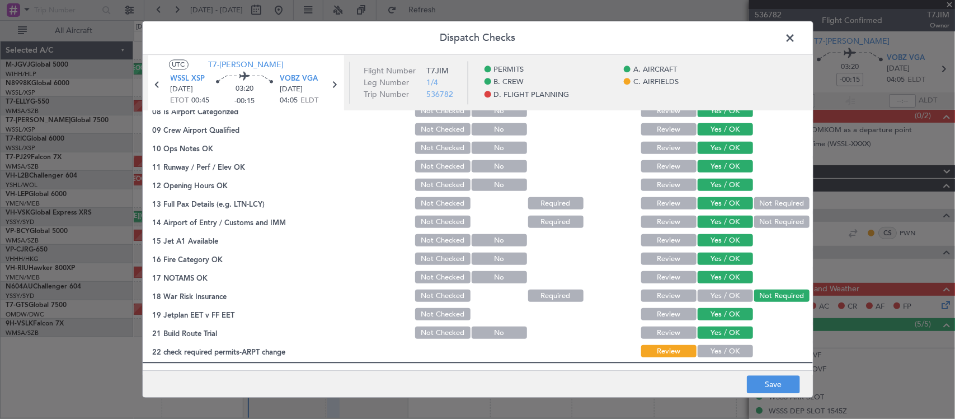
click at [725, 350] on button "Yes / OK" at bounding box center [725, 351] width 55 height 12
click at [768, 385] on button "Save" at bounding box center [773, 384] width 53 height 18
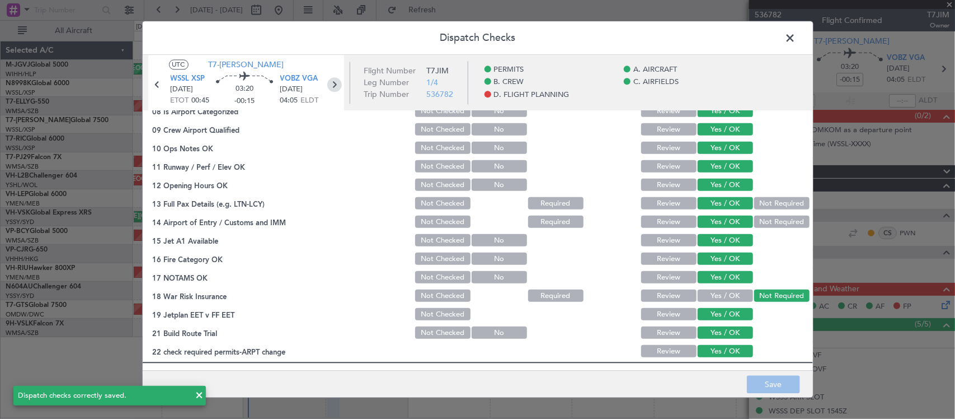
click at [332, 79] on icon at bounding box center [334, 85] width 15 height 15
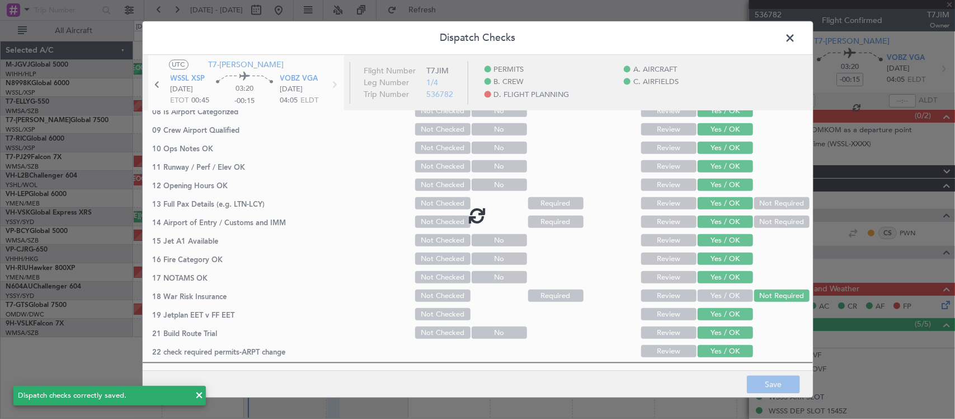
type input "+00:15"
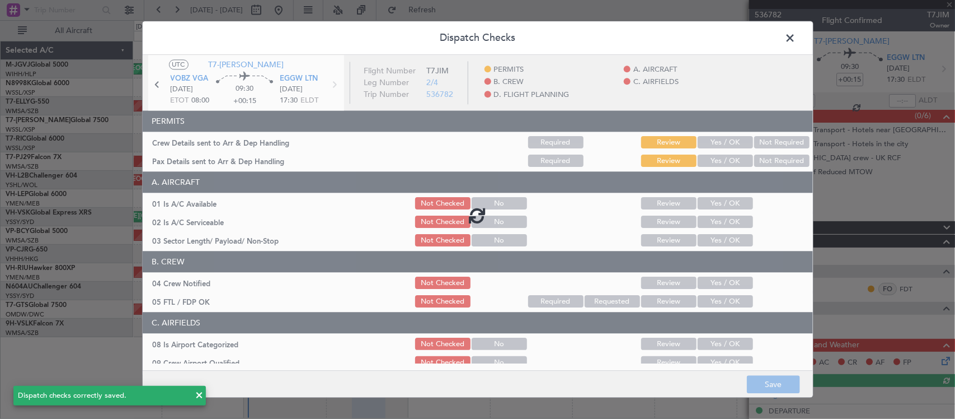
click at [712, 144] on div at bounding box center [478, 215] width 670 height 320
click at [716, 143] on button "Yes / OK" at bounding box center [725, 143] width 55 height 12
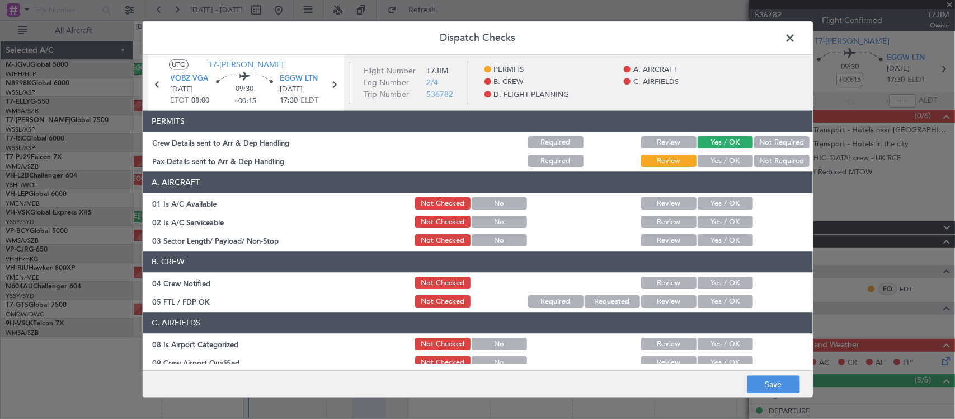
click at [716, 146] on button "Yes / OK" at bounding box center [725, 143] width 55 height 12
click at [715, 160] on button "Yes / OK" at bounding box center [725, 161] width 55 height 12
drag, startPoint x: 715, startPoint y: 205, endPoint x: 715, endPoint y: 223, distance: 17.9
click at [715, 205] on button "Yes / OK" at bounding box center [725, 204] width 55 height 12
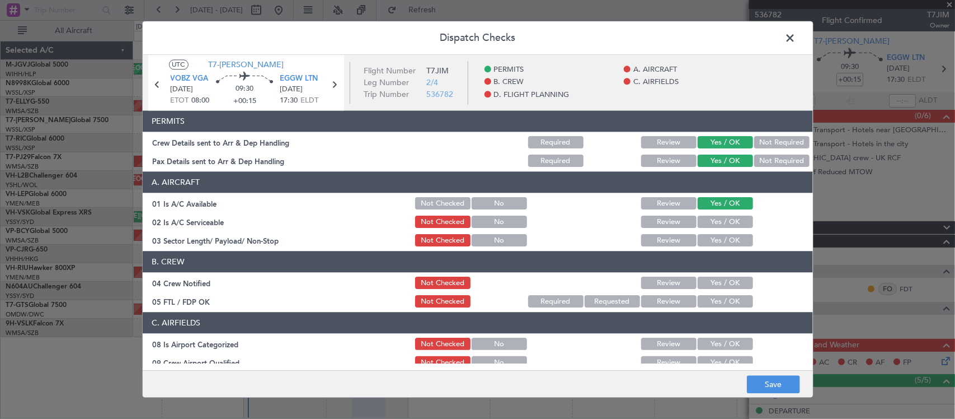
click at [715, 224] on button "Yes / OK" at bounding box center [725, 222] width 55 height 12
click at [718, 240] on button "Yes / OK" at bounding box center [725, 240] width 55 height 12
click at [720, 294] on div "Yes / OK" at bounding box center [724, 302] width 57 height 16
click at [720, 287] on button "Yes / OK" at bounding box center [725, 283] width 55 height 12
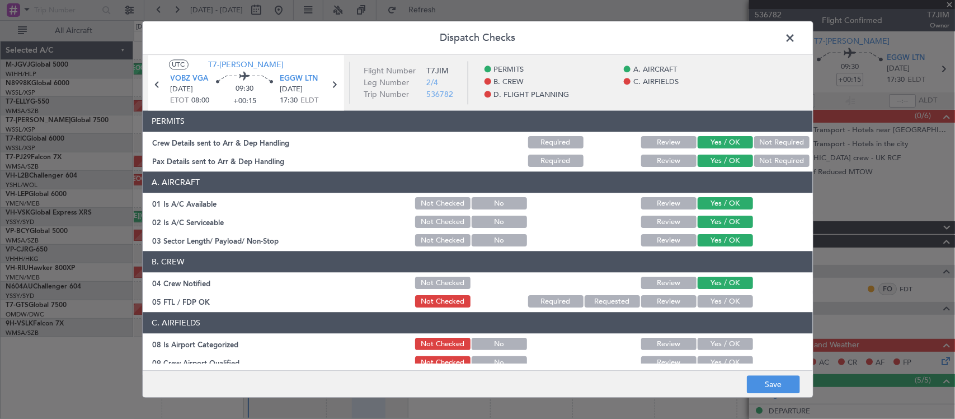
click at [720, 303] on button "Yes / OK" at bounding box center [725, 301] width 55 height 12
click at [729, 356] on button "Yes / OK" at bounding box center [725, 362] width 55 height 12
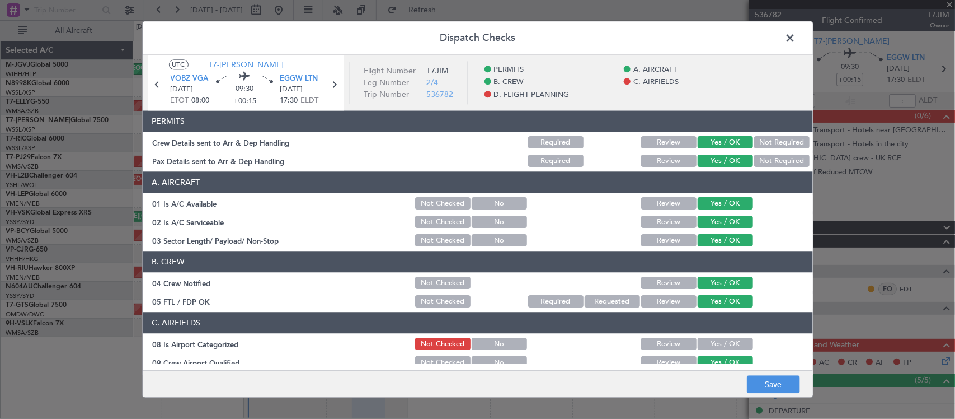
click at [729, 345] on button "Yes / OK" at bounding box center [725, 344] width 55 height 12
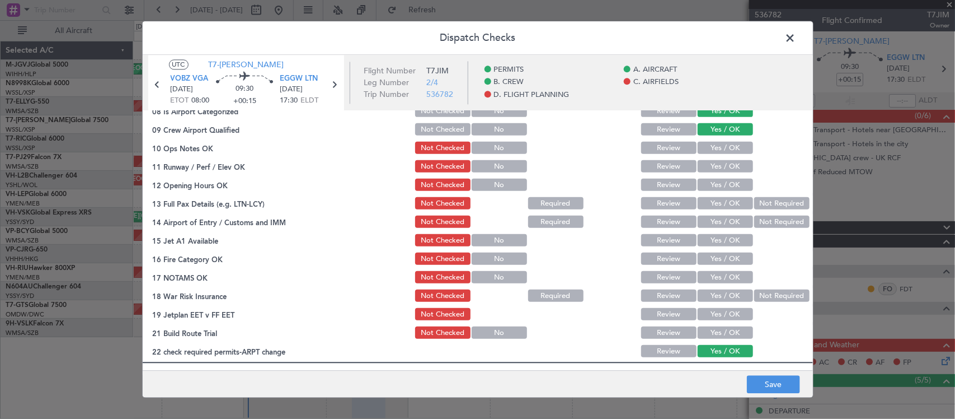
click at [717, 147] on button "Yes / OK" at bounding box center [725, 148] width 55 height 12
click at [717, 167] on button "Yes / OK" at bounding box center [725, 167] width 55 height 12
click at [717, 189] on button "Yes / OK" at bounding box center [725, 185] width 55 height 12
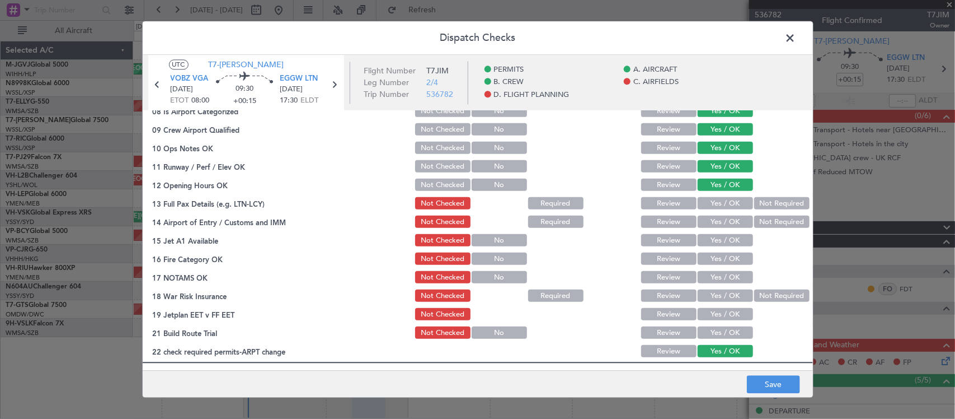
click at [719, 198] on button "Yes / OK" at bounding box center [725, 204] width 55 height 12
click at [722, 221] on button "Yes / OK" at bounding box center [725, 222] width 55 height 12
click at [723, 238] on button "Yes / OK" at bounding box center [725, 240] width 55 height 12
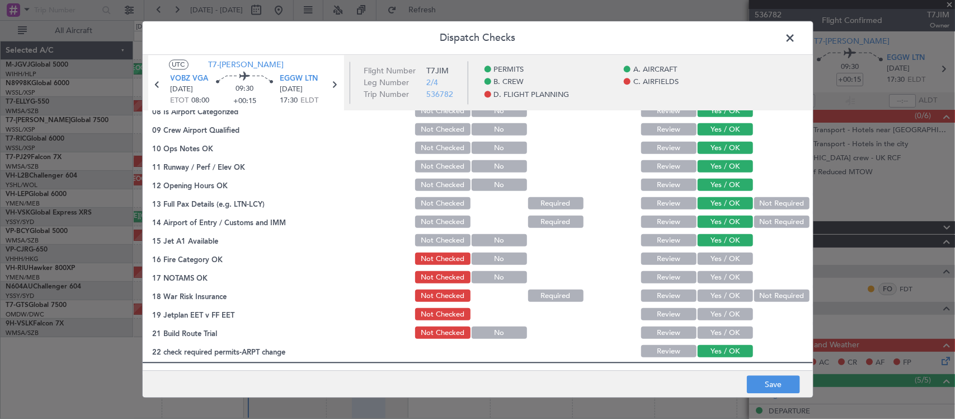
click at [728, 266] on div "Yes / OK" at bounding box center [724, 259] width 57 height 16
click at [728, 267] on section "C. AIRFIELDS 08 Is Airport Categorized Not Checked No Review Yes / OK 09 Crew A…" at bounding box center [478, 219] width 670 height 280
click at [728, 260] on button "Yes / OK" at bounding box center [725, 259] width 55 height 12
click at [728, 271] on button "Yes / OK" at bounding box center [725, 277] width 55 height 12
click at [763, 295] on button "Not Required" at bounding box center [781, 296] width 55 height 12
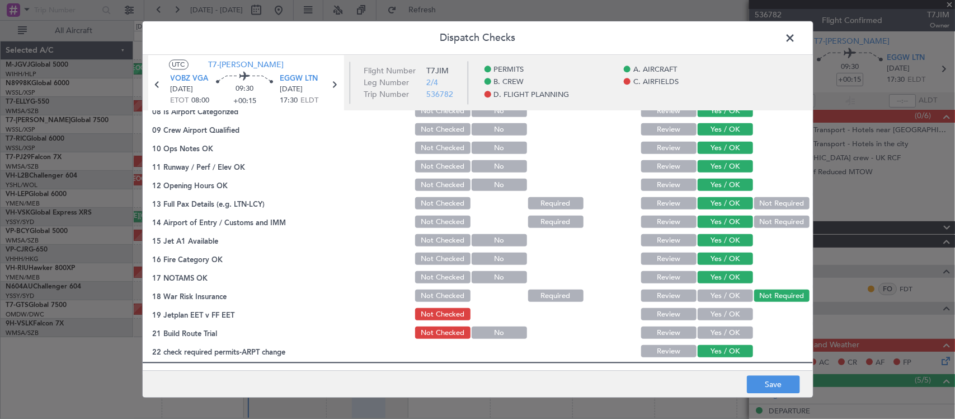
click at [732, 309] on button "Yes / OK" at bounding box center [725, 314] width 55 height 12
click at [725, 331] on button "Yes / OK" at bounding box center [725, 333] width 55 height 12
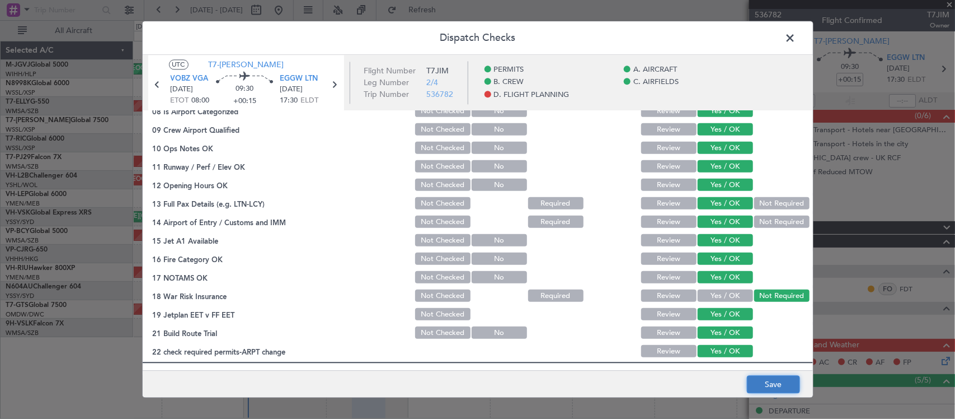
click at [765, 381] on button "Save" at bounding box center [773, 384] width 53 height 18
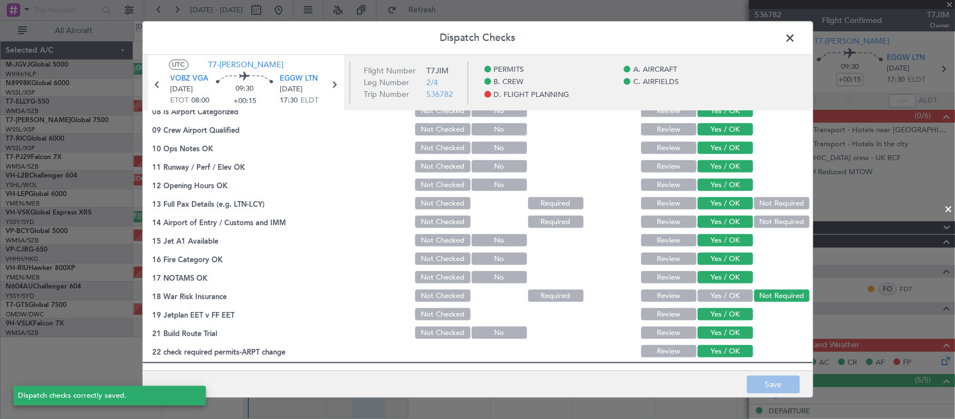
click at [796, 35] on span at bounding box center [796, 41] width 0 height 22
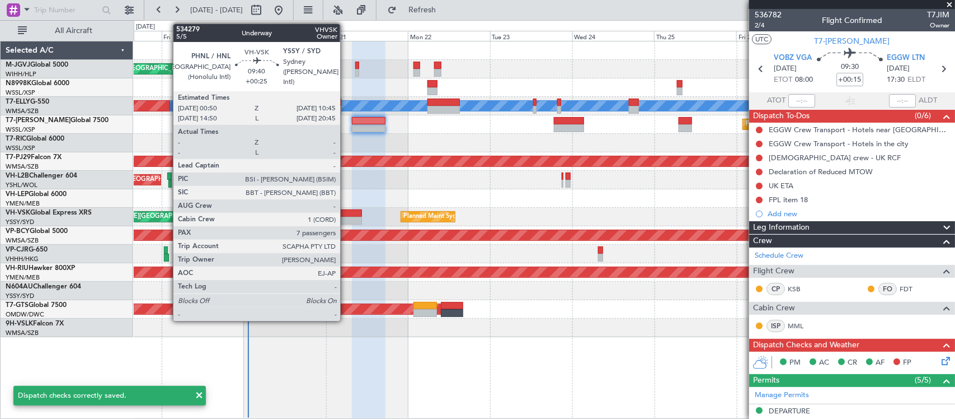
click at [346, 213] on div at bounding box center [345, 213] width 34 height 8
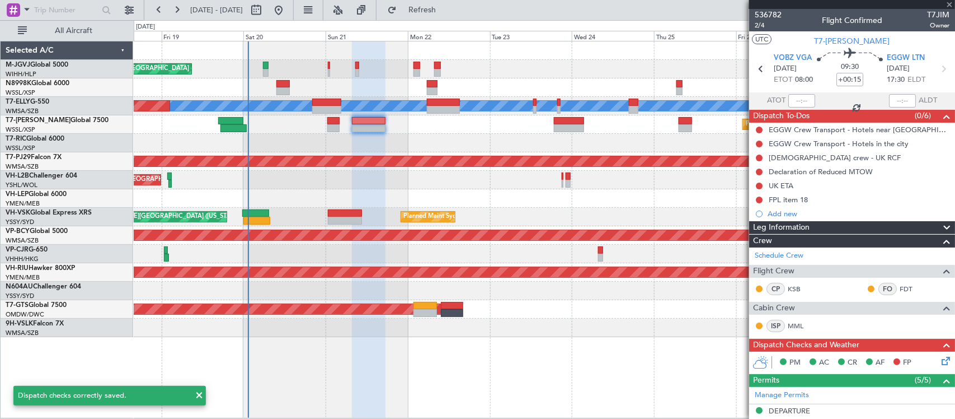
type input "+00:25"
type input "7"
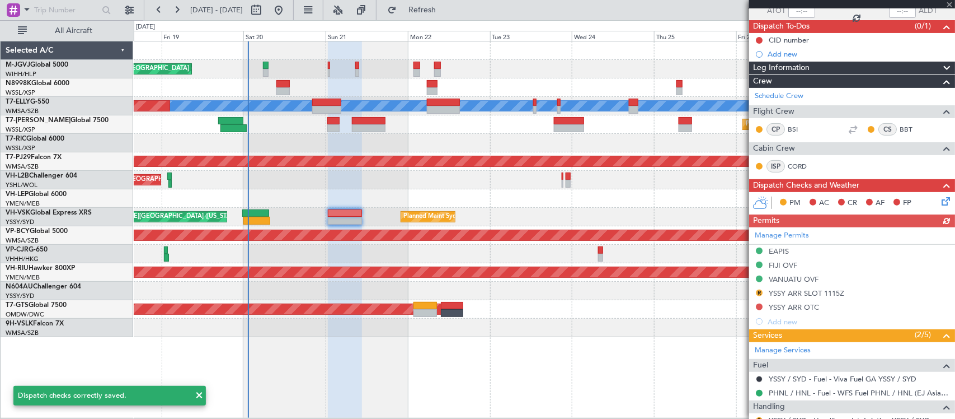
scroll to position [116, 0]
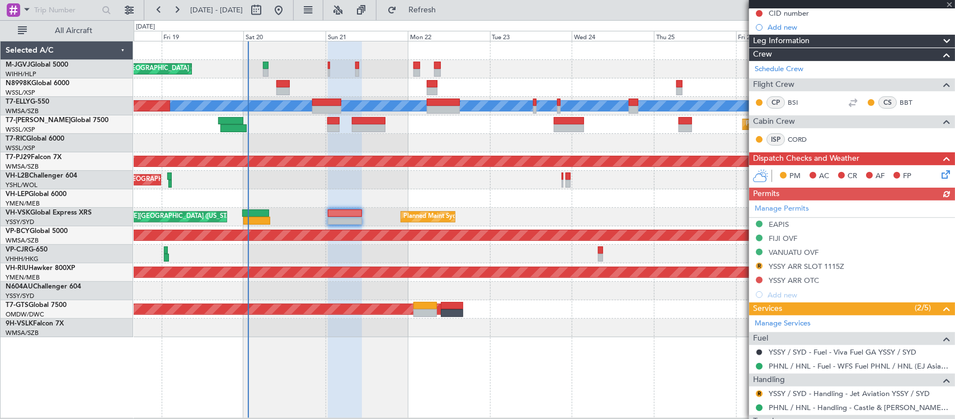
click at [940, 175] on icon at bounding box center [944, 172] width 9 height 9
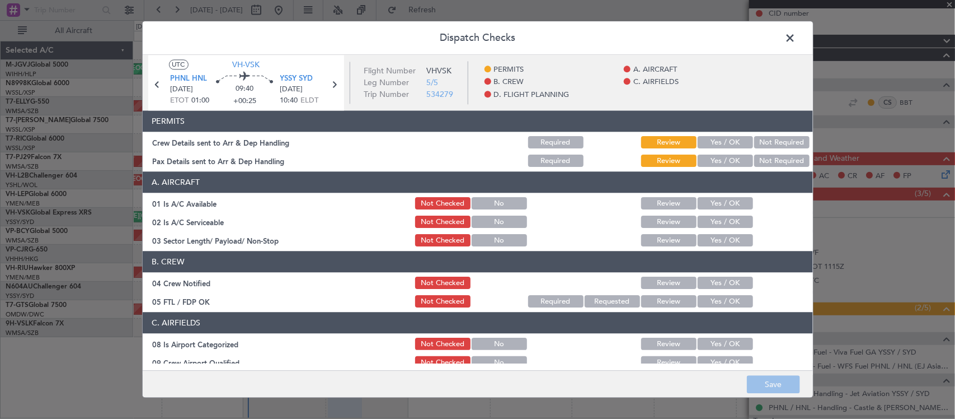
click at [716, 149] on div "Yes / OK" at bounding box center [724, 143] width 57 height 16
click at [723, 144] on button "Yes / OK" at bounding box center [725, 143] width 55 height 12
drag, startPoint x: 723, startPoint y: 154, endPoint x: 725, endPoint y: 199, distance: 44.3
click at [723, 155] on button "Yes / OK" at bounding box center [725, 161] width 55 height 12
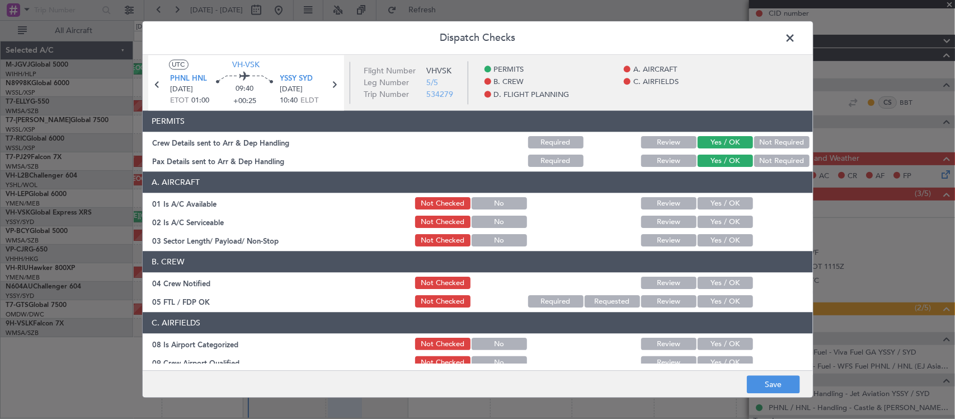
click at [725, 208] on button "Yes / OK" at bounding box center [725, 204] width 55 height 12
click at [725, 222] on button "Yes / OK" at bounding box center [725, 222] width 55 height 12
click at [727, 247] on div "Yes / OK" at bounding box center [724, 241] width 57 height 16
click at [730, 238] on button "Yes / OK" at bounding box center [725, 240] width 55 height 12
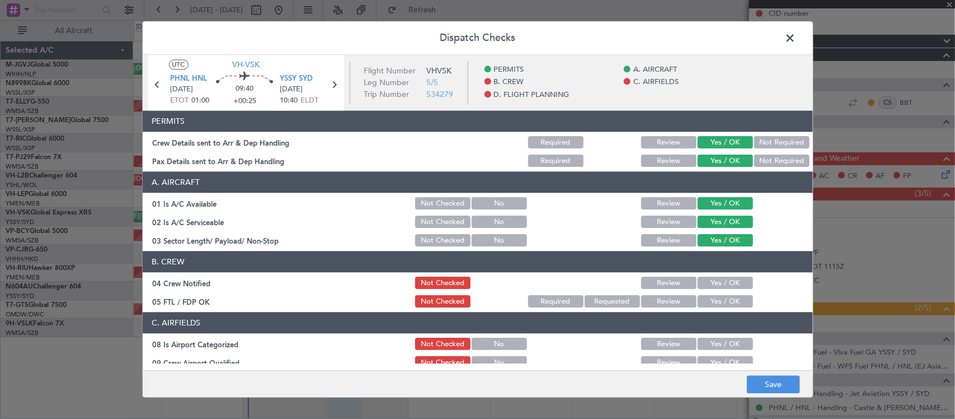
click at [729, 283] on button "Yes / OK" at bounding box center [725, 283] width 55 height 12
click at [729, 297] on button "Yes / OK" at bounding box center [725, 301] width 55 height 12
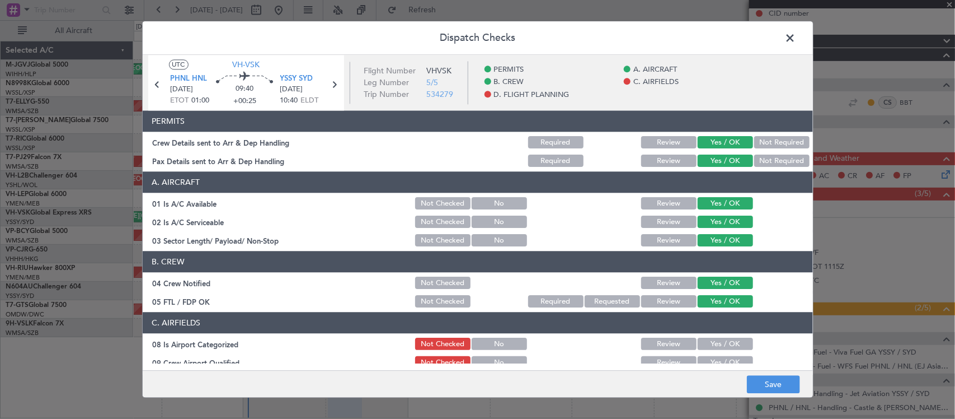
click at [729, 341] on button "Yes / OK" at bounding box center [725, 344] width 55 height 12
click at [731, 356] on button "Yes / OK" at bounding box center [725, 362] width 55 height 12
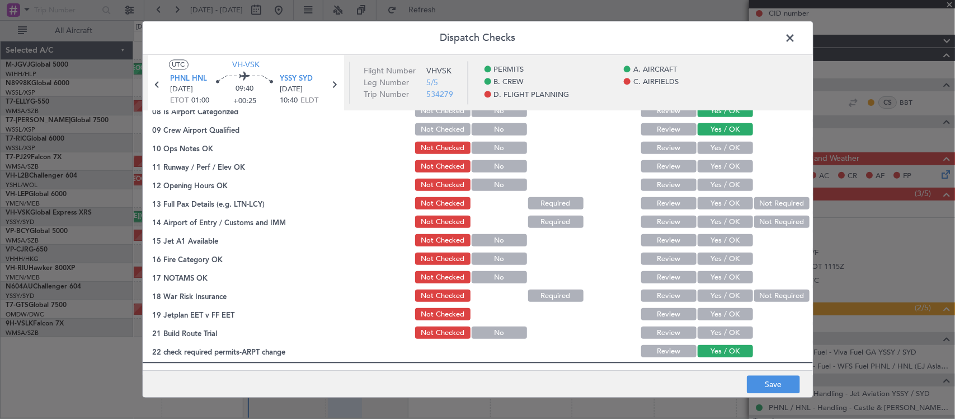
click at [732, 149] on button "Yes / OK" at bounding box center [725, 148] width 55 height 12
click at [729, 169] on button "Yes / OK" at bounding box center [725, 167] width 55 height 12
click at [729, 184] on button "Yes / OK" at bounding box center [725, 185] width 55 height 12
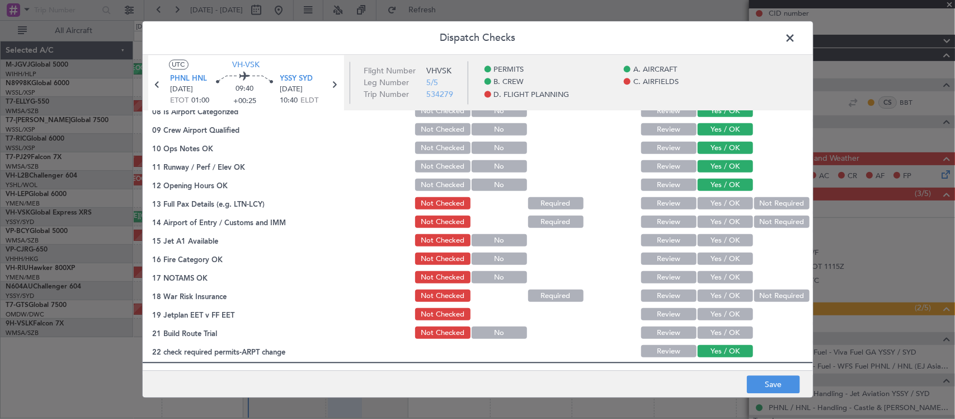
click at [729, 196] on div "Yes / OK" at bounding box center [724, 204] width 57 height 16
click at [726, 202] on button "Yes / OK" at bounding box center [725, 204] width 55 height 12
drag, startPoint x: 727, startPoint y: 219, endPoint x: 729, endPoint y: 240, distance: 20.7
click at [727, 219] on button "Yes / OK" at bounding box center [725, 222] width 55 height 12
click at [729, 244] on button "Yes / OK" at bounding box center [725, 240] width 55 height 12
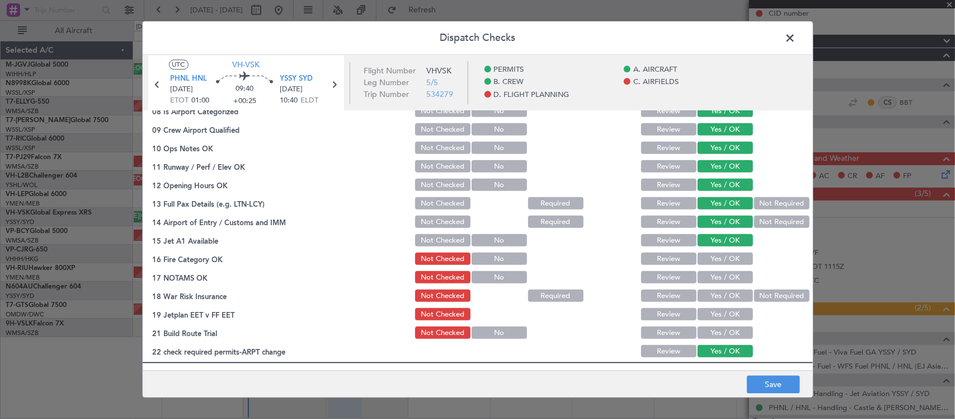
click at [730, 262] on button "Yes / OK" at bounding box center [725, 259] width 55 height 12
click at [733, 276] on button "Yes / OK" at bounding box center [725, 277] width 55 height 12
drag, startPoint x: 767, startPoint y: 297, endPoint x: 745, endPoint y: 308, distance: 24.5
click at [767, 297] on button "Not Required" at bounding box center [781, 296] width 55 height 12
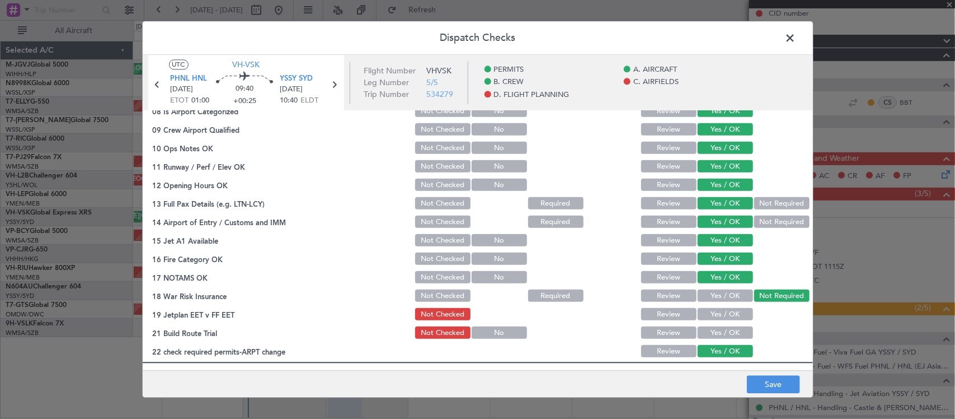
click at [708, 314] on button "Yes / OK" at bounding box center [725, 314] width 55 height 12
click at [710, 325] on div "Yes / OK" at bounding box center [724, 333] width 57 height 16
click at [711, 331] on button "Yes / OK" at bounding box center [725, 333] width 55 height 12
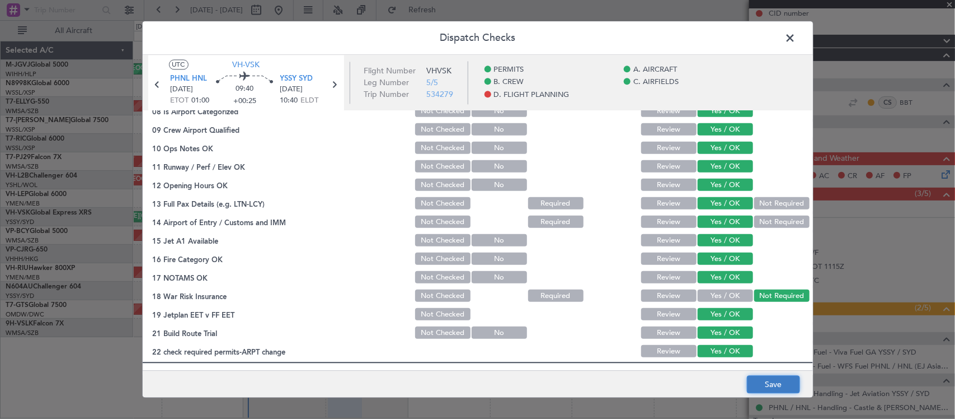
click at [761, 382] on button "Save" at bounding box center [773, 384] width 53 height 18
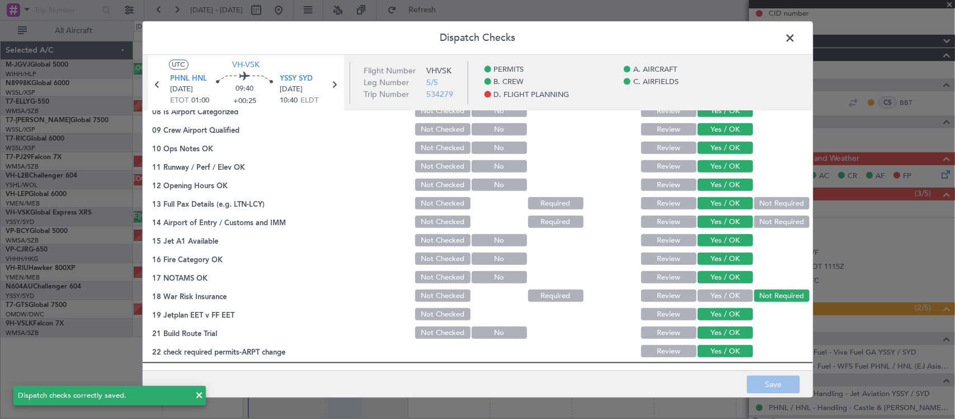
click at [796, 36] on span at bounding box center [796, 41] width 0 height 22
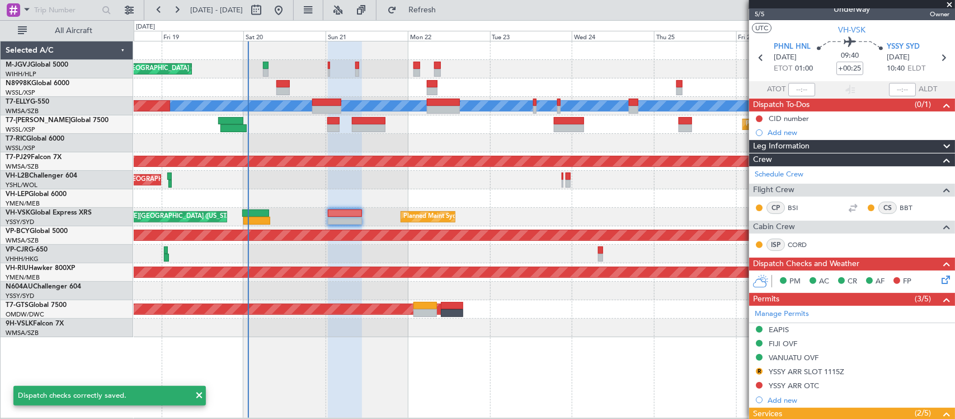
scroll to position [0, 0]
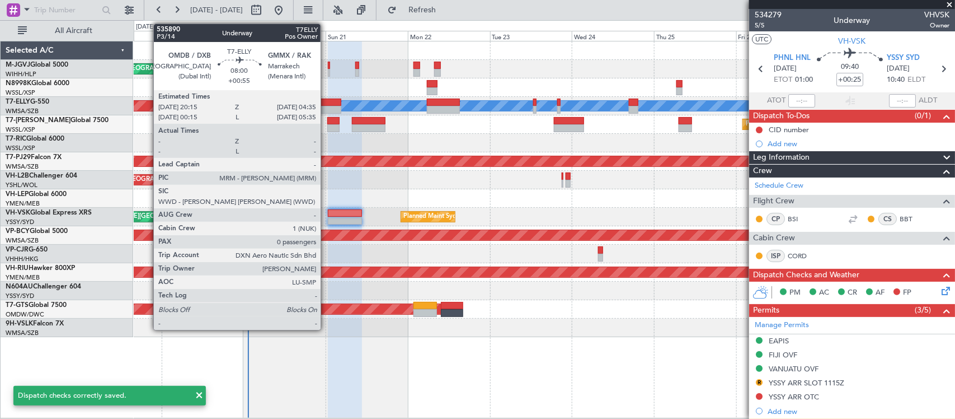
click at [326, 109] on div at bounding box center [326, 110] width 29 height 8
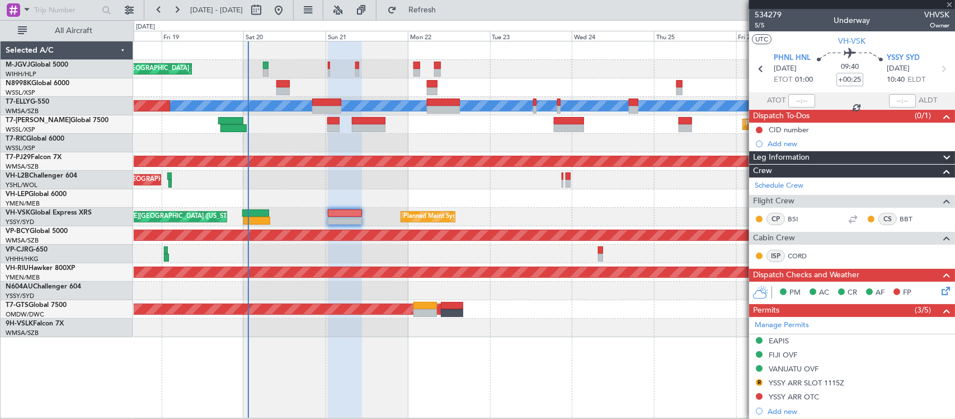
type input "+00:55"
type input "0"
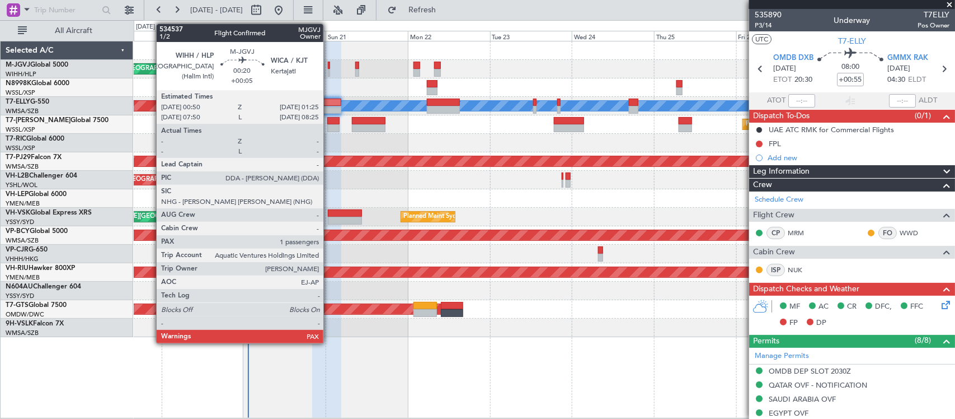
click at [329, 68] on div at bounding box center [329, 66] width 2 height 8
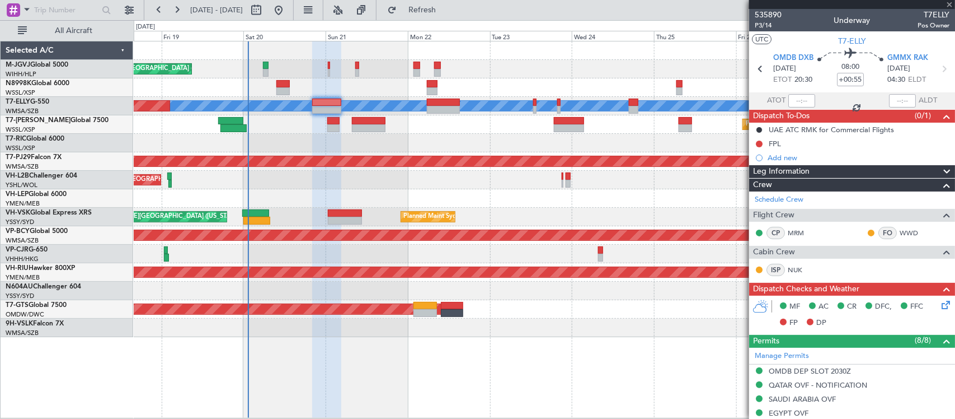
type input "+00:05"
type input "14"
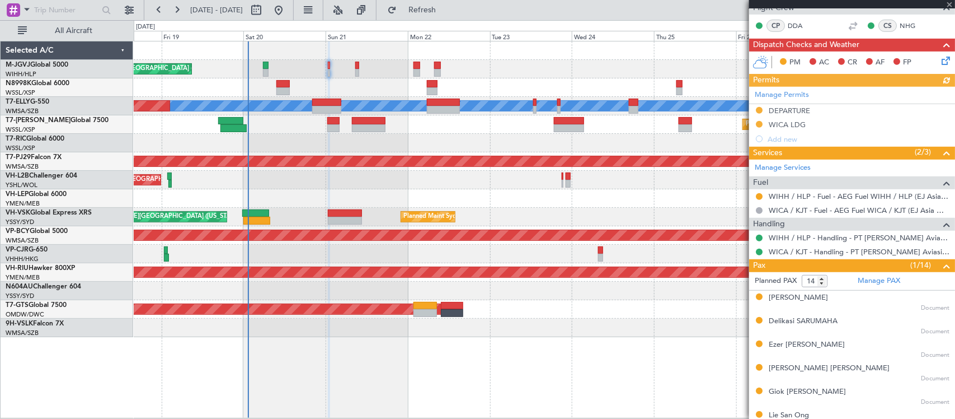
scroll to position [233, 0]
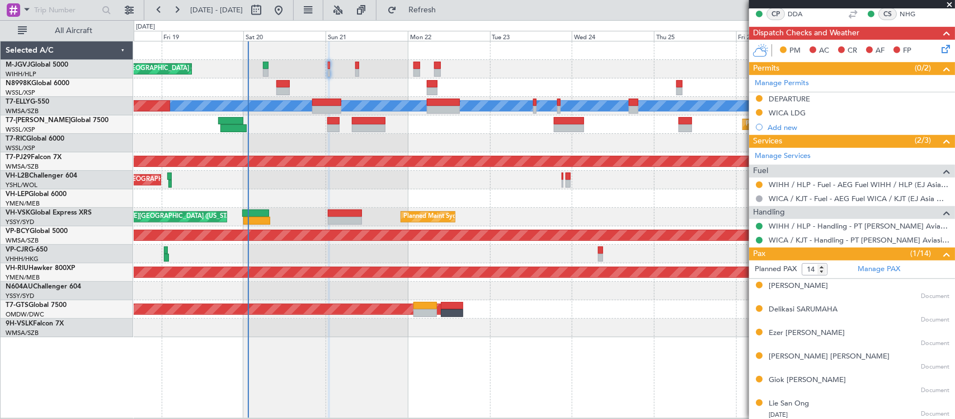
click at [940, 49] on icon at bounding box center [944, 47] width 9 height 9
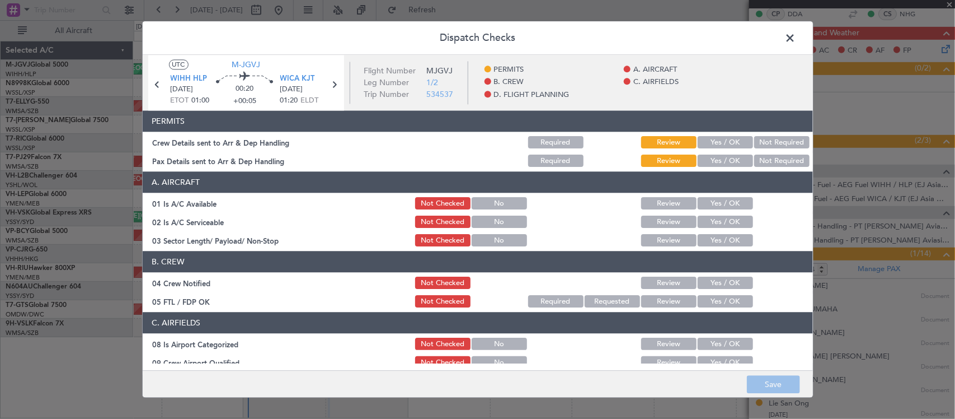
click at [717, 142] on button "Yes / OK" at bounding box center [725, 143] width 55 height 12
click at [716, 157] on button "Yes / OK" at bounding box center [725, 161] width 55 height 12
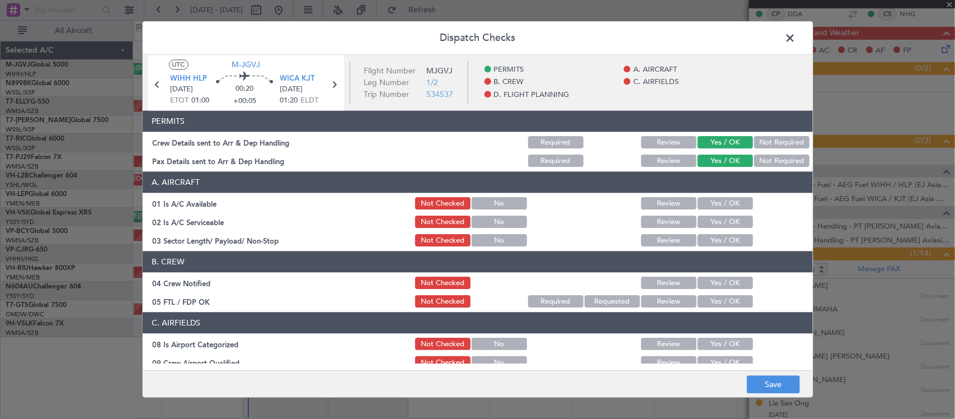
click at [714, 202] on button "Yes / OK" at bounding box center [725, 204] width 55 height 12
click at [714, 217] on button "Yes / OK" at bounding box center [725, 222] width 55 height 12
click at [716, 243] on button "Yes / OK" at bounding box center [725, 240] width 55 height 12
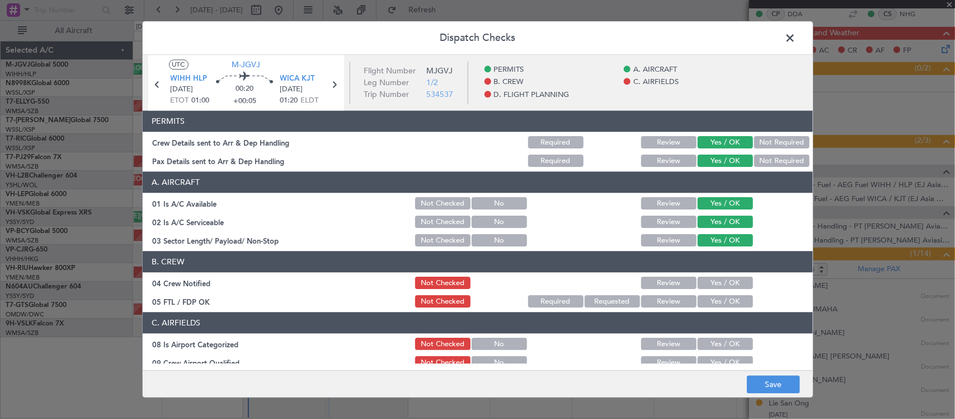
click at [722, 281] on button "Yes / OK" at bounding box center [725, 283] width 55 height 12
click at [723, 304] on button "Yes / OK" at bounding box center [725, 301] width 55 height 12
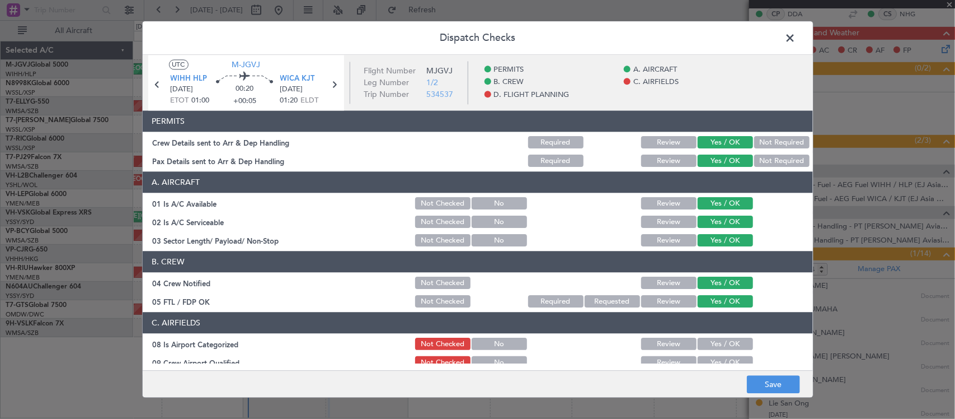
click at [730, 350] on button "Yes / OK" at bounding box center [725, 344] width 55 height 12
click at [728, 360] on button "Yes / OK" at bounding box center [725, 362] width 55 height 12
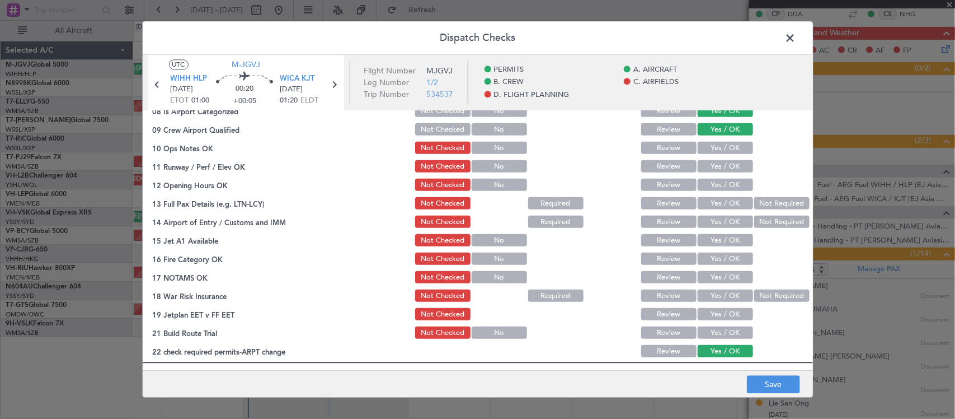
click at [721, 152] on button "Yes / OK" at bounding box center [725, 148] width 55 height 12
click at [722, 161] on button "Yes / OK" at bounding box center [725, 167] width 55 height 12
click at [722, 182] on button "Yes / OK" at bounding box center [725, 185] width 55 height 12
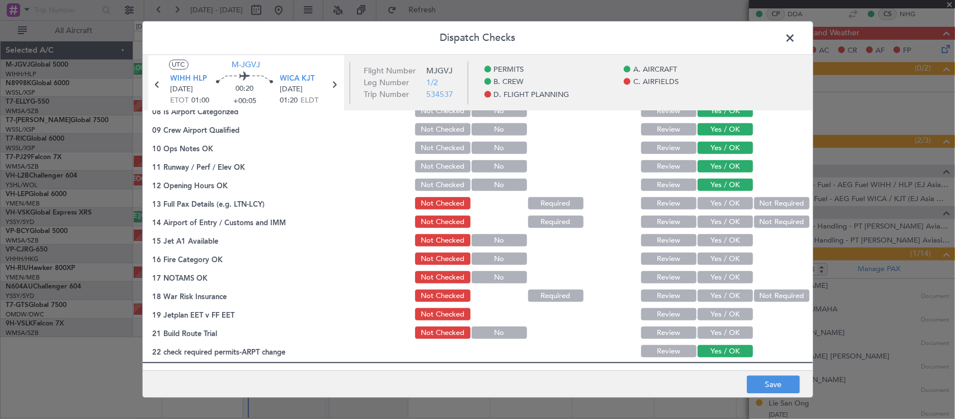
click at [708, 206] on button "Yes / OK" at bounding box center [725, 204] width 55 height 12
click at [769, 224] on button "Not Required" at bounding box center [781, 222] width 55 height 12
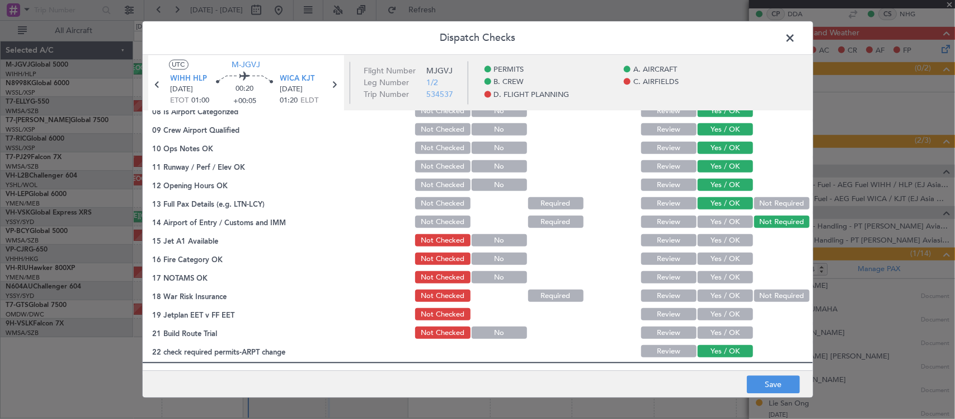
click at [731, 238] on button "Yes / OK" at bounding box center [725, 240] width 55 height 12
click at [722, 256] on button "Yes / OK" at bounding box center [725, 259] width 55 height 12
drag, startPoint x: 722, startPoint y: 272, endPoint x: 734, endPoint y: 284, distance: 16.2
click at [723, 273] on button "Yes / OK" at bounding box center [725, 277] width 55 height 12
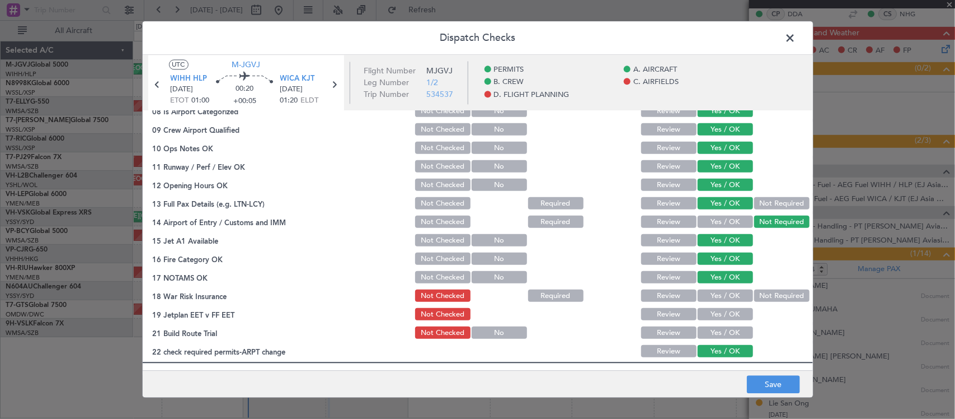
click at [753, 291] on div "Not Required" at bounding box center [781, 296] width 57 height 16
click at [754, 297] on button "Not Required" at bounding box center [781, 296] width 55 height 12
click at [726, 308] on button "Yes / OK" at bounding box center [725, 314] width 55 height 12
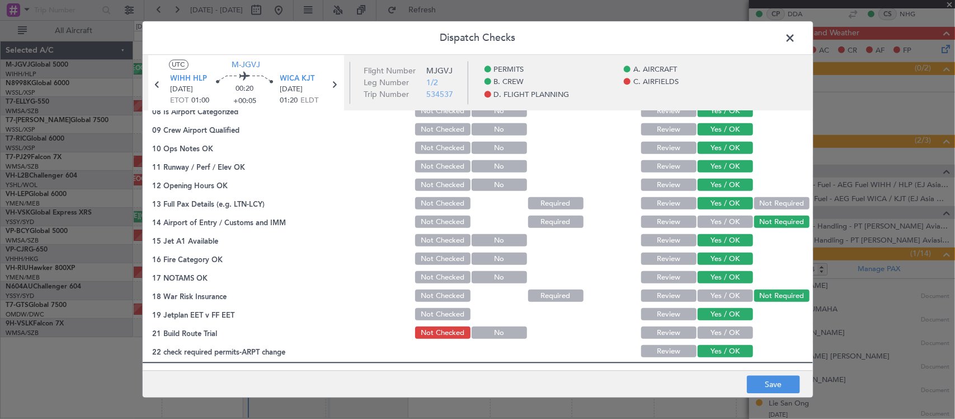
click at [726, 331] on button "Yes / OK" at bounding box center [725, 333] width 55 height 12
click at [761, 378] on button "Save" at bounding box center [773, 384] width 53 height 18
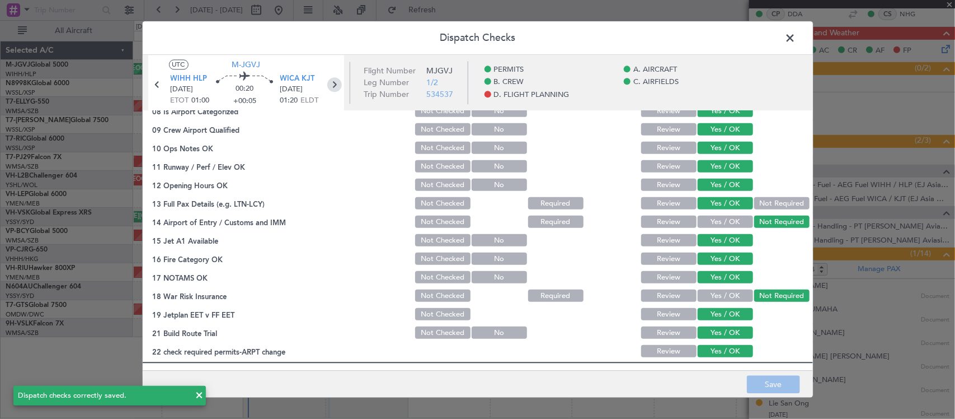
click at [329, 86] on icon at bounding box center [334, 85] width 15 height 15
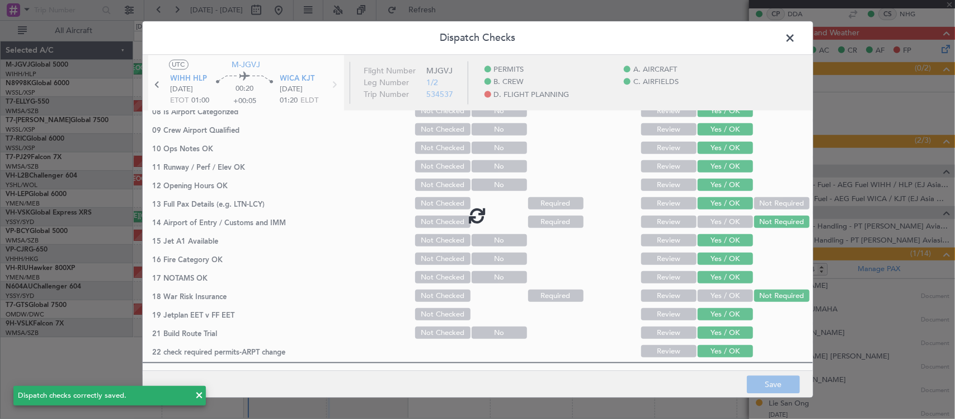
type input "+00:15"
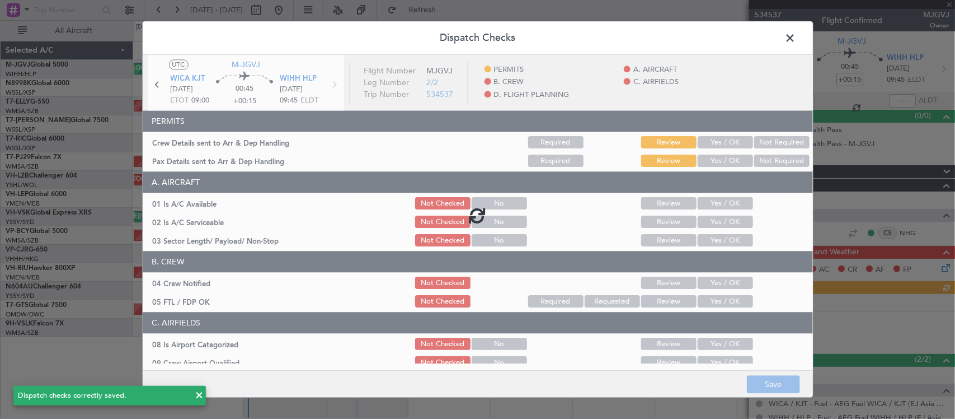
click at [717, 145] on div at bounding box center [478, 215] width 670 height 320
click at [722, 141] on div at bounding box center [478, 215] width 670 height 320
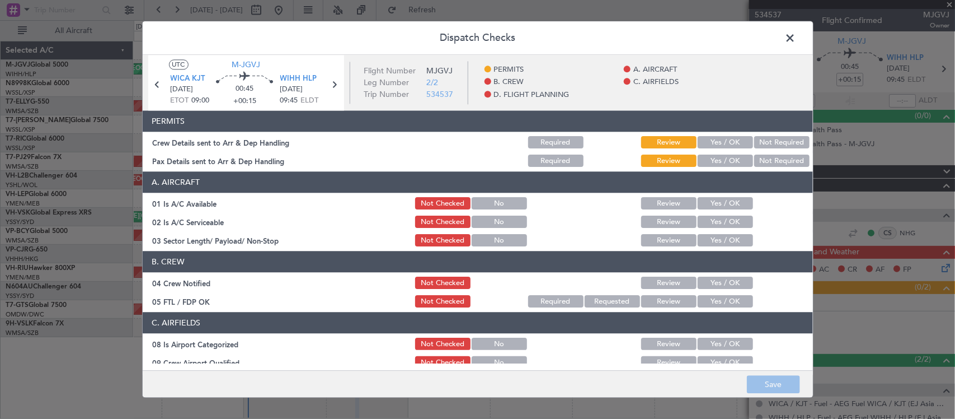
click at [722, 143] on button "Yes / OK" at bounding box center [725, 143] width 55 height 12
click at [722, 158] on button "Yes / OK" at bounding box center [725, 161] width 55 height 12
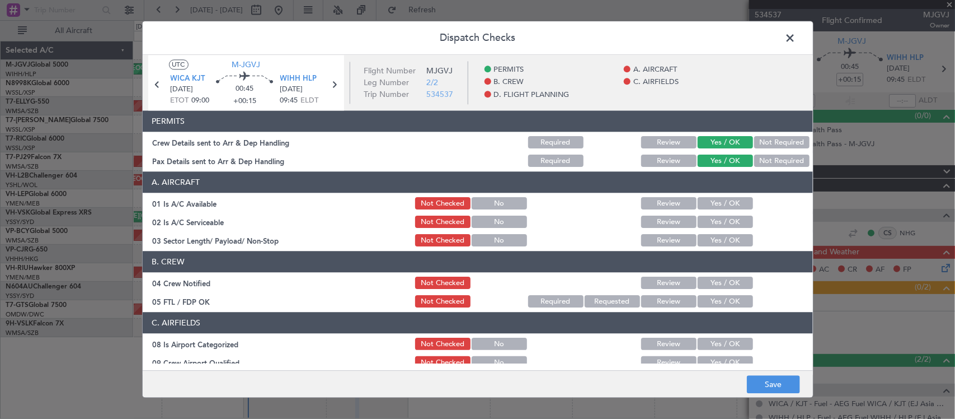
click at [721, 208] on button "Yes / OK" at bounding box center [725, 204] width 55 height 12
click at [727, 227] on button "Yes / OK" at bounding box center [725, 222] width 55 height 12
click at [729, 242] on button "Yes / OK" at bounding box center [725, 240] width 55 height 12
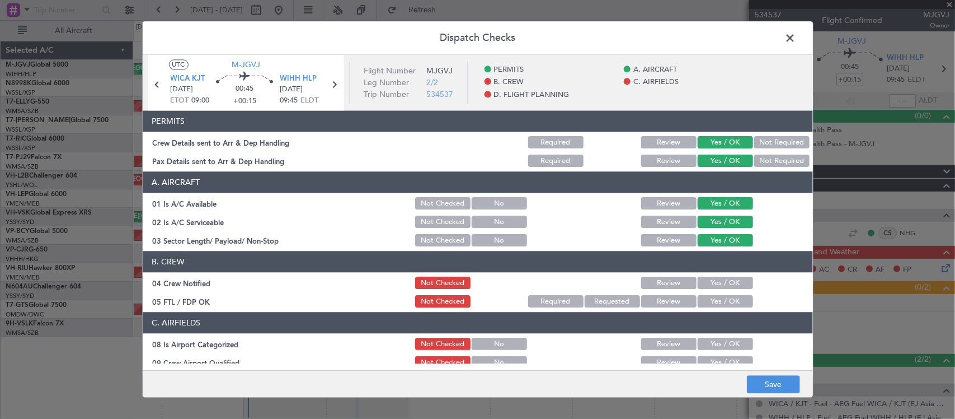
click at [734, 286] on button "Yes / OK" at bounding box center [725, 283] width 55 height 12
click at [734, 303] on button "Yes / OK" at bounding box center [725, 301] width 55 height 12
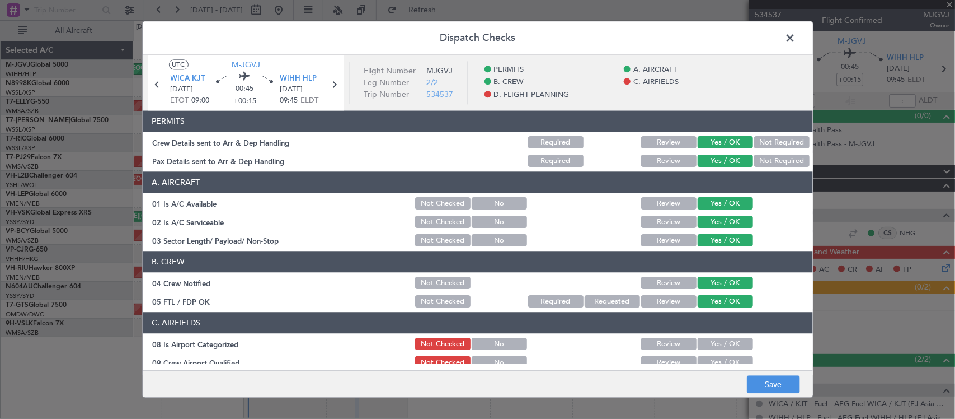
click at [739, 345] on button "Yes / OK" at bounding box center [725, 344] width 55 height 12
click at [735, 362] on button "Yes / OK" at bounding box center [725, 362] width 55 height 12
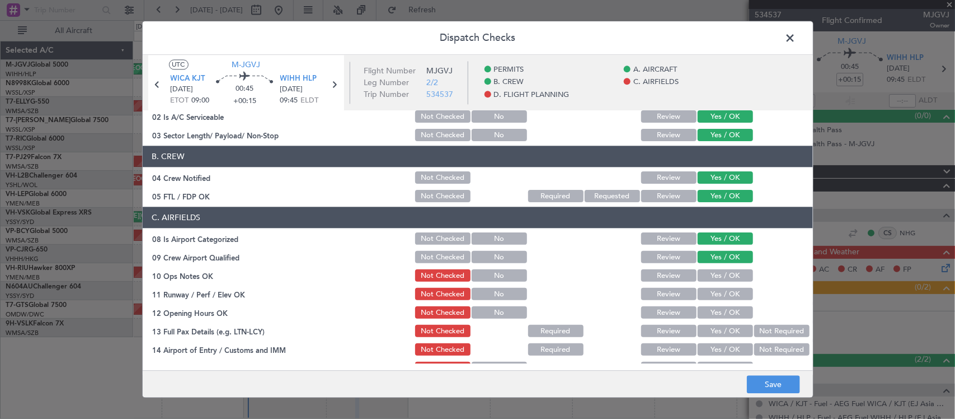
scroll to position [233, 0]
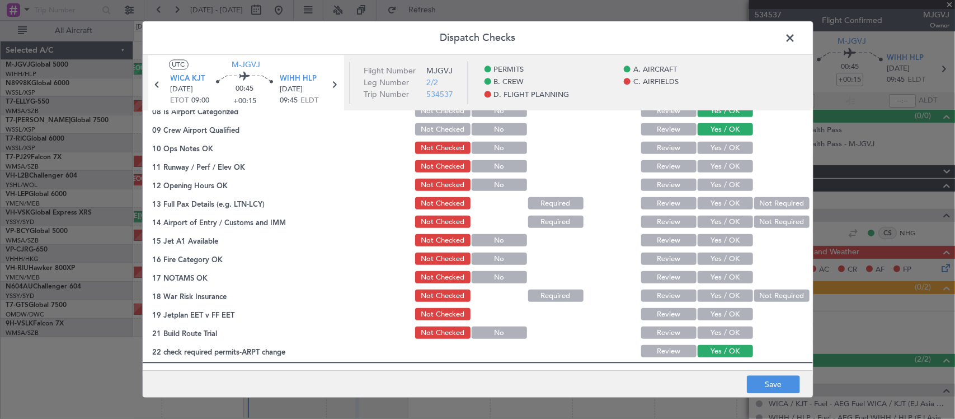
click at [733, 150] on button "Yes / OK" at bounding box center [725, 148] width 55 height 12
click at [734, 161] on button "Yes / OK" at bounding box center [725, 167] width 55 height 12
click at [733, 180] on button "Yes / OK" at bounding box center [725, 185] width 55 height 12
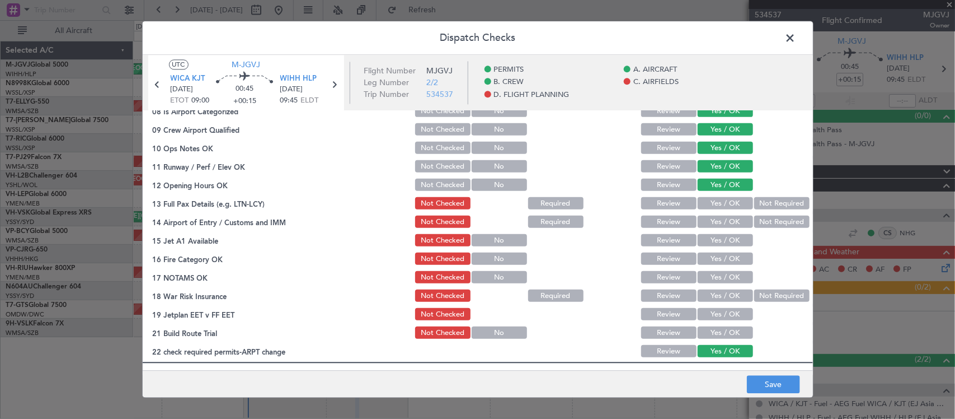
click at [733, 199] on button "Yes / OK" at bounding box center [725, 204] width 55 height 12
click at [761, 218] on button "Not Required" at bounding box center [781, 222] width 55 height 12
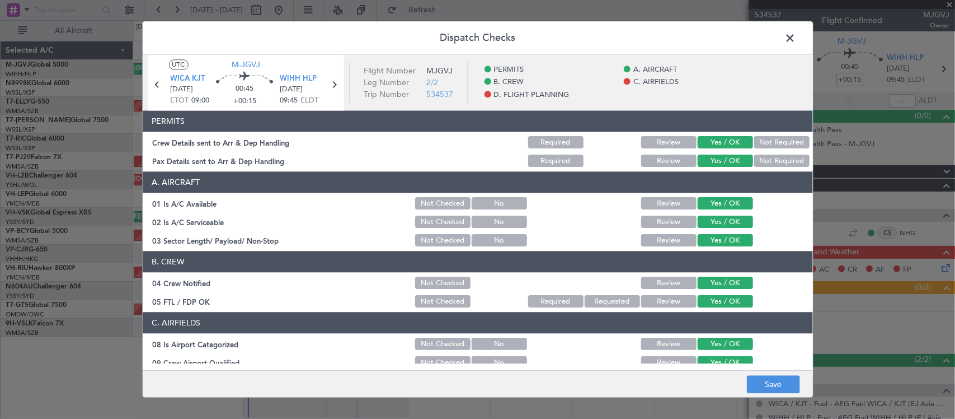
scroll to position [233, 0]
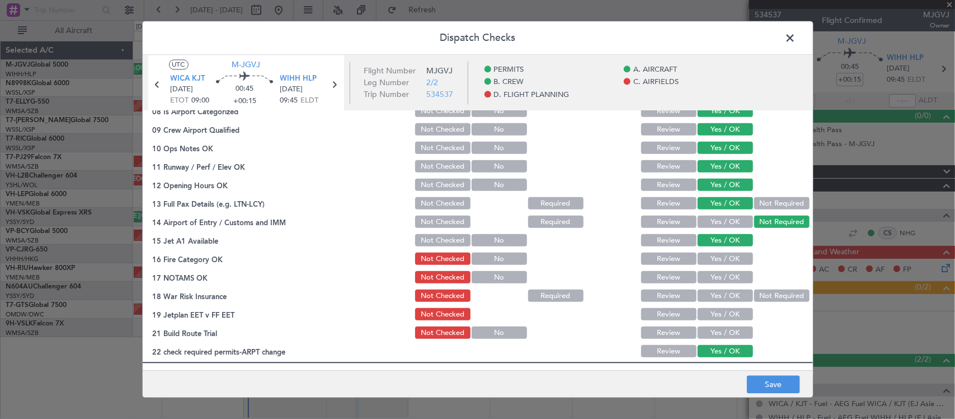
click at [731, 257] on button "Yes / OK" at bounding box center [725, 259] width 55 height 12
click at [735, 275] on button "Yes / OK" at bounding box center [725, 277] width 55 height 12
click at [767, 294] on button "Not Required" at bounding box center [781, 296] width 55 height 12
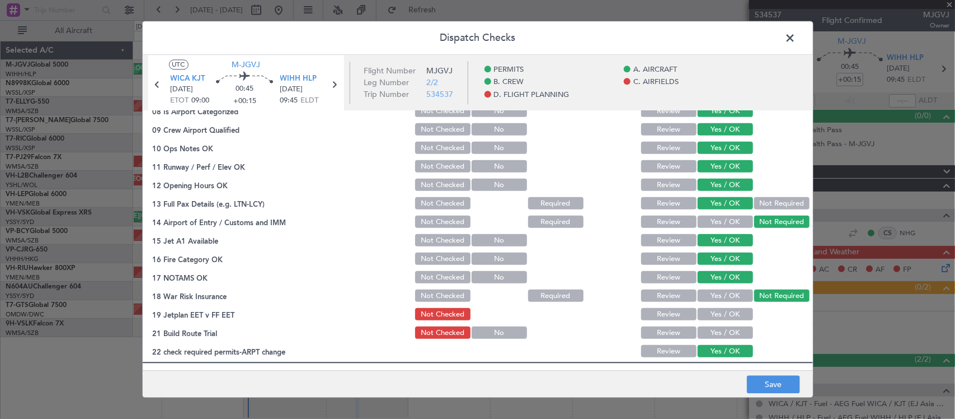
click at [726, 320] on div "Yes / OK" at bounding box center [724, 315] width 57 height 16
click at [725, 315] on button "Yes / OK" at bounding box center [725, 314] width 55 height 12
click at [726, 334] on button "Yes / OK" at bounding box center [725, 333] width 55 height 12
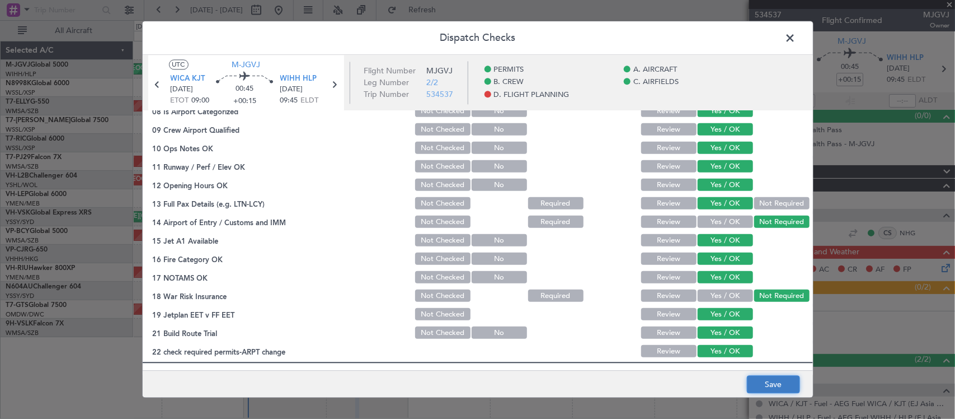
click at [762, 383] on button "Save" at bounding box center [773, 384] width 53 height 18
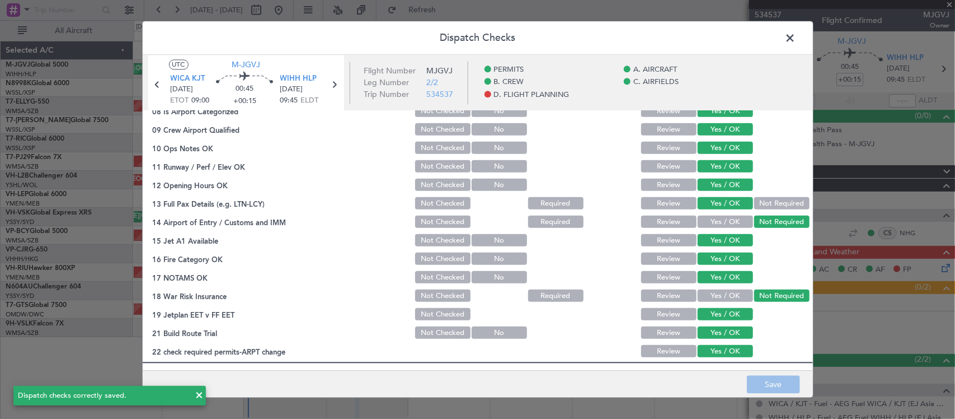
click at [796, 38] on span at bounding box center [796, 41] width 0 height 22
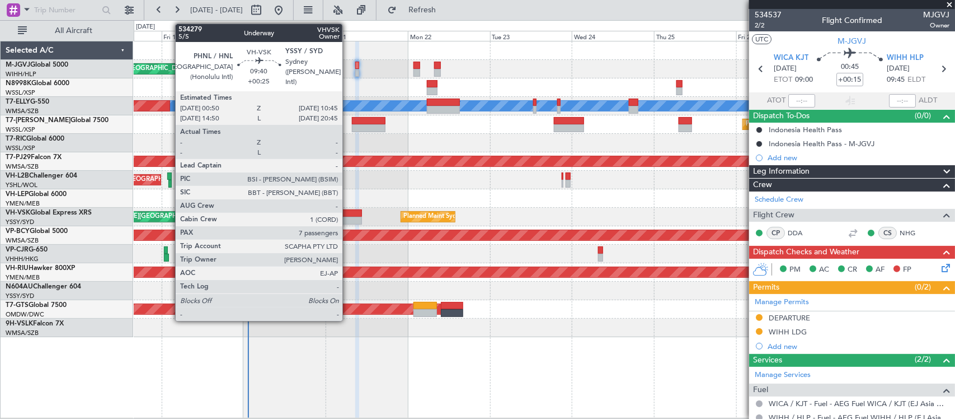
click at [348, 219] on div at bounding box center [345, 221] width 34 height 8
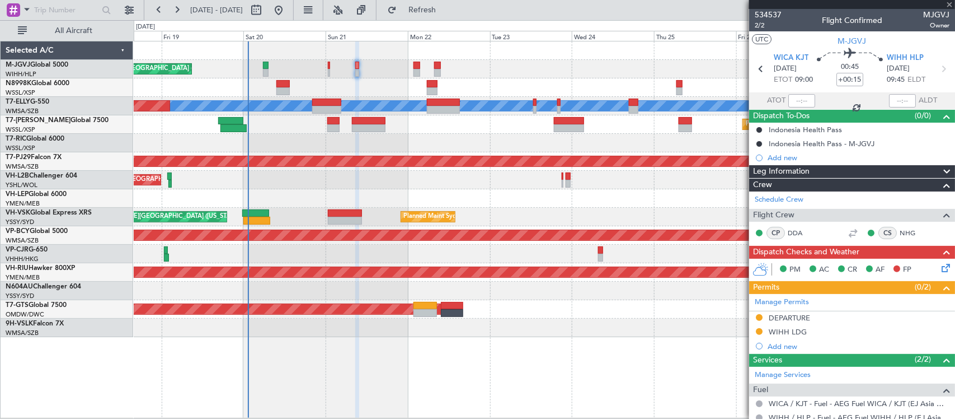
type input "+00:25"
type input "7"
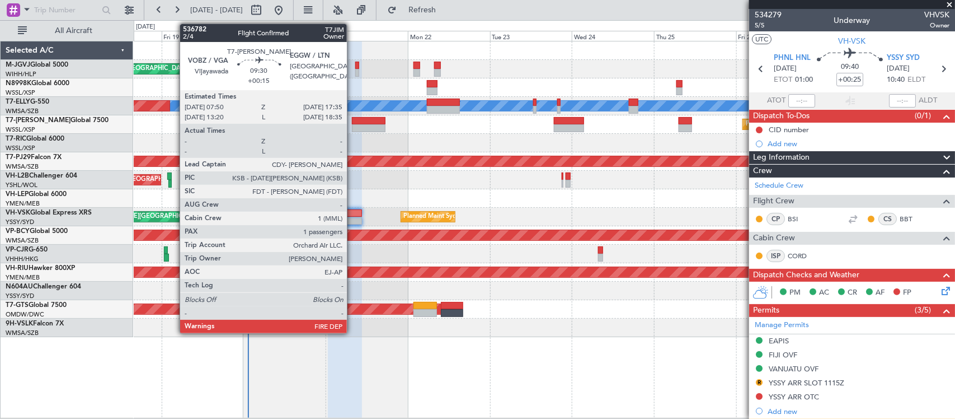
click at [353, 124] on div at bounding box center [369, 128] width 34 height 8
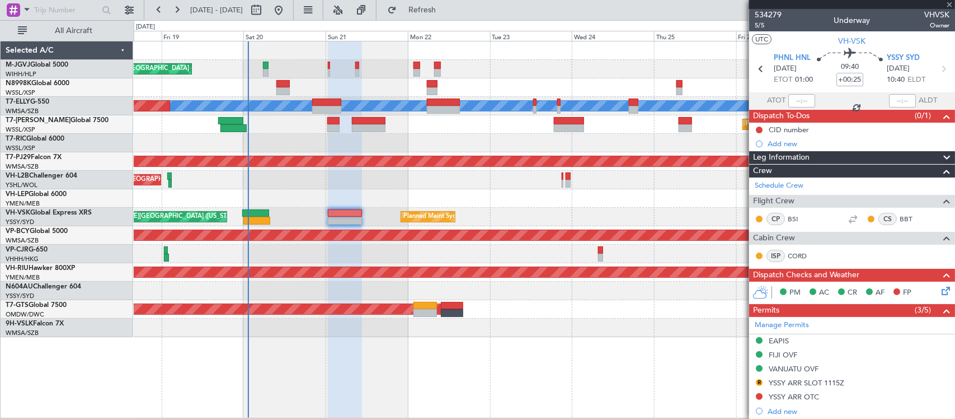
type input "+00:15"
type input "1"
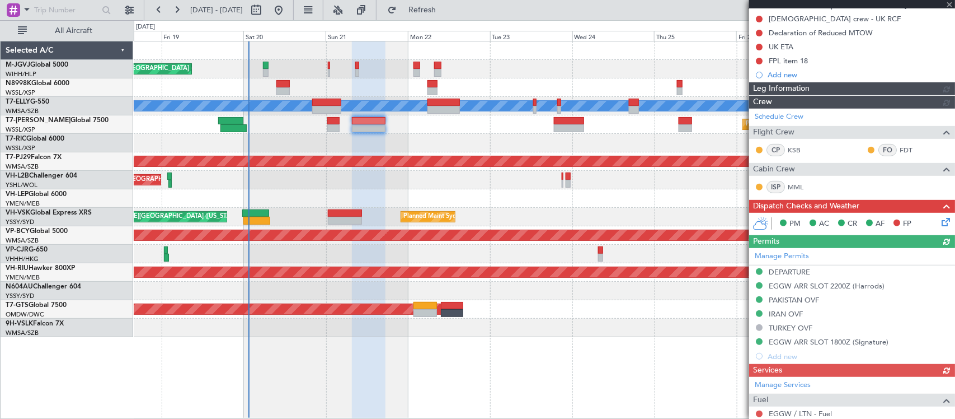
scroll to position [254, 0]
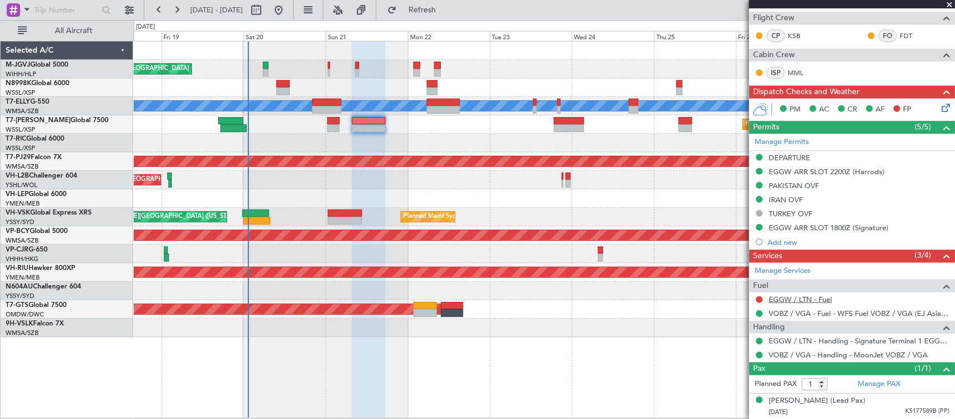
click at [822, 301] on link "EGGW / LTN - Fuel" at bounding box center [800, 299] width 63 height 10
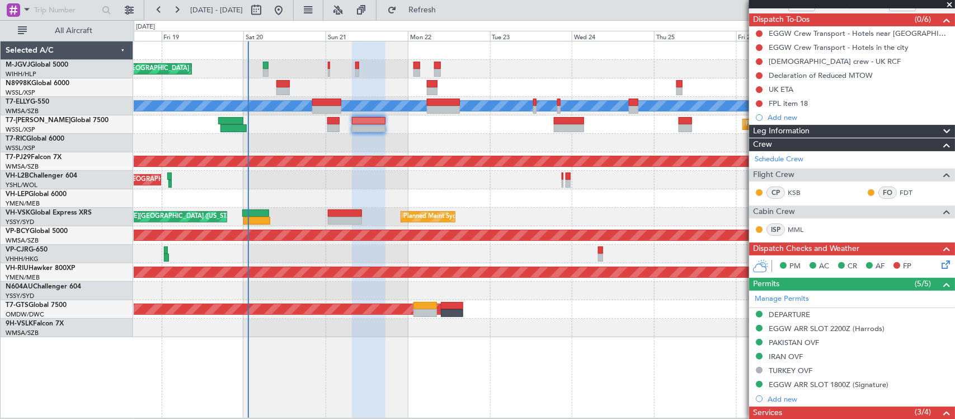
scroll to position [0, 0]
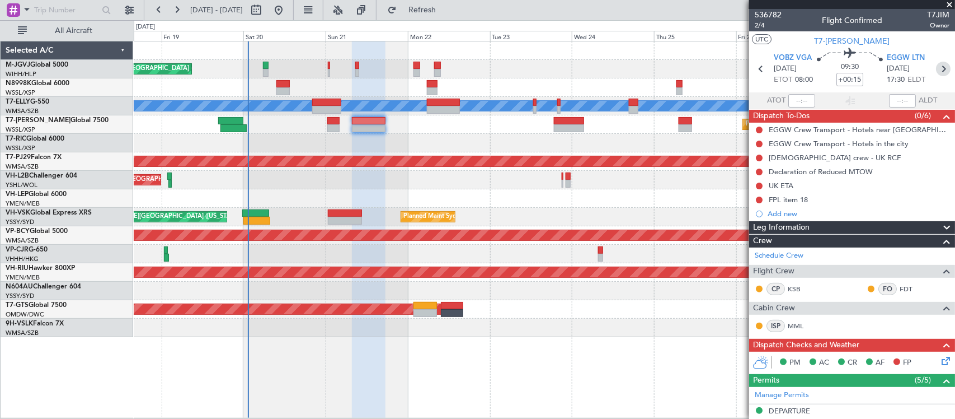
click at [936, 68] on icon at bounding box center [943, 69] width 15 height 15
type input "-00:25"
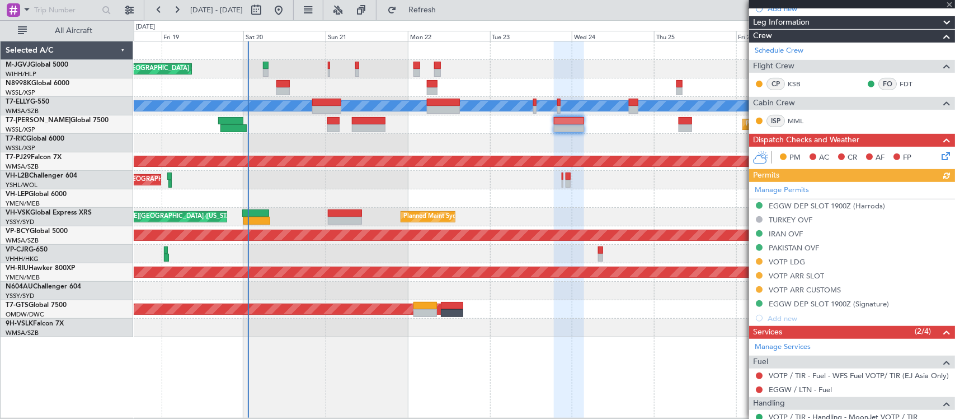
scroll to position [254, 0]
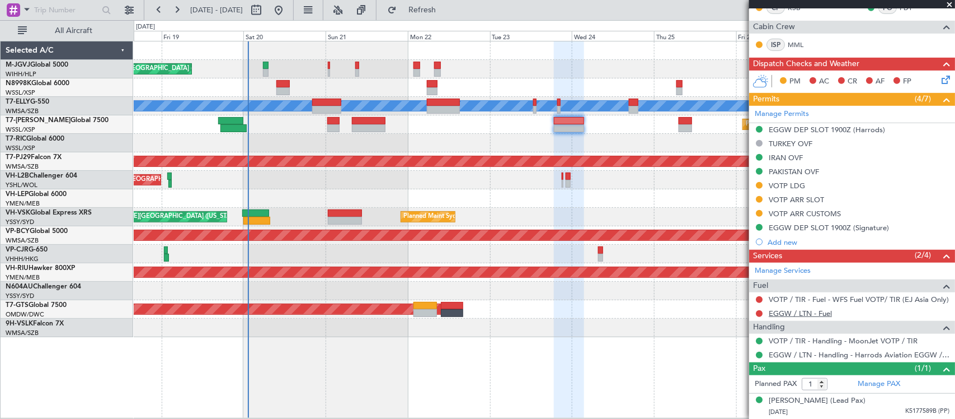
click at [776, 312] on link "EGGW / LTN - Fuel" at bounding box center [800, 313] width 63 height 10
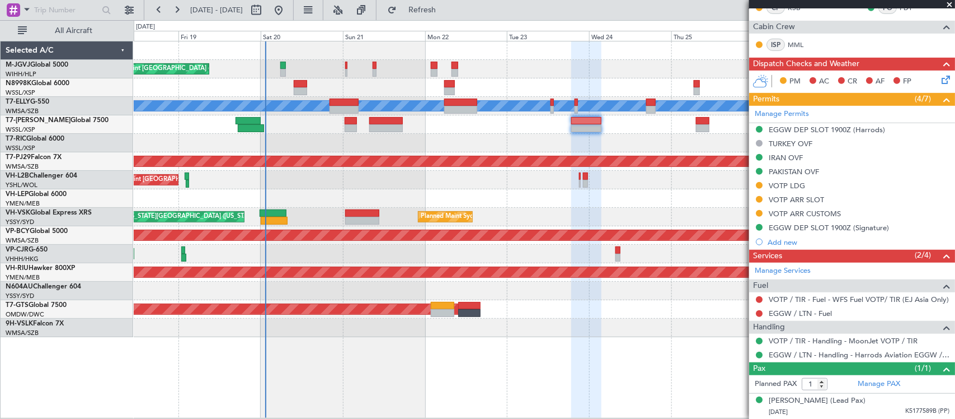
click at [535, 129] on div "Planned Maint Singapore (Seletar) Planned Maint Singapore (Seletar)" at bounding box center [544, 124] width 821 height 18
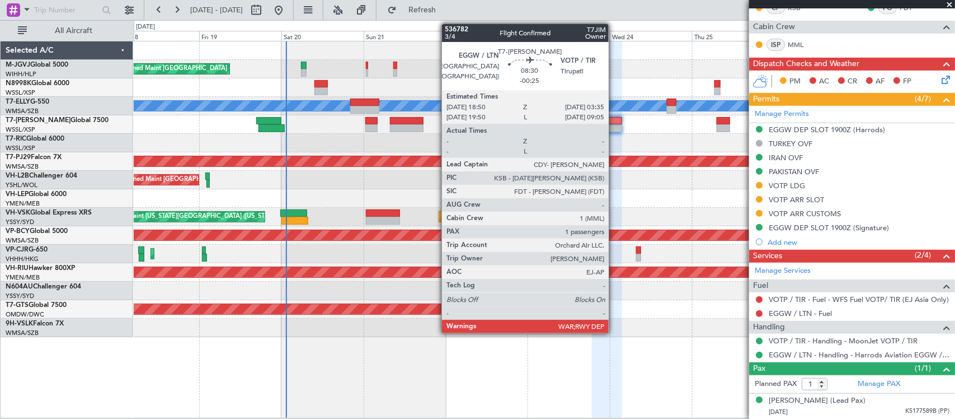
click at [614, 129] on div at bounding box center [607, 128] width 30 height 8
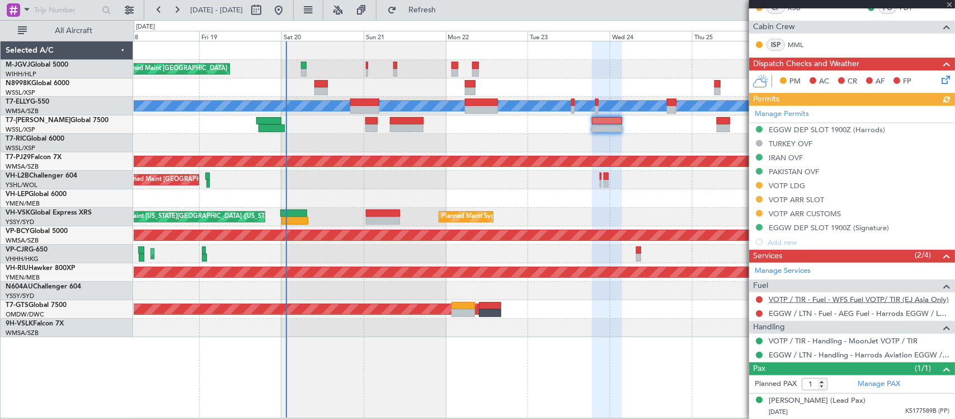
click at [831, 300] on link "VOTP / TIR - Fuel - WFS Fuel VOTP/ TIR (EJ Asia Only)" at bounding box center [859, 299] width 180 height 10
click at [785, 297] on link "VOTP / TIR - Fuel - WFS Fuel VOTP/ TIR (EJ Asia Only)" at bounding box center [859, 299] width 180 height 10
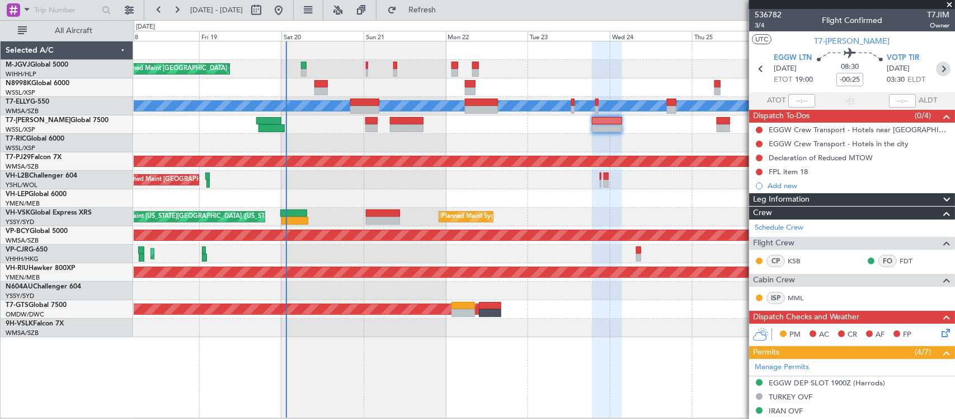
click at [943, 68] on icon at bounding box center [943, 69] width 15 height 15
click at [590, 311] on div "[PERSON_NAME][GEOGRAPHIC_DATA] ([PERSON_NAME] Intl) [PERSON_NAME] Jakarta (Hali…" at bounding box center [544, 188] width 821 height 295
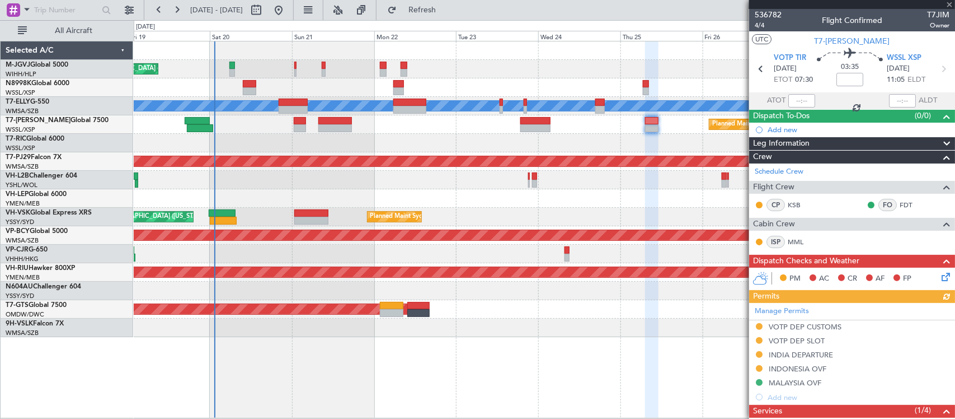
scroll to position [156, 0]
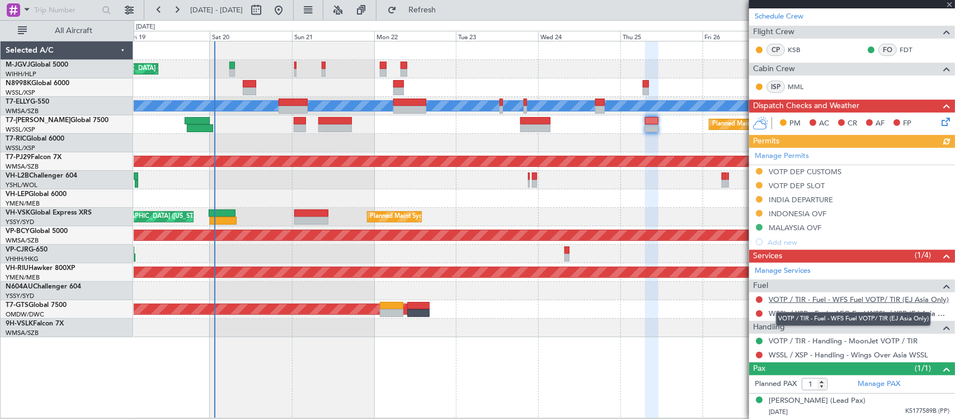
click at [784, 295] on link "VOTP / TIR - Fuel - WFS Fuel VOTP/ TIR (EJ Asia Only)" at bounding box center [859, 299] width 180 height 10
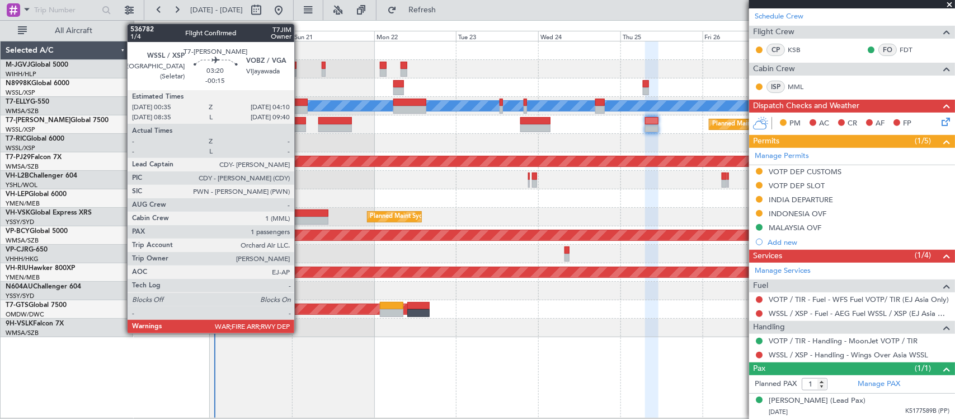
click at [300, 124] on div at bounding box center [300, 128] width 12 height 8
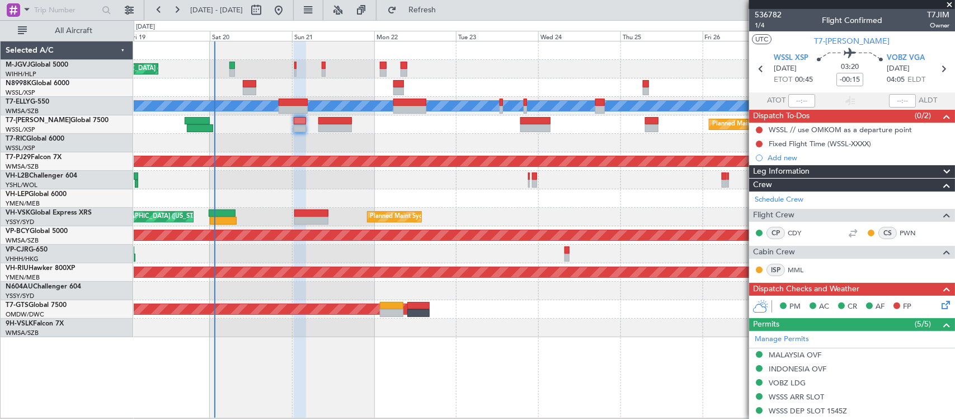
scroll to position [198, 0]
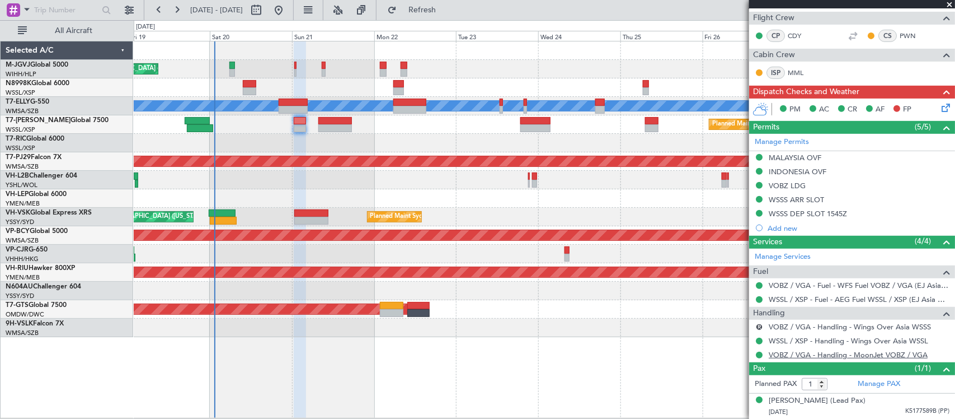
click at [785, 356] on link "VOBZ / VGA - Handling - MoonJet VOBZ / VGA" at bounding box center [848, 355] width 159 height 10
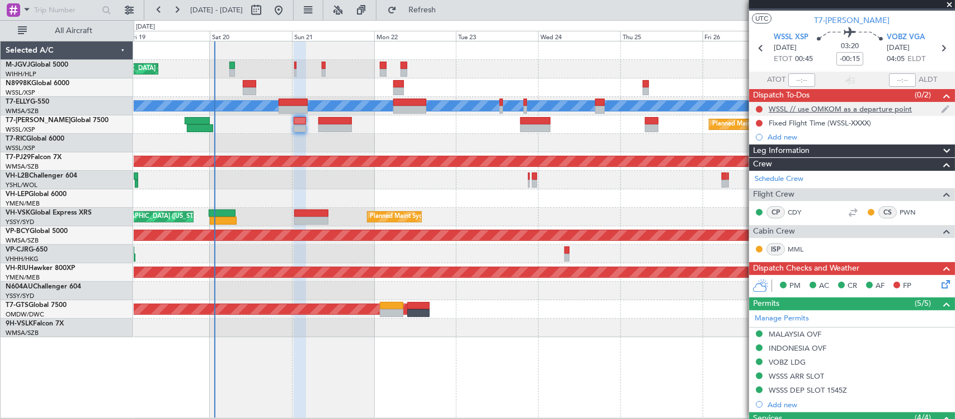
scroll to position [0, 0]
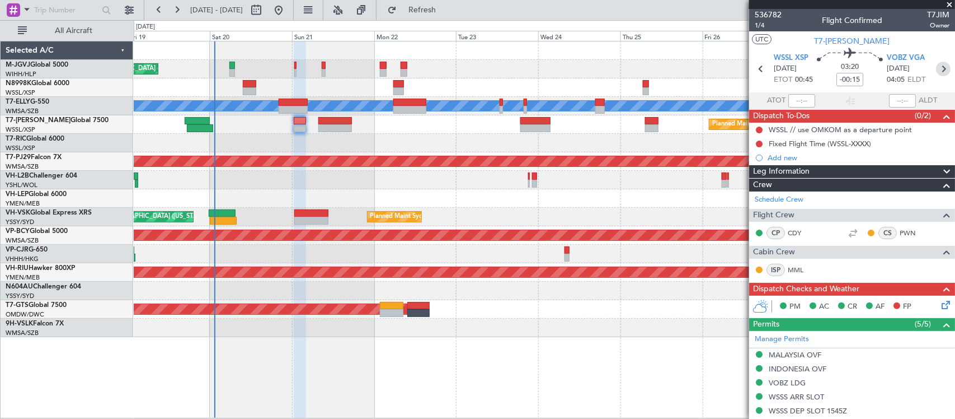
click at [936, 68] on icon at bounding box center [943, 69] width 15 height 15
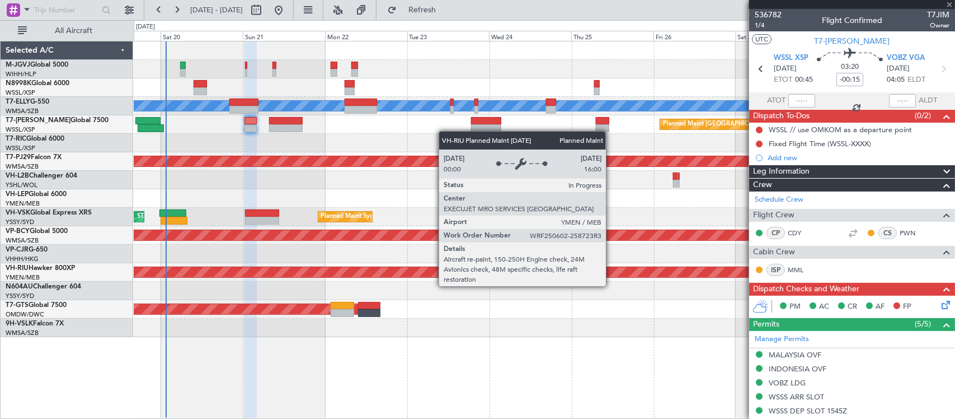
click at [563, 276] on div "Planned Maint [GEOGRAPHIC_DATA] ([GEOGRAPHIC_DATA])" at bounding box center [544, 272] width 2462 height 10
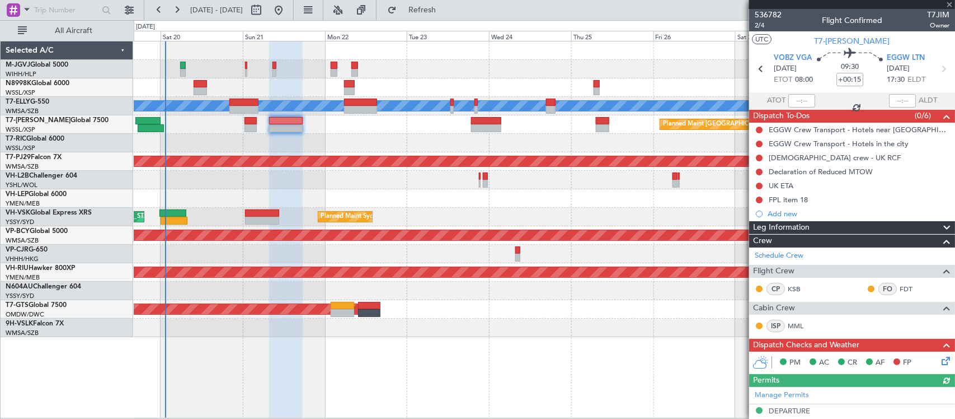
scroll to position [254, 0]
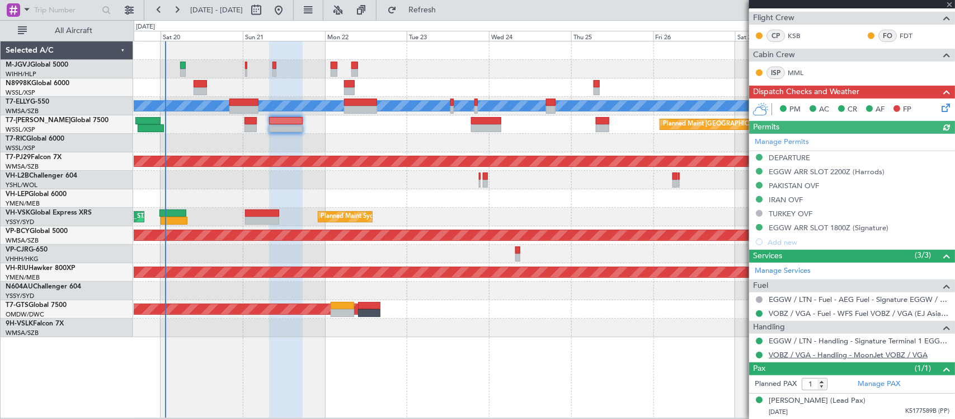
click at [785, 357] on link "VOBZ / VGA - Handling - MoonJet VOBZ / VGA" at bounding box center [848, 355] width 159 height 10
click at [446, 10] on span "Refresh" at bounding box center [422, 10] width 47 height 8
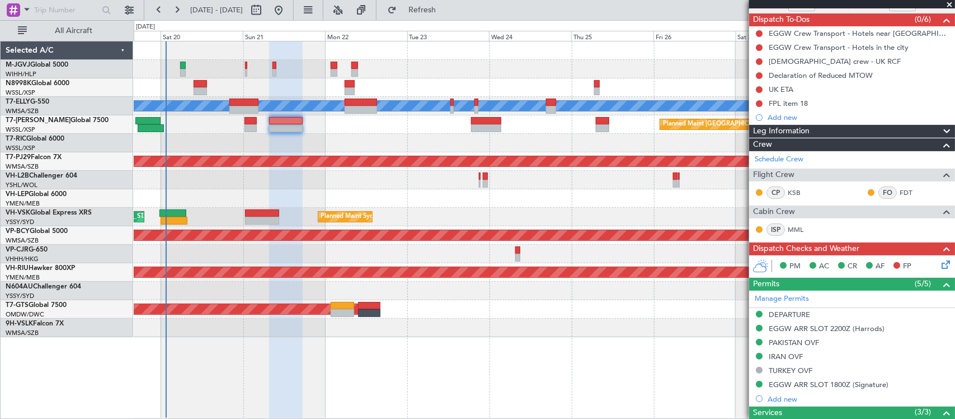
scroll to position [0, 0]
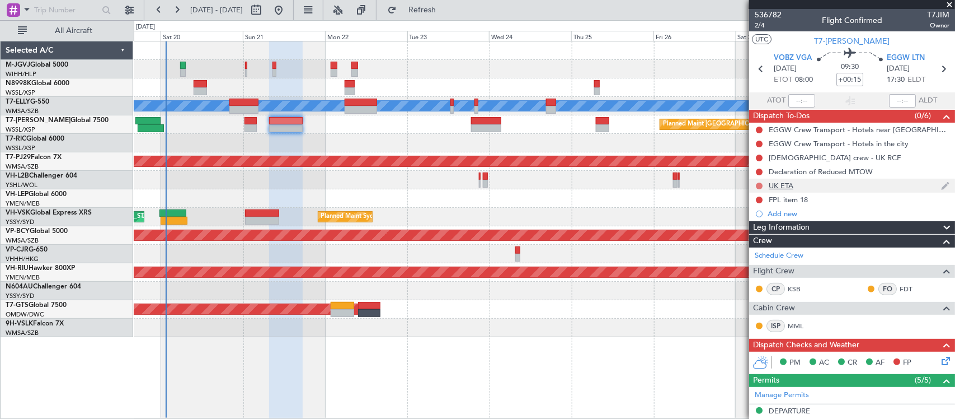
click at [759, 185] on button at bounding box center [759, 185] width 7 height 7
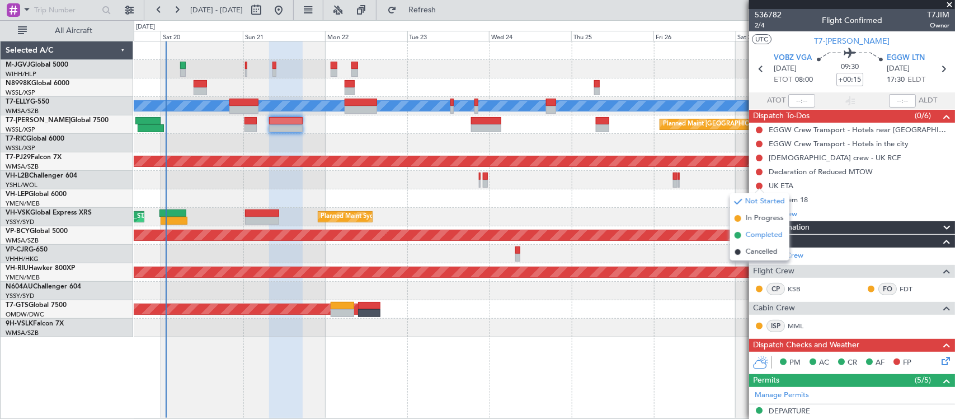
click at [748, 236] on span "Completed" at bounding box center [764, 234] width 37 height 11
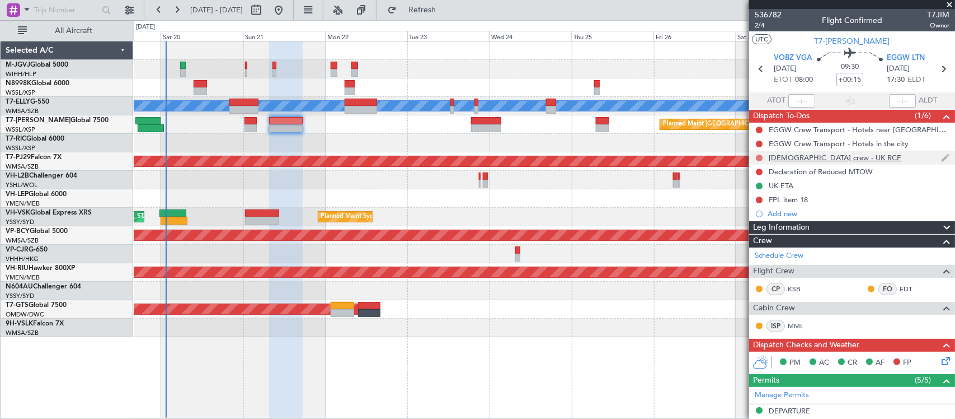
click at [757, 158] on button at bounding box center [759, 157] width 7 height 7
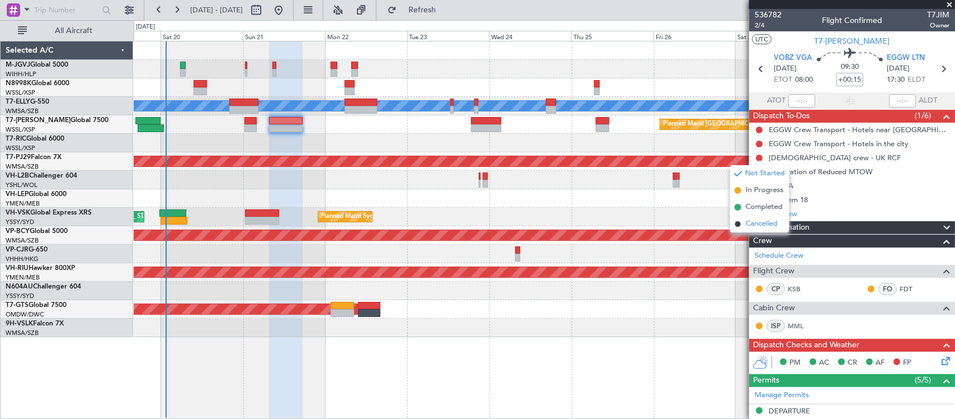
click at [743, 227] on li "Cancelled" at bounding box center [759, 223] width 59 height 17
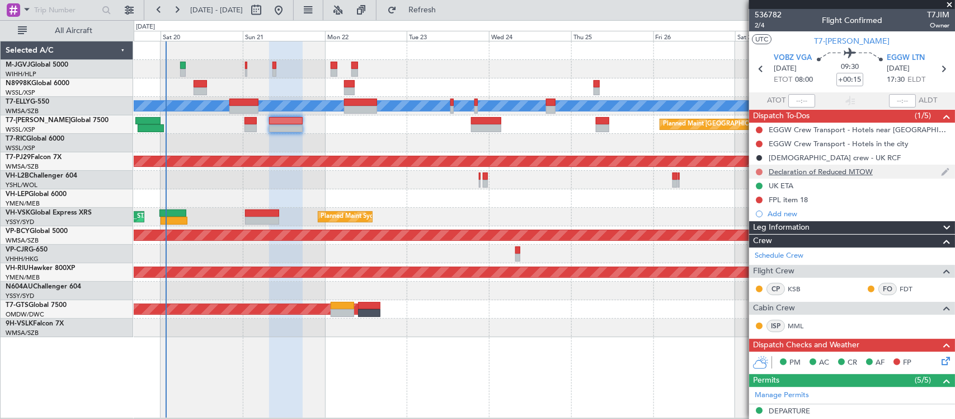
click at [757, 171] on button at bounding box center [759, 171] width 7 height 7
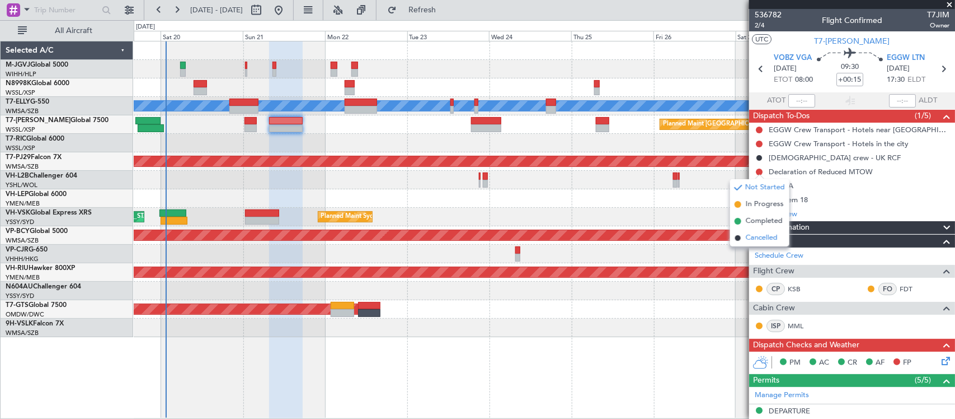
click at [746, 240] on span "Cancelled" at bounding box center [762, 237] width 32 height 11
click at [936, 69] on icon at bounding box center [943, 69] width 15 height 15
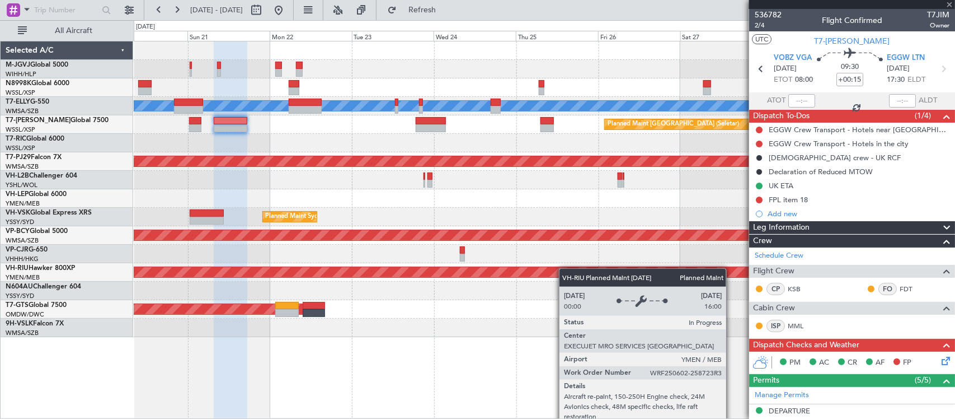
click at [526, 275] on div "Planned Maint [GEOGRAPHIC_DATA] ([GEOGRAPHIC_DATA])" at bounding box center [544, 272] width 821 height 18
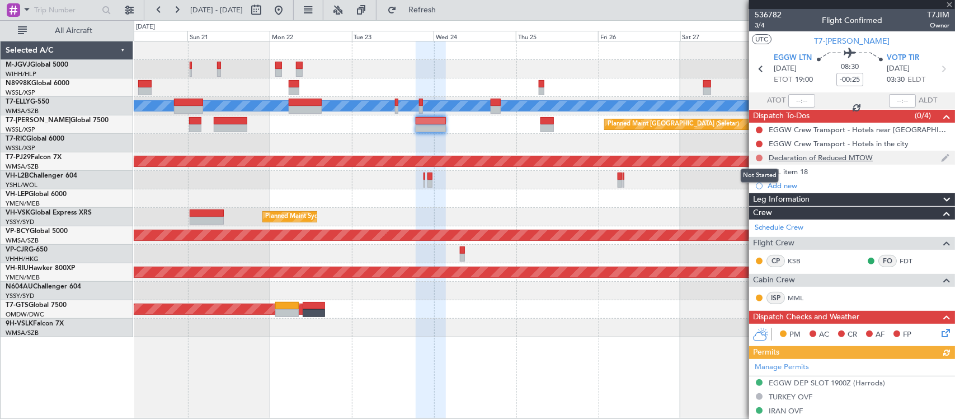
click at [759, 158] on button at bounding box center [759, 157] width 7 height 7
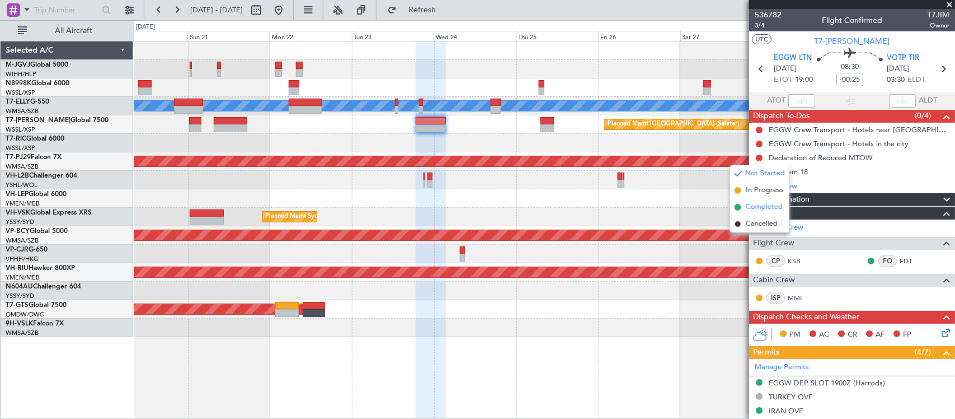
click at [761, 210] on span "Completed" at bounding box center [764, 206] width 37 height 11
click at [528, 184] on div "Unplanned Maint [GEOGRAPHIC_DATA] ([GEOGRAPHIC_DATA])" at bounding box center [544, 180] width 821 height 18
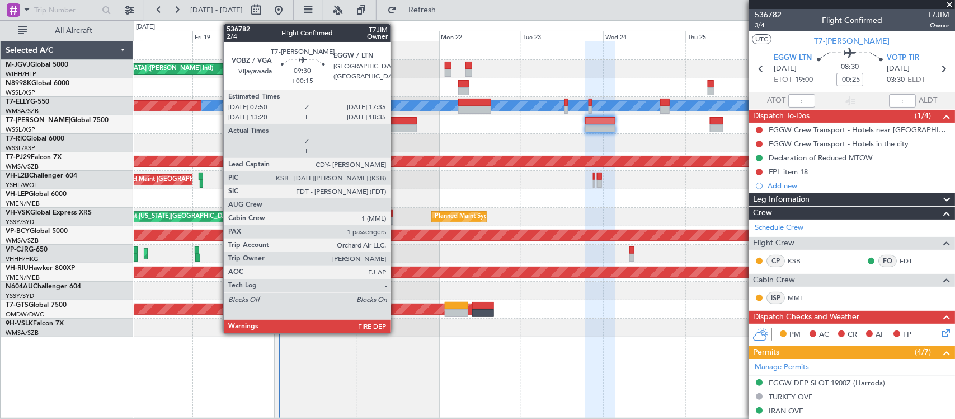
click at [396, 123] on div at bounding box center [400, 121] width 34 height 8
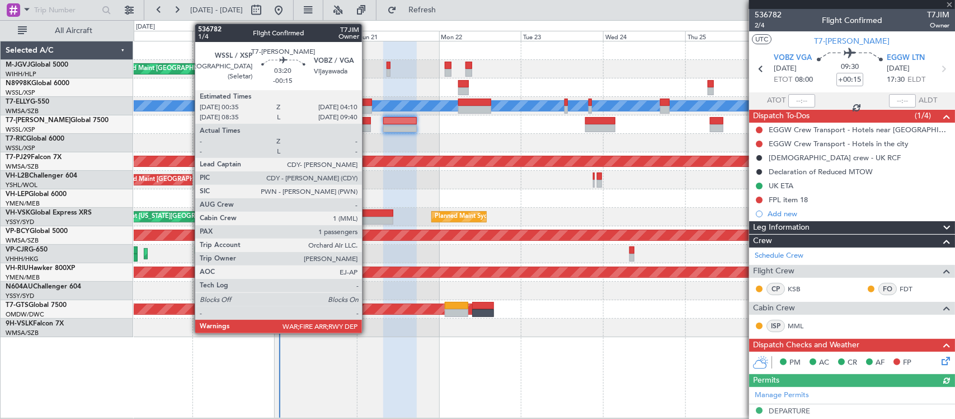
click at [368, 126] on div at bounding box center [364, 128] width 12 height 8
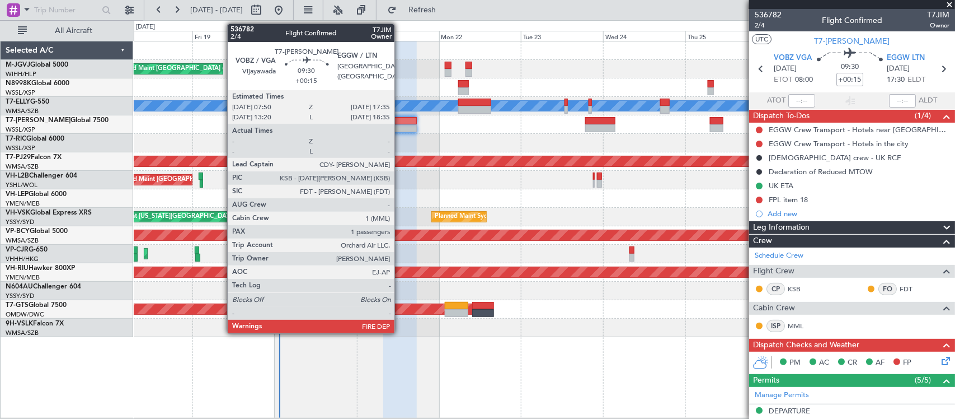
click at [400, 129] on div at bounding box center [400, 128] width 34 height 8
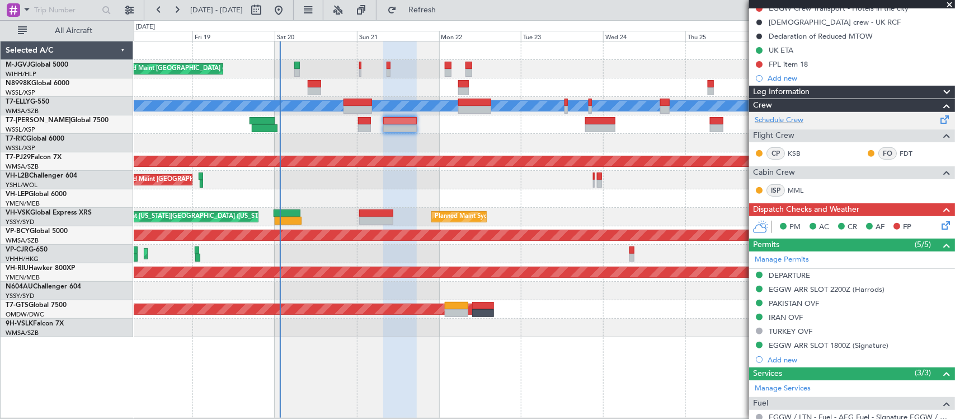
scroll to position [233, 0]
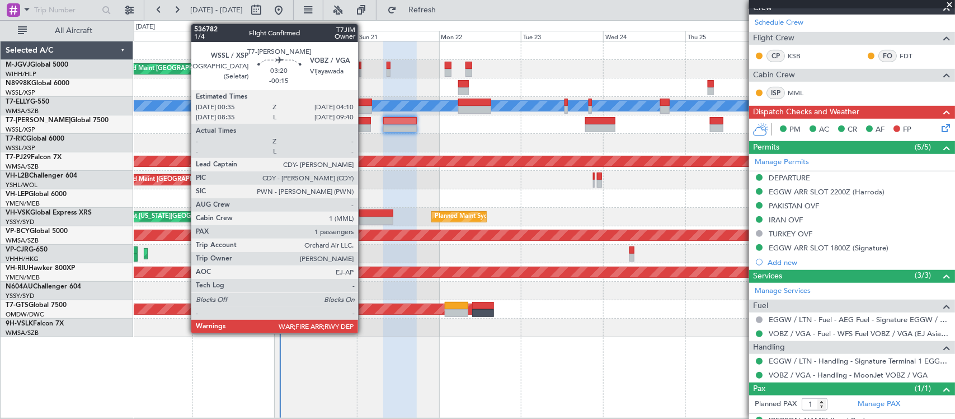
click at [364, 126] on div at bounding box center [364, 128] width 12 height 8
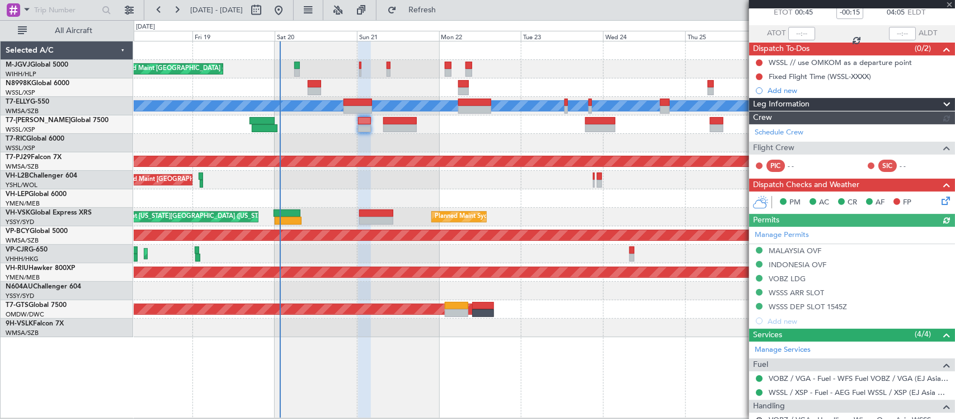
scroll to position [161, 0]
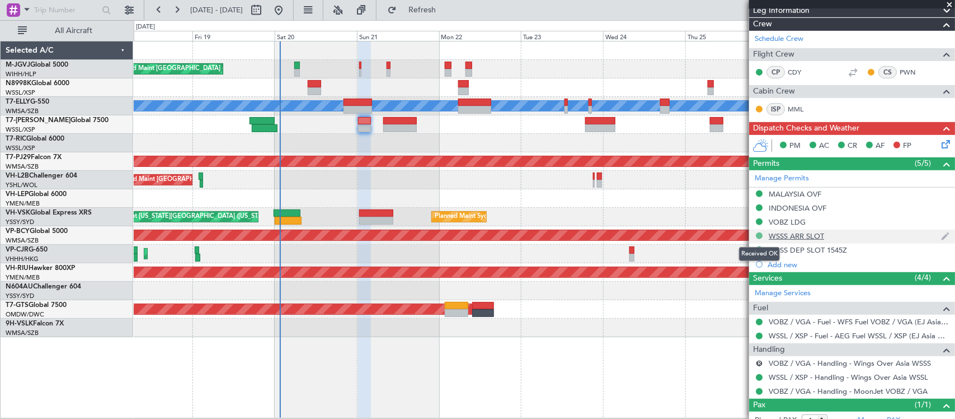
click at [757, 234] on button at bounding box center [759, 235] width 7 height 7
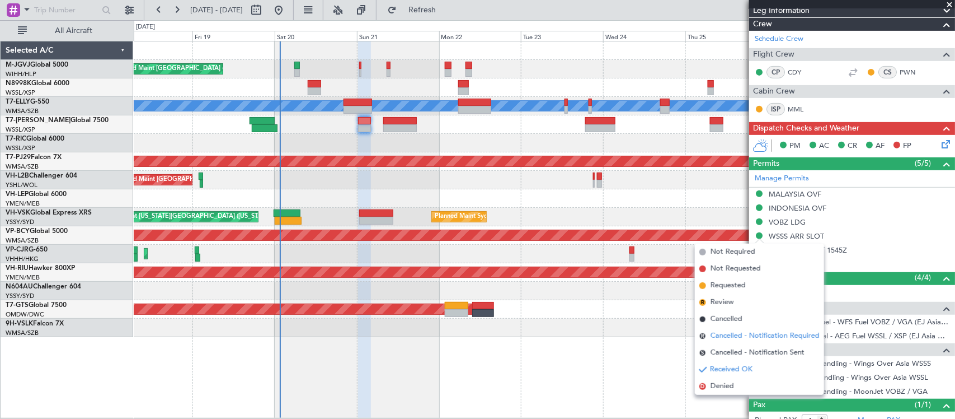
click at [735, 337] on span "Cancelled - Notification Required" at bounding box center [765, 335] width 109 height 11
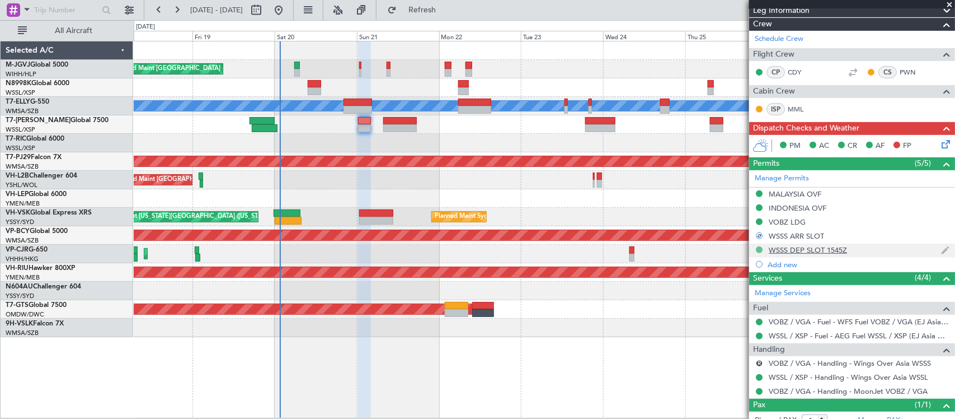
click at [759, 250] on button at bounding box center [759, 249] width 7 height 7
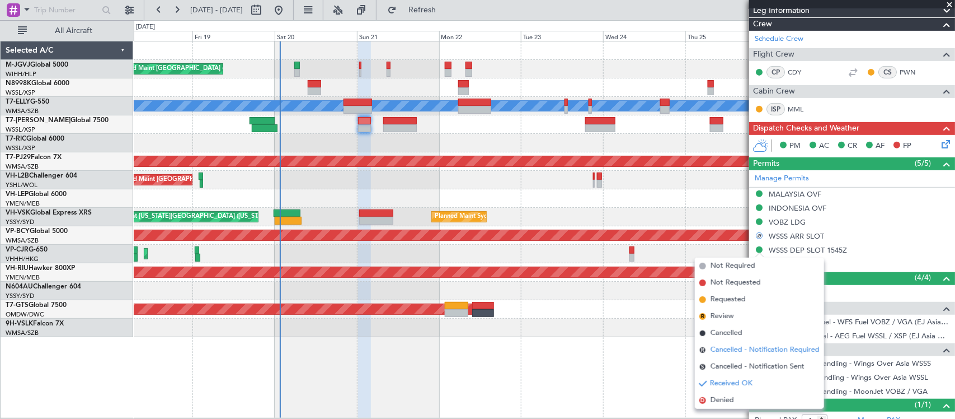
click at [744, 353] on span "Cancelled - Notification Required" at bounding box center [765, 349] width 109 height 11
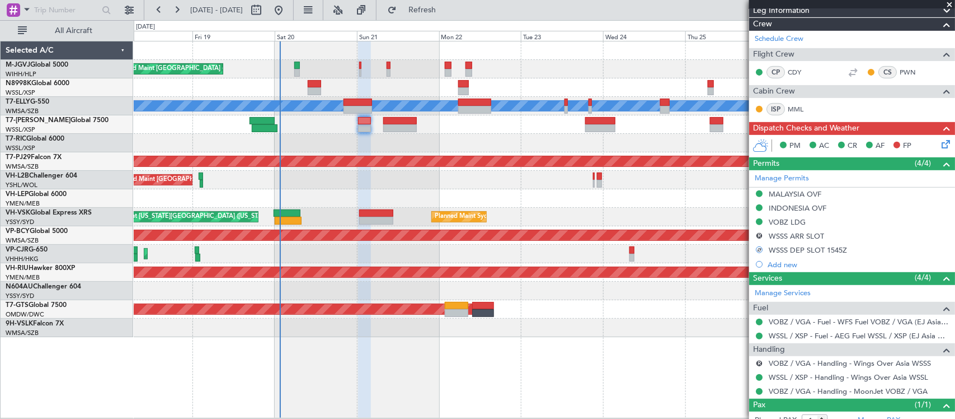
click at [603, 203] on div at bounding box center [544, 198] width 821 height 18
click at [838, 247] on div "WSSS DEP SLOT 1545Z" at bounding box center [808, 250] width 78 height 10
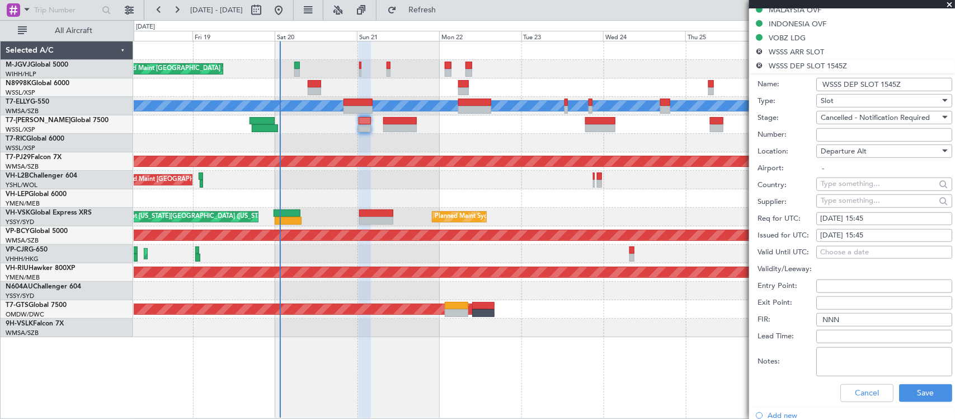
scroll to position [393, 0]
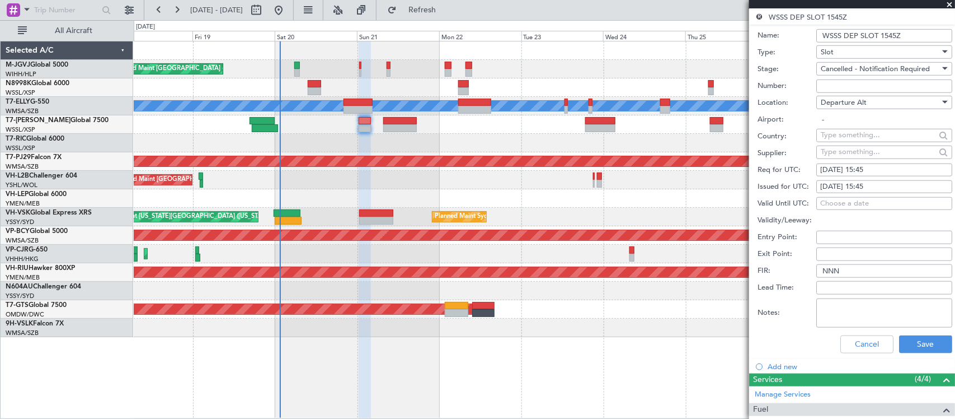
click at [855, 331] on div "Cancel Save" at bounding box center [855, 344] width 195 height 29
click at [855, 341] on button "Cancel" at bounding box center [867, 344] width 53 height 18
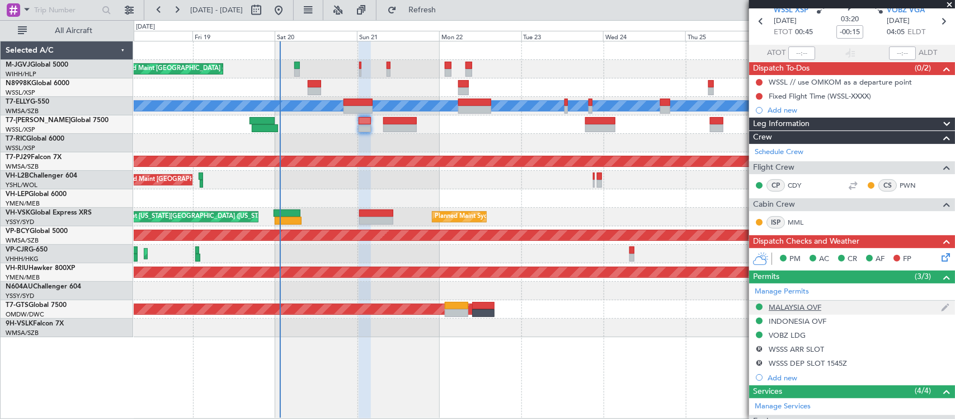
scroll to position [0, 0]
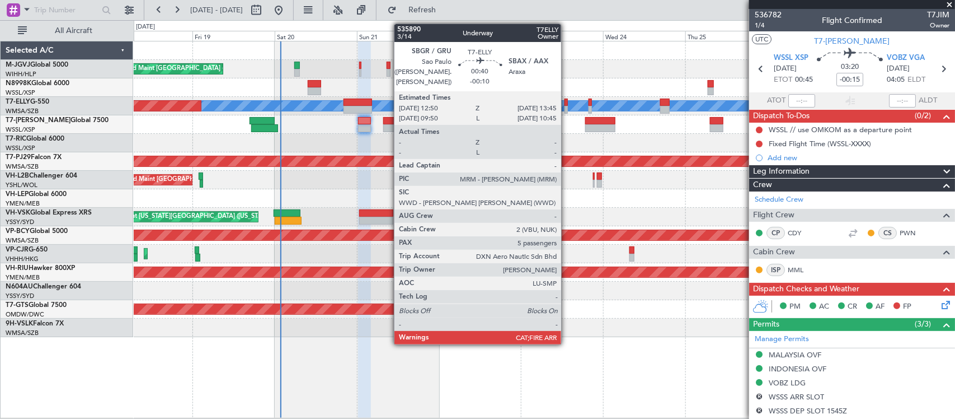
click at [567, 108] on div at bounding box center [566, 110] width 3 height 8
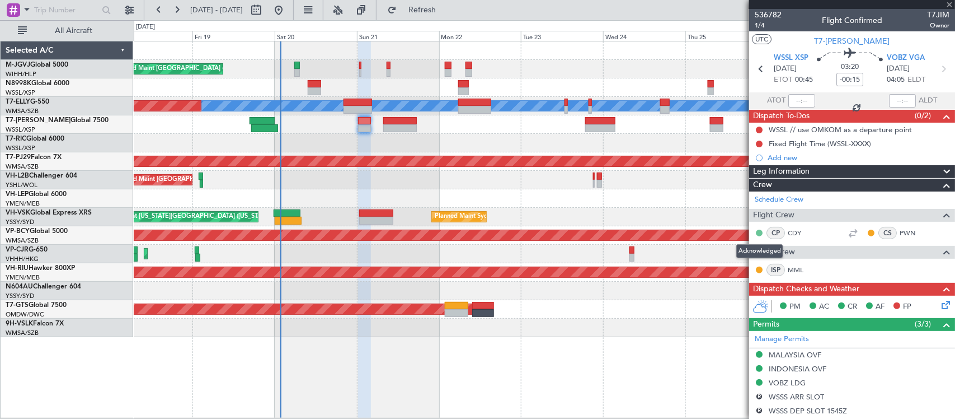
type input "-00:10"
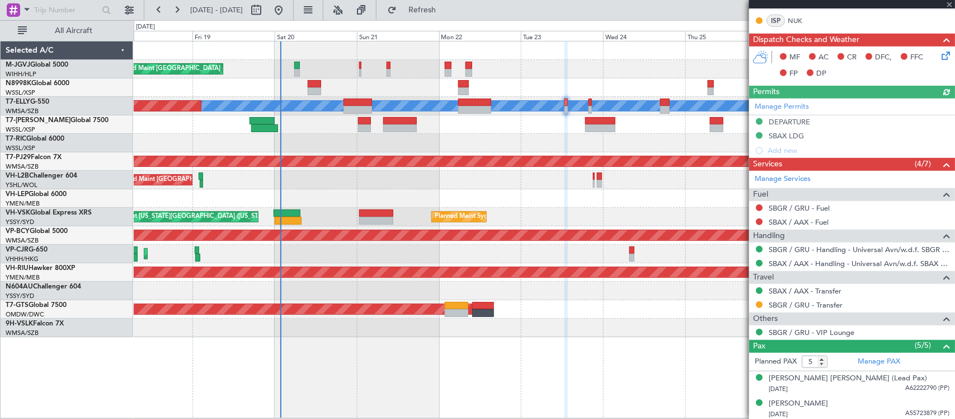
scroll to position [348, 0]
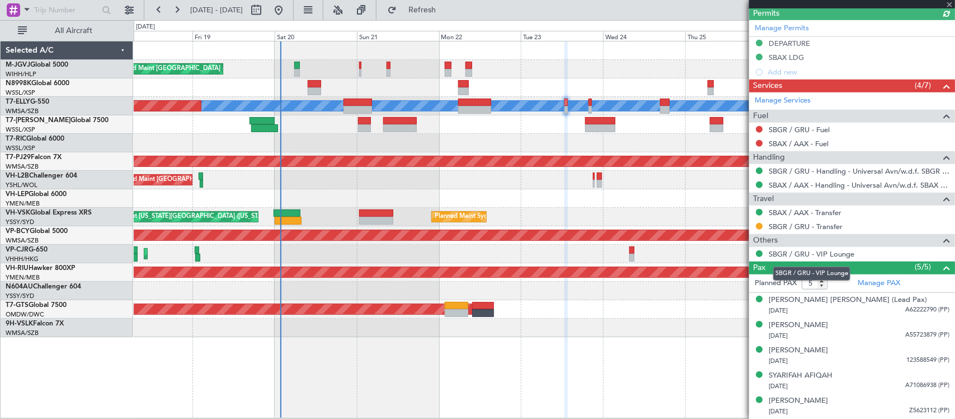
click at [823, 281] on mat-tooltip-component "SBGR / GRU - VIP Lounge" at bounding box center [812, 274] width 93 height 30
type input "6"
click at [823, 280] on input "6" at bounding box center [815, 283] width 26 height 12
click at [835, 280] on form "Planned PAX 6" at bounding box center [800, 283] width 103 height 18
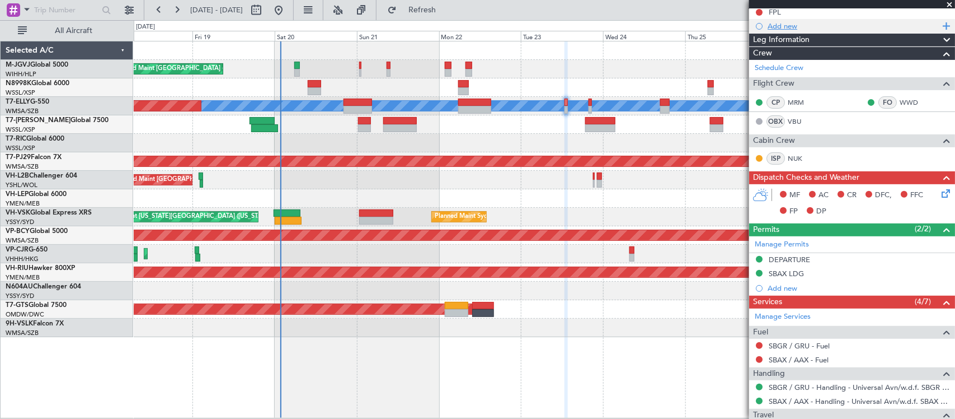
scroll to position [0, 0]
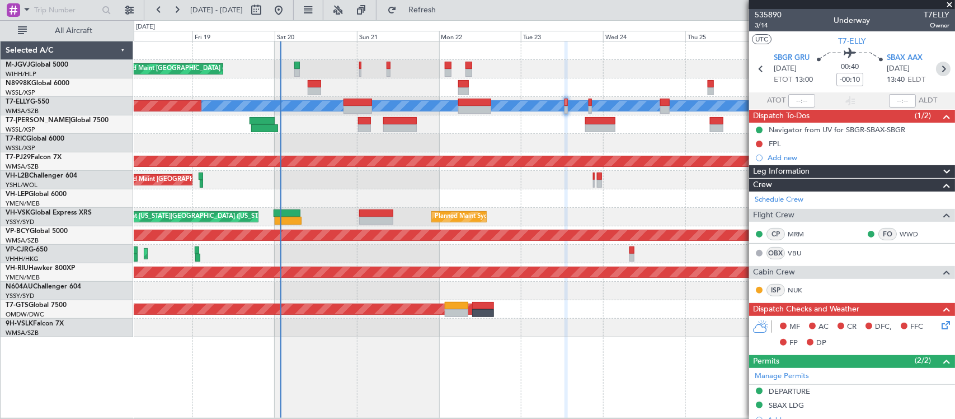
click at [939, 67] on icon at bounding box center [943, 69] width 15 height 15
type input "-00:05"
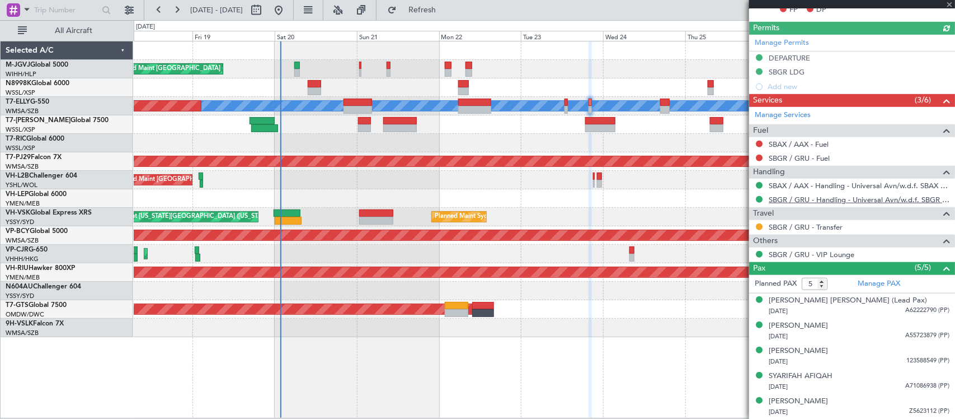
scroll to position [320, 0]
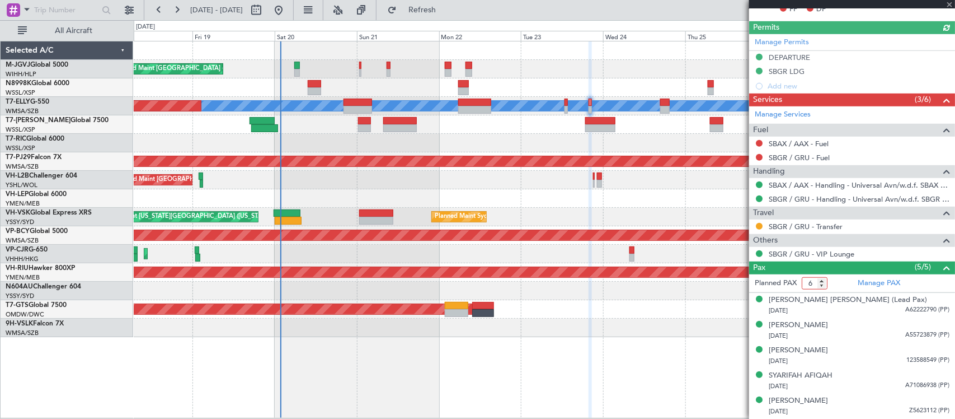
type input "6"
click at [820, 280] on input "6" at bounding box center [815, 283] width 26 height 12
click at [836, 283] on form "Planned PAX 6" at bounding box center [800, 283] width 103 height 18
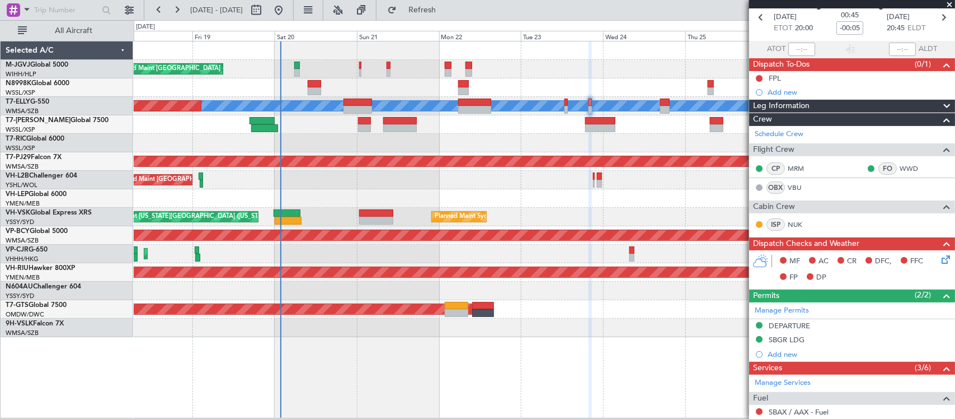
scroll to position [0, 0]
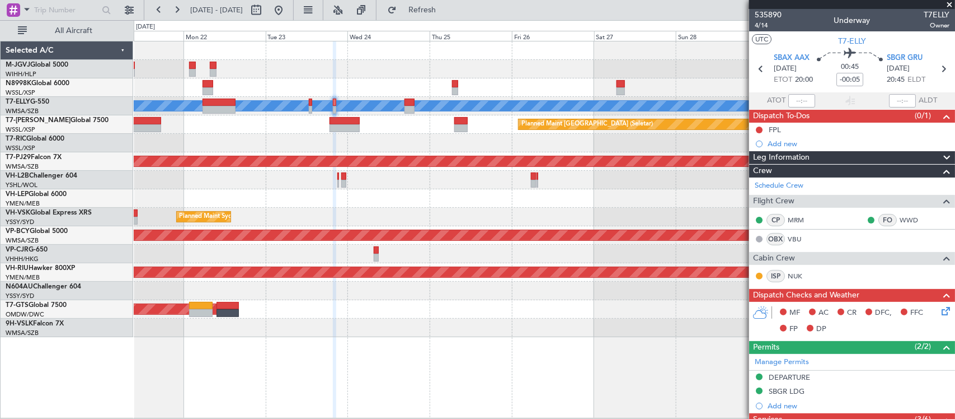
click at [325, 194] on div at bounding box center [544, 198] width 821 height 18
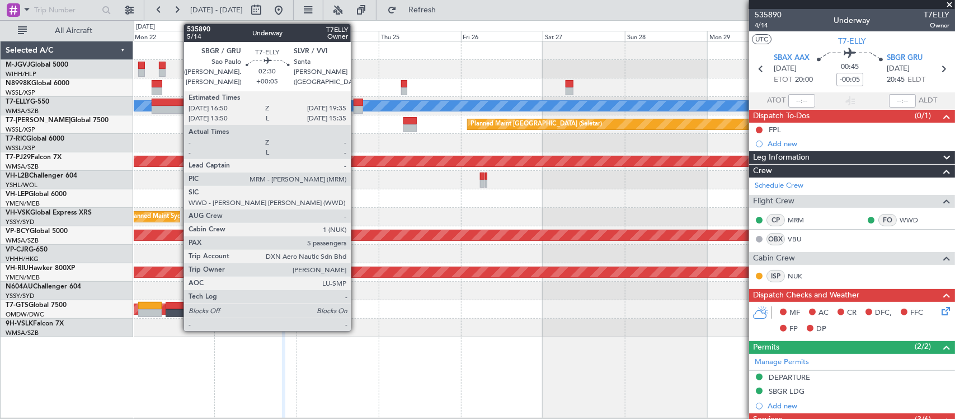
click at [356, 102] on div at bounding box center [359, 102] width 10 height 8
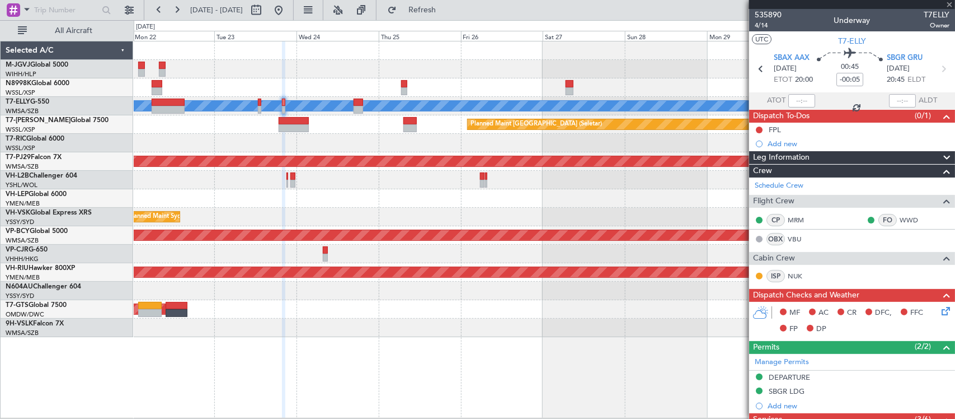
type input "+00:05"
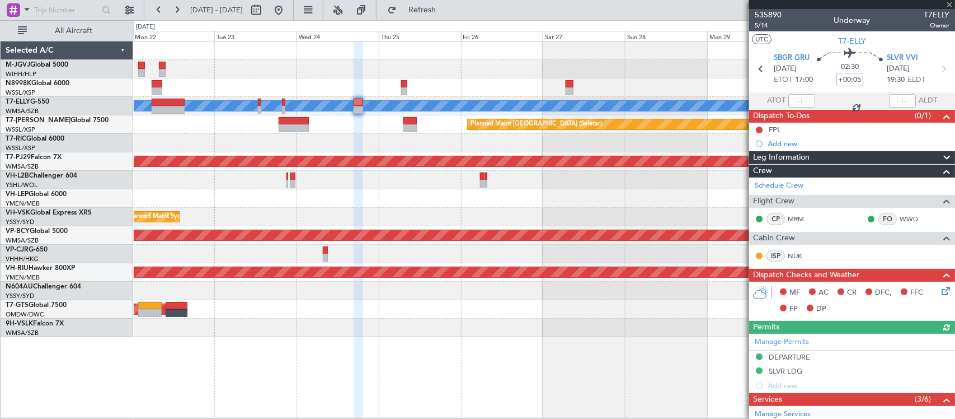
scroll to position [300, 0]
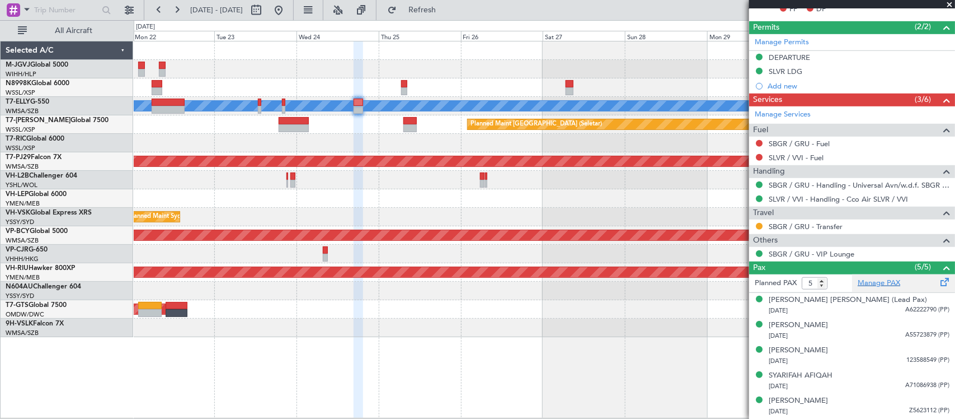
click at [860, 286] on link "Manage PAX" at bounding box center [879, 283] width 43 height 11
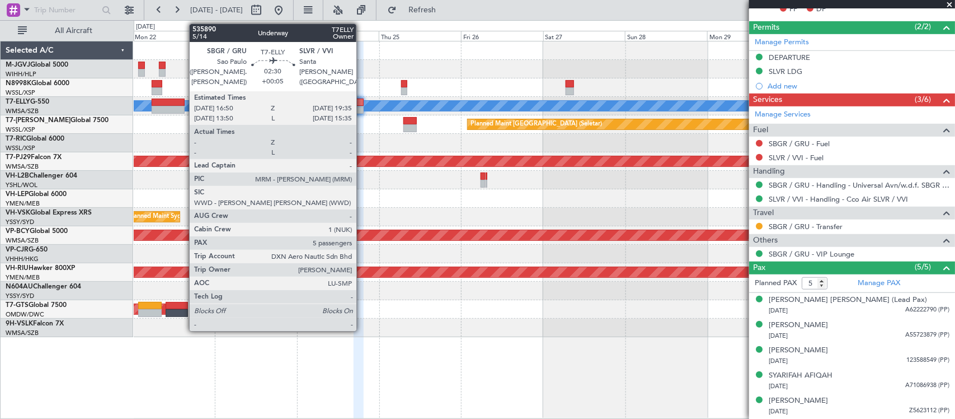
click at [360, 104] on div at bounding box center [359, 102] width 10 height 8
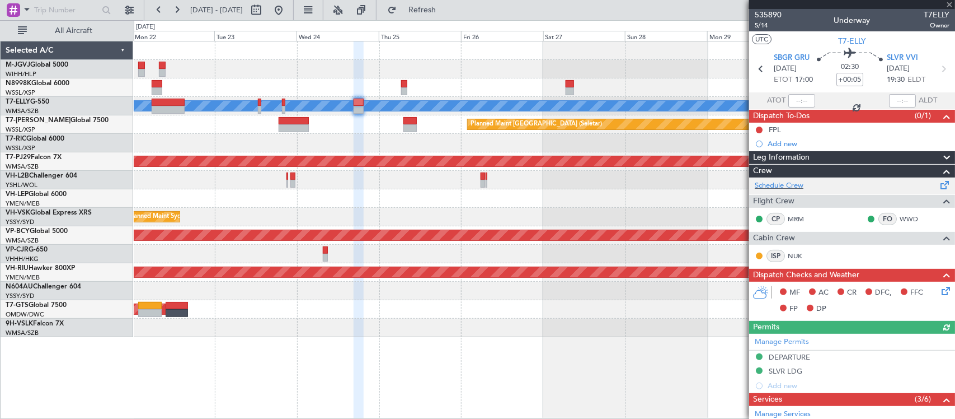
scroll to position [289, 0]
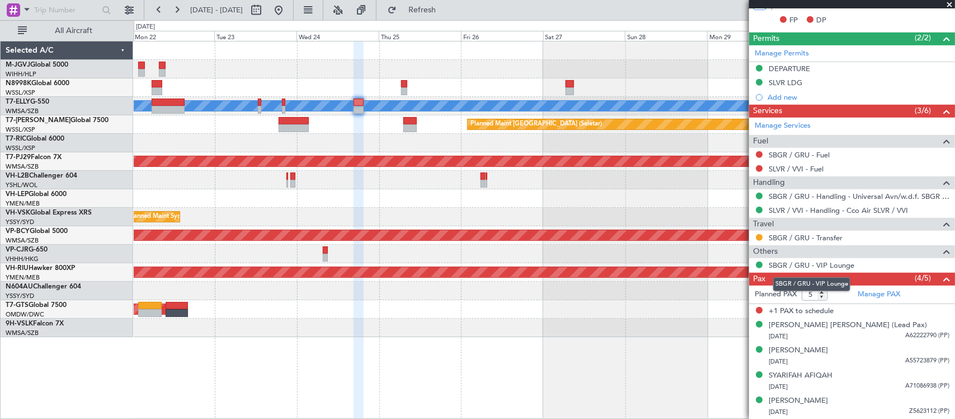
click at [823, 297] on mat-tooltip-component "SBGR / GRU - VIP Lounge" at bounding box center [812, 284] width 93 height 30
type input "4"
click at [820, 298] on input "4" at bounding box center [815, 294] width 26 height 12
click at [831, 295] on form "Planned PAX 4" at bounding box center [800, 294] width 103 height 18
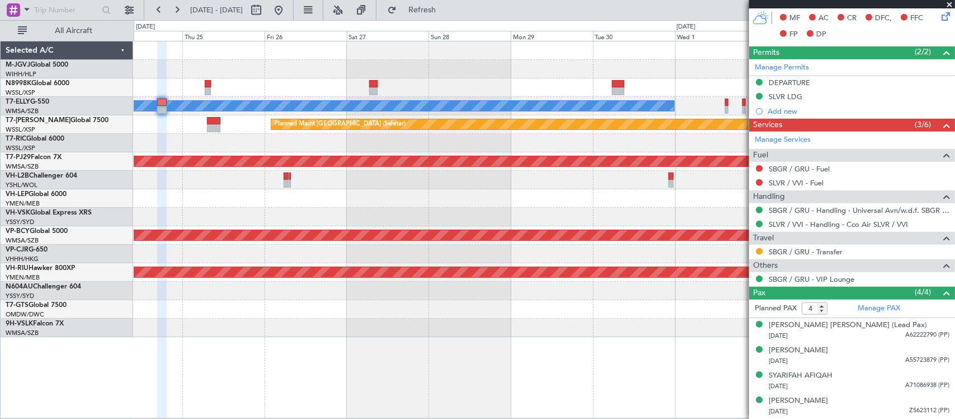
scroll to position [275, 0]
click at [449, 219] on div "Planned Maint Sydney ([PERSON_NAME] Intl)" at bounding box center [544, 217] width 821 height 18
click at [466, 208] on div "MEL Planned Maint Singapore (Seletar) Planned Maint Kuala Lumpur (Sultan Abdul …" at bounding box center [544, 188] width 821 height 295
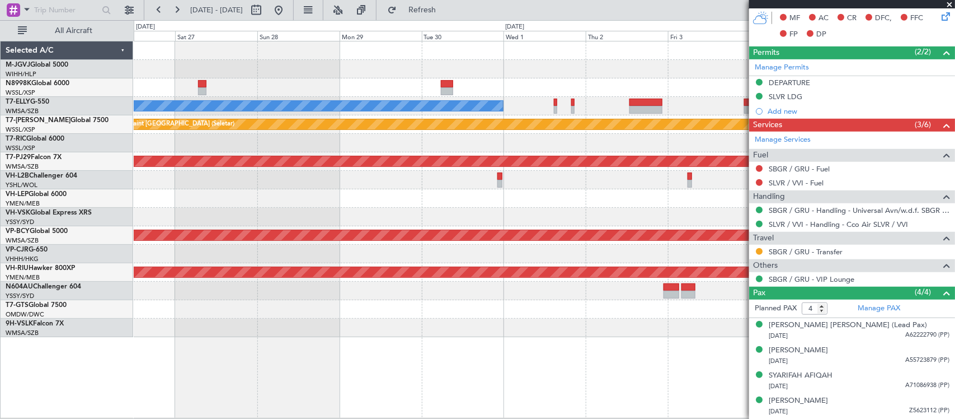
click at [552, 105] on div "MEL" at bounding box center [544, 106] width 821 height 18
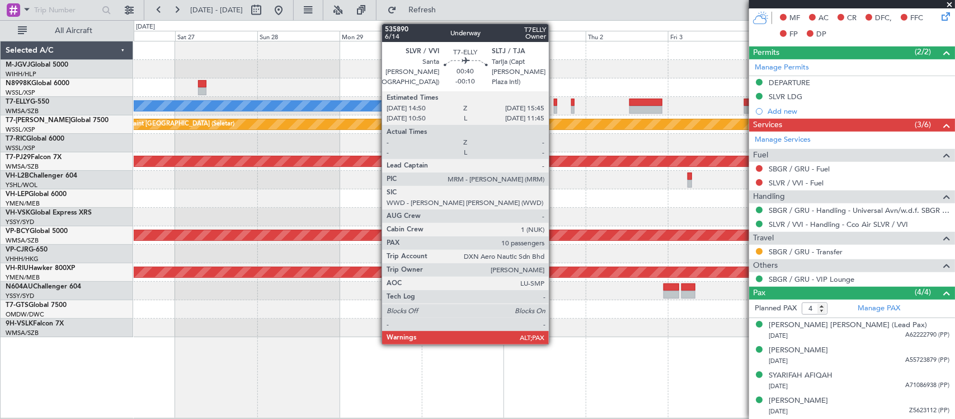
click at [555, 105] on div at bounding box center [555, 102] width 3 height 8
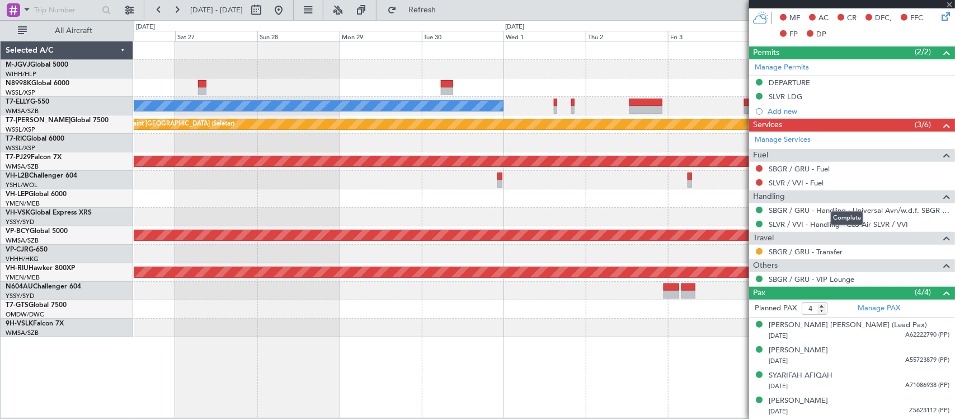
type input "-00:10"
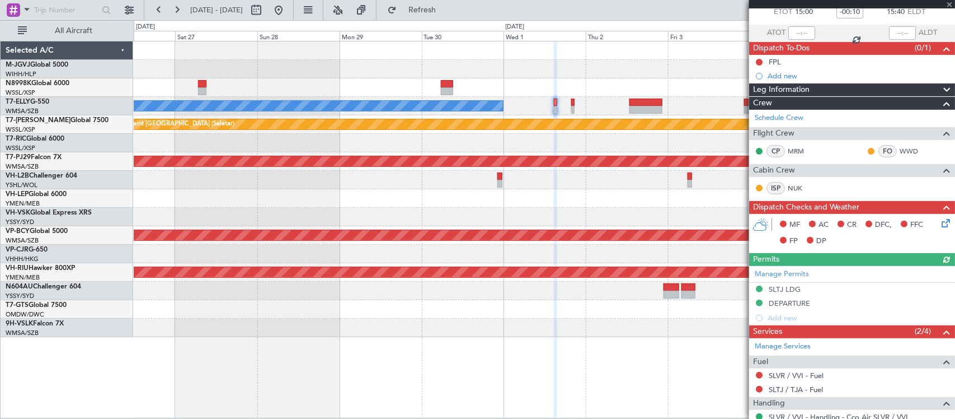
scroll to position [133, 0]
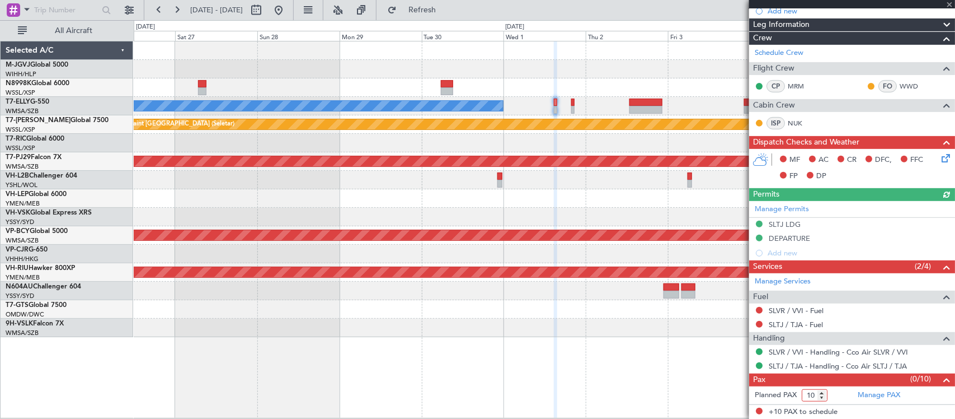
click at [806, 393] on input "10" at bounding box center [815, 395] width 26 height 12
type input "14"
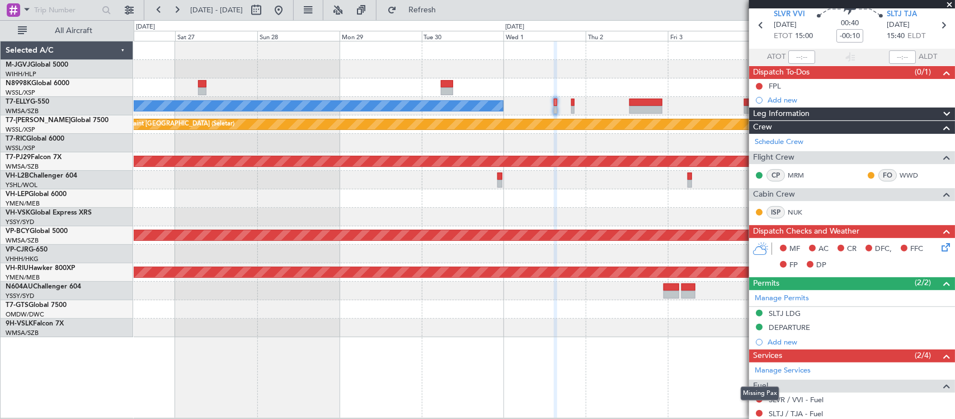
scroll to position [0, 0]
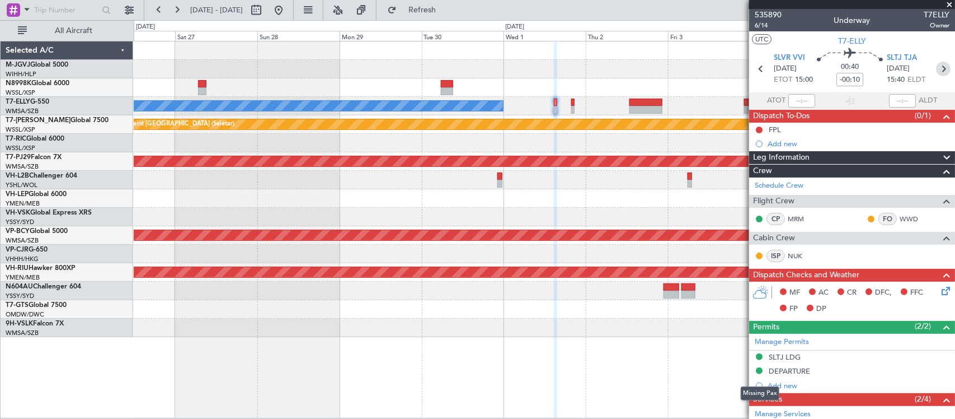
click at [936, 71] on icon at bounding box center [943, 69] width 15 height 15
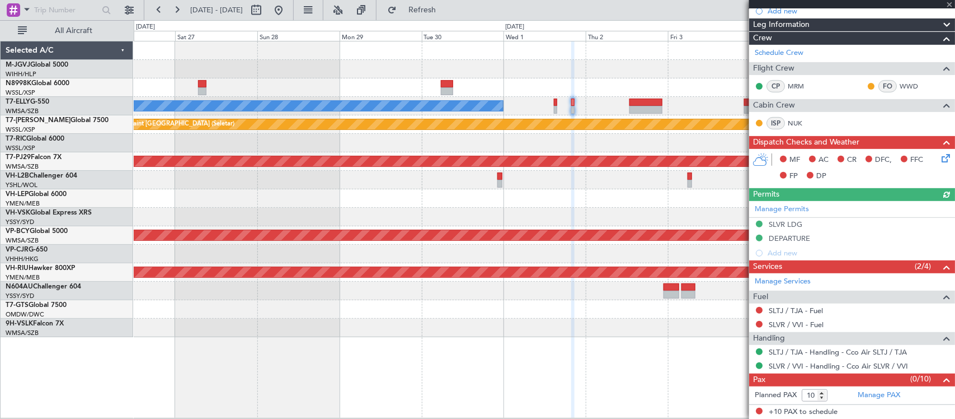
scroll to position [133, 0]
click at [807, 393] on input "10" at bounding box center [815, 395] width 26 height 12
type input "14"
click at [678, 147] on div at bounding box center [544, 143] width 821 height 18
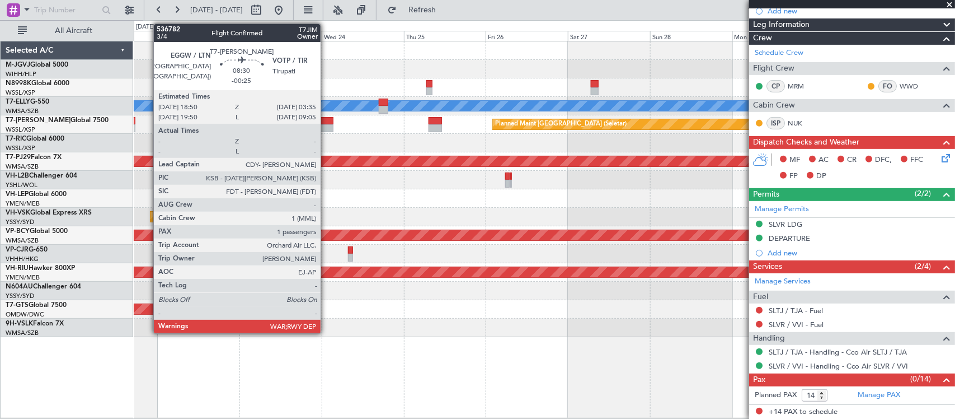
click at [474, 119] on div "Planned Maint [GEOGRAPHIC_DATA] (Seletar)" at bounding box center [544, 124] width 821 height 18
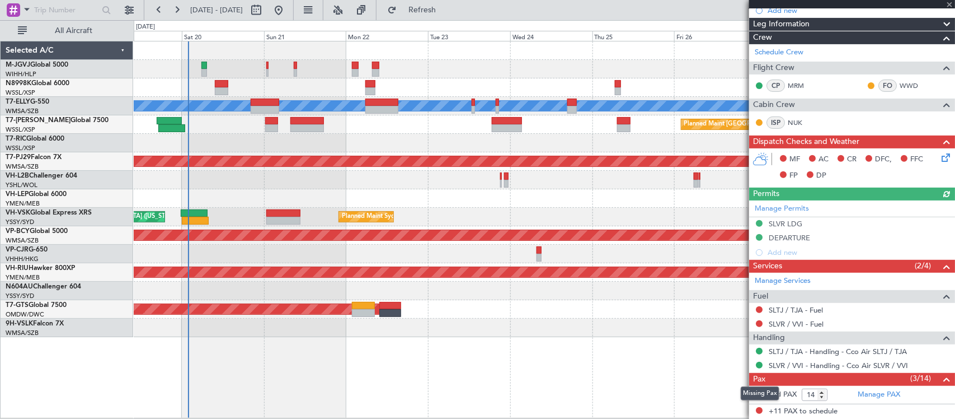
click at [264, 224] on div "MEL Jakarta (Halim Intl) MEL Jakarta (Halim Intl) MEL Jakarta (Halim Intl) Plan…" at bounding box center [544, 188] width 821 height 295
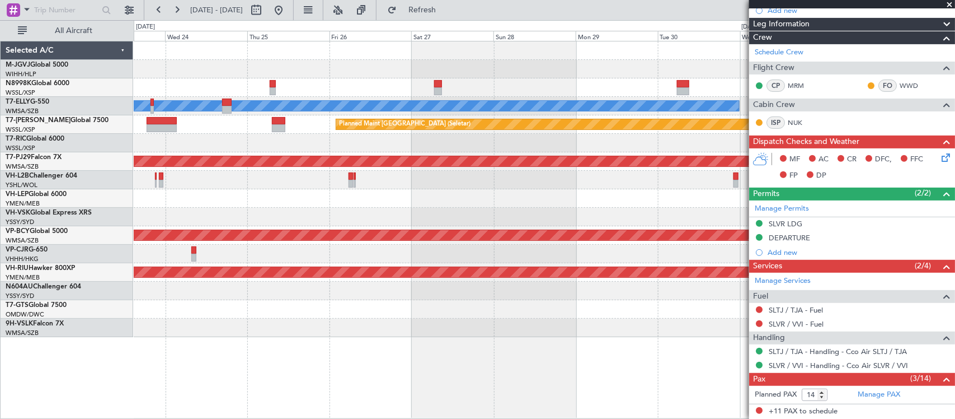
click at [389, 235] on div "MEL Planned Maint Singapore (Seletar) Planned Maint Kuala Lumpur (Sultan Abdul …" at bounding box center [544, 188] width 821 height 295
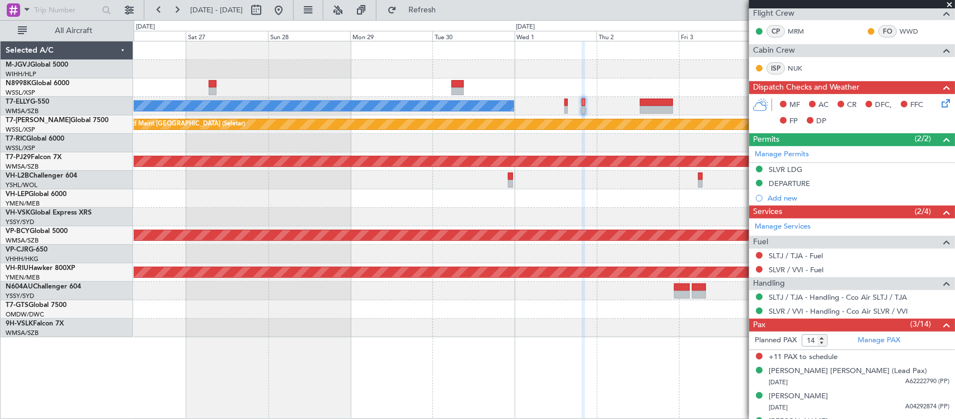
scroll to position [209, 0]
